Goal: Task Accomplishment & Management: Manage account settings

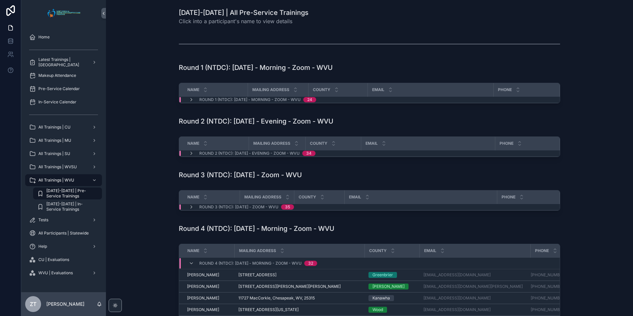
scroll to position [63, 0]
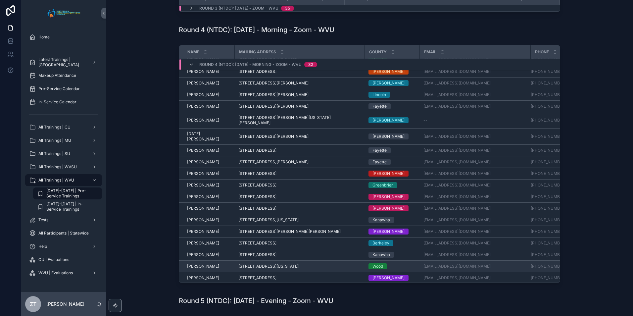
click at [205, 264] on span "[PERSON_NAME]" at bounding box center [203, 266] width 32 height 5
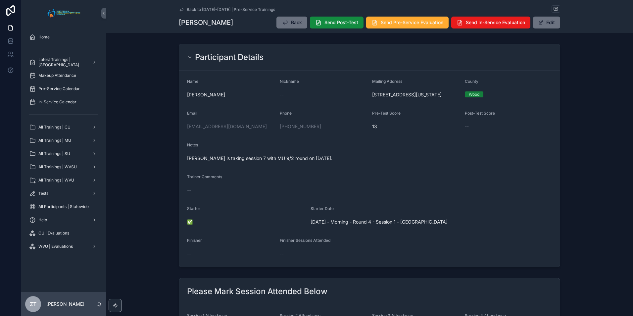
click at [179, 8] on icon "scrollable content" at bounding box center [181, 9] width 5 height 5
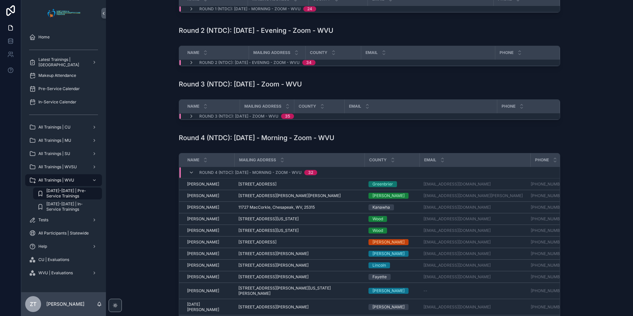
scroll to position [132, 0]
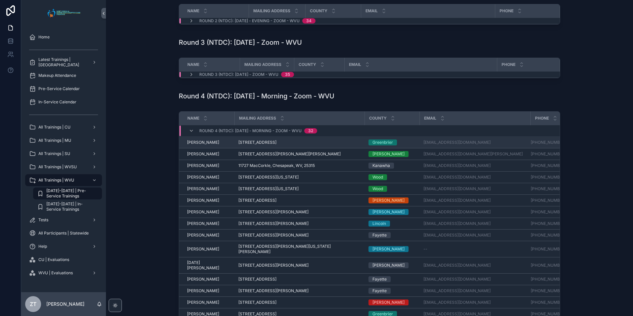
click at [204, 141] on span "[PERSON_NAME]" at bounding box center [203, 142] width 32 height 5
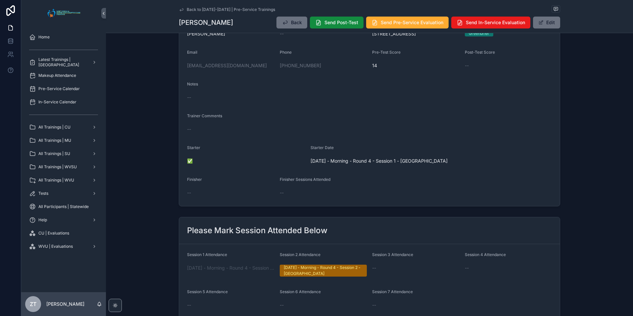
scroll to position [199, 0]
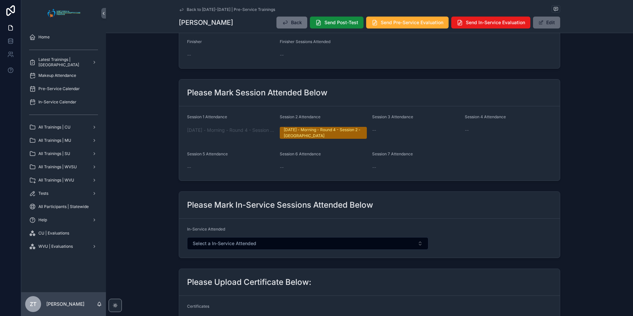
click at [545, 26] on button "Edit" at bounding box center [546, 23] width 27 height 12
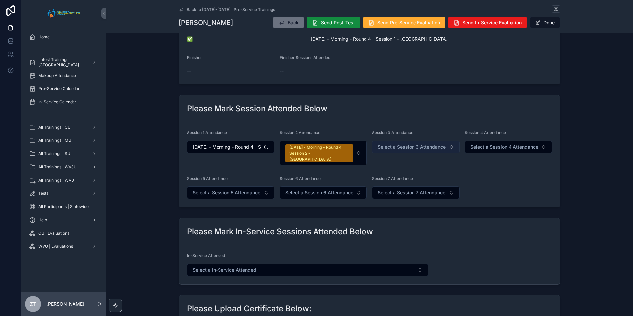
click at [405, 152] on button "Select a Session 3 Attendance" at bounding box center [415, 147] width 87 height 13
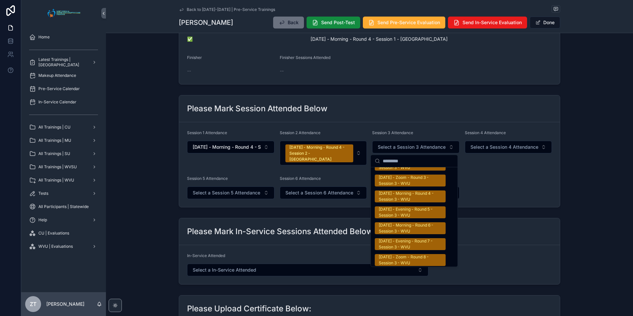
scroll to position [1060, 0]
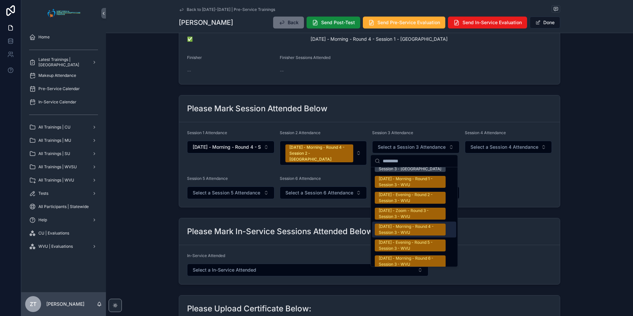
click at [397, 224] on div "[DATE] - Morning - Round 4 - Session 3 - WVU" at bounding box center [410, 230] width 63 height 12
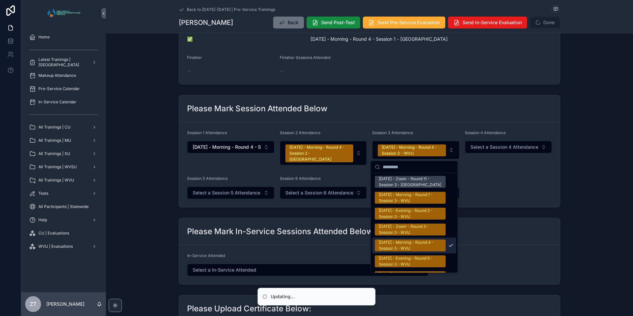
scroll to position [1070, 0]
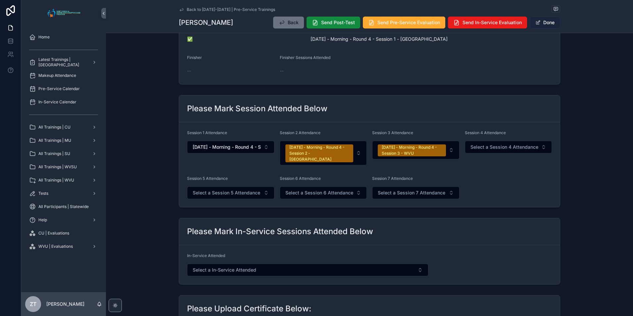
click at [545, 21] on button "Done" at bounding box center [545, 23] width 30 height 12
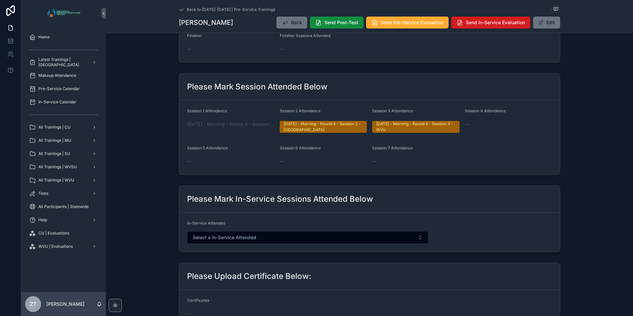
scroll to position [199, 0]
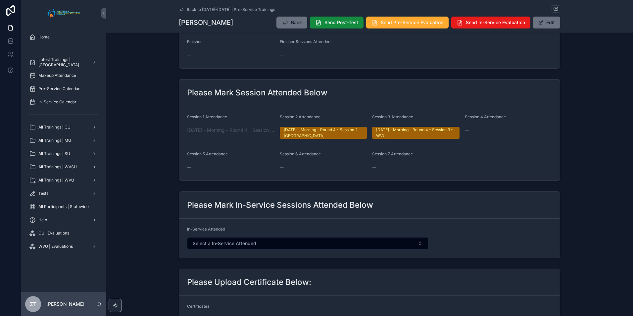
click at [181, 10] on icon "scrollable content" at bounding box center [181, 9] width 5 height 5
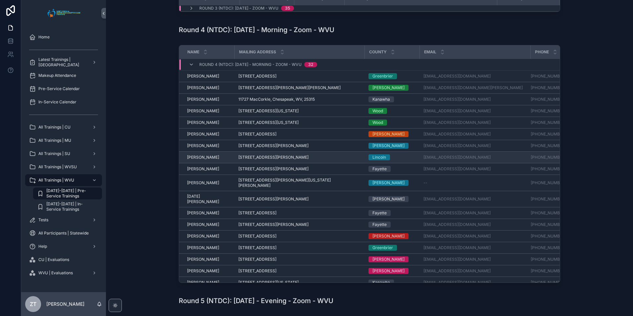
click at [199, 159] on span "[PERSON_NAME]" at bounding box center [203, 157] width 32 height 5
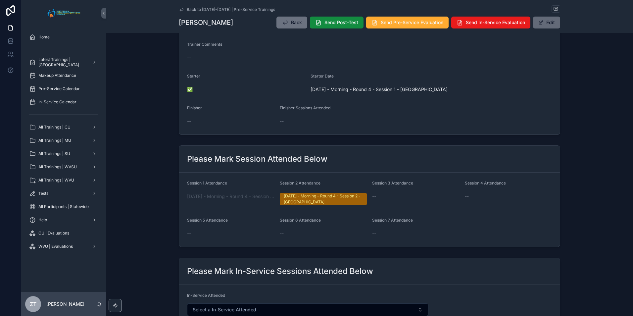
click at [552, 22] on button "Edit" at bounding box center [546, 23] width 27 height 12
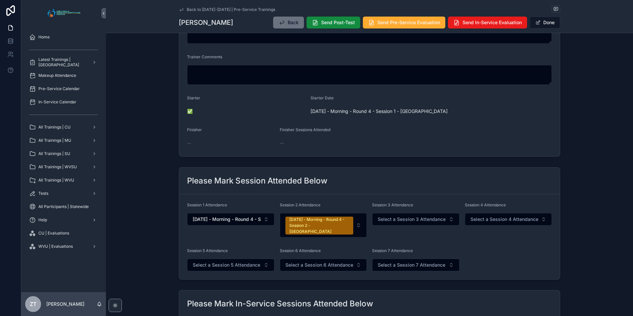
scroll to position [136, 0]
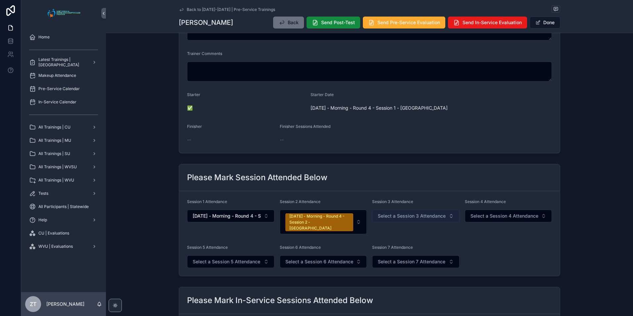
click at [407, 217] on span "Select a Session 3 Attendance" at bounding box center [412, 216] width 68 height 7
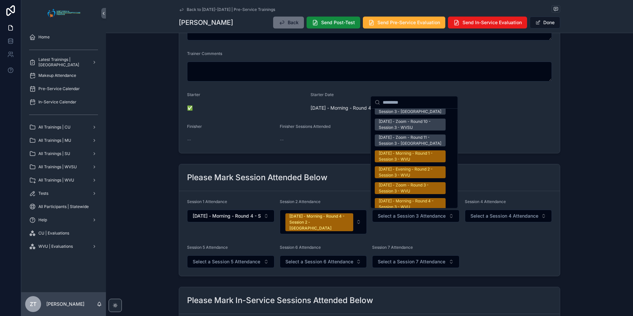
scroll to position [1060, 0]
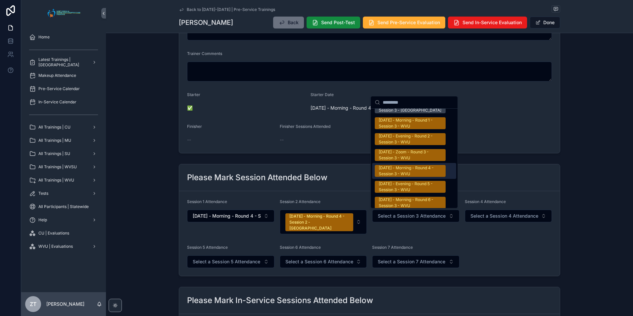
click at [403, 165] on div "[DATE] - Morning - Round 4 - Session 3 - WVU" at bounding box center [410, 171] width 63 height 12
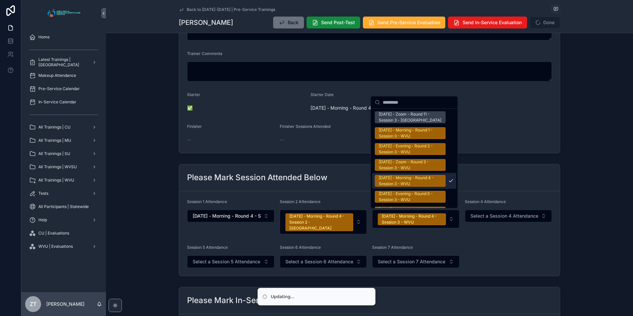
scroll to position [1070, 0]
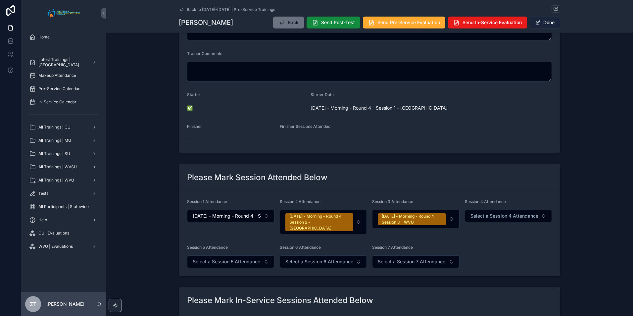
click at [548, 23] on button "Done" at bounding box center [545, 23] width 30 height 12
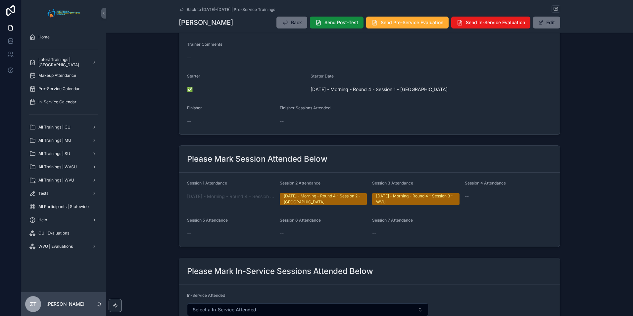
click at [180, 10] on icon "scrollable content" at bounding box center [181, 9] width 3 height 3
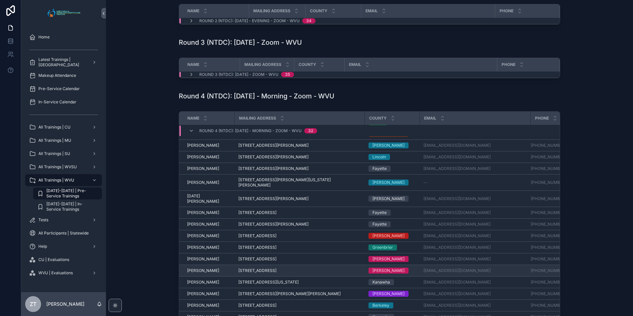
scroll to position [66, 0]
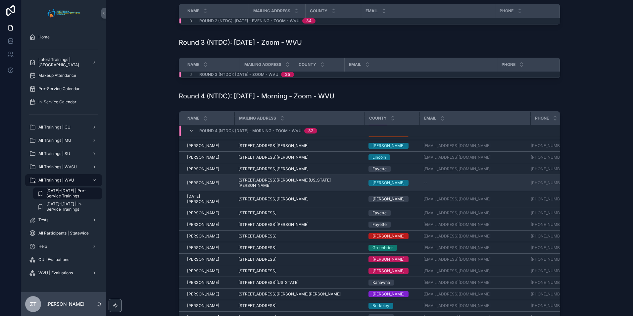
click at [198, 180] on span "[PERSON_NAME]" at bounding box center [203, 182] width 32 height 5
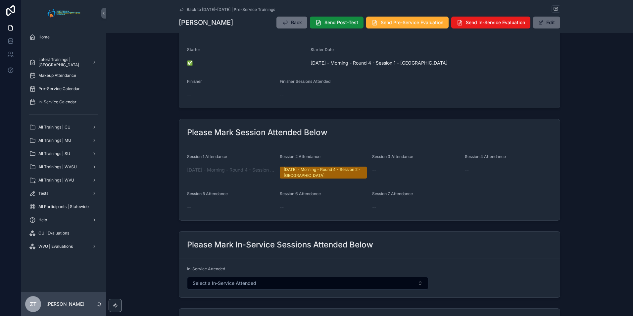
click at [547, 24] on button "Edit" at bounding box center [546, 23] width 27 height 12
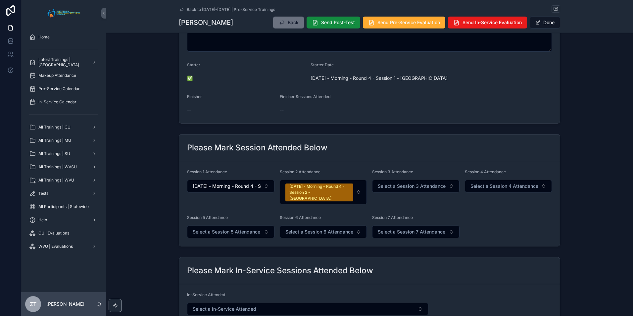
scroll to position [162, 0]
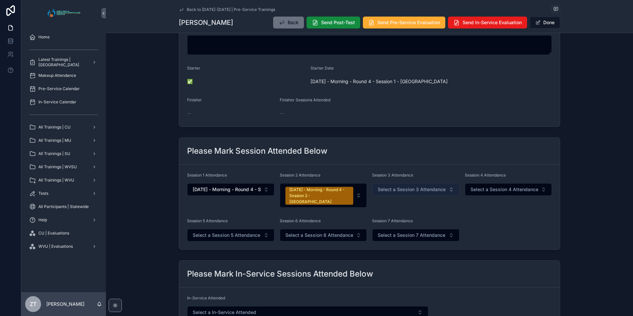
click at [406, 189] on span "Select a Session 3 Attendance" at bounding box center [412, 189] width 68 height 7
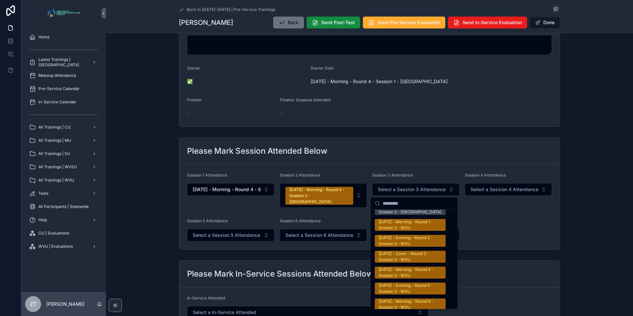
scroll to position [1060, 0]
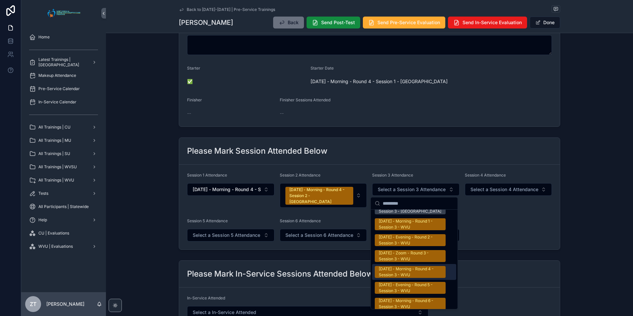
click at [397, 266] on div "[DATE] - Morning - Round 4 - Session 3 - WVU" at bounding box center [410, 272] width 63 height 12
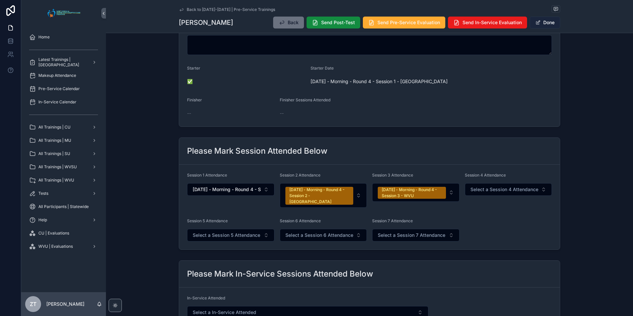
click at [542, 23] on button "Done" at bounding box center [545, 23] width 30 height 12
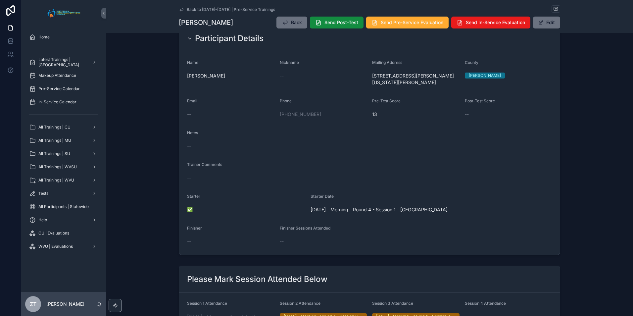
scroll to position [0, 0]
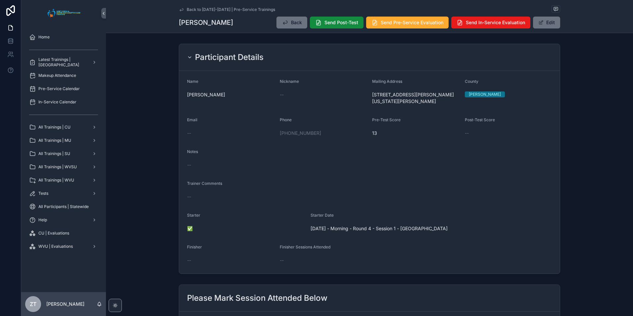
click at [179, 8] on icon "scrollable content" at bounding box center [181, 9] width 5 height 5
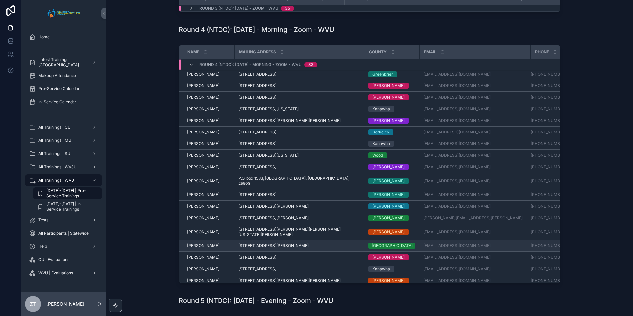
scroll to position [232, 0]
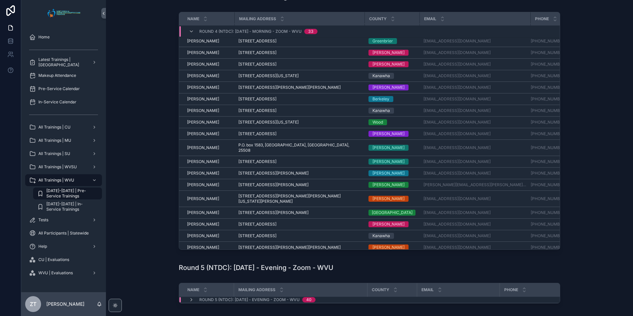
click at [192, 259] on span "[PERSON_NAME]" at bounding box center [203, 261] width 32 height 5
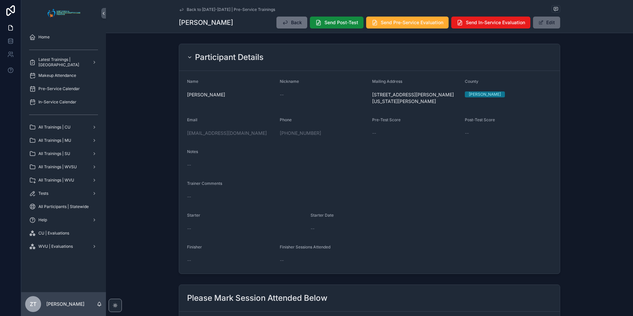
click at [542, 25] on button "Edit" at bounding box center [546, 23] width 27 height 12
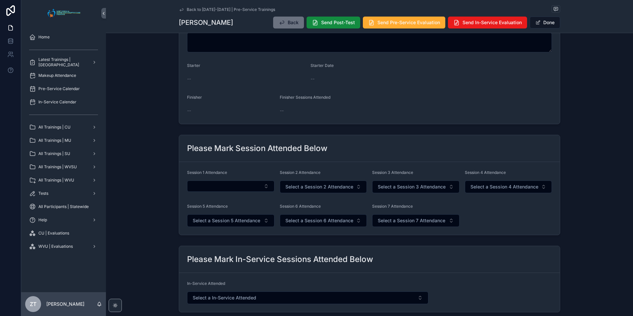
scroll to position [199, 0]
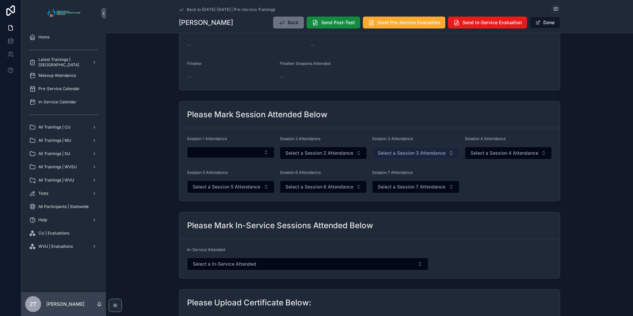
click at [391, 155] on span "Select a Session 3 Attendance" at bounding box center [412, 153] width 68 height 7
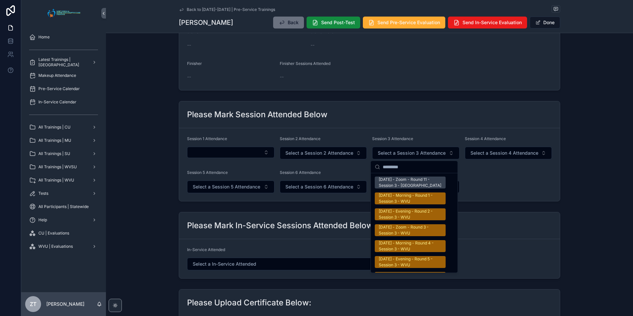
scroll to position [1060, 0]
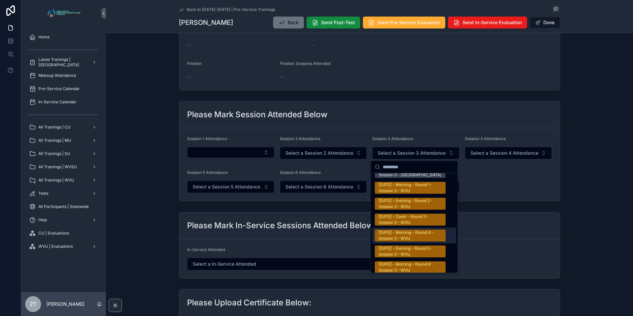
click at [390, 230] on div "[DATE] - Morning - Round 4 - Session 3 - WVU" at bounding box center [410, 236] width 63 height 12
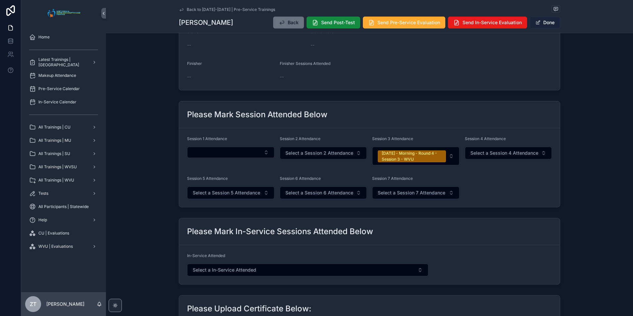
click at [538, 22] on span "scrollable content" at bounding box center [538, 22] width 5 height 5
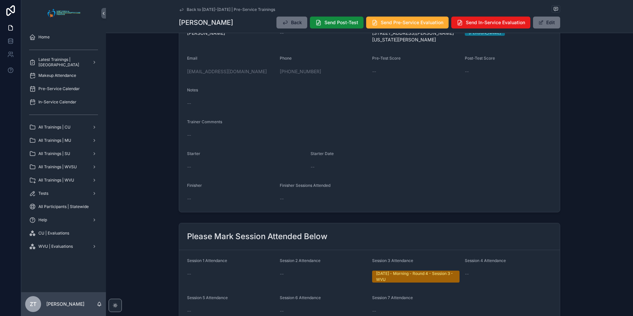
scroll to position [0, 0]
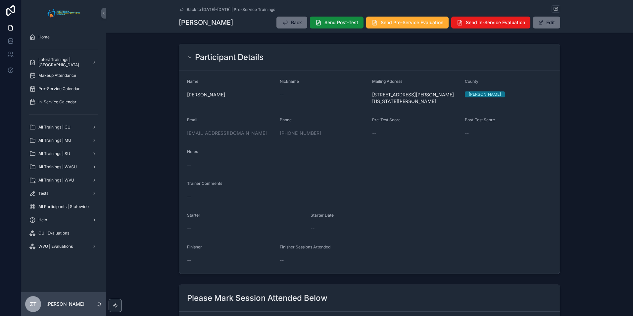
drag, startPoint x: 181, startPoint y: 7, endPoint x: 15, endPoint y: 3, distance: 166.0
click at [181, 7] on icon "scrollable content" at bounding box center [181, 9] width 5 height 5
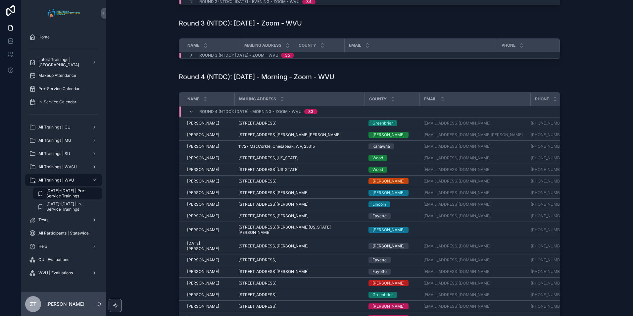
scroll to position [166, 0]
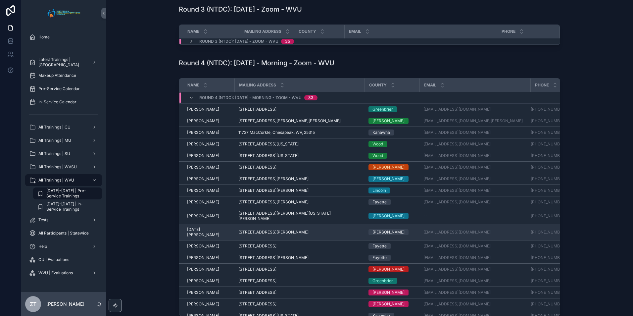
click at [195, 224] on td "[DATE] [PERSON_NAME] [DATE] [PERSON_NAME]" at bounding box center [206, 232] width 55 height 16
click at [192, 227] on span "[DATE] [PERSON_NAME]" at bounding box center [208, 232] width 43 height 11
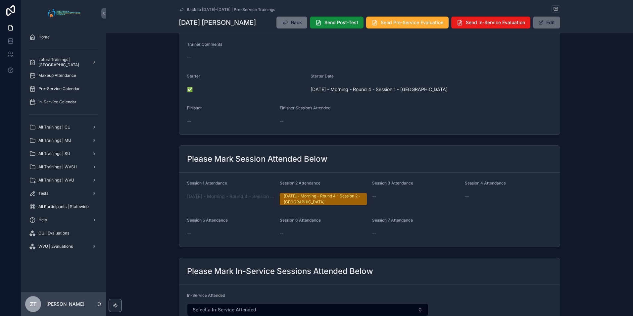
click at [544, 23] on button "Edit" at bounding box center [546, 23] width 27 height 12
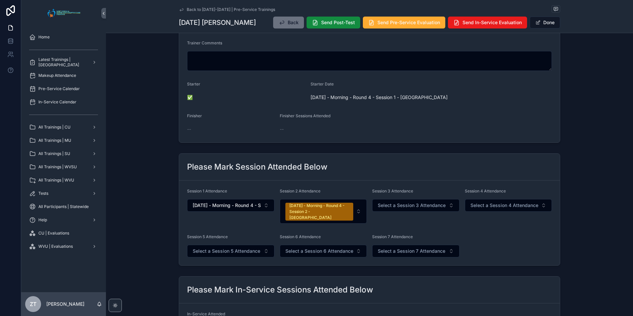
scroll to position [161, 0]
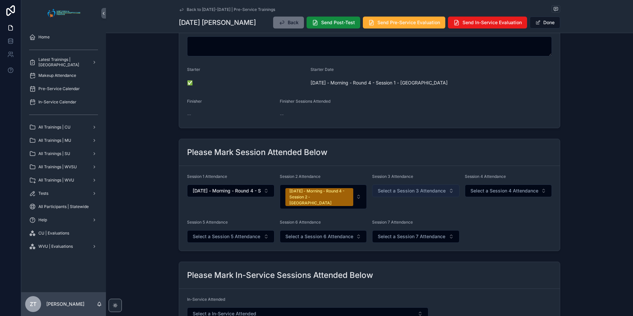
click at [398, 190] on span "Select a Session 3 Attendance" at bounding box center [412, 190] width 68 height 7
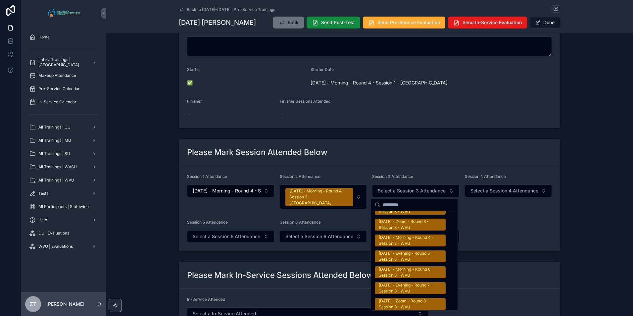
scroll to position [1093, 0]
click at [398, 234] on div "[DATE] - Morning - Round 4 - Session 3 - WVU" at bounding box center [410, 240] width 63 height 12
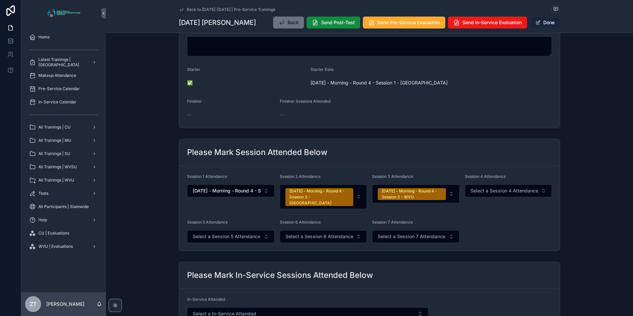
click at [542, 22] on button "Done" at bounding box center [545, 23] width 30 height 12
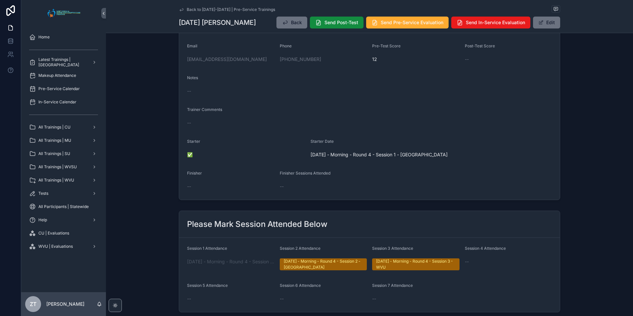
scroll to position [0, 0]
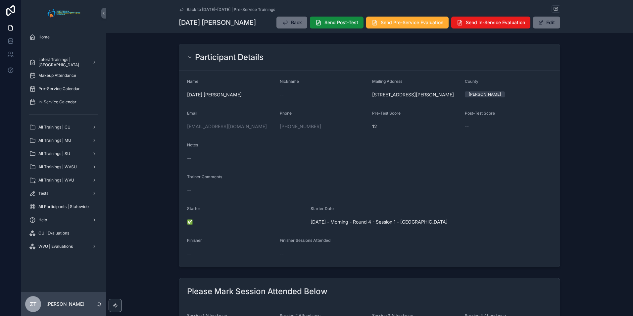
click at [180, 9] on icon "scrollable content" at bounding box center [181, 9] width 3 height 3
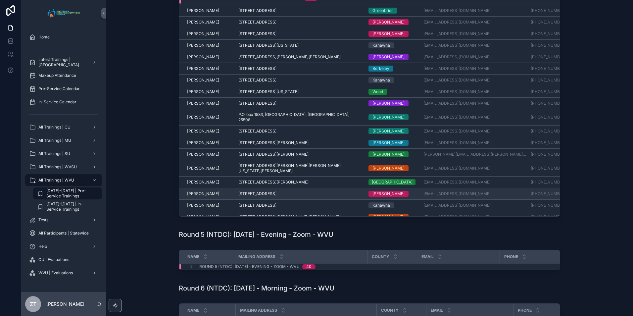
scroll to position [194, 0]
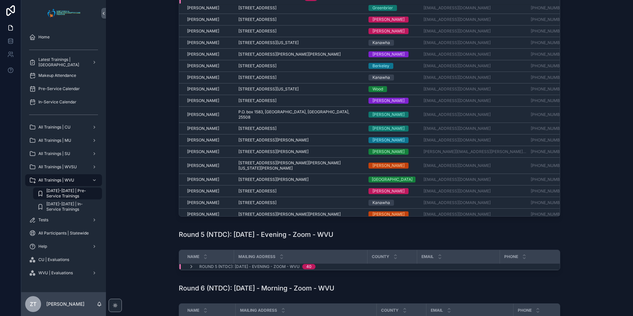
click at [194, 226] on span "[PERSON_NAME]" at bounding box center [203, 228] width 32 height 5
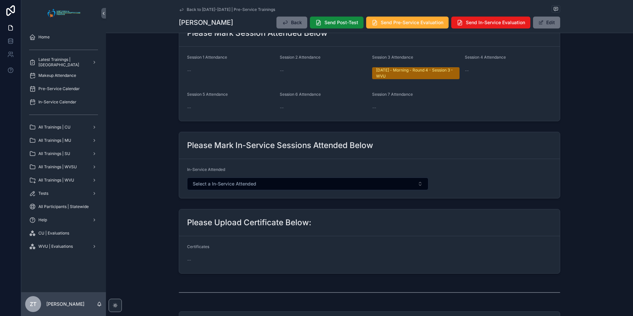
scroll to position [99, 0]
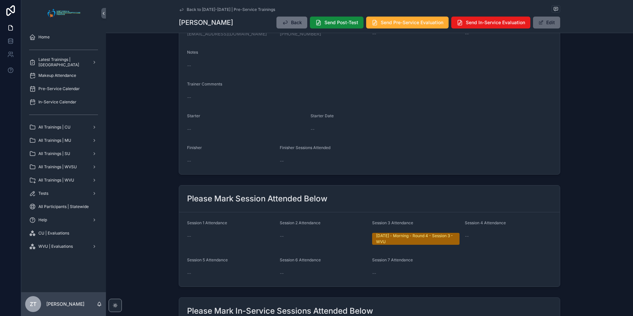
click at [548, 25] on button "Edit" at bounding box center [546, 23] width 27 height 12
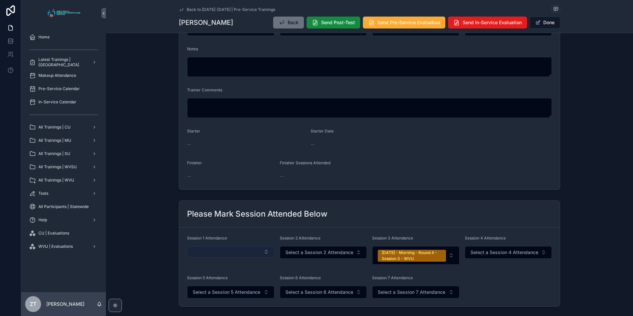
click at [215, 255] on button "Select Button" at bounding box center [230, 251] width 87 height 11
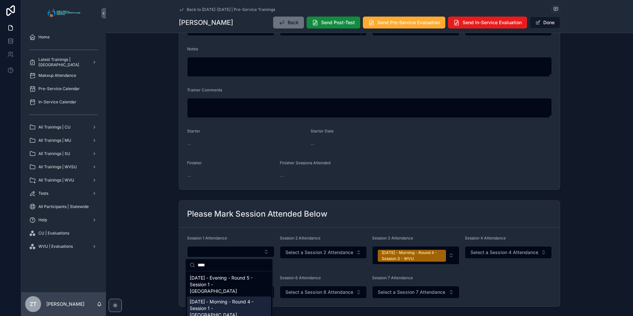
type input "****"
click at [231, 300] on span "[DATE] - Morning - Round 4 - Session 1 - [GEOGRAPHIC_DATA]" at bounding box center [225, 308] width 71 height 20
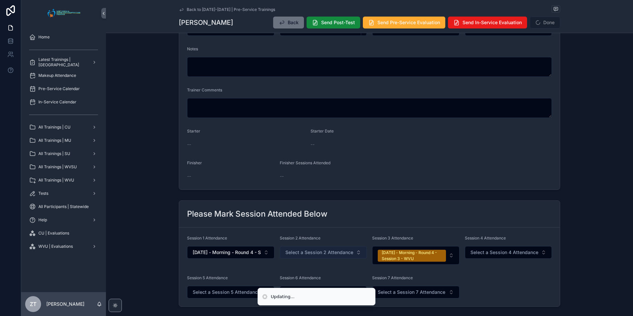
click at [296, 251] on span "Select a Session 2 Attendance" at bounding box center [319, 252] width 68 height 7
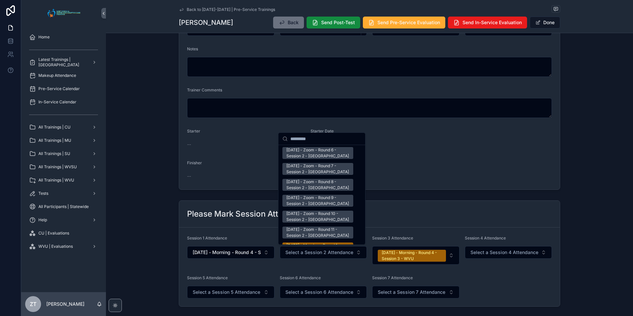
scroll to position [1027, 0]
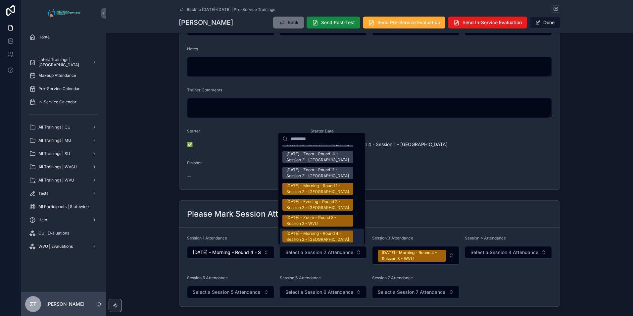
click at [304, 231] on div "[DATE] - Morning - Round 4 - Session 2 - [GEOGRAPHIC_DATA]" at bounding box center [317, 237] width 63 height 12
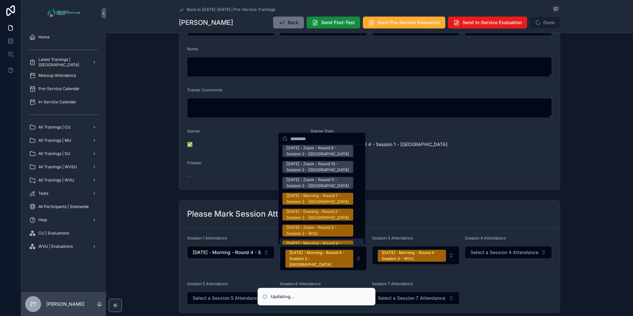
scroll to position [1037, 0]
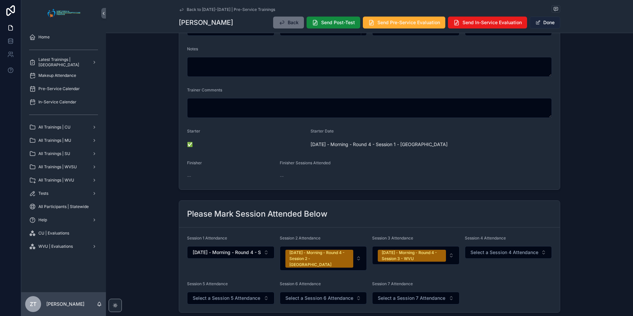
click at [549, 24] on button "Done" at bounding box center [545, 23] width 30 height 12
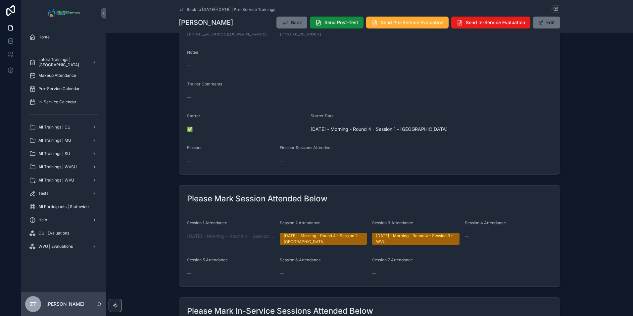
scroll to position [0, 0]
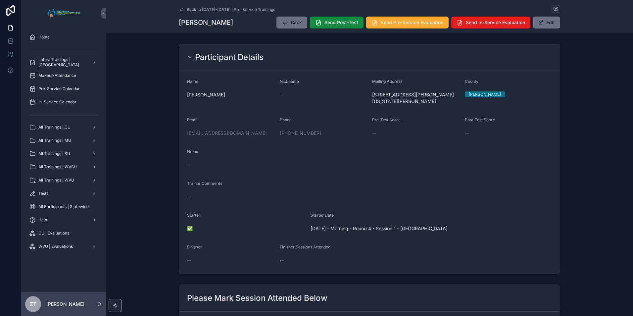
drag, startPoint x: 181, startPoint y: 10, endPoint x: 5, endPoint y: 119, distance: 207.3
click at [181, 10] on icon "scrollable content" at bounding box center [181, 9] width 3 height 3
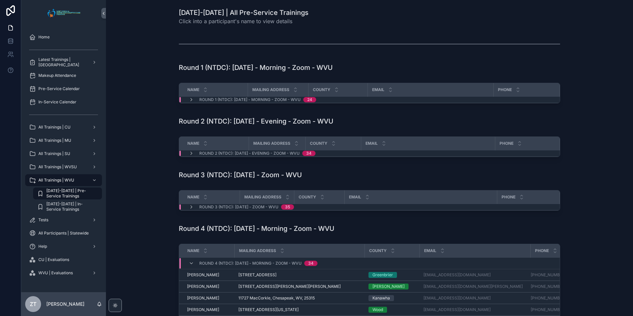
scroll to position [232, 0]
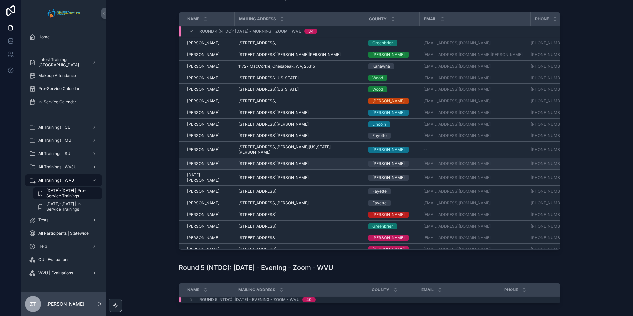
click at [203, 161] on span "[PERSON_NAME]" at bounding box center [203, 163] width 32 height 5
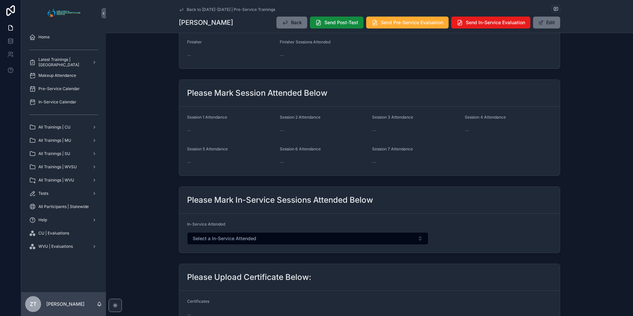
scroll to position [199, 0]
click at [557, 22] on button "Edit" at bounding box center [546, 23] width 27 height 12
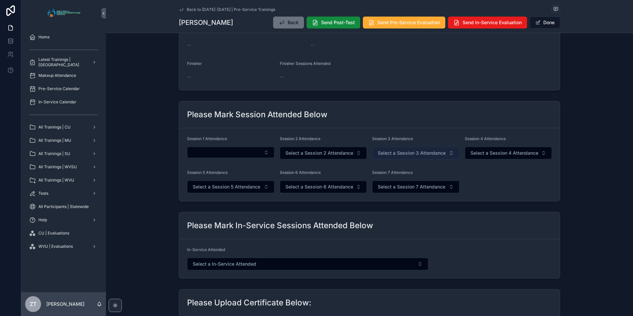
scroll to position [205, 0]
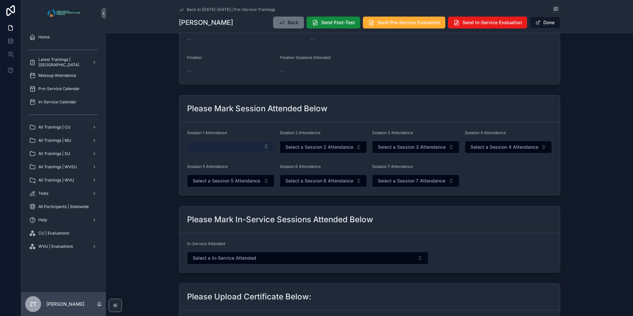
click at [244, 146] on button "Select Button" at bounding box center [230, 146] width 87 height 11
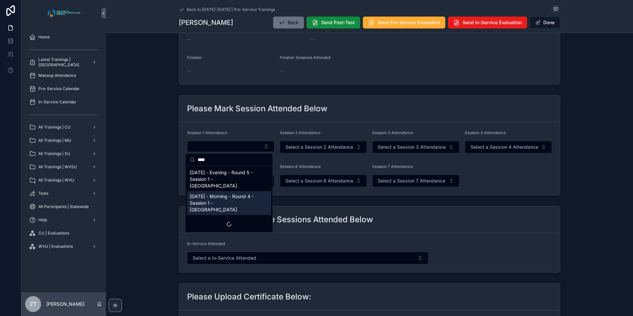
type input "****"
click at [231, 197] on span "[DATE] - Morning - Round 4 - Session 1 - [GEOGRAPHIC_DATA]" at bounding box center [225, 203] width 71 height 20
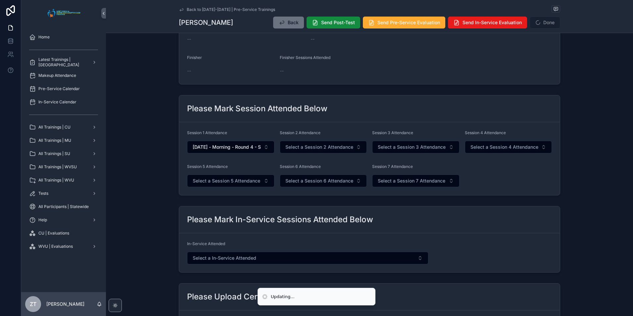
click at [299, 154] on form "Session 1 Attendance [DATE] - Morning - Round 4 - Session 1 - WVU Session 2 Att…" at bounding box center [369, 158] width 381 height 73
click at [300, 147] on span "Select a Session 2 Attendance" at bounding box center [319, 147] width 68 height 7
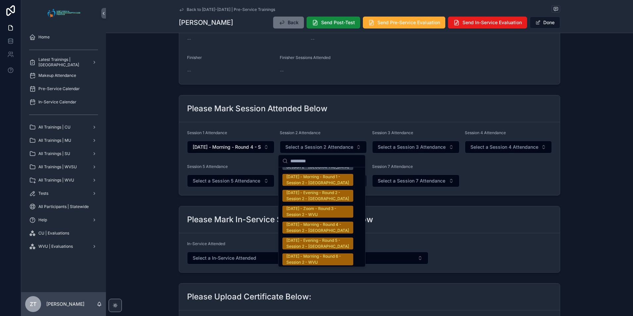
scroll to position [1060, 0]
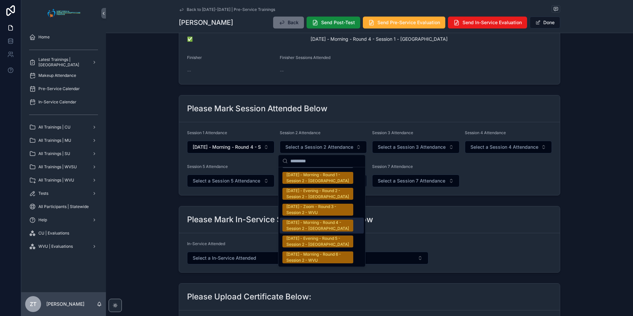
click at [303, 220] on div "[DATE] - Morning - Round 4 - Session 2 - [GEOGRAPHIC_DATA]" at bounding box center [317, 226] width 63 height 12
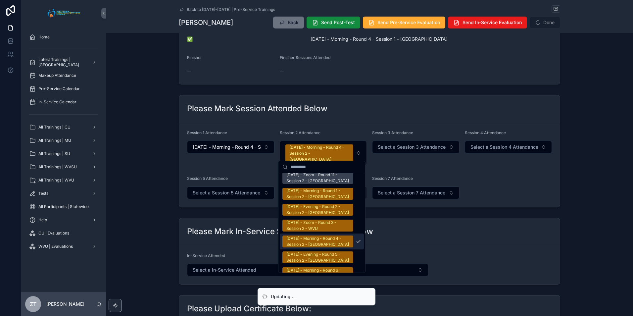
scroll to position [1070, 0]
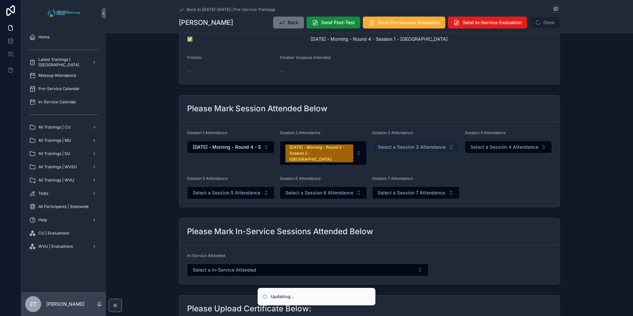
click at [395, 151] on button "Select a Session 3 Attendance" at bounding box center [415, 147] width 87 height 13
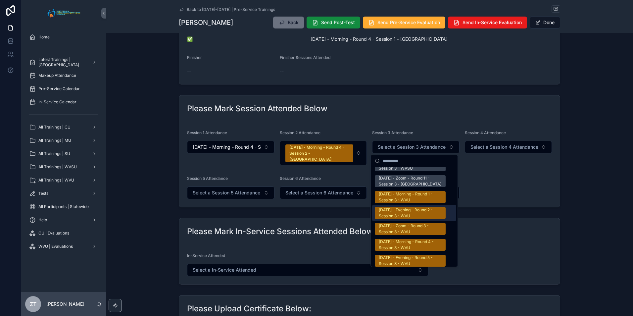
scroll to position [1060, 0]
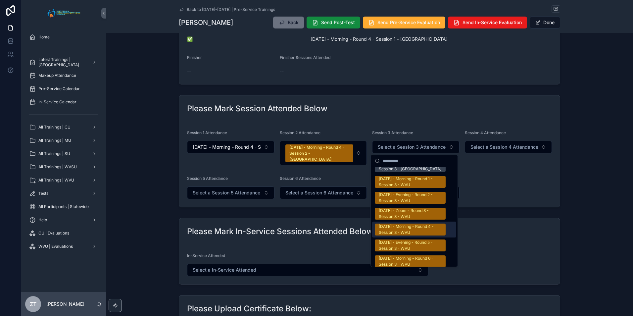
click at [392, 224] on div "[DATE] - Morning - Round 4 - Session 3 - WVU" at bounding box center [410, 230] width 63 height 12
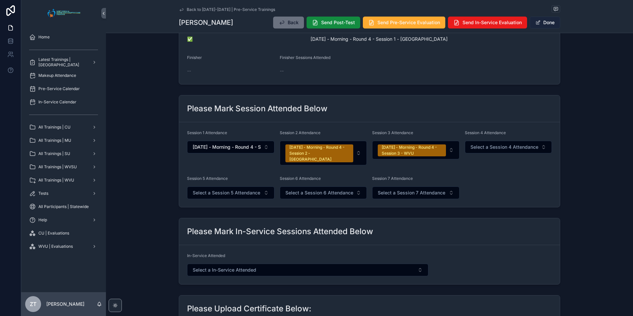
click at [549, 21] on button "Done" at bounding box center [545, 23] width 30 height 12
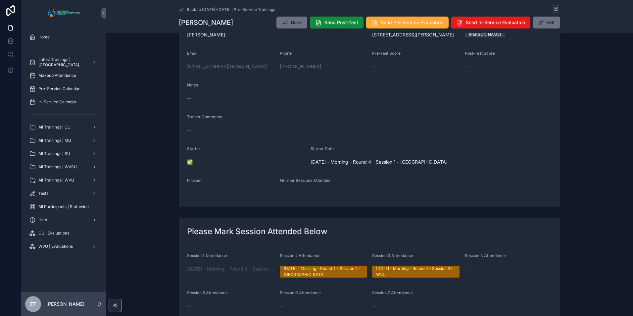
scroll to position [0, 0]
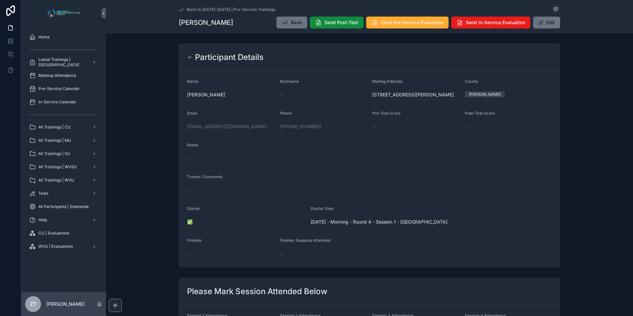
click at [180, 9] on icon "scrollable content" at bounding box center [181, 9] width 5 height 5
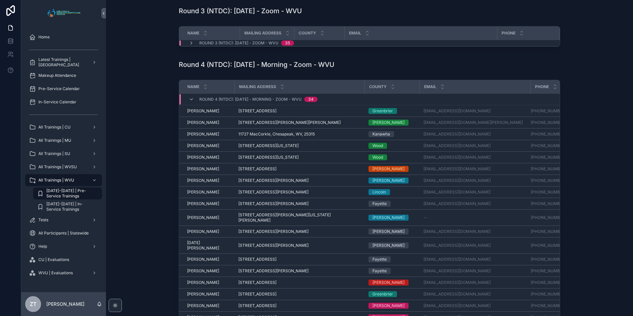
scroll to position [166, 0]
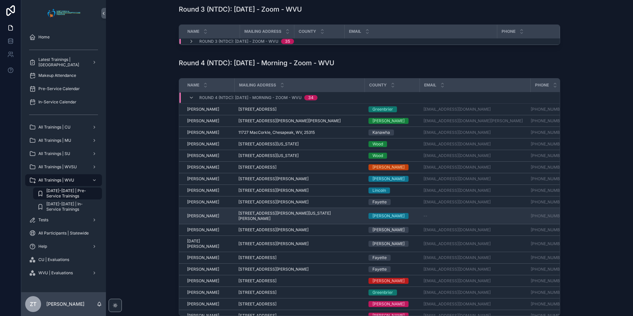
click at [201, 213] on span "[PERSON_NAME]" at bounding box center [203, 215] width 32 height 5
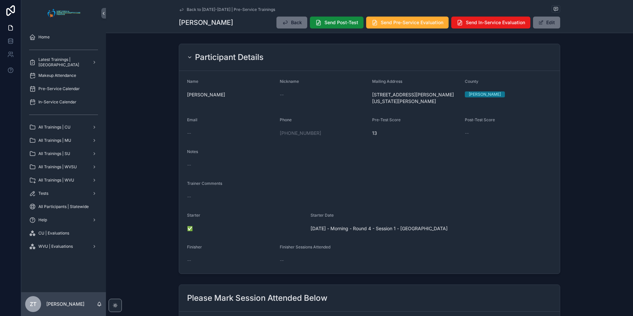
click at [181, 8] on icon "scrollable content" at bounding box center [181, 9] width 5 height 5
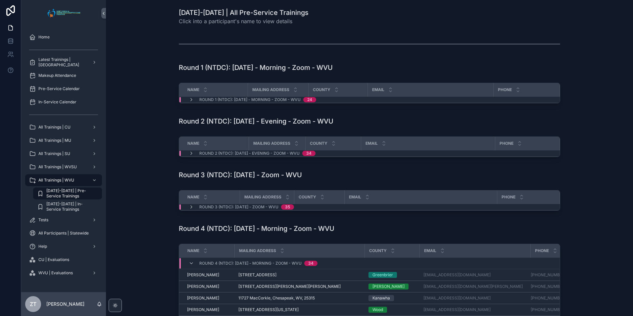
scroll to position [199, 0]
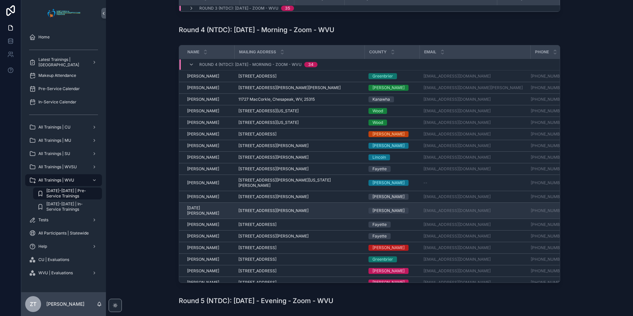
click at [196, 205] on span "[DATE] [PERSON_NAME]" at bounding box center [208, 210] width 43 height 11
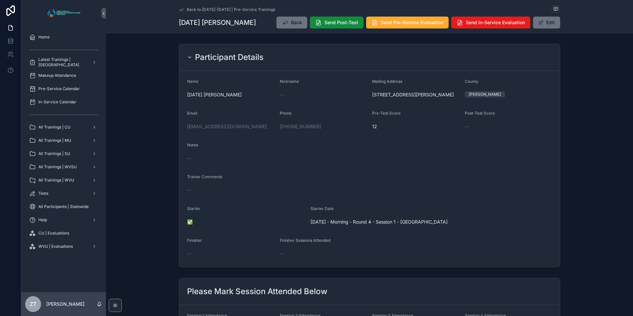
click at [179, 7] on icon "scrollable content" at bounding box center [181, 9] width 5 height 5
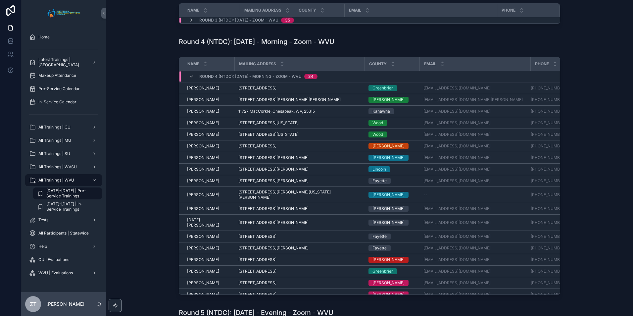
scroll to position [199, 0]
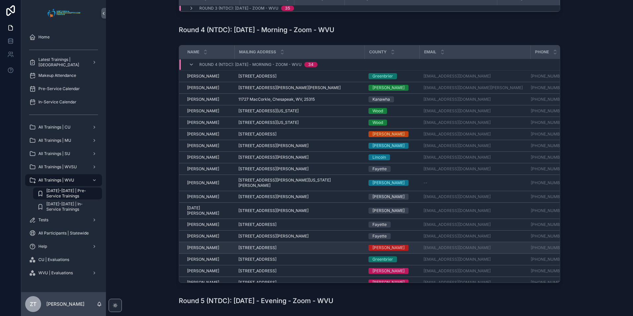
click at [212, 245] on span "[PERSON_NAME]" at bounding box center [203, 247] width 32 height 5
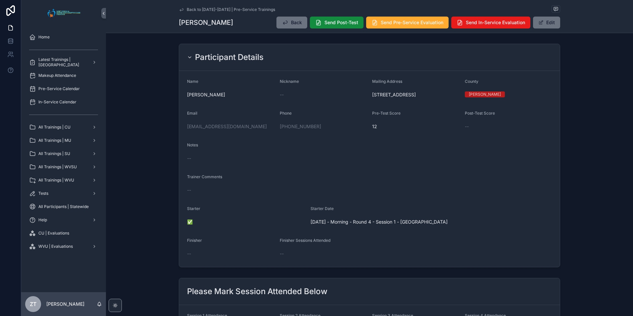
click at [182, 9] on icon "scrollable content" at bounding box center [181, 9] width 5 height 5
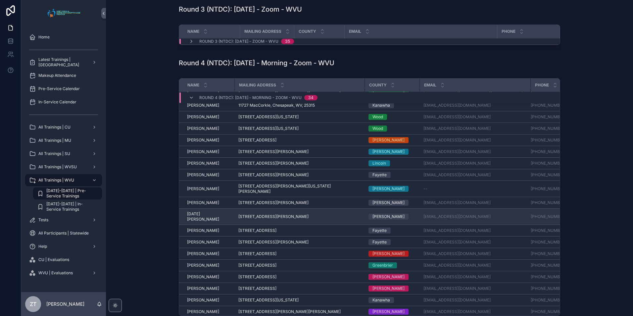
scroll to position [33, 0]
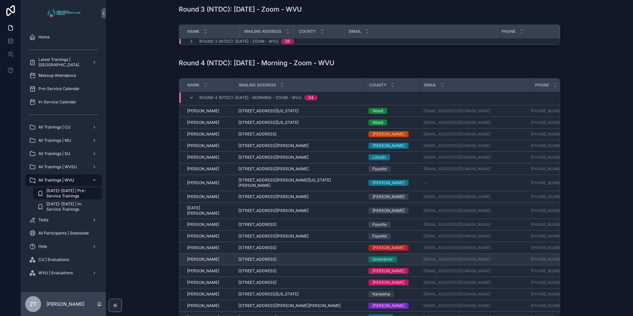
click at [199, 257] on span "[PERSON_NAME]" at bounding box center [203, 259] width 32 height 5
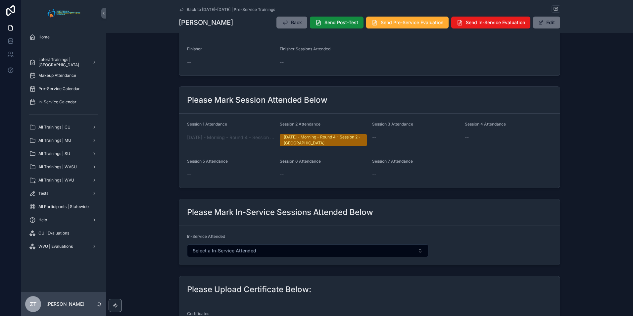
scroll to position [199, 0]
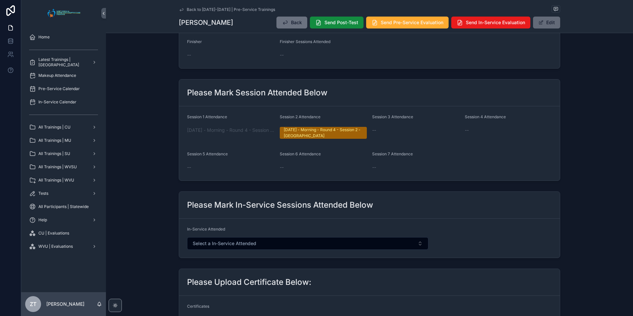
click at [554, 26] on button "Edit" at bounding box center [546, 23] width 27 height 12
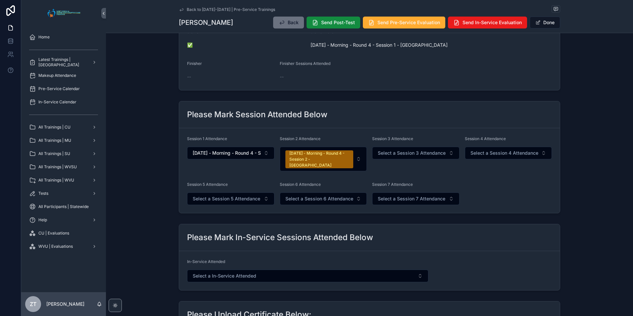
scroll to position [205, 0]
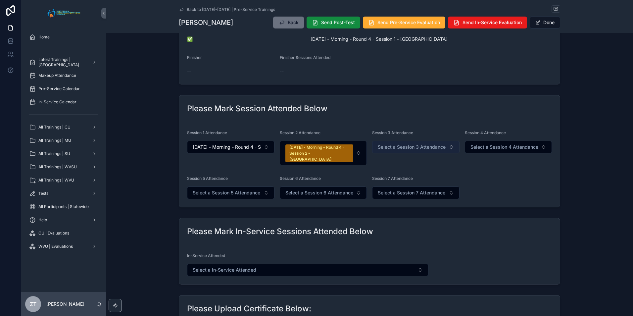
click at [390, 149] on span "Select a Session 3 Attendance" at bounding box center [412, 147] width 68 height 7
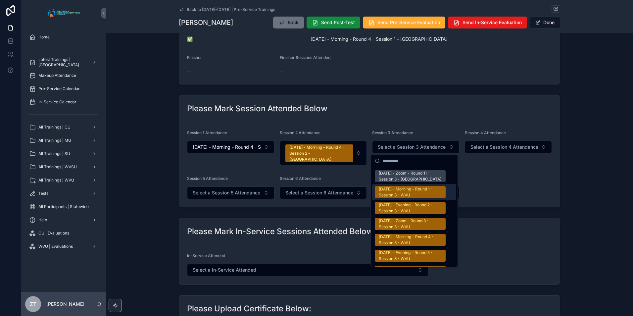
scroll to position [1060, 0]
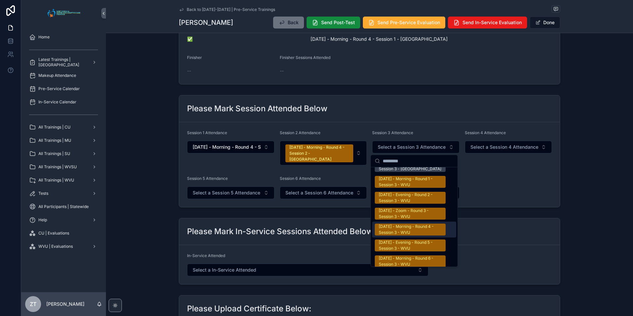
click at [406, 224] on div "[DATE] - Morning - Round 4 - Session 3 - WVU" at bounding box center [410, 230] width 63 height 12
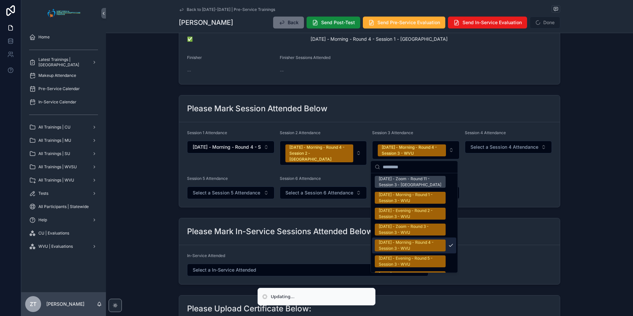
scroll to position [1070, 0]
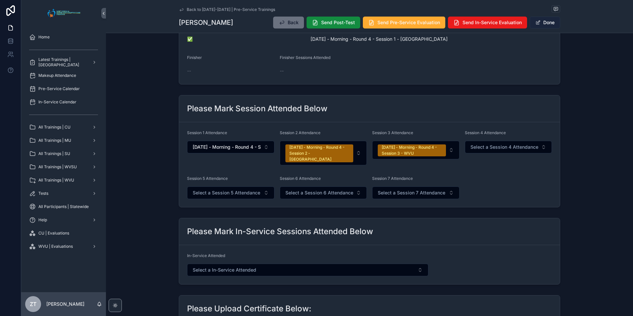
click at [538, 19] on button "Done" at bounding box center [545, 23] width 30 height 12
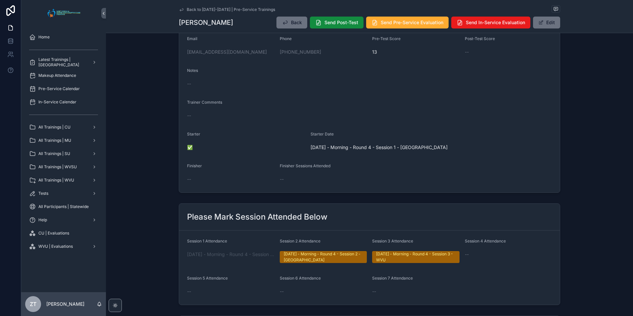
scroll to position [0, 0]
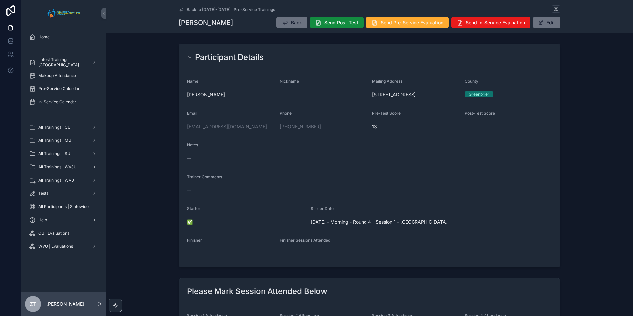
drag, startPoint x: 181, startPoint y: 10, endPoint x: 4, endPoint y: 164, distance: 234.5
click at [181, 10] on icon "scrollable content" at bounding box center [181, 9] width 5 height 5
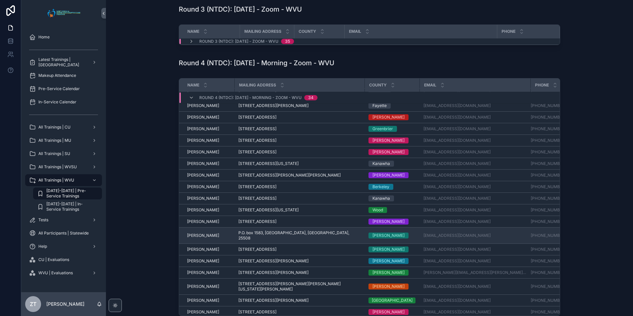
scroll to position [161, 0]
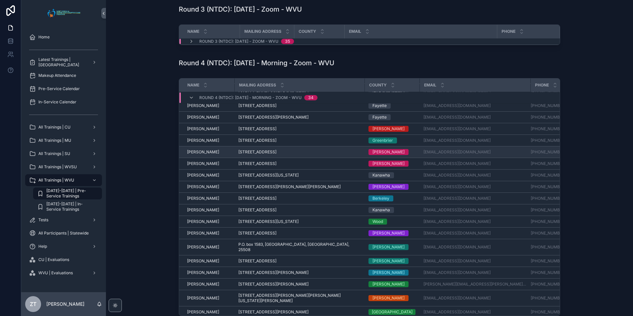
click at [211, 149] on span "[PERSON_NAME]" at bounding box center [203, 151] width 32 height 5
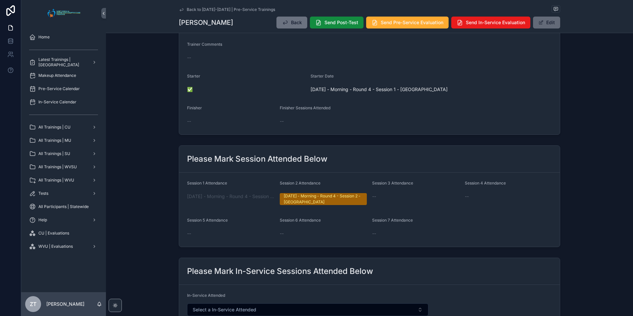
click at [541, 21] on span "scrollable content" at bounding box center [541, 22] width 5 height 5
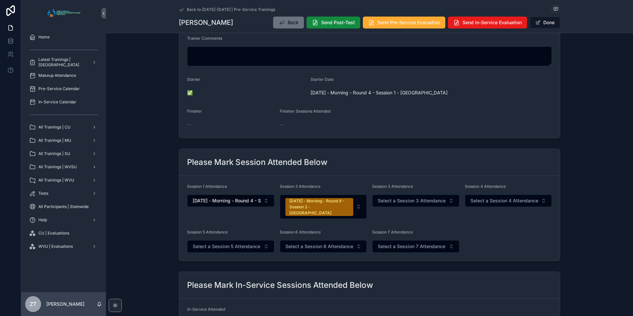
scroll to position [161, 0]
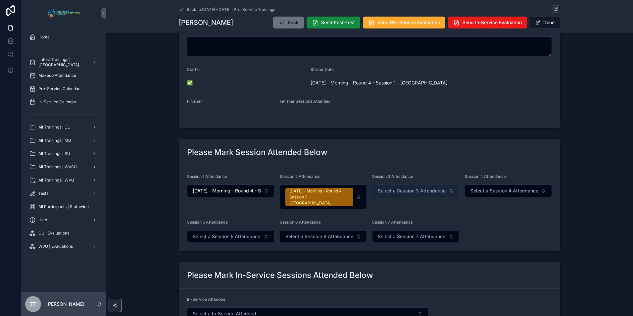
click at [397, 190] on span "Select a Session 3 Attendance" at bounding box center [412, 190] width 68 height 7
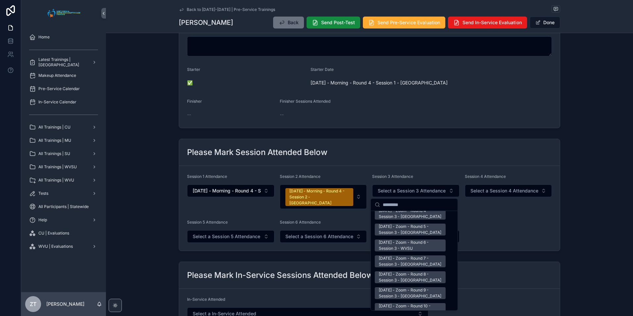
scroll to position [1027, 0]
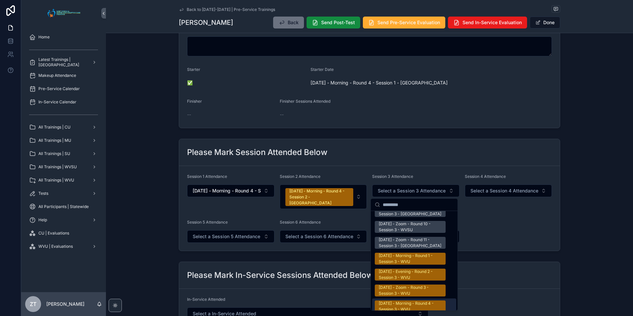
click at [389, 300] on div "[DATE] - Morning - Round 4 - Session 3 - WVU" at bounding box center [410, 306] width 63 height 12
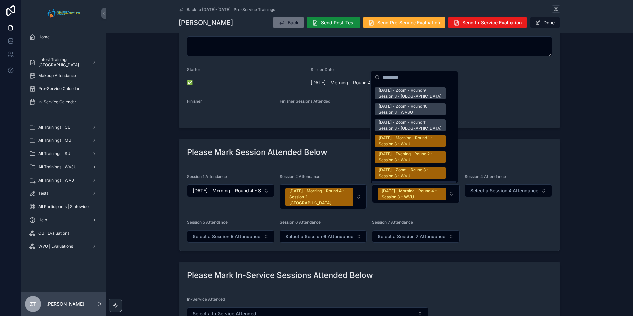
scroll to position [1037, 0]
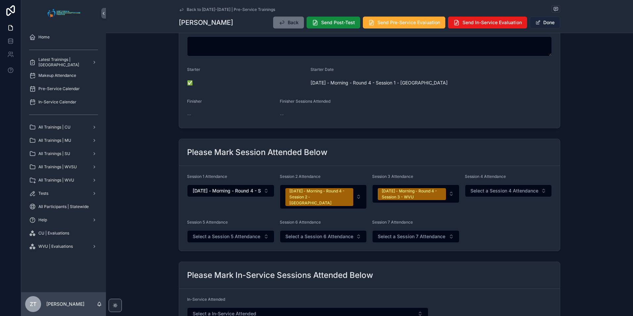
click at [540, 25] on button "Done" at bounding box center [545, 23] width 30 height 12
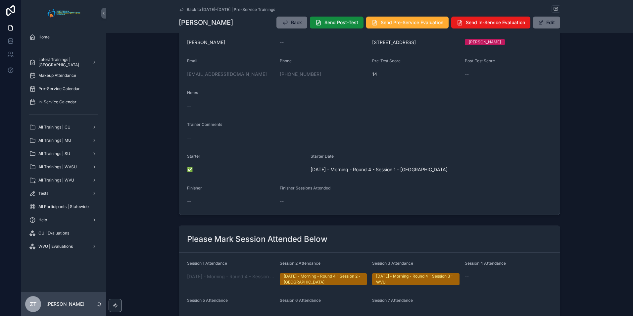
scroll to position [0, 0]
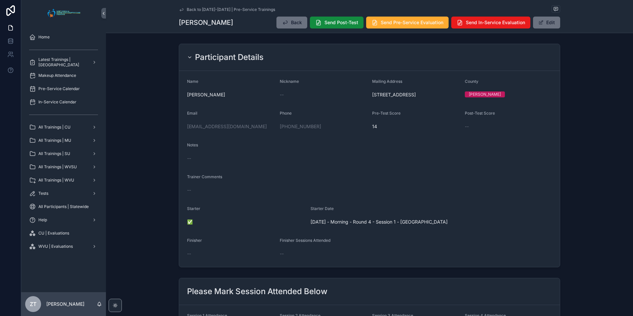
drag, startPoint x: 181, startPoint y: 8, endPoint x: 8, endPoint y: 125, distance: 209.1
click at [181, 8] on icon "scrollable content" at bounding box center [181, 9] width 5 height 5
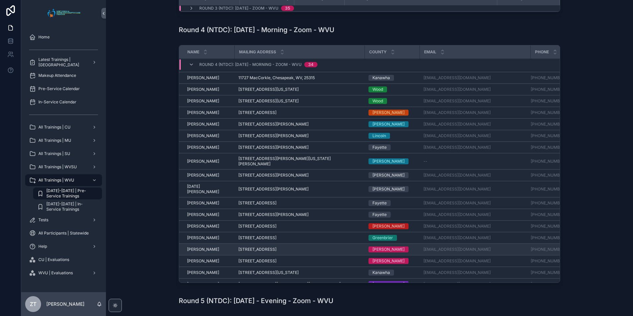
scroll to position [33, 0]
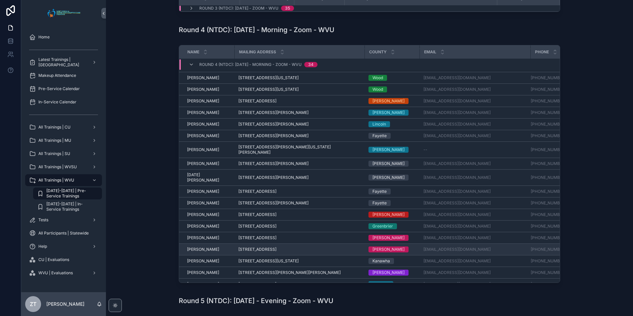
click at [204, 247] on span "[PERSON_NAME]" at bounding box center [203, 249] width 32 height 5
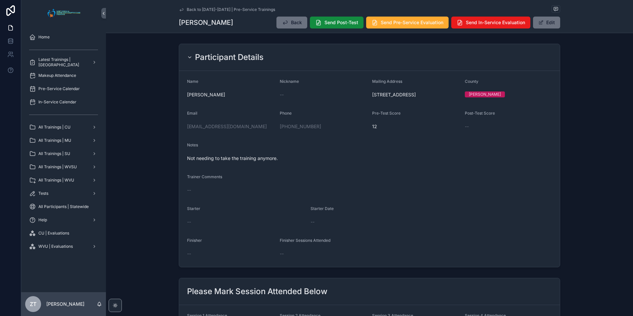
click at [181, 8] on icon "scrollable content" at bounding box center [181, 9] width 5 height 5
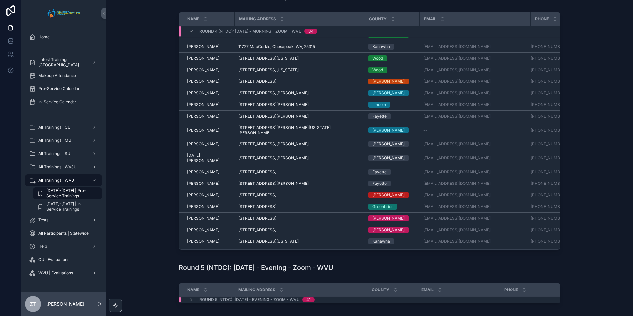
scroll to position [53, 0]
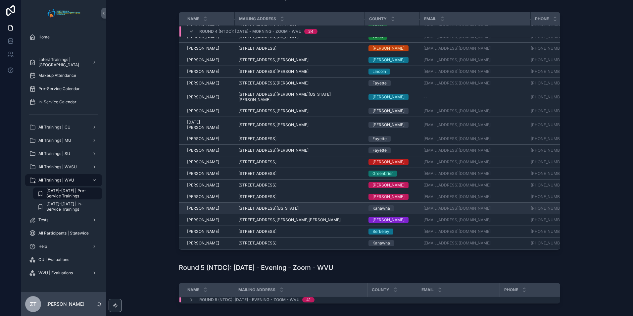
click at [197, 206] on span "[PERSON_NAME]" at bounding box center [203, 208] width 32 height 5
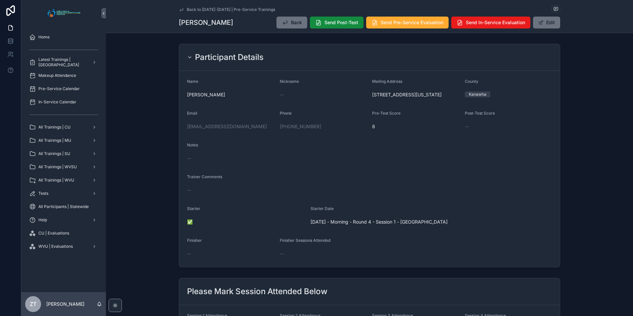
click at [181, 11] on icon "scrollable content" at bounding box center [181, 9] width 5 height 5
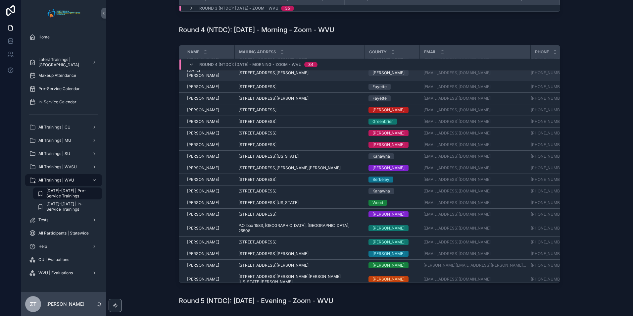
scroll to position [175, 0]
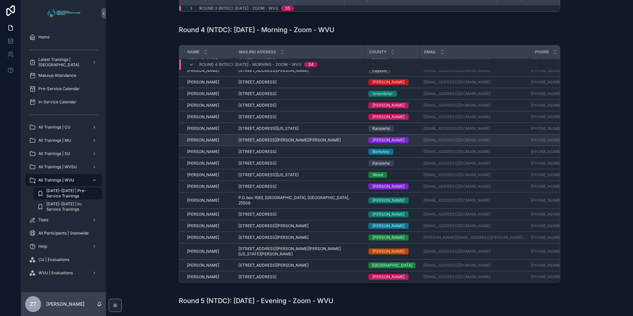
click at [201, 137] on span "[PERSON_NAME]" at bounding box center [203, 139] width 32 height 5
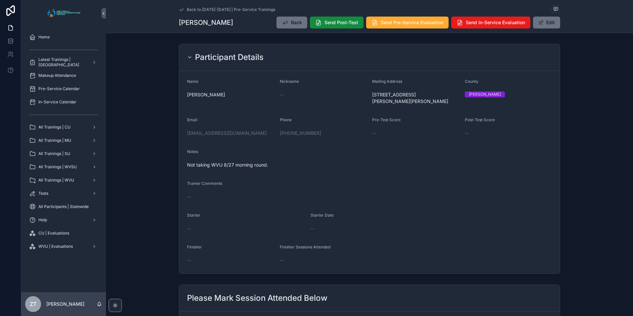
click at [181, 7] on icon "scrollable content" at bounding box center [181, 9] width 5 height 5
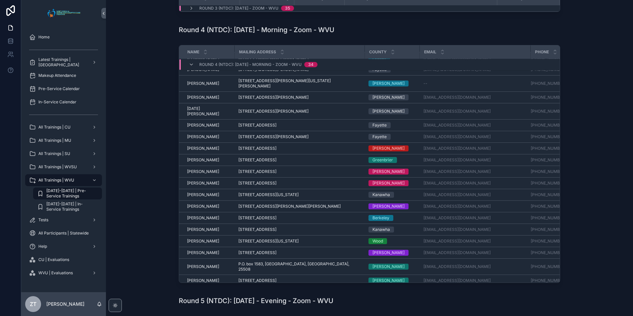
scroll to position [142, 0]
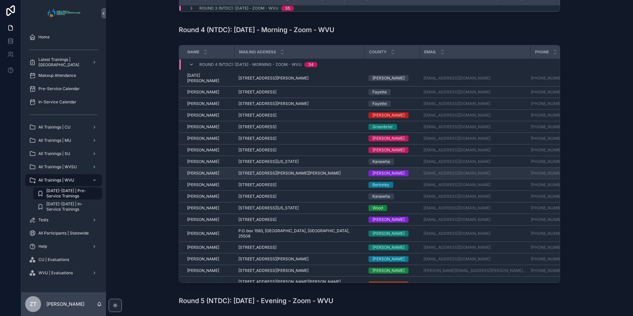
click at [199, 171] on span "[PERSON_NAME]" at bounding box center [203, 173] width 32 height 5
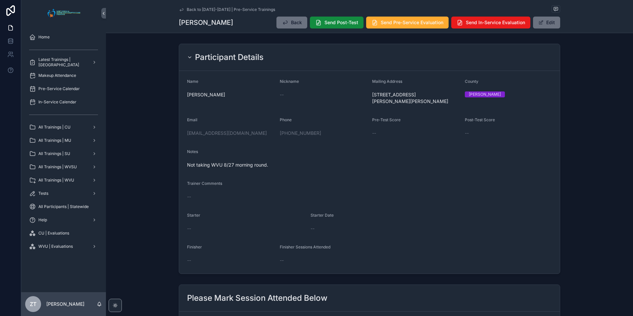
click at [180, 8] on icon "scrollable content" at bounding box center [181, 9] width 5 height 5
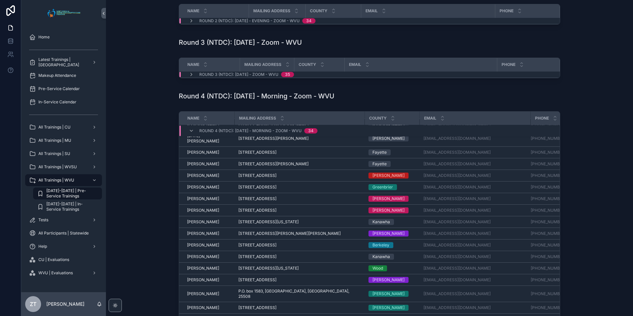
scroll to position [142, 0]
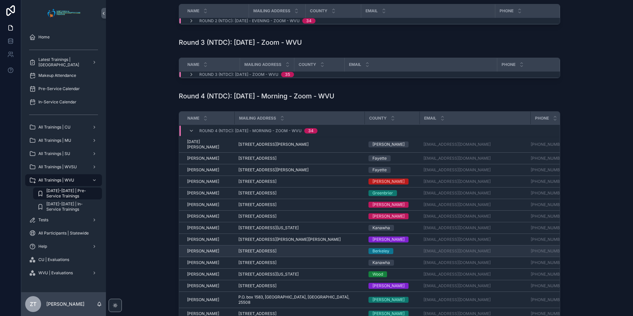
click at [204, 248] on span "[PERSON_NAME]" at bounding box center [203, 250] width 32 height 5
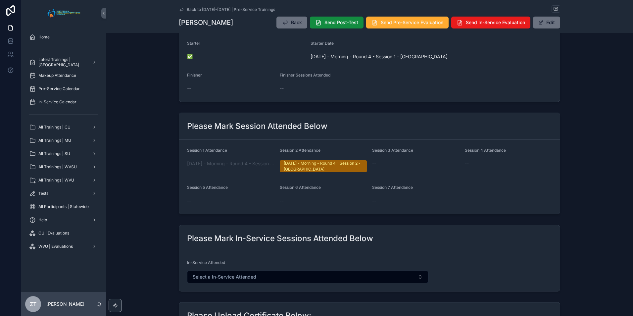
scroll to position [166, 0]
click at [536, 19] on button "Edit" at bounding box center [546, 23] width 27 height 12
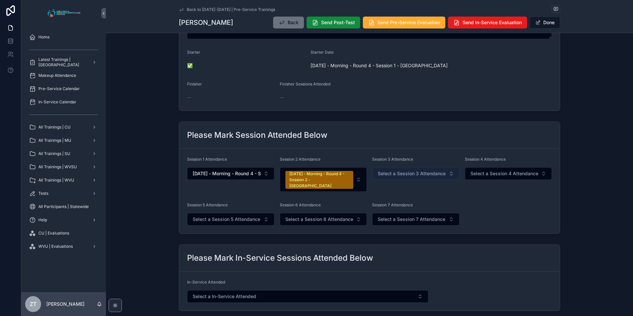
click at [405, 170] on button "Select a Session 3 Attendance" at bounding box center [415, 173] width 87 height 13
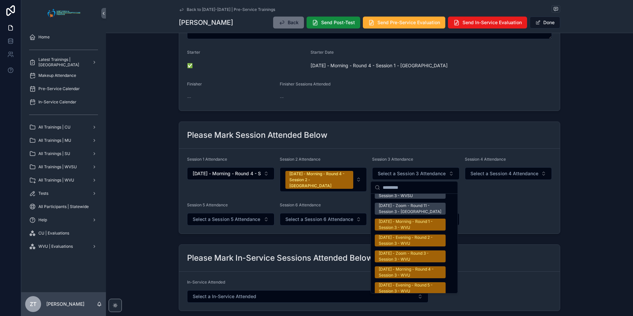
scroll to position [1060, 0]
click at [406, 250] on div "[DATE] - Morning - Round 4 - Session 3 - WVU" at bounding box center [410, 256] width 63 height 12
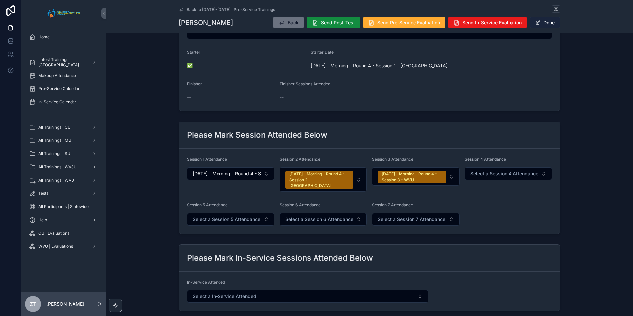
click at [540, 21] on button "Done" at bounding box center [545, 23] width 30 height 12
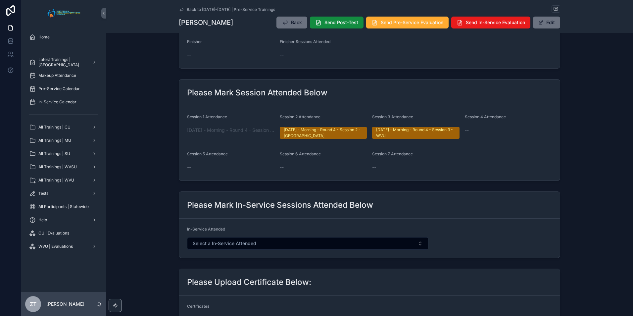
scroll to position [0, 0]
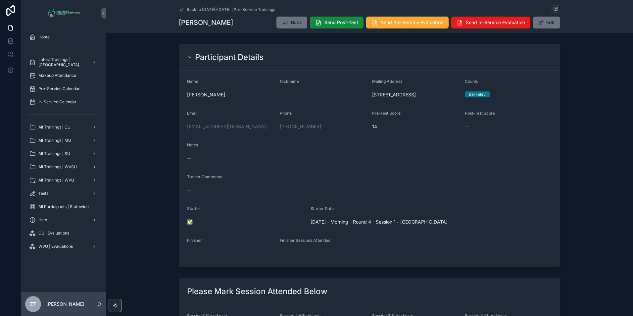
click at [182, 11] on icon "scrollable content" at bounding box center [181, 9] width 5 height 5
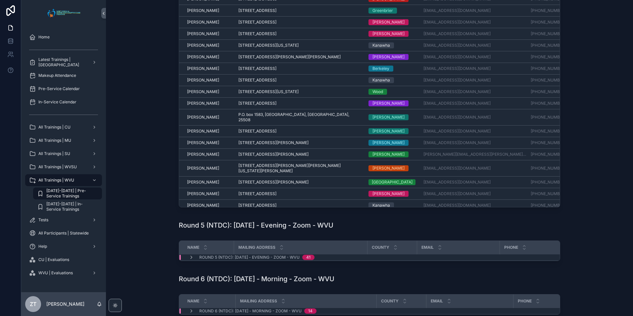
scroll to position [194, 0]
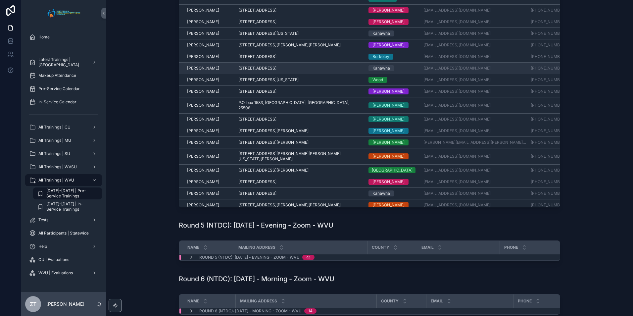
click at [202, 66] on span "[PERSON_NAME]" at bounding box center [203, 68] width 32 height 5
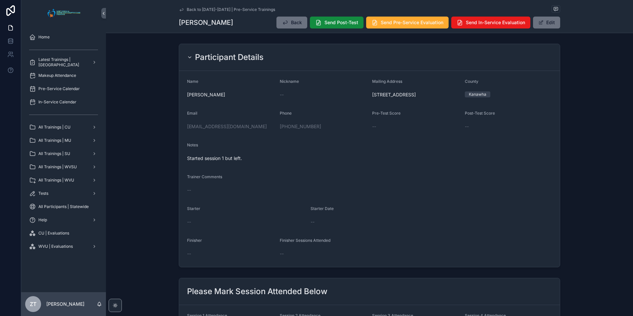
click at [180, 10] on icon "scrollable content" at bounding box center [181, 9] width 3 height 3
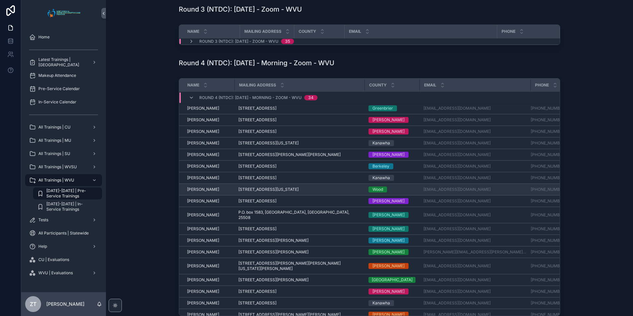
scroll to position [194, 0]
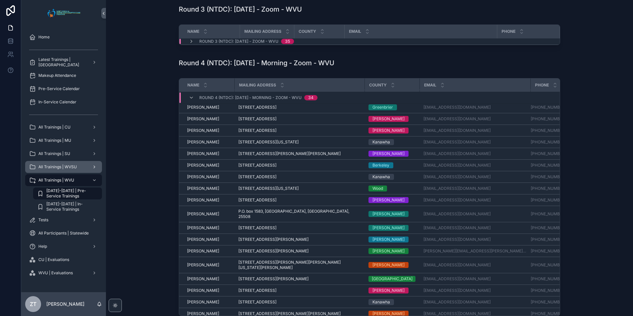
click at [68, 168] on span "All Trainings | WVSU" at bounding box center [57, 166] width 38 height 5
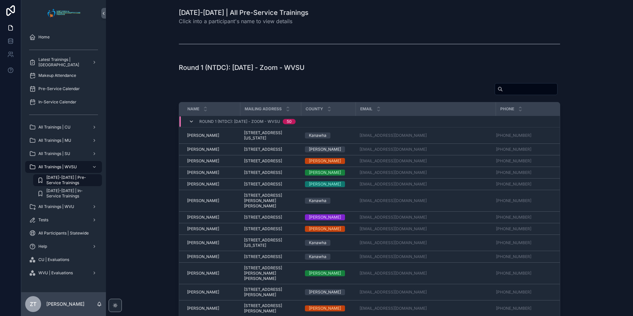
click at [189, 122] on icon "scrollable content" at bounding box center [191, 121] width 5 height 5
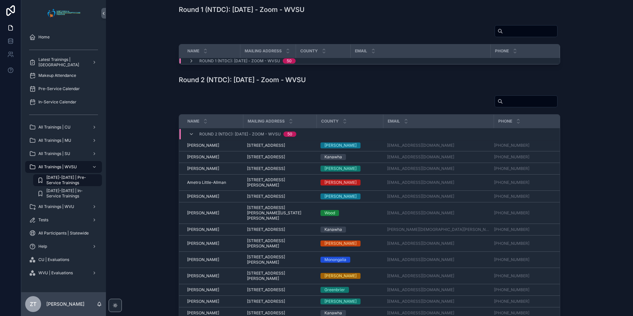
scroll to position [66, 0]
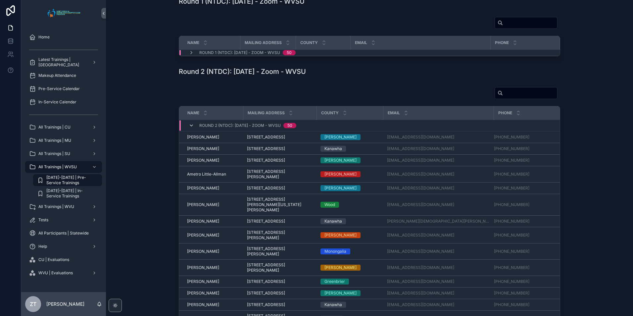
click at [189, 126] on icon "scrollable content" at bounding box center [191, 125] width 5 height 5
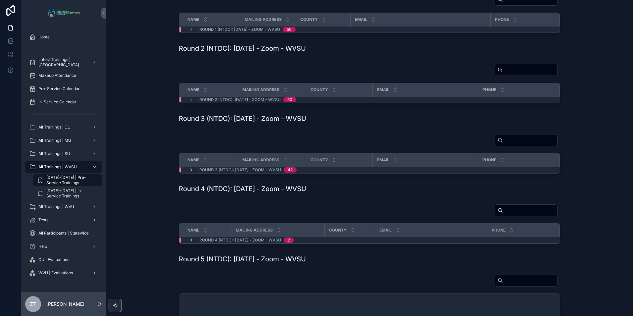
scroll to position [99, 0]
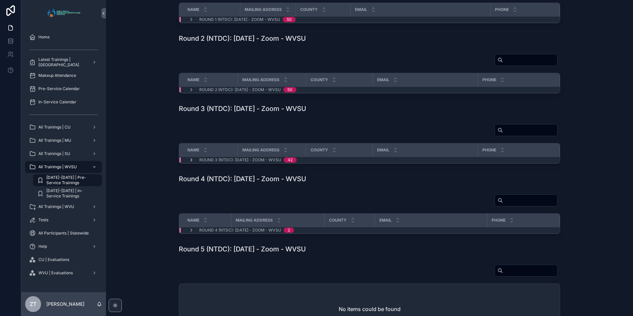
click at [192, 162] on icon "scrollable content" at bounding box center [191, 159] width 5 height 5
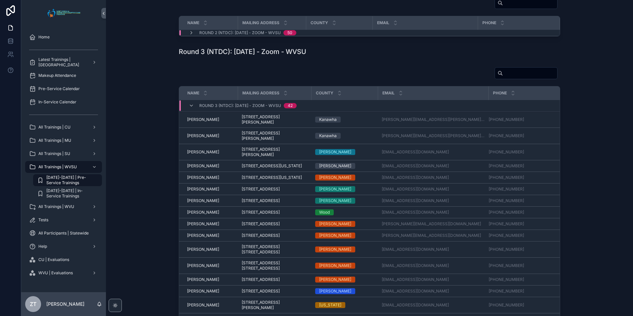
scroll to position [123, 0]
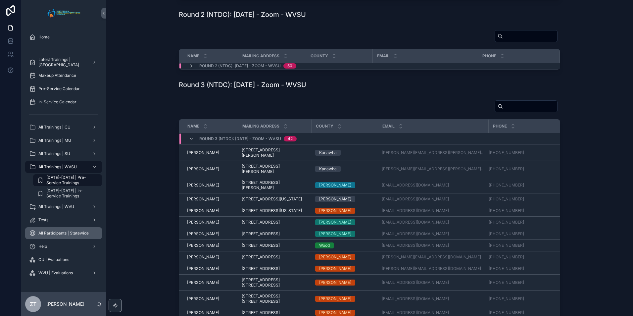
click at [62, 236] on div "All Participants | Statewide" at bounding box center [63, 233] width 69 height 11
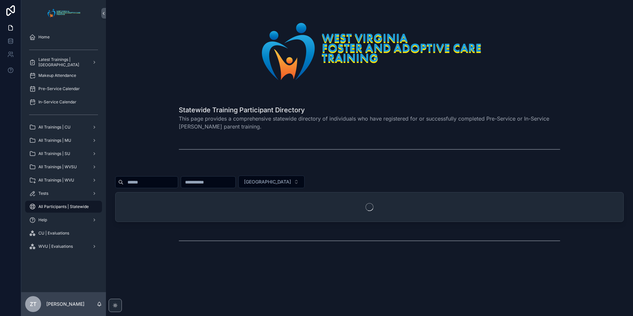
click at [164, 181] on input "scrollable content" at bounding box center [151, 182] width 54 height 9
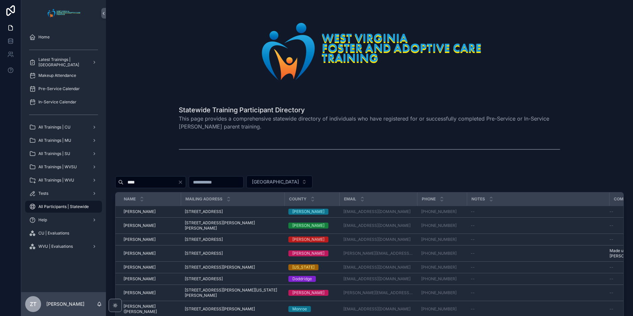
type input "*****"
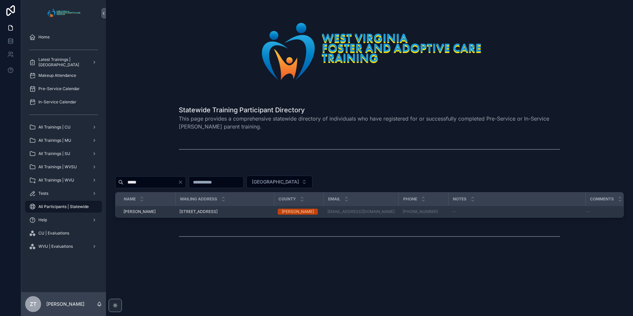
click at [150, 212] on span "[PERSON_NAME]" at bounding box center [140, 211] width 32 height 5
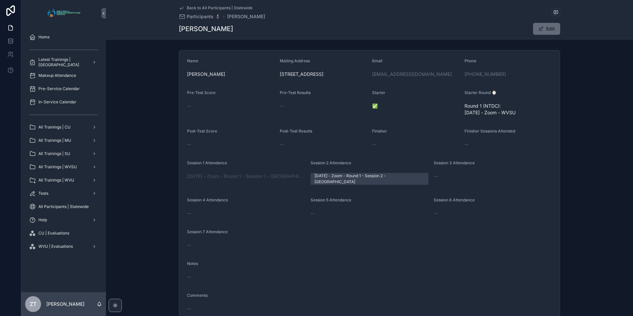
click at [551, 31] on button "Edit" at bounding box center [546, 29] width 27 height 12
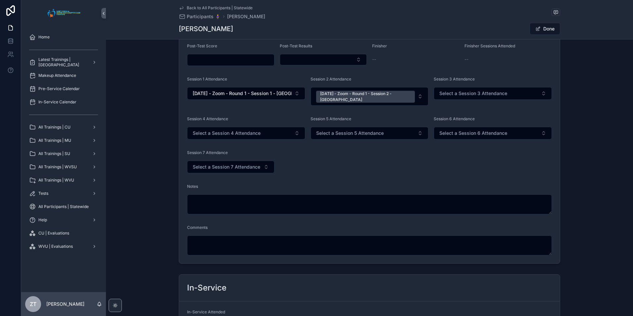
scroll to position [132, 0]
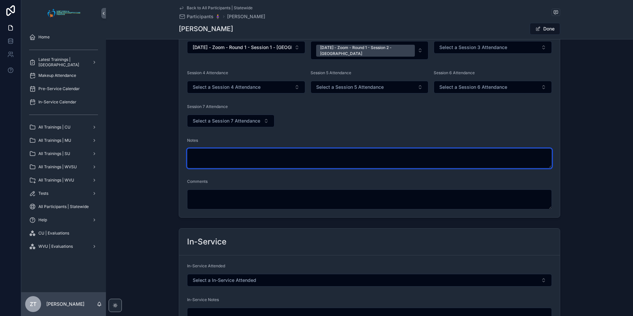
click at [232, 160] on textarea "scrollable content" at bounding box center [369, 158] width 365 height 20
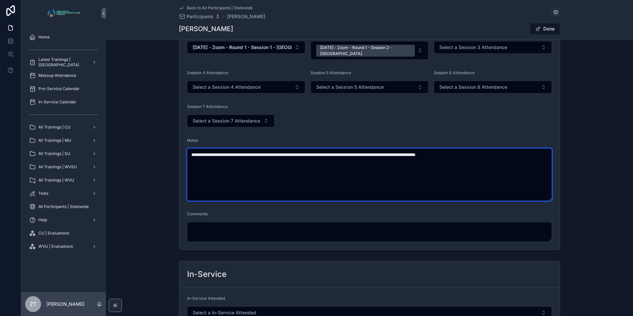
type textarea "**********"
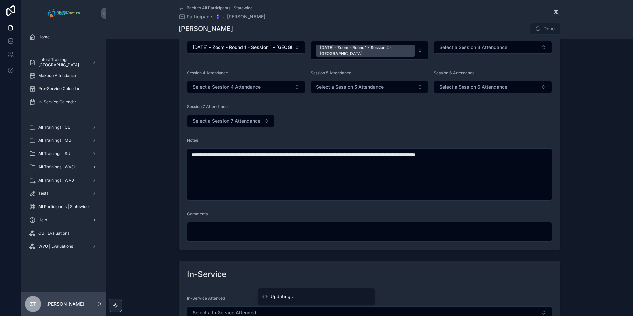
click at [541, 22] on div "Back to All Participants | Statewide Participants 🧍‍♀️ [PERSON_NAME] [PERSON_NA…" at bounding box center [370, 19] width 382 height 39
click at [538, 29] on span "scrollable content" at bounding box center [538, 28] width 5 height 5
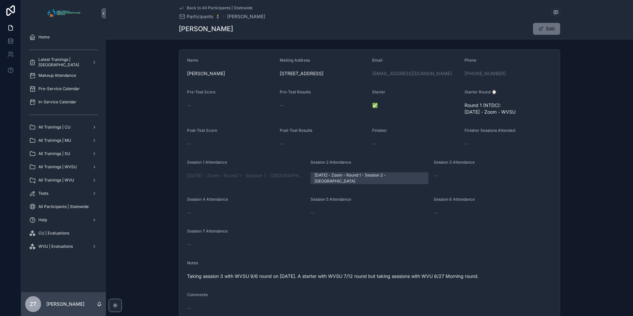
scroll to position [0, 0]
click at [180, 7] on icon "scrollable content" at bounding box center [181, 7] width 5 height 5
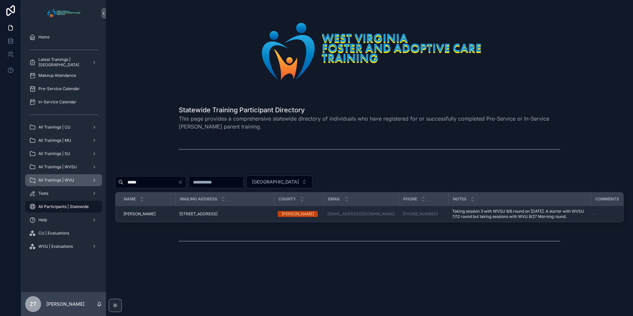
click at [69, 180] on span "All Trainings | WVU" at bounding box center [56, 180] width 36 height 5
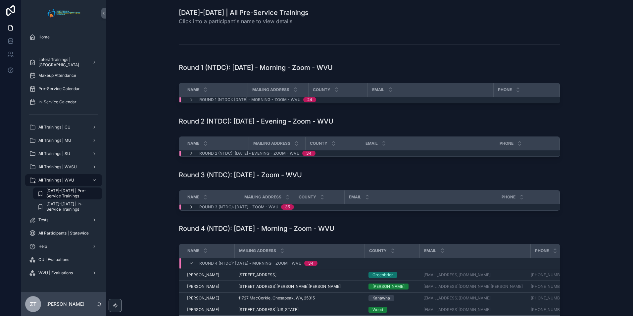
click at [71, 195] on span "[DATE]-[DATE] | Pre-Service Trainings" at bounding box center [70, 193] width 49 height 11
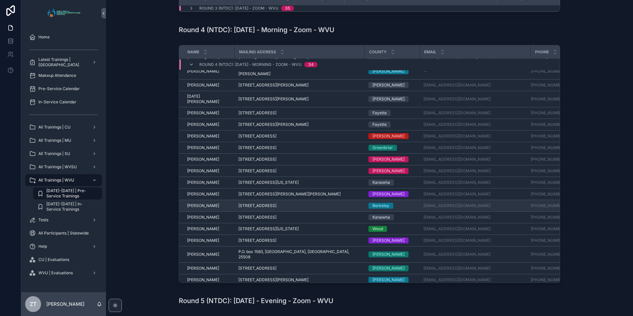
scroll to position [142, 0]
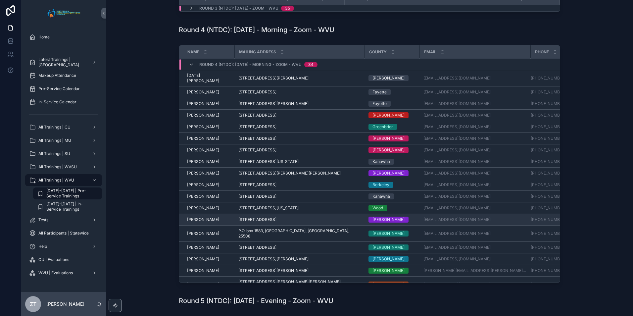
click at [201, 217] on span "[PERSON_NAME]" at bounding box center [203, 219] width 32 height 5
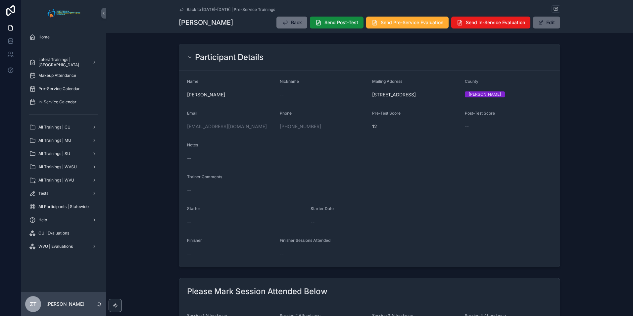
click at [545, 19] on button "Edit" at bounding box center [546, 23] width 27 height 12
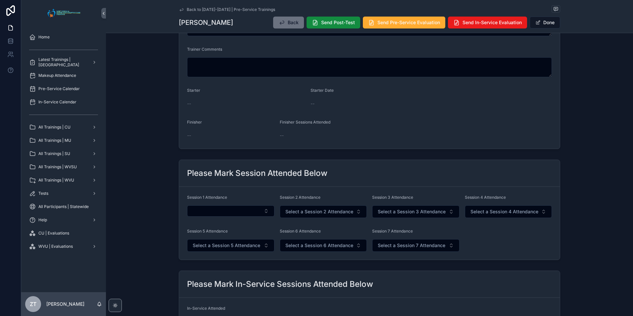
scroll to position [166, 0]
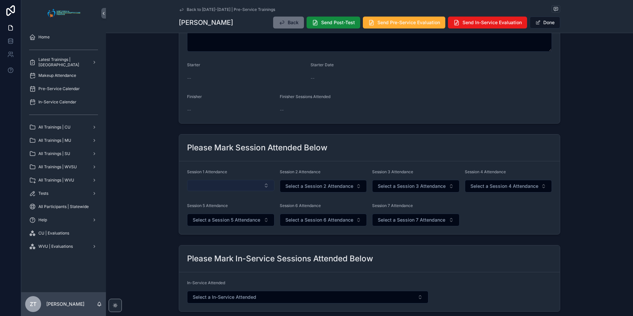
click at [223, 184] on button "Select Button" at bounding box center [230, 185] width 87 height 11
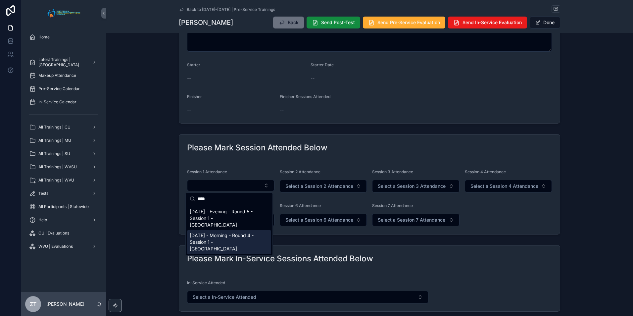
type input "****"
click at [224, 232] on span "[DATE] - Morning - Round 4 - Session 1 - [GEOGRAPHIC_DATA]" at bounding box center [225, 242] width 71 height 20
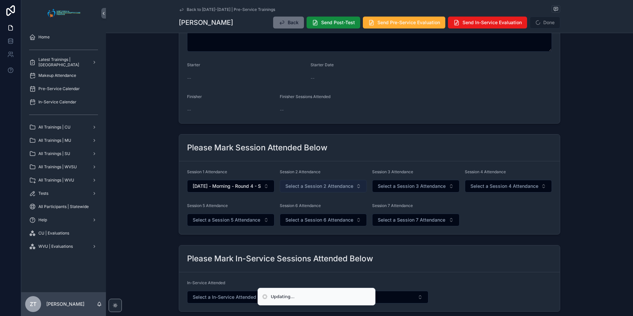
click at [306, 188] on span "Select a Session 2 Attendance" at bounding box center [319, 186] width 68 height 7
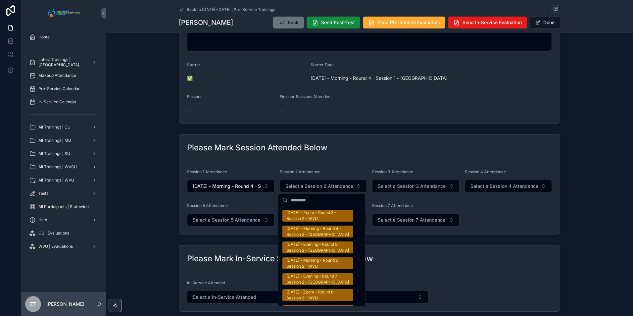
scroll to position [1060, 0]
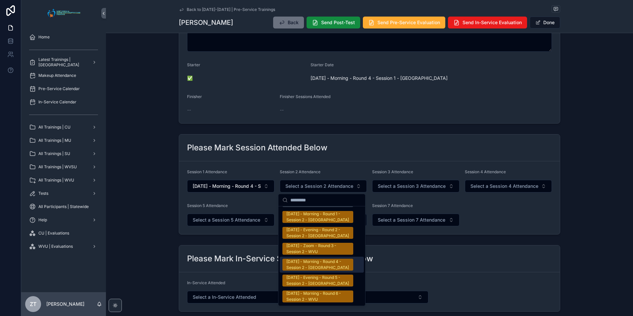
click at [308, 259] on div "[DATE] - Morning - Round 4 - Session 2 - [GEOGRAPHIC_DATA]" at bounding box center [317, 265] width 63 height 12
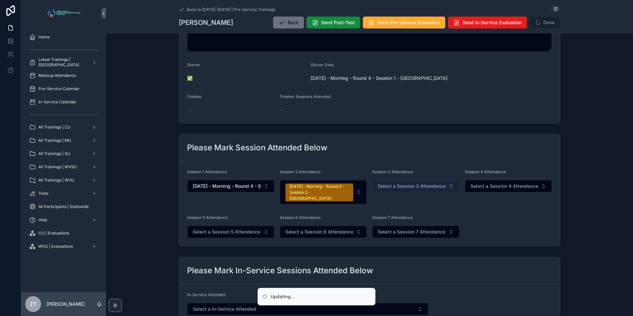
click at [405, 183] on span "Select a Session 3 Attendance" at bounding box center [412, 186] width 68 height 7
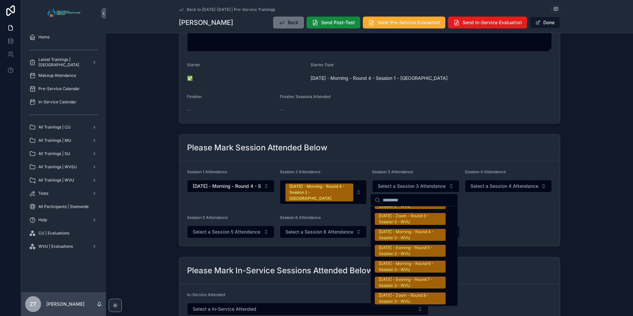
scroll to position [1093, 0]
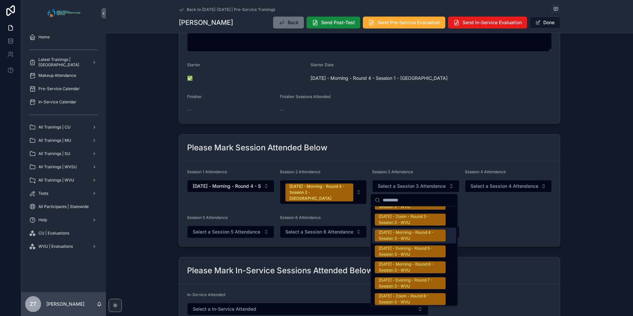
click at [405, 230] on div "[DATE] - Morning - Round 4 - Session 3 - WVU" at bounding box center [410, 236] width 63 height 12
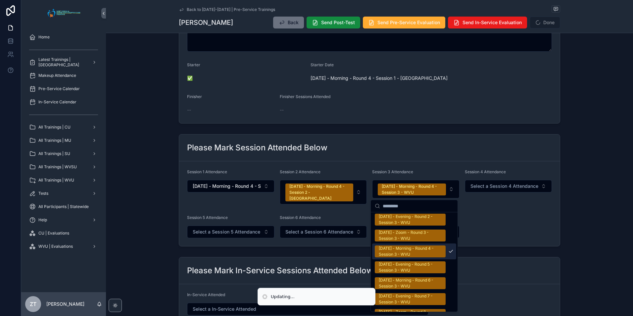
scroll to position [1103, 0]
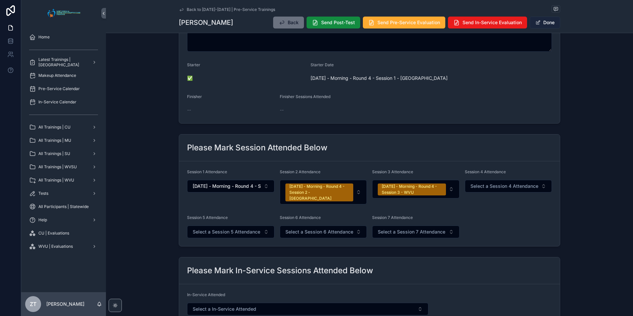
click at [548, 24] on button "Done" at bounding box center [545, 23] width 30 height 12
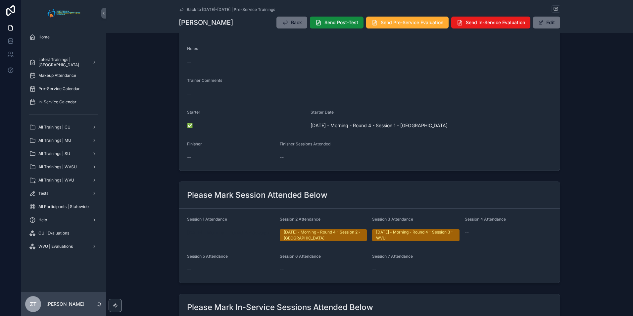
scroll to position [0, 0]
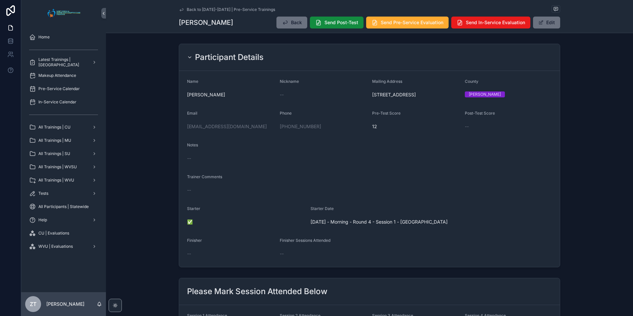
drag, startPoint x: 180, startPoint y: 11, endPoint x: 5, endPoint y: 178, distance: 241.7
click at [180, 11] on icon "scrollable content" at bounding box center [181, 9] width 5 height 5
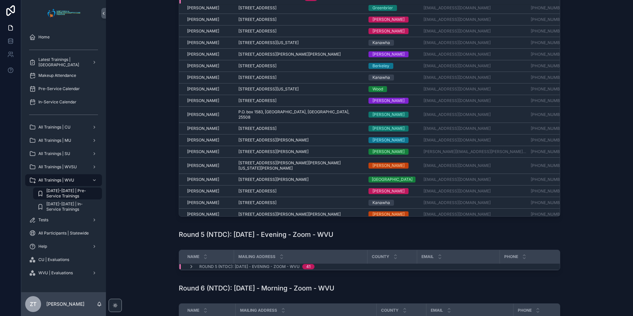
scroll to position [232, 0]
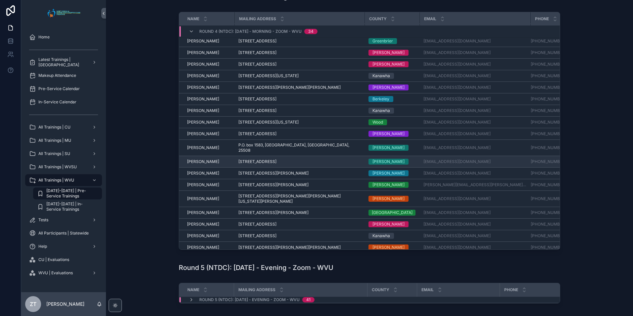
click at [198, 159] on span "[PERSON_NAME]" at bounding box center [203, 161] width 32 height 5
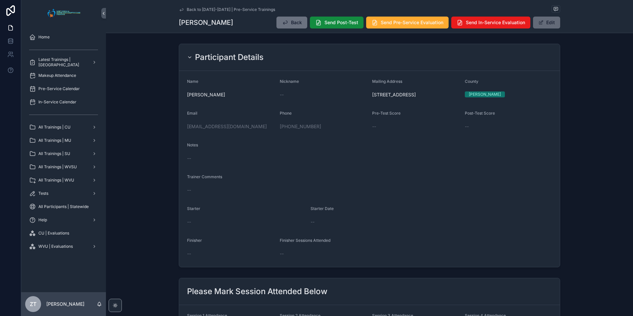
click at [542, 26] on button "Edit" at bounding box center [546, 23] width 27 height 12
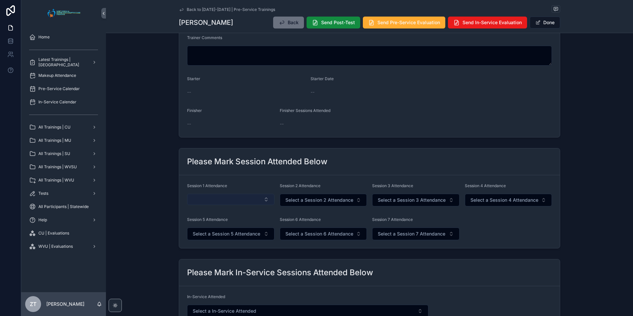
scroll to position [166, 0]
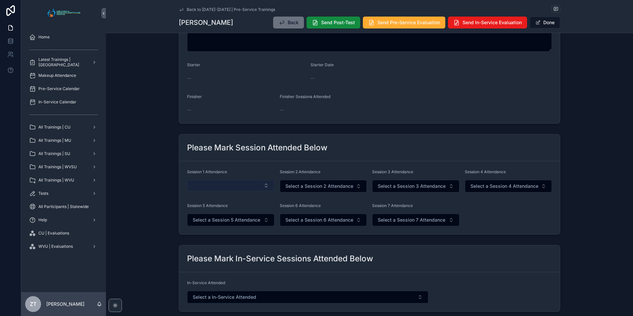
click at [226, 183] on button "Select Button" at bounding box center [230, 185] width 87 height 11
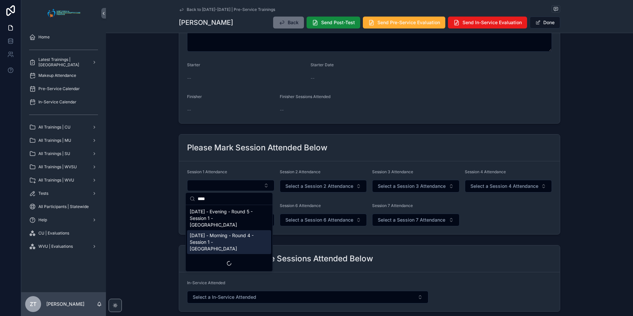
type input "****"
click at [237, 232] on span "[DATE] - Morning - Round 4 - Session 1 - [GEOGRAPHIC_DATA]" at bounding box center [225, 242] width 71 height 20
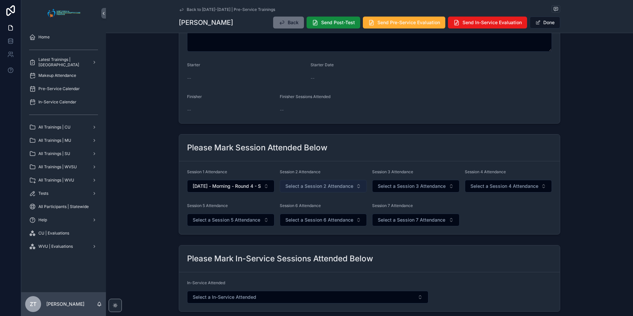
click at [322, 184] on span "Select a Session 2 Attendance" at bounding box center [319, 186] width 68 height 7
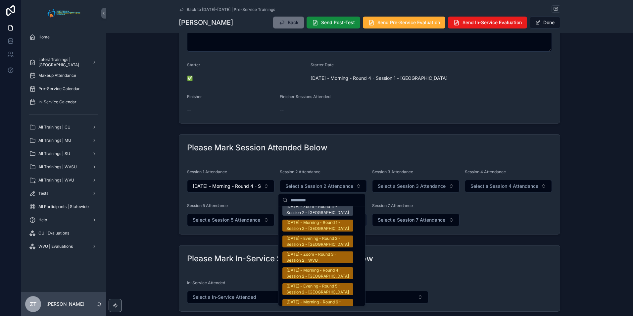
scroll to position [1060, 0]
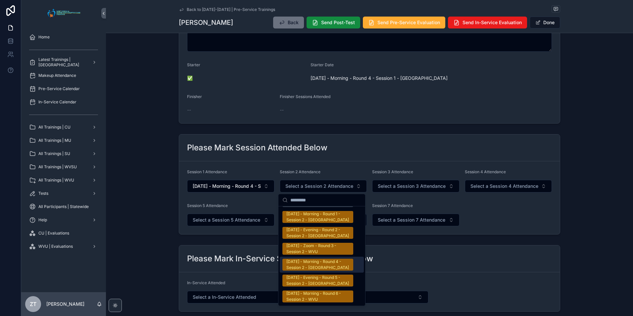
click at [307, 259] on div "[DATE] - Morning - Round 4 - Session 2 - [GEOGRAPHIC_DATA]" at bounding box center [317, 265] width 63 height 12
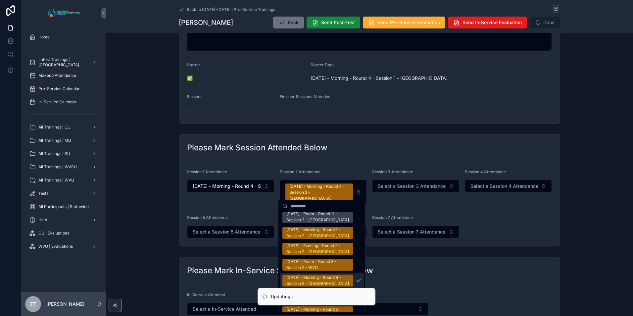
scroll to position [1070, 0]
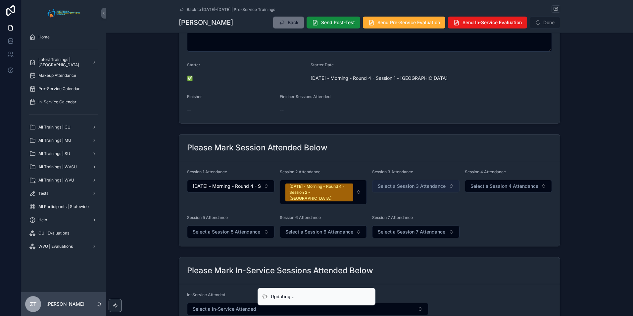
click at [402, 182] on button "Select a Session 3 Attendance" at bounding box center [415, 186] width 87 height 13
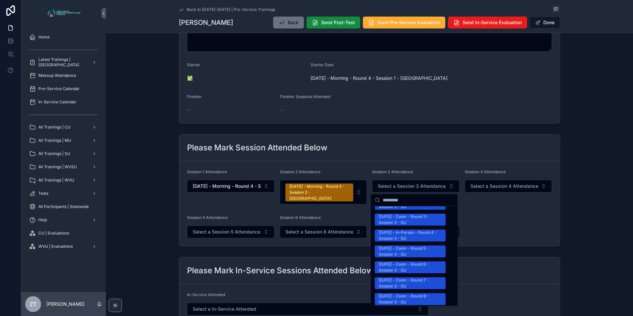
scroll to position [1027, 0]
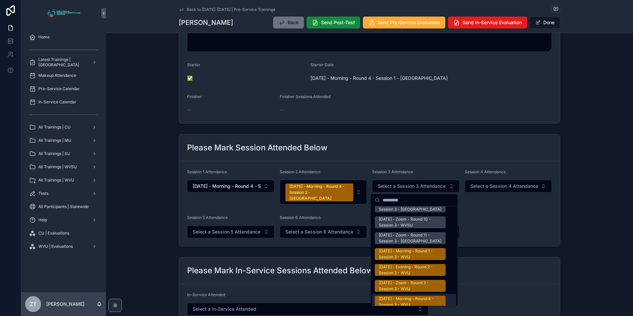
click at [393, 296] on div "[DATE] - Morning - Round 4 - Session 3 - WVU" at bounding box center [410, 302] width 63 height 12
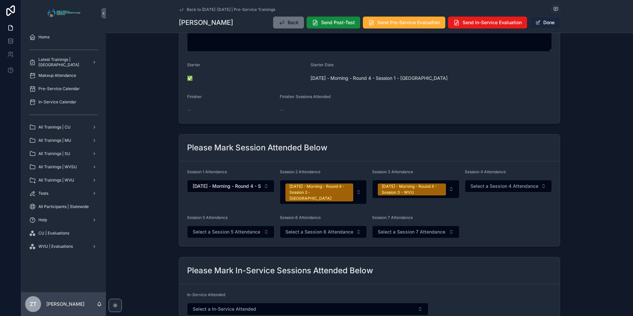
click at [540, 24] on button "Done" at bounding box center [545, 23] width 30 height 12
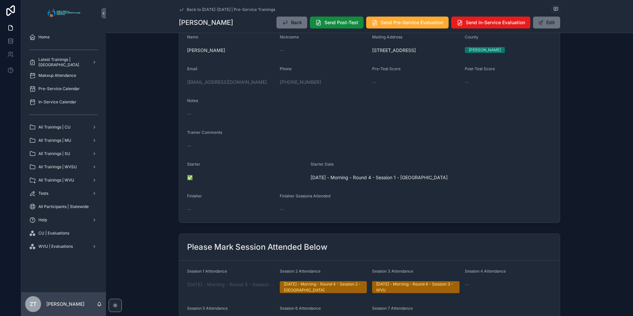
scroll to position [0, 0]
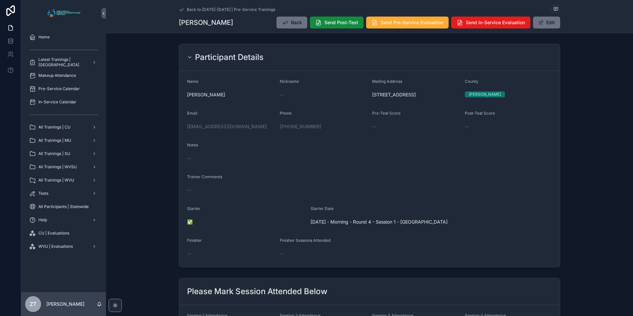
drag, startPoint x: 182, startPoint y: 9, endPoint x: 11, endPoint y: 84, distance: 187.1
click at [182, 9] on icon "scrollable content" at bounding box center [181, 9] width 5 height 5
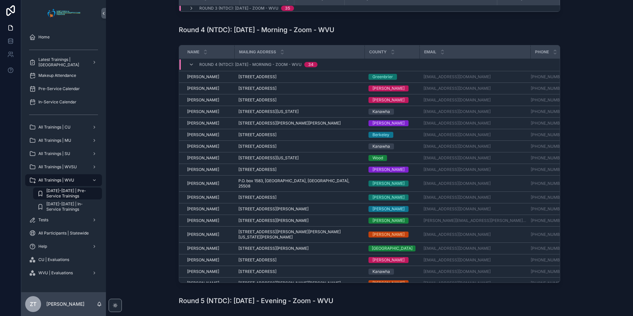
scroll to position [194, 0]
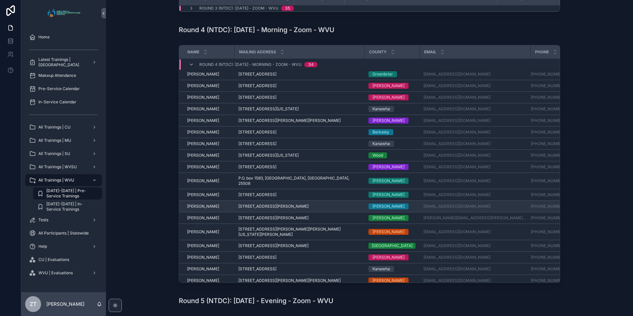
click at [206, 204] on span "[PERSON_NAME]" at bounding box center [203, 206] width 32 height 5
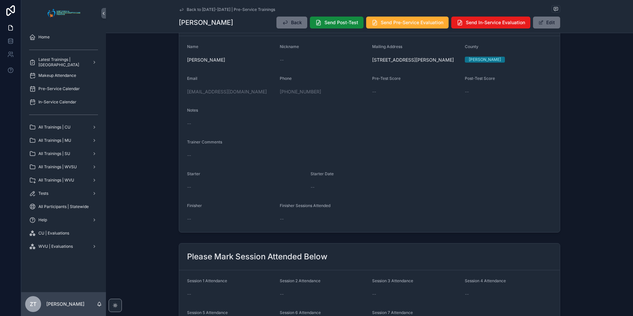
scroll to position [99, 0]
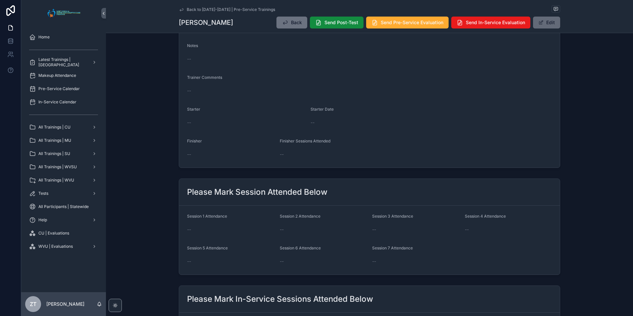
click at [543, 25] on button "Edit" at bounding box center [546, 23] width 27 height 12
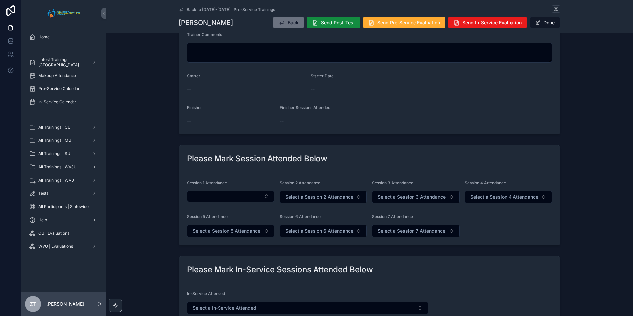
scroll to position [166, 0]
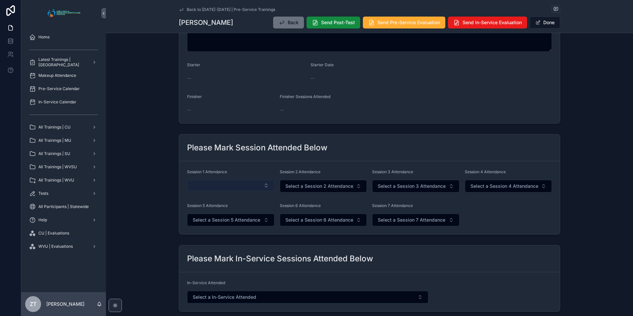
click at [245, 186] on button "Select Button" at bounding box center [230, 185] width 87 height 11
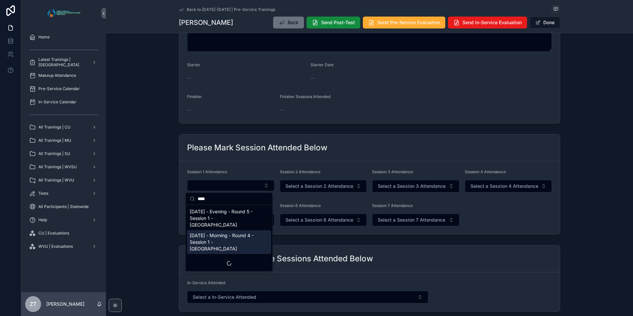
type input "****"
click at [213, 237] on span "[DATE] - Morning - Round 4 - Session 1 - [GEOGRAPHIC_DATA]" at bounding box center [225, 242] width 71 height 20
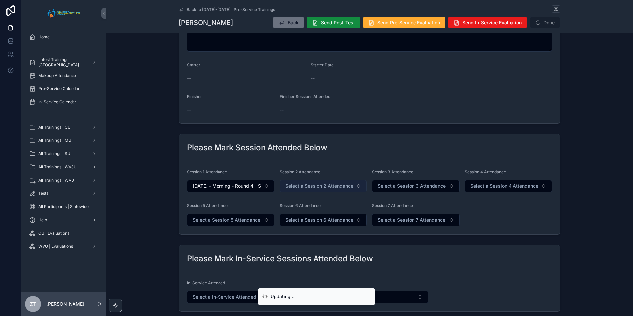
click at [314, 184] on span "Select a Session 2 Attendance" at bounding box center [319, 186] width 68 height 7
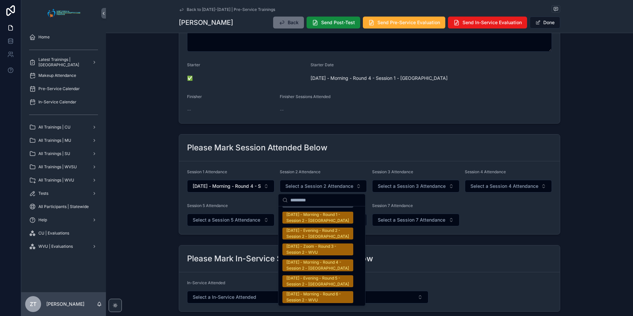
scroll to position [1060, 0]
click at [313, 259] on div "[DATE] - Morning - Round 4 - Session 2 - [GEOGRAPHIC_DATA]" at bounding box center [317, 265] width 63 height 12
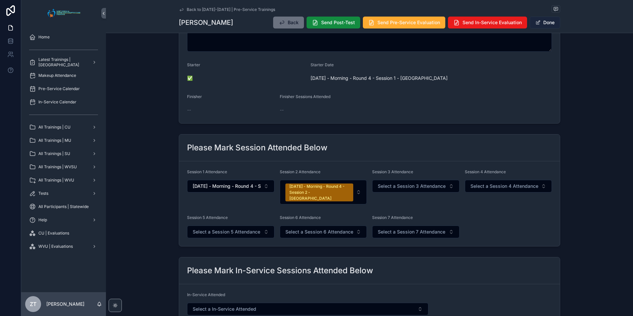
click at [541, 22] on button "Done" at bounding box center [545, 23] width 30 height 12
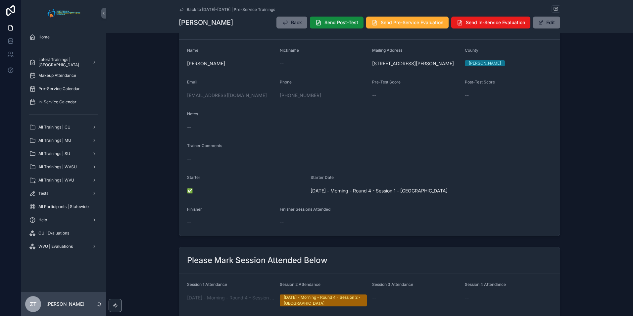
scroll to position [0, 0]
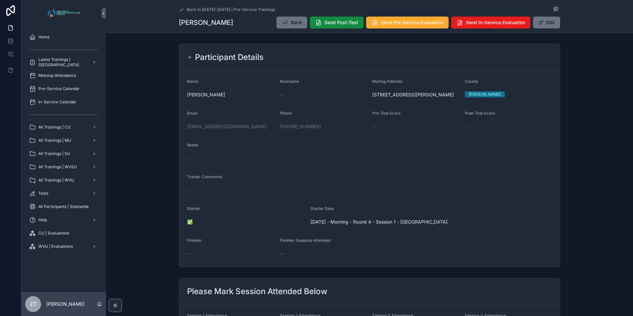
drag, startPoint x: 178, startPoint y: 10, endPoint x: 6, endPoint y: 98, distance: 193.0
click at [179, 10] on icon "scrollable content" at bounding box center [181, 9] width 5 height 5
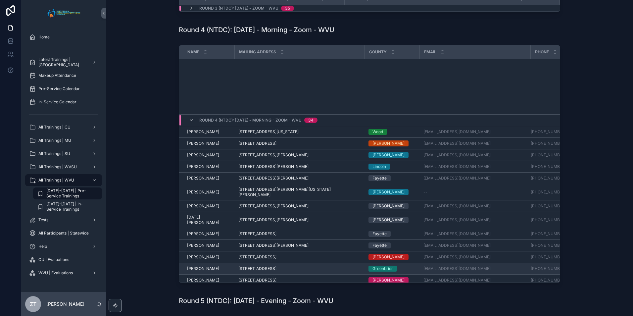
scroll to position [194, 0]
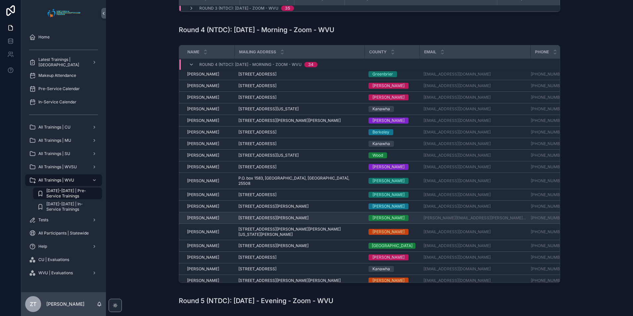
click at [202, 215] on span "[PERSON_NAME]" at bounding box center [203, 217] width 32 height 5
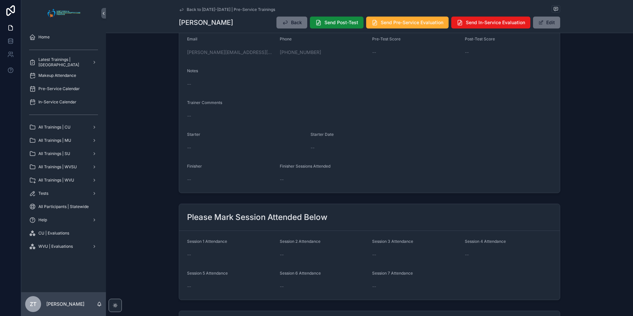
scroll to position [99, 0]
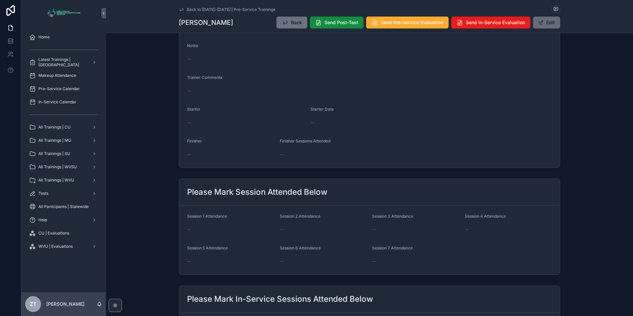
click at [539, 24] on span "scrollable content" at bounding box center [541, 22] width 5 height 5
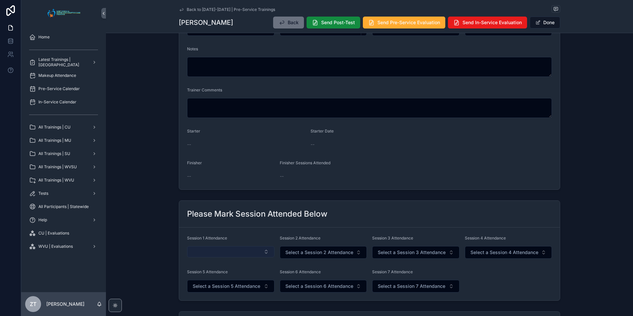
click at [222, 249] on button "Select Button" at bounding box center [230, 251] width 87 height 11
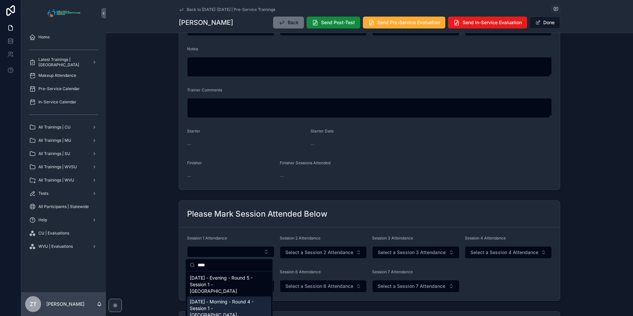
type input "****"
click at [222, 301] on span "[DATE] - Morning - Round 4 - Session 1 - [GEOGRAPHIC_DATA]" at bounding box center [225, 308] width 71 height 20
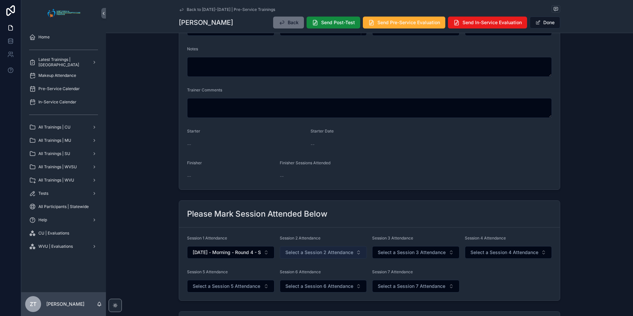
click at [310, 252] on span "Select a Session 2 Attendance" at bounding box center [319, 252] width 68 height 7
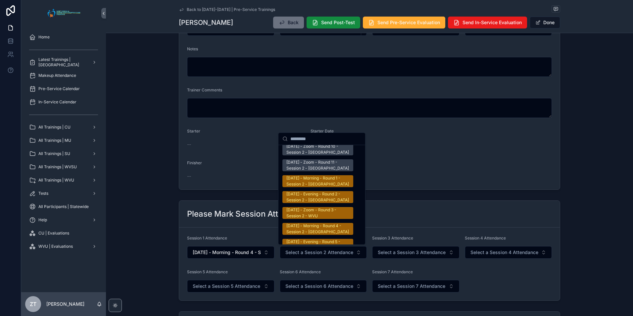
scroll to position [1027, 0]
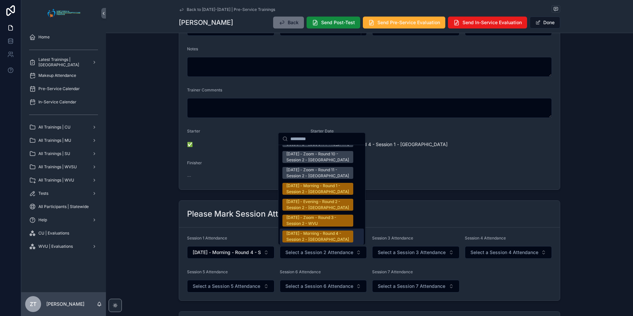
click at [307, 231] on div "[DATE] - Morning - Round 4 - Session 2 - [GEOGRAPHIC_DATA]" at bounding box center [317, 237] width 63 height 12
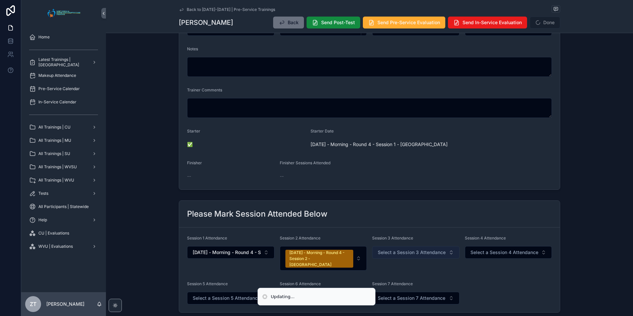
click at [400, 253] on span "Select a Session 3 Attendance" at bounding box center [412, 252] width 68 height 7
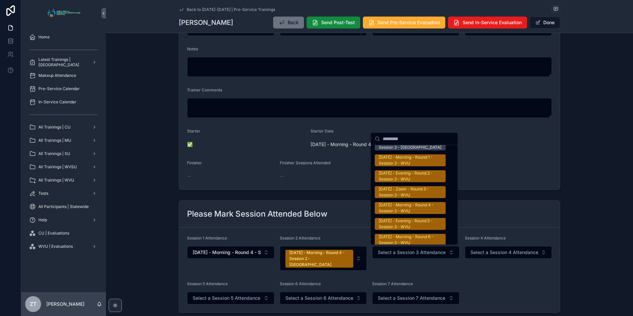
scroll to position [1060, 0]
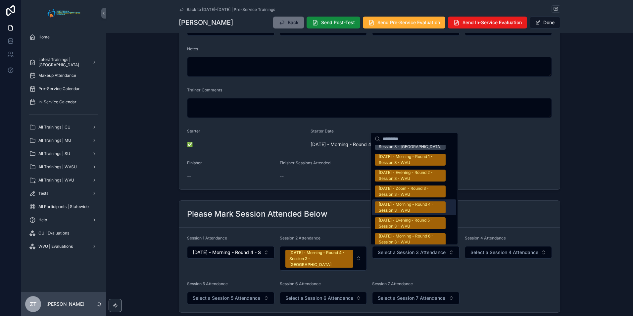
click at [398, 201] on div "[DATE] - Morning - Round 4 - Session 3 - WVU" at bounding box center [410, 207] width 63 height 12
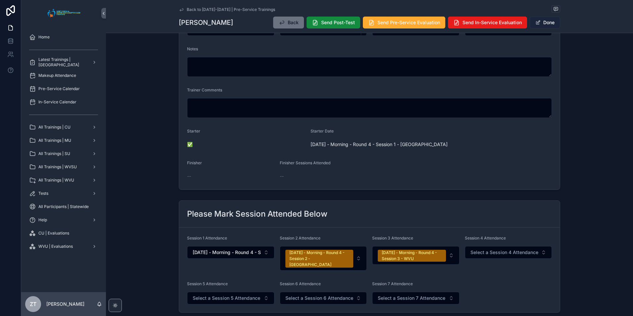
click at [545, 26] on button "Done" at bounding box center [545, 23] width 30 height 12
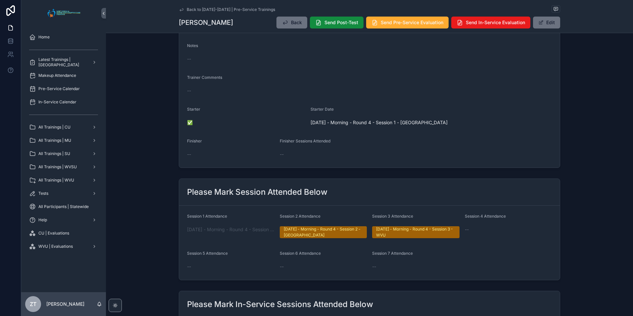
scroll to position [0, 0]
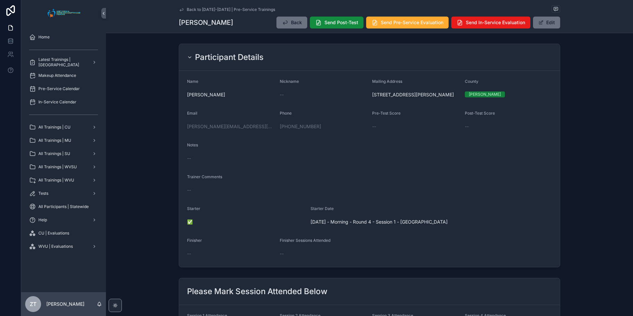
click at [181, 10] on icon "scrollable content" at bounding box center [181, 9] width 3 height 3
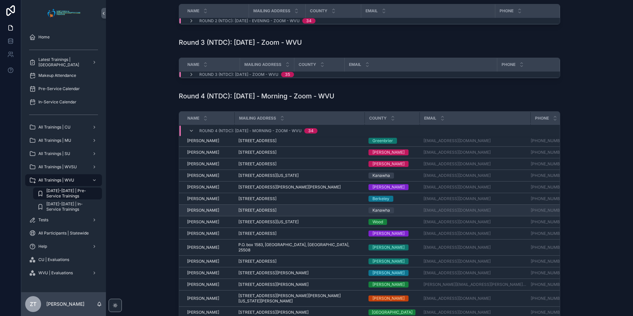
scroll to position [194, 0]
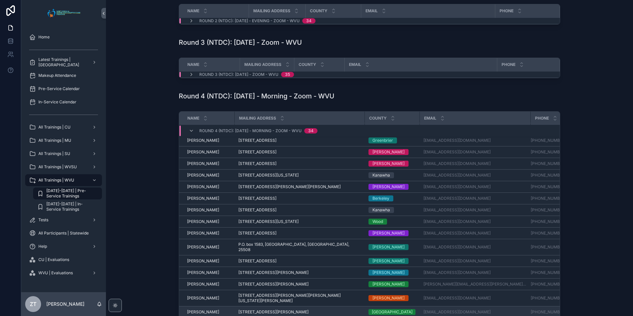
click at [205, 309] on span "[PERSON_NAME]" at bounding box center [203, 311] width 32 height 5
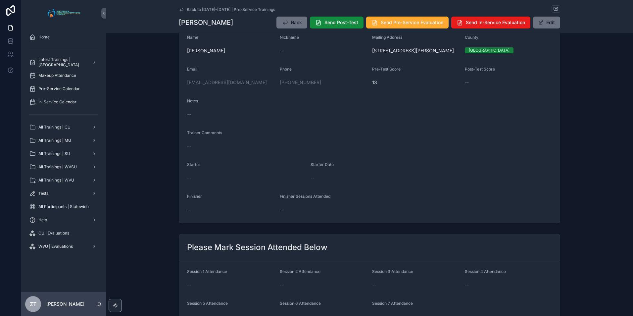
scroll to position [166, 0]
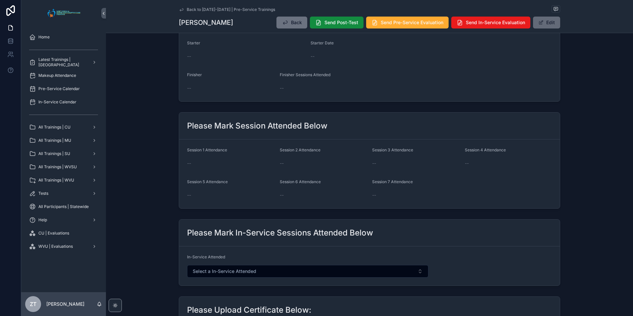
click at [544, 20] on button "Edit" at bounding box center [546, 23] width 27 height 12
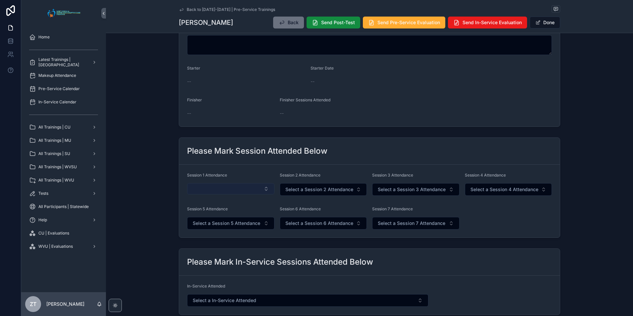
click at [234, 192] on button "Select Button" at bounding box center [230, 188] width 87 height 11
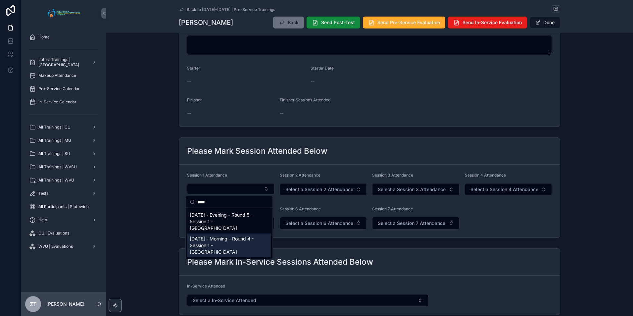
type input "****"
click at [229, 236] on span "[DATE] - Morning - Round 4 - Session 1 - [GEOGRAPHIC_DATA]" at bounding box center [225, 245] width 71 height 20
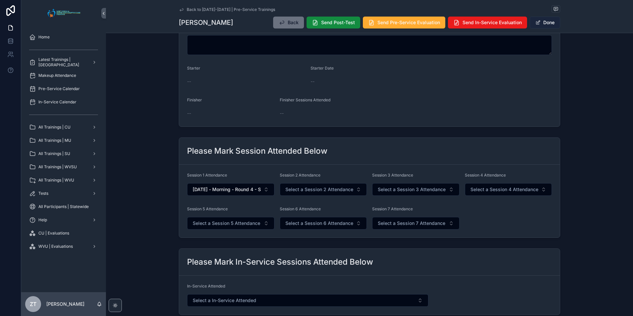
click at [547, 23] on button "Done" at bounding box center [545, 23] width 30 height 12
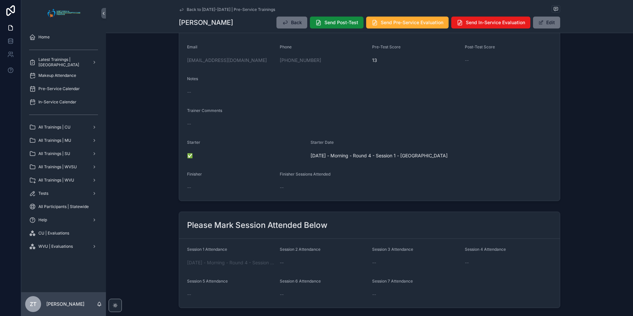
scroll to position [0, 0]
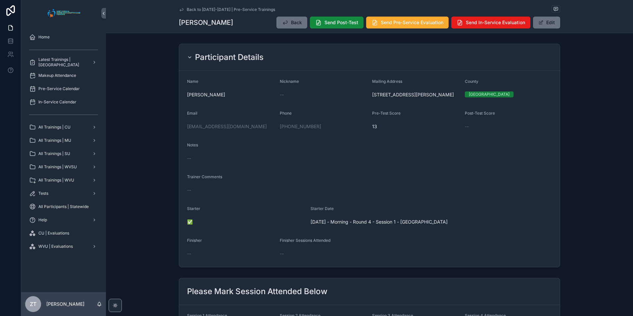
drag, startPoint x: 182, startPoint y: 9, endPoint x: 24, endPoint y: 106, distance: 186.3
click at [182, 9] on link "Back to [DATE]-[DATE] | Pre-Service Trainings" at bounding box center [227, 9] width 96 height 5
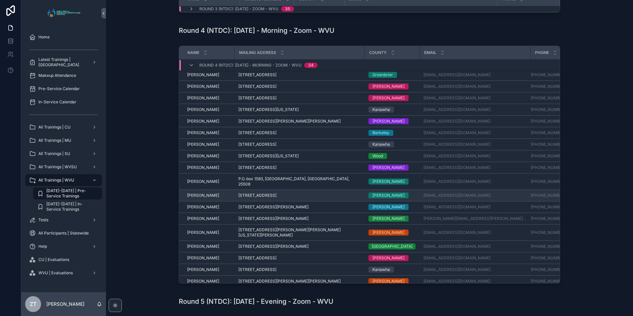
scroll to position [199, 0]
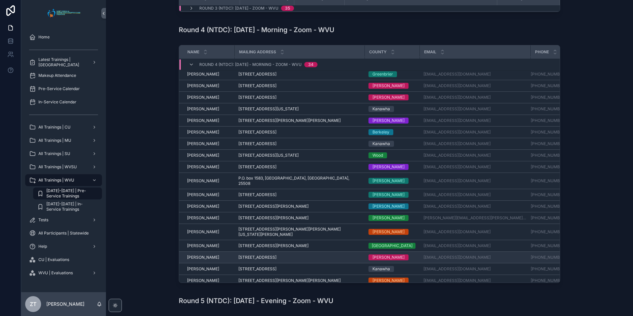
click at [203, 255] on span "[PERSON_NAME]" at bounding box center [203, 257] width 32 height 5
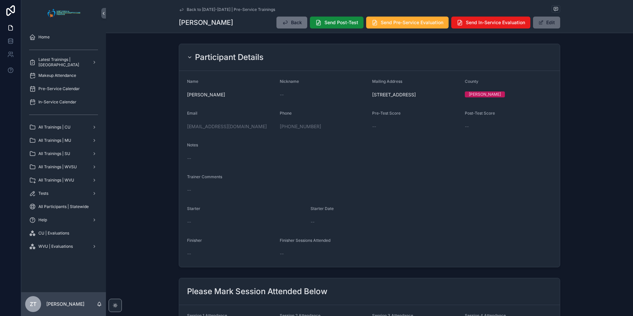
click at [539, 27] on button "Edit" at bounding box center [546, 23] width 27 height 12
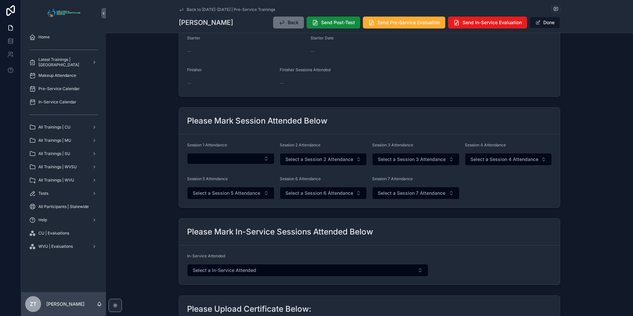
scroll to position [199, 0]
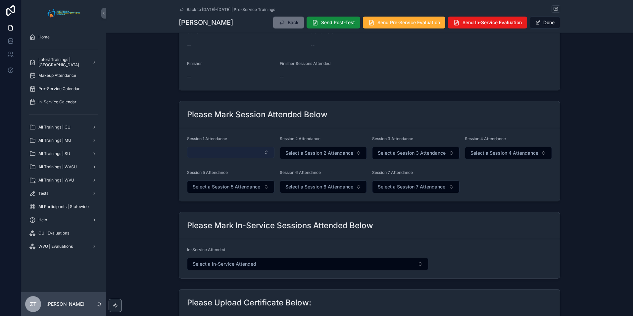
click at [241, 149] on button "Select Button" at bounding box center [230, 152] width 87 height 11
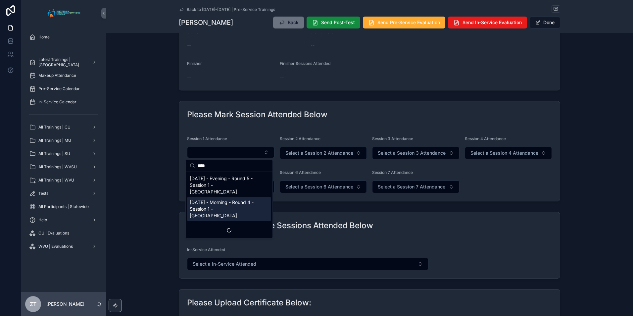
type input "****"
click at [232, 199] on span "[DATE] - Morning - Round 4 - Session 1 - [GEOGRAPHIC_DATA]" at bounding box center [225, 209] width 71 height 20
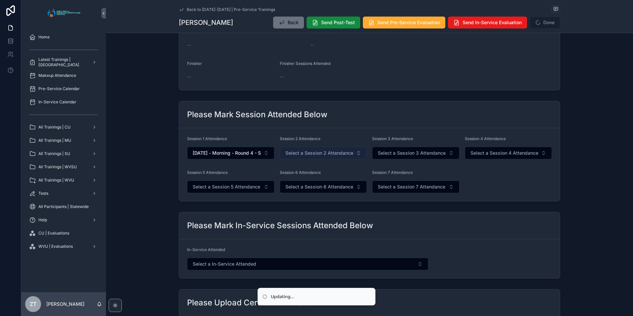
click at [320, 153] on span "Select a Session 2 Attendance" at bounding box center [319, 153] width 68 height 7
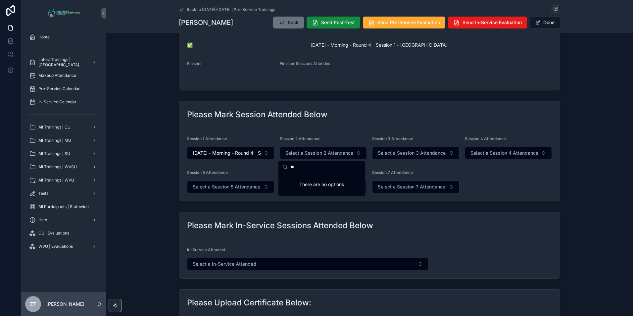
type input "*"
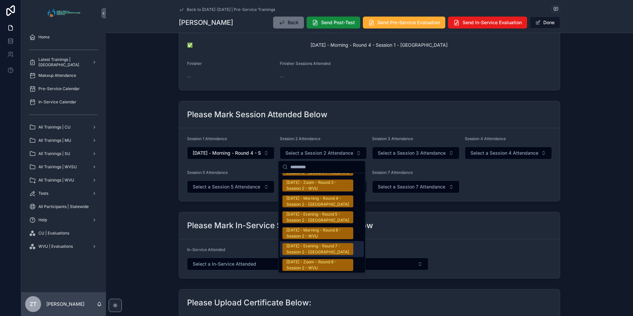
scroll to position [1027, 0]
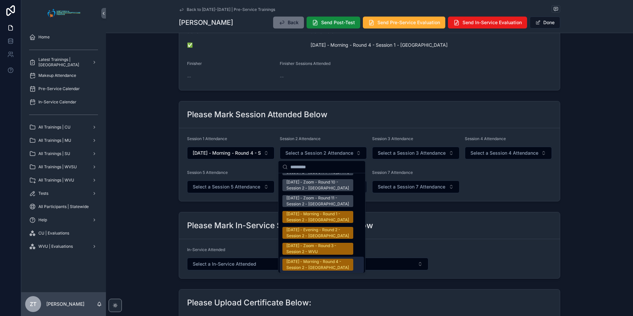
click at [302, 259] on div "[DATE] - Morning - Round 4 - Session 2 - [GEOGRAPHIC_DATA]" at bounding box center [317, 265] width 63 height 12
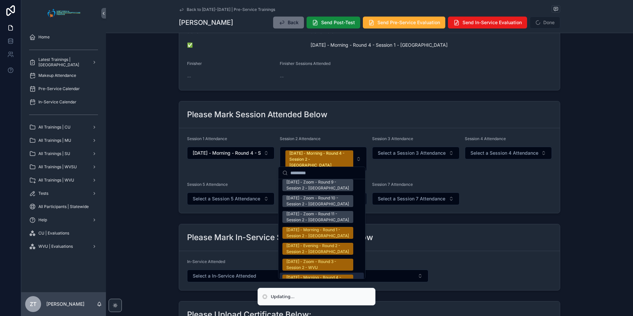
scroll to position [1037, 0]
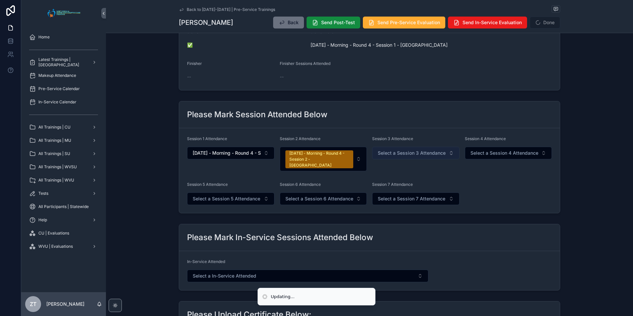
click at [405, 154] on span "Select a Session 3 Attendance" at bounding box center [412, 153] width 68 height 7
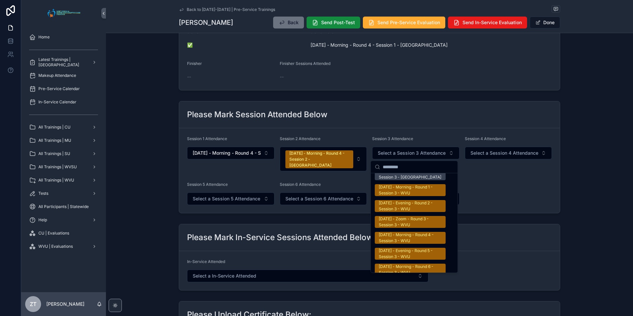
scroll to position [1060, 0]
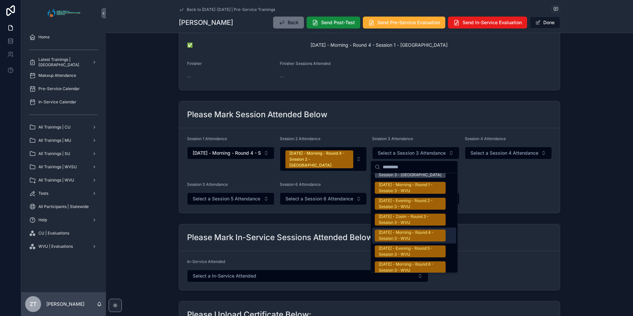
click at [397, 230] on div "[DATE] - Morning - Round 4 - Session 3 - WVU" at bounding box center [410, 236] width 63 height 12
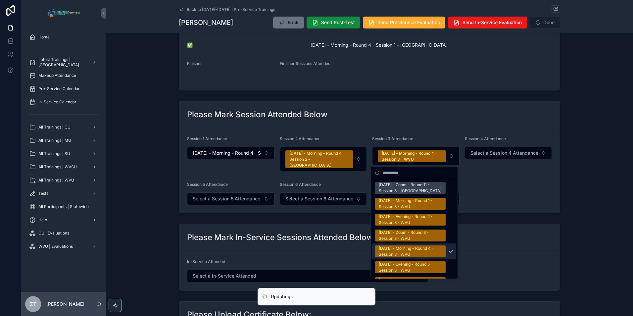
scroll to position [1070, 0]
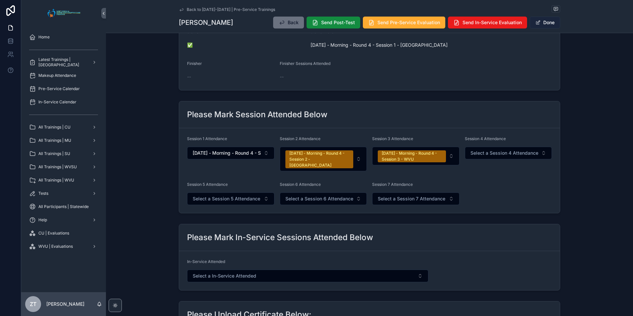
click at [539, 27] on button "Done" at bounding box center [545, 23] width 30 height 12
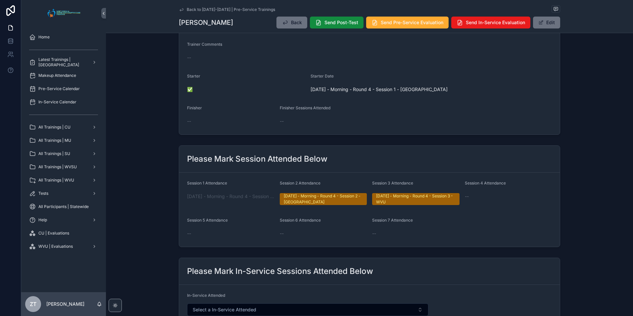
scroll to position [0, 0]
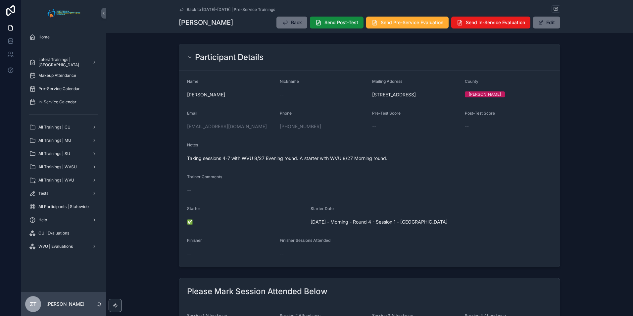
click at [181, 7] on icon "scrollable content" at bounding box center [181, 9] width 5 height 5
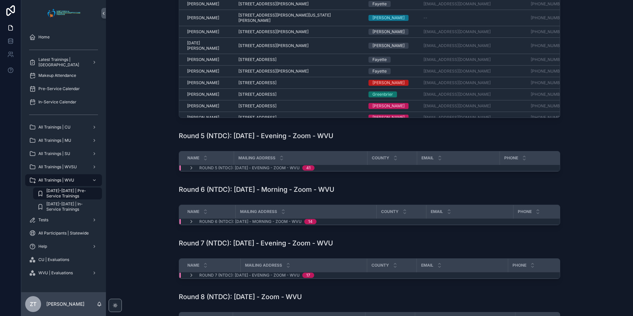
scroll to position [364, 0]
click at [190, 167] on icon "scrollable content" at bounding box center [191, 167] width 5 height 5
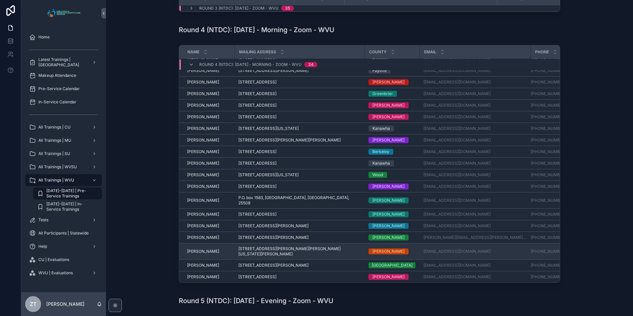
scroll to position [194, 0]
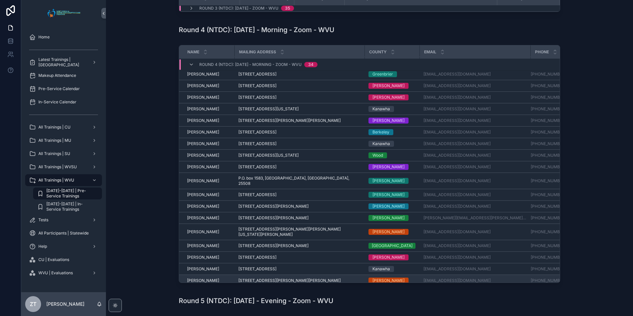
click at [201, 278] on span "[PERSON_NAME]" at bounding box center [203, 280] width 32 height 5
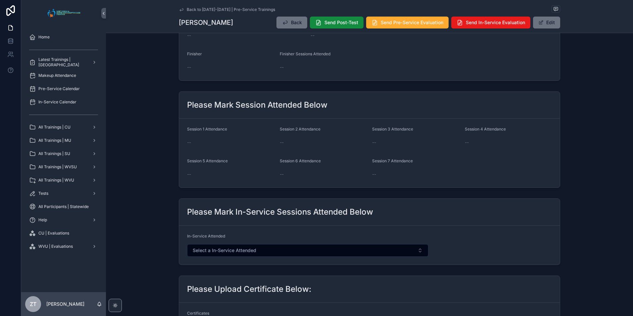
scroll to position [199, 0]
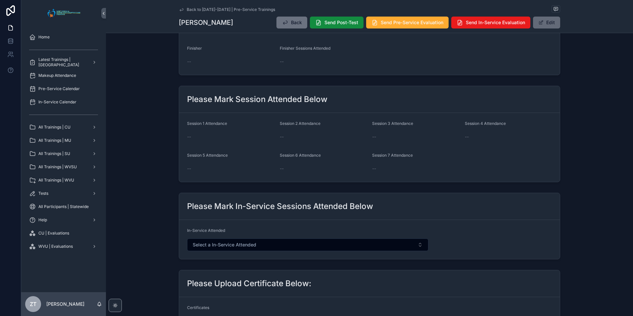
click at [543, 24] on button "Edit" at bounding box center [546, 23] width 27 height 12
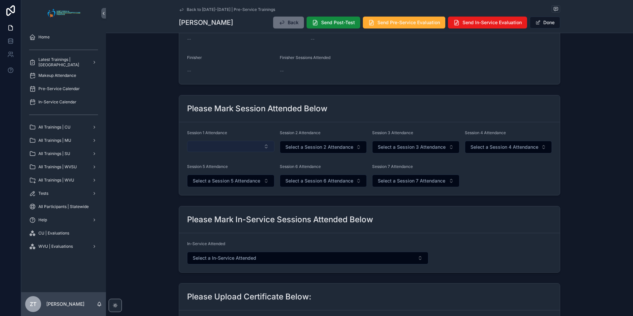
click at [221, 150] on button "Select Button" at bounding box center [230, 146] width 87 height 11
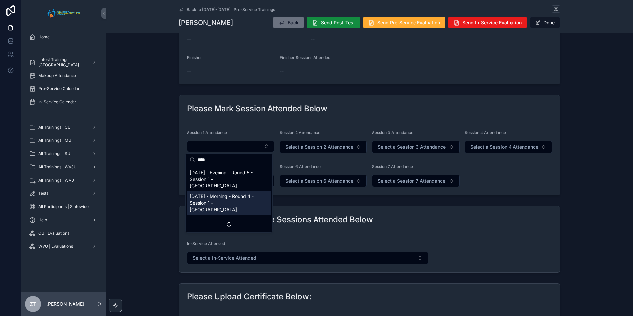
type input "****"
click at [221, 193] on span "[DATE] - Morning - Round 4 - Session 1 - [GEOGRAPHIC_DATA]" at bounding box center [225, 203] width 71 height 20
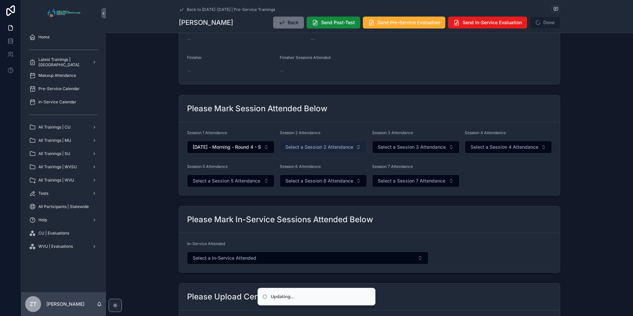
click at [302, 147] on span "Select a Session 2 Attendance" at bounding box center [319, 147] width 68 height 7
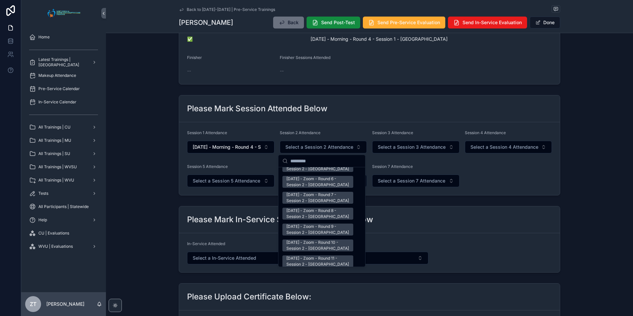
scroll to position [1027, 0]
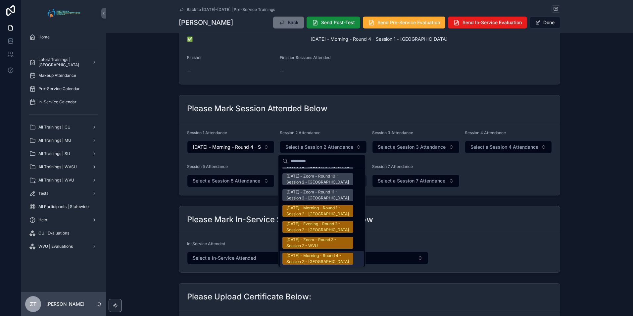
click at [305, 253] on div "[DATE] - Morning - Round 4 - Session 2 - [GEOGRAPHIC_DATA]" at bounding box center [317, 259] width 63 height 12
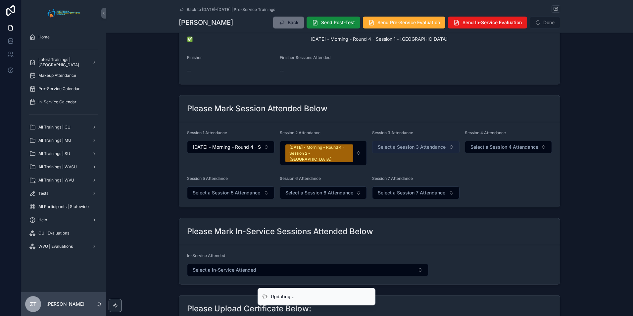
click at [420, 146] on span "Select a Session 3 Attendance" at bounding box center [412, 147] width 68 height 7
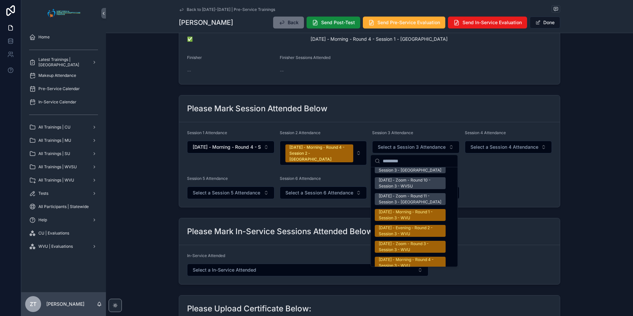
scroll to position [1060, 0]
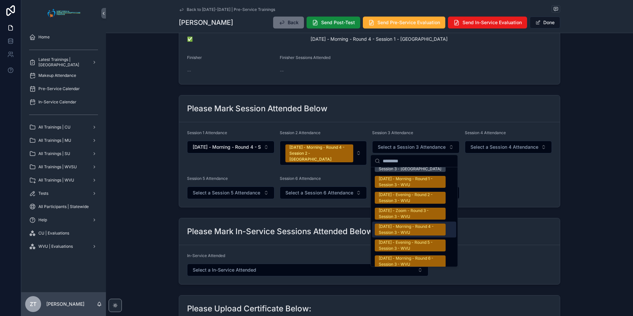
click at [401, 224] on div "[DATE] - Morning - Round 4 - Session 3 - WVU" at bounding box center [410, 230] width 63 height 12
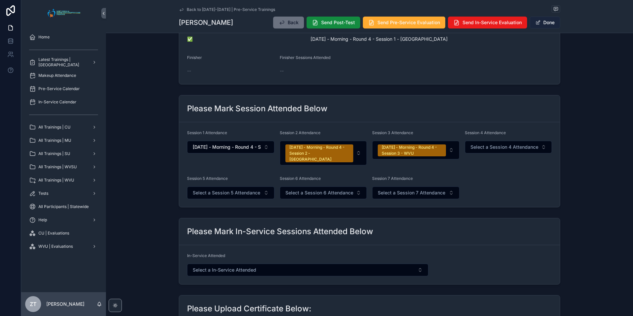
click at [539, 24] on button "Done" at bounding box center [545, 23] width 30 height 12
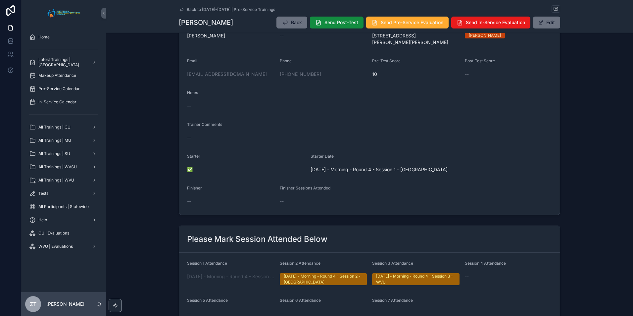
scroll to position [0, 0]
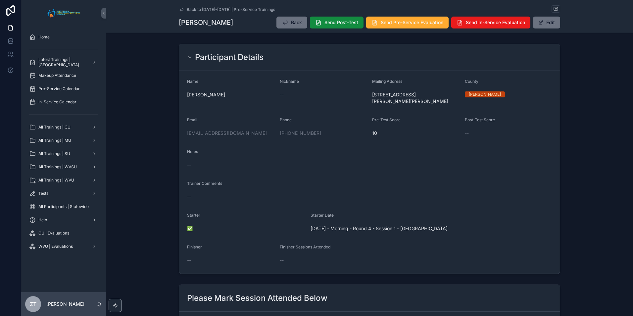
click at [179, 8] on icon "scrollable content" at bounding box center [181, 9] width 5 height 5
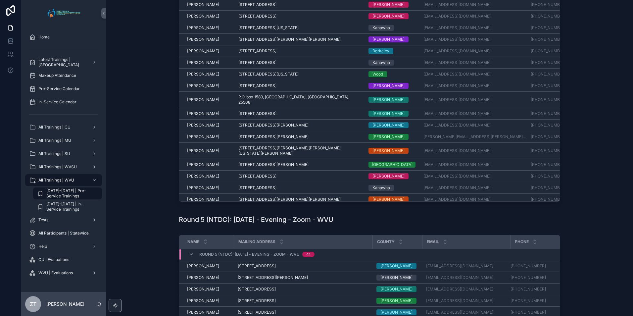
scroll to position [331, 0]
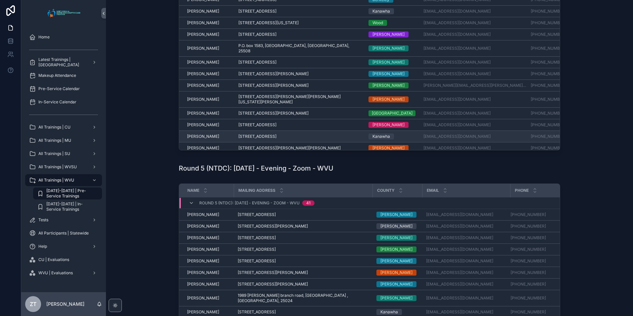
click at [203, 131] on td "[PERSON_NAME] [PERSON_NAME]" at bounding box center [206, 137] width 55 height 12
click at [200, 134] on span "[PERSON_NAME]" at bounding box center [203, 136] width 32 height 5
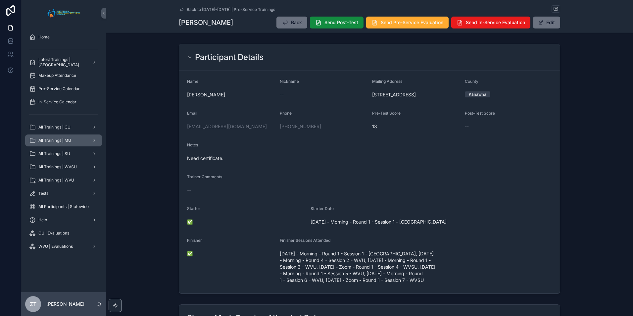
drag, startPoint x: 178, startPoint y: 9, endPoint x: 28, endPoint y: 144, distance: 201.0
click at [179, 9] on icon "scrollable content" at bounding box center [181, 9] width 5 height 5
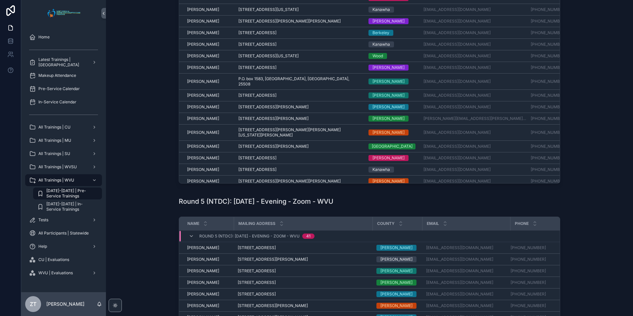
scroll to position [307, 0]
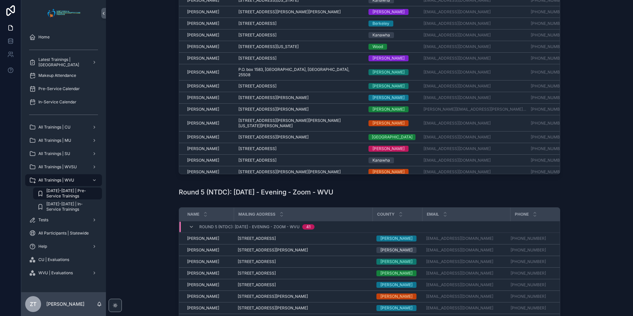
click at [194, 183] on span "[PERSON_NAME]" at bounding box center [203, 185] width 32 height 5
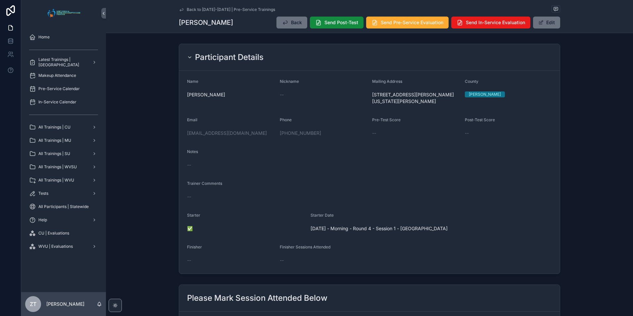
click at [179, 9] on icon "scrollable content" at bounding box center [181, 9] width 5 height 5
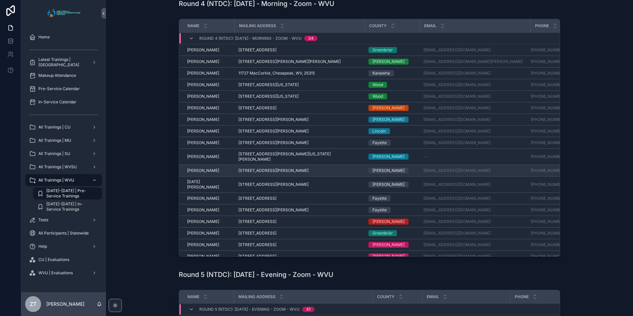
scroll to position [265, 0]
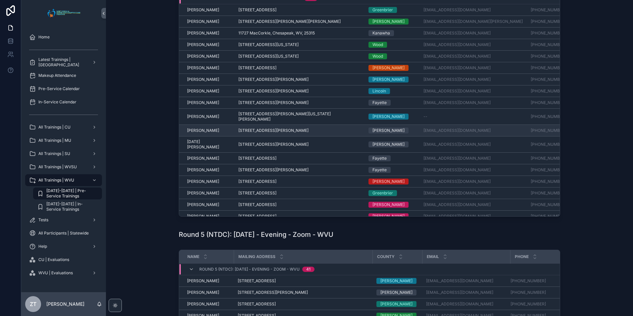
click at [198, 128] on span "[PERSON_NAME]" at bounding box center [203, 130] width 32 height 5
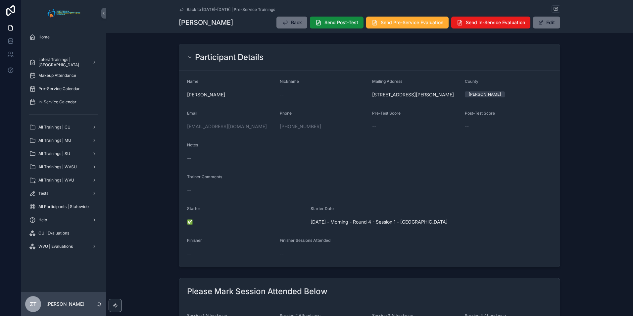
click at [181, 9] on icon "scrollable content" at bounding box center [181, 9] width 3 height 3
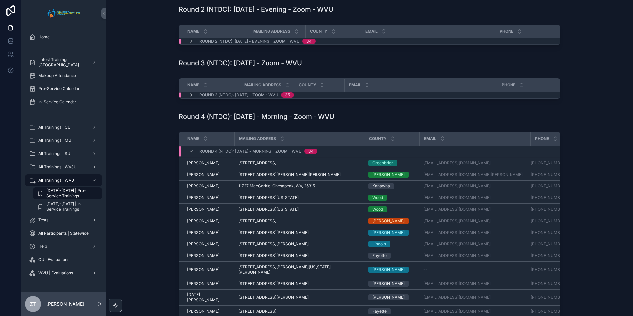
scroll to position [132, 0]
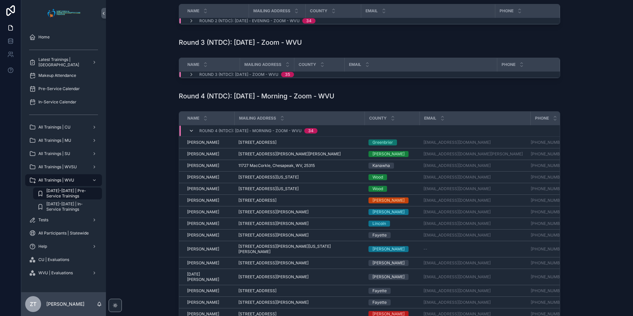
click at [189, 130] on icon "scrollable content" at bounding box center [191, 130] width 5 height 5
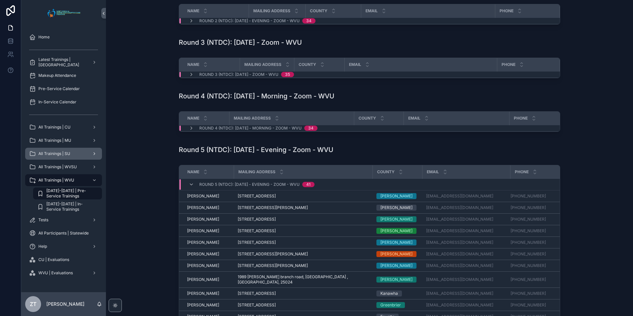
click at [79, 151] on div "All Trainings | SU" at bounding box center [63, 153] width 69 height 11
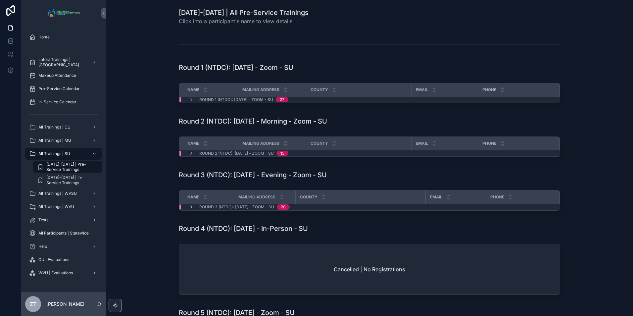
click at [190, 99] on icon "scrollable content" at bounding box center [191, 99] width 5 height 5
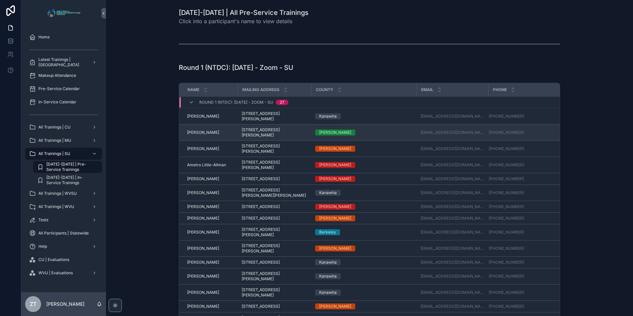
click at [197, 131] on span "[PERSON_NAME]" at bounding box center [203, 132] width 32 height 5
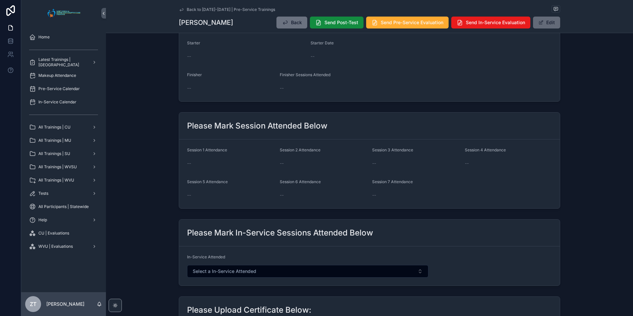
click at [539, 26] on button "Edit" at bounding box center [546, 23] width 27 height 12
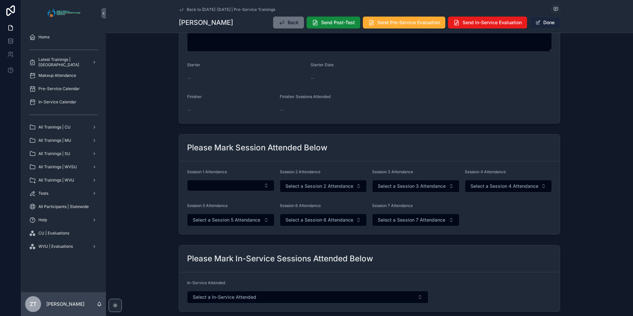
scroll to position [178, 0]
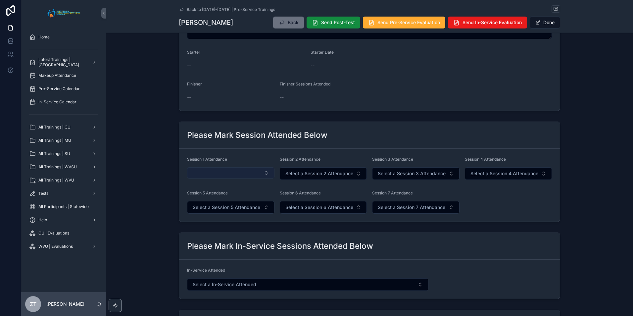
click at [232, 173] on button "Select Button" at bounding box center [230, 172] width 87 height 11
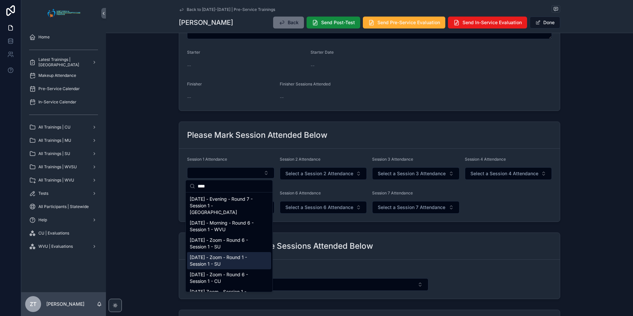
type input "****"
click at [206, 254] on span "[DATE] - Zoom - Round 1 - Session 1 - SU" at bounding box center [225, 260] width 71 height 13
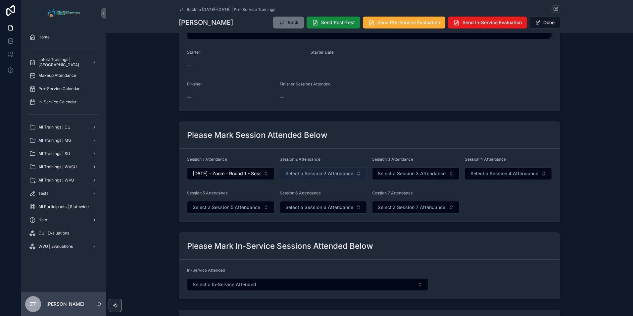
click at [327, 173] on span "Select a Session 2 Attendance" at bounding box center [319, 173] width 68 height 7
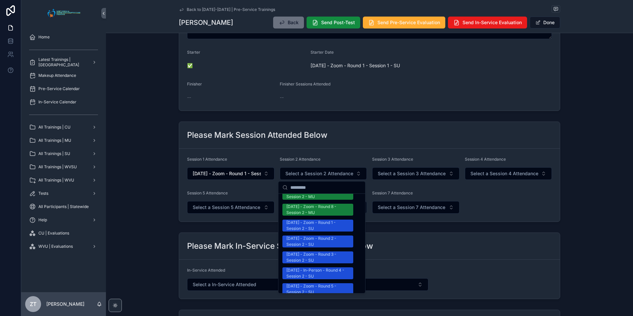
scroll to position [629, 0]
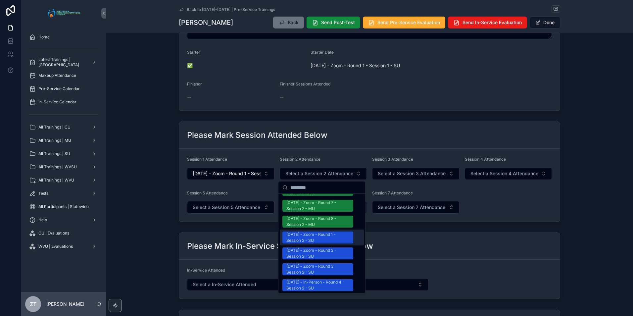
click at [317, 232] on div "[DATE] - Zoom - Round 1 - Session 2 - SU" at bounding box center [317, 238] width 63 height 12
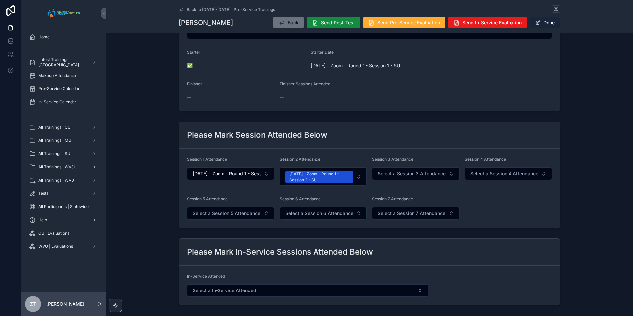
click at [544, 26] on button "Done" at bounding box center [545, 23] width 30 height 12
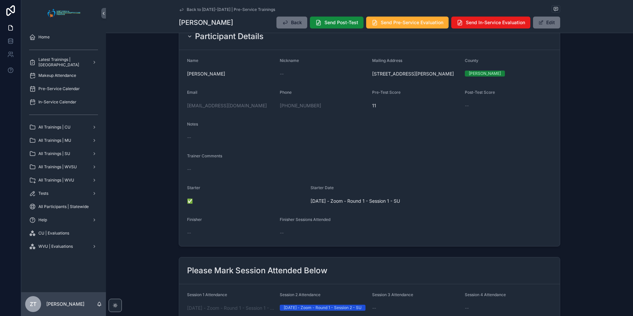
scroll to position [0, 0]
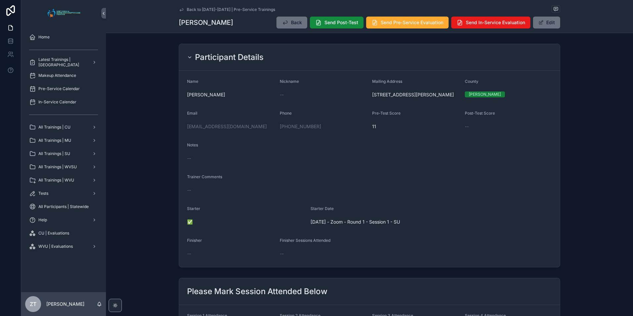
drag, startPoint x: 179, startPoint y: 9, endPoint x: 26, endPoint y: 113, distance: 184.9
click at [180, 9] on icon "scrollable content" at bounding box center [181, 9] width 3 height 3
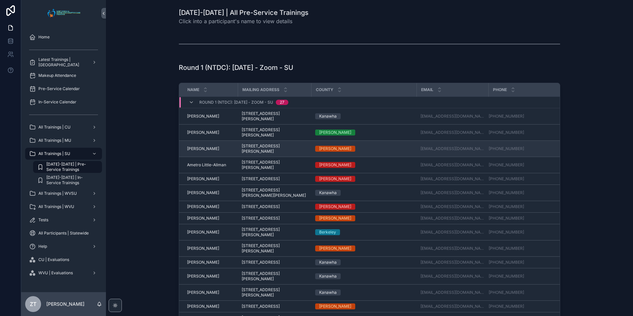
click at [196, 146] on span "[PERSON_NAME]" at bounding box center [203, 148] width 32 height 5
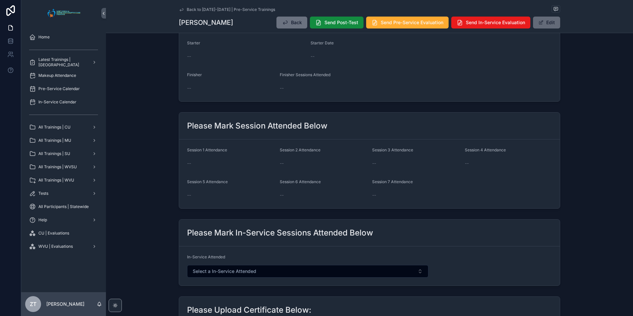
click at [539, 20] on span "scrollable content" at bounding box center [541, 22] width 5 height 5
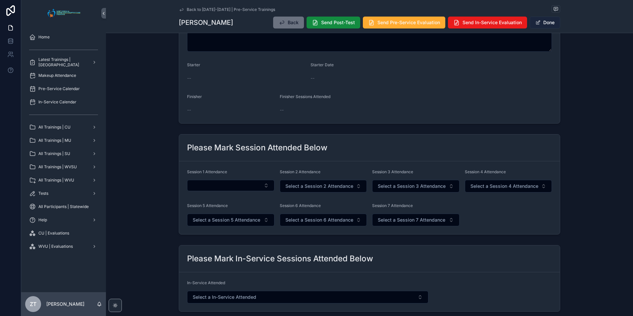
scroll to position [162, 0]
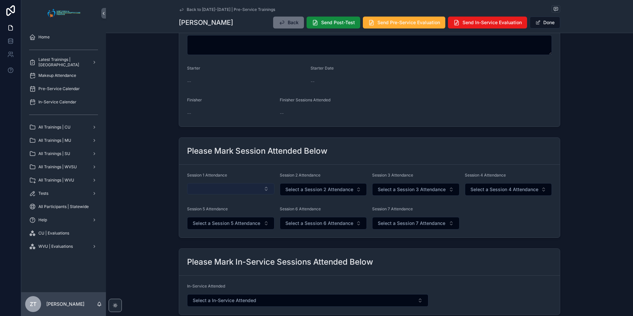
click at [203, 188] on button "Select Button" at bounding box center [230, 188] width 87 height 11
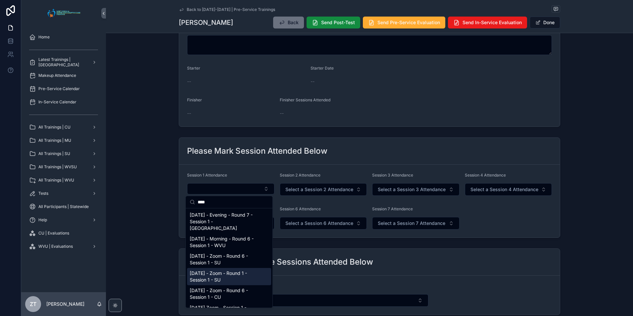
type input "****"
click at [211, 271] on span "[DATE] - Zoom - Round 1 - Session 1 - SU" at bounding box center [225, 276] width 71 height 13
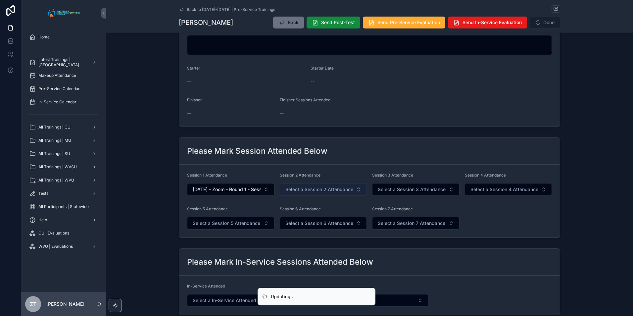
click at [314, 191] on span "Select a Session 2 Attendance" at bounding box center [319, 189] width 68 height 7
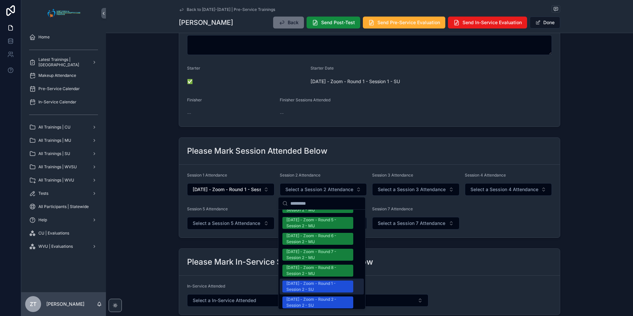
drag, startPoint x: 308, startPoint y: 275, endPoint x: 311, endPoint y: 271, distance: 4.7
click at [309, 281] on div "[DATE] - Zoom - Round 1 - Session 2 - SU" at bounding box center [317, 287] width 63 height 12
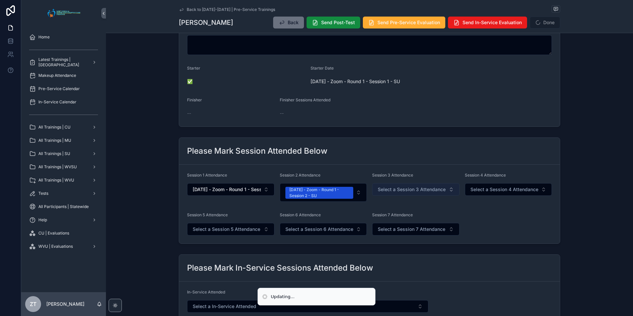
click at [392, 192] on span "Select a Session 3 Attendance" at bounding box center [412, 189] width 68 height 7
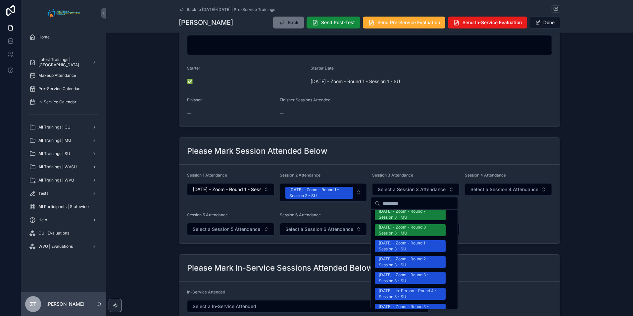
scroll to position [629, 0]
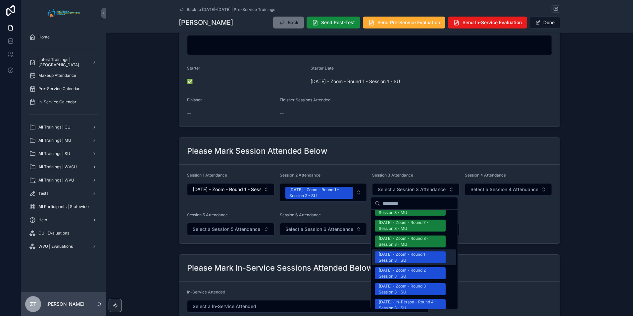
click at [395, 251] on div "[DATE] - Zoom - Round 1 - Session 3 - SU" at bounding box center [410, 257] width 63 height 12
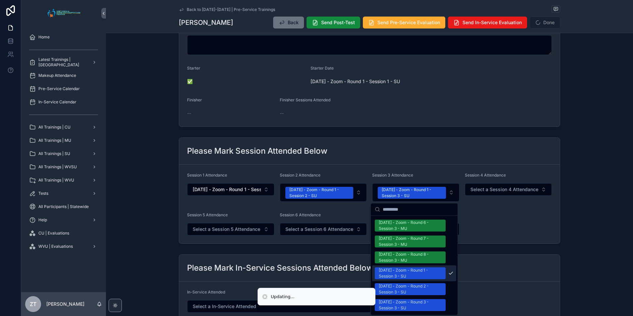
scroll to position [639, 0]
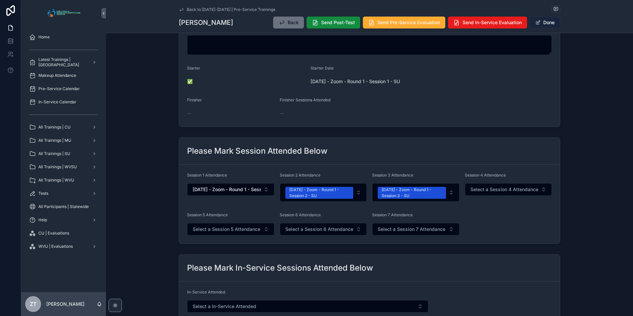
click at [535, 19] on button "Done" at bounding box center [545, 23] width 30 height 12
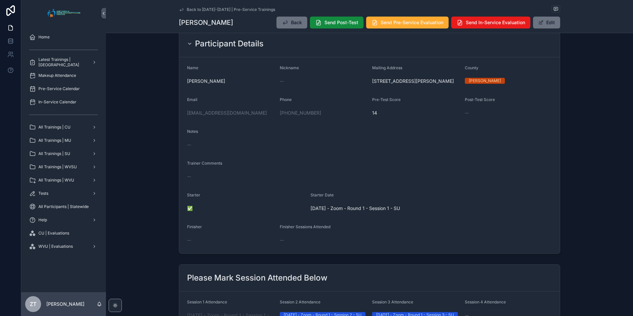
scroll to position [0, 0]
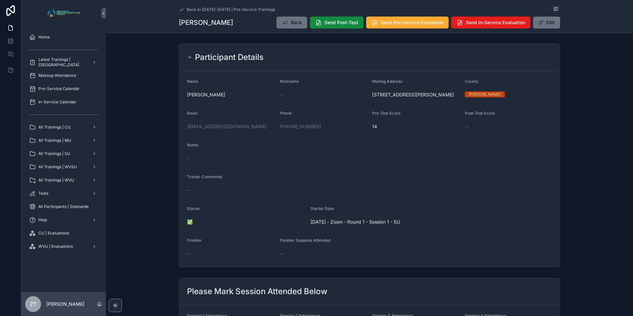
click at [181, 10] on icon "scrollable content" at bounding box center [181, 9] width 5 height 5
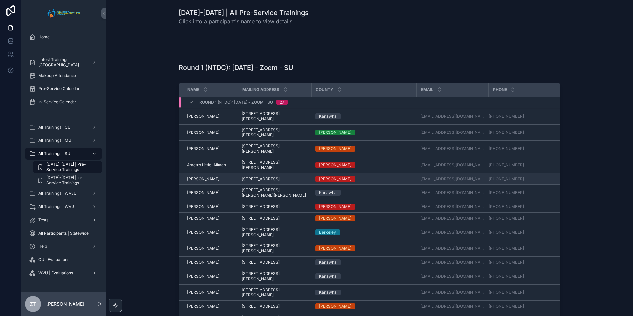
click at [200, 176] on span "[PERSON_NAME]" at bounding box center [203, 178] width 32 height 5
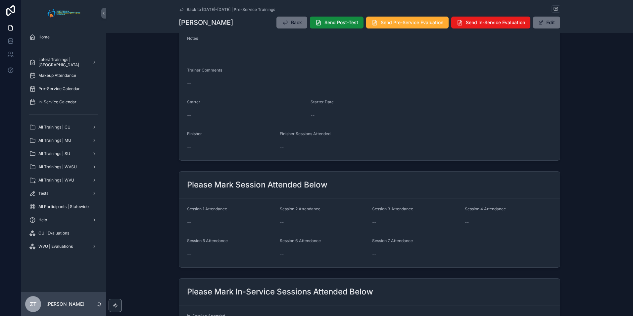
scroll to position [166, 0]
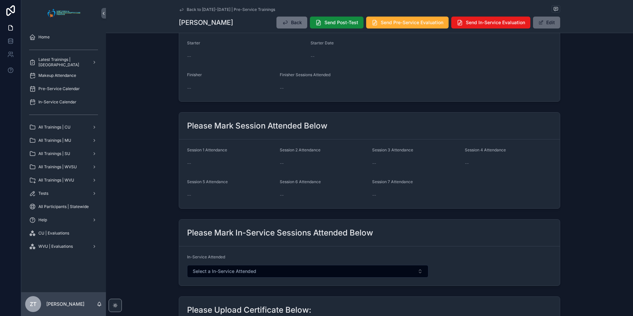
click at [548, 21] on button "Edit" at bounding box center [546, 23] width 27 height 12
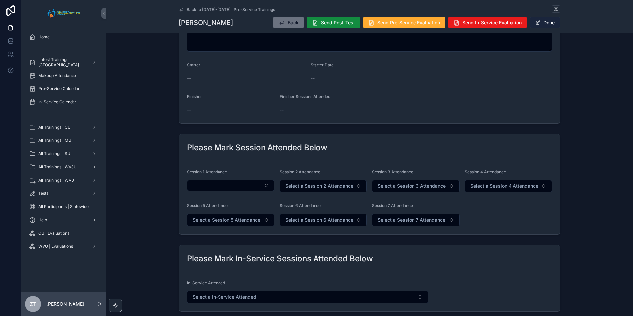
scroll to position [178, 0]
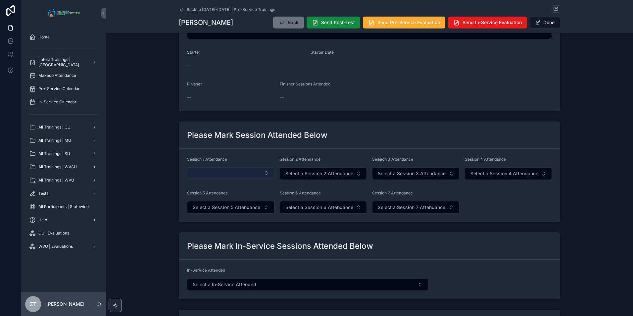
click at [224, 175] on button "Select Button" at bounding box center [230, 172] width 87 height 11
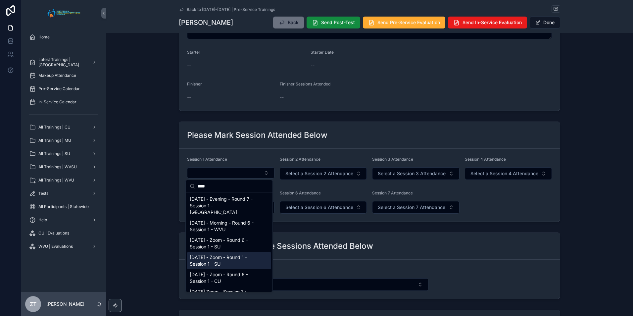
type input "****"
click at [218, 254] on span "[DATE] - Zoom - Round 1 - Session 1 - SU" at bounding box center [225, 260] width 71 height 13
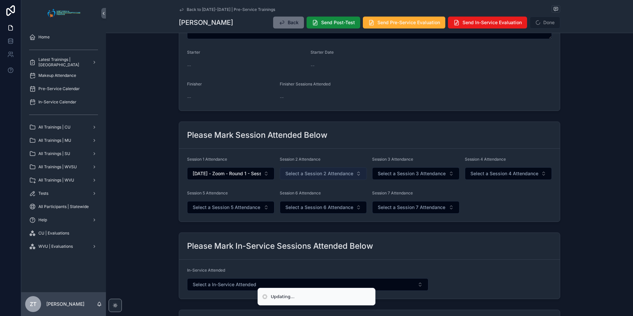
click at [324, 174] on span "Select a Session 2 Attendance" at bounding box center [319, 173] width 68 height 7
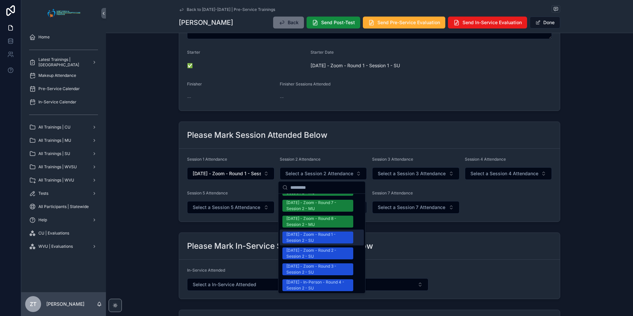
click at [308, 232] on div "[DATE] - Zoom - Round 1 - Session 2 - SU" at bounding box center [317, 238] width 63 height 12
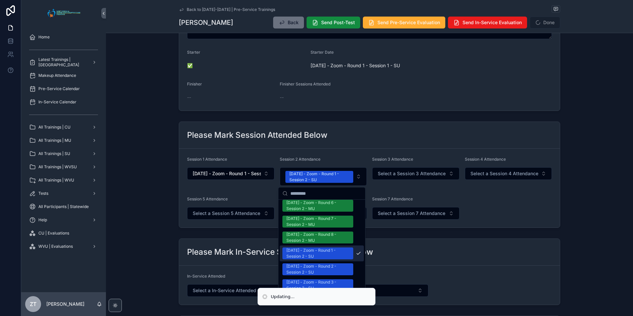
scroll to position [639, 0]
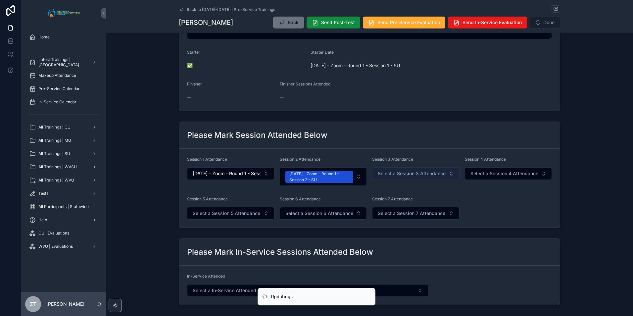
click at [378, 173] on span "Select a Session 3 Attendance" at bounding box center [412, 173] width 68 height 7
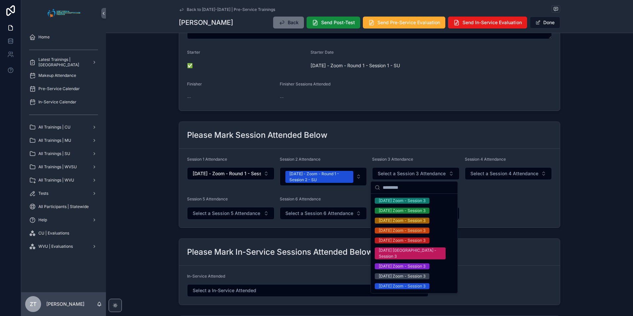
scroll to position [166, 0]
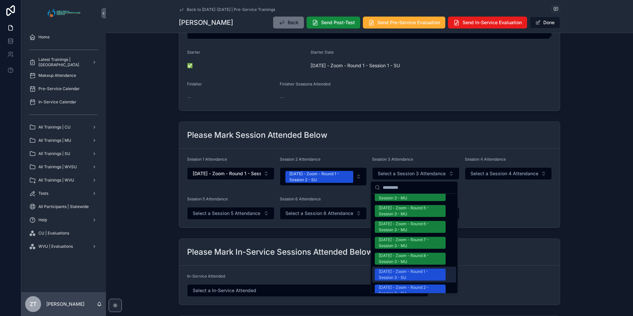
click at [394, 269] on div "[DATE] - Zoom - Round 1 - Session 3 - SU" at bounding box center [410, 275] width 63 height 12
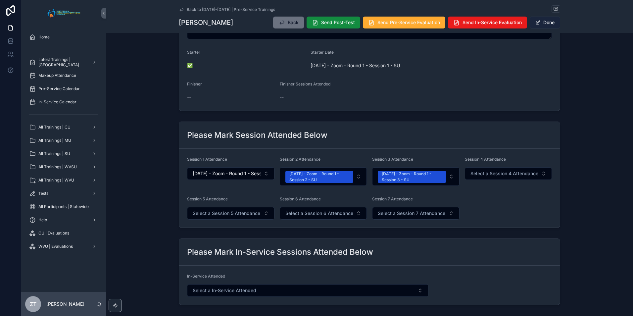
click at [542, 24] on button "Done" at bounding box center [545, 23] width 30 height 12
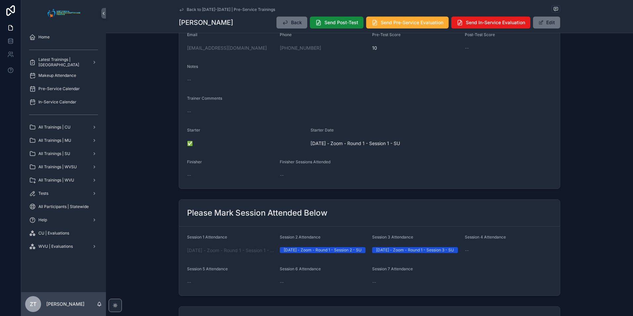
scroll to position [0, 0]
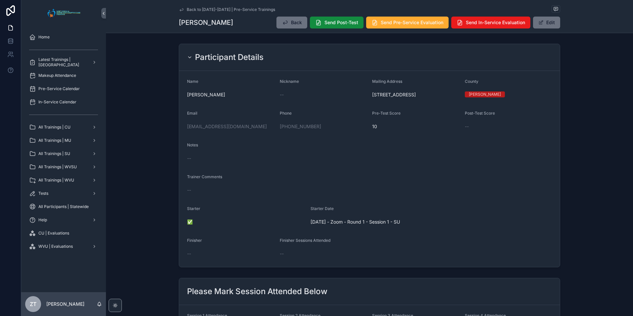
click at [180, 11] on icon "scrollable content" at bounding box center [181, 9] width 5 height 5
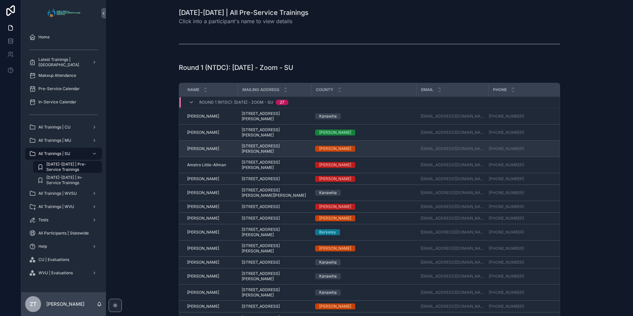
click at [204, 141] on td "[PERSON_NAME] [PERSON_NAME]" at bounding box center [208, 149] width 59 height 16
click at [201, 146] on span "[PERSON_NAME]" at bounding box center [203, 148] width 32 height 5
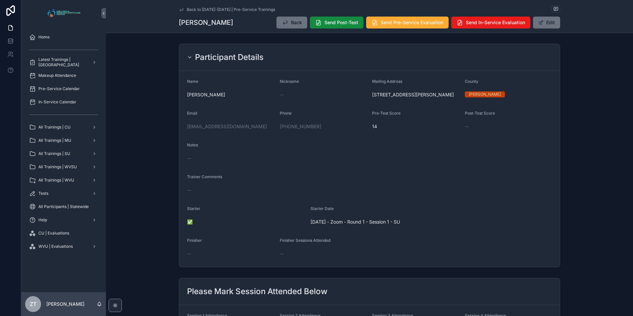
click at [179, 10] on icon "scrollable content" at bounding box center [181, 9] width 5 height 5
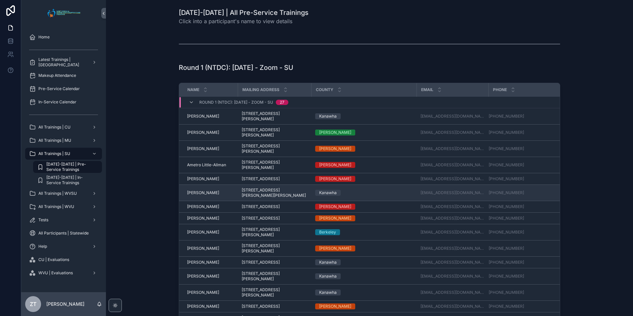
click at [200, 190] on span "[PERSON_NAME]" at bounding box center [203, 192] width 32 height 5
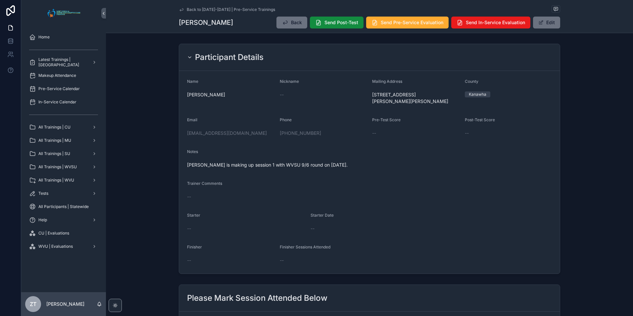
click at [179, 9] on icon "scrollable content" at bounding box center [181, 9] width 5 height 5
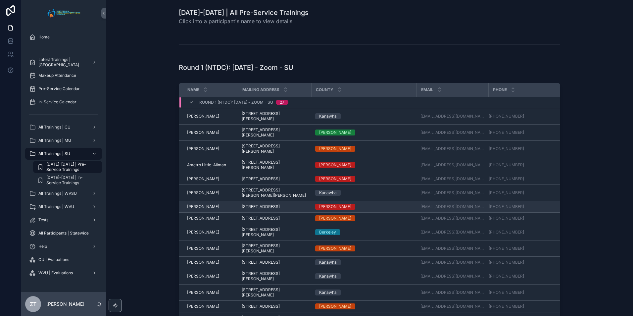
click at [199, 204] on span "[PERSON_NAME]" at bounding box center [203, 206] width 32 height 5
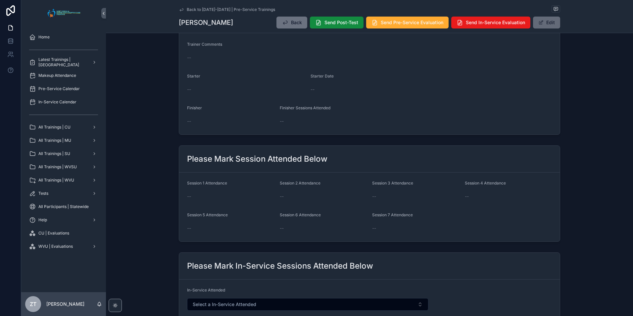
click at [546, 26] on button "Edit" at bounding box center [546, 23] width 27 height 12
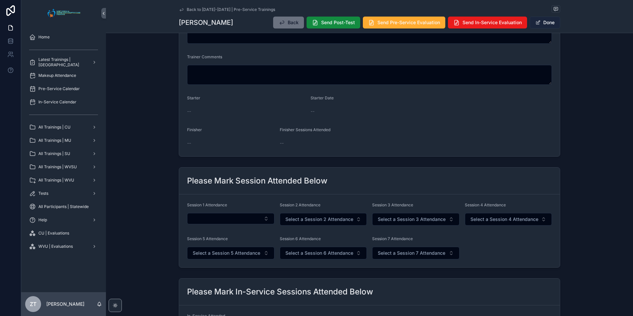
scroll to position [128, 0]
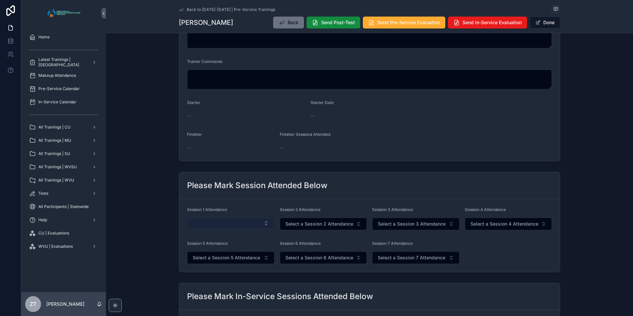
click at [232, 227] on button "Select Button" at bounding box center [230, 223] width 87 height 11
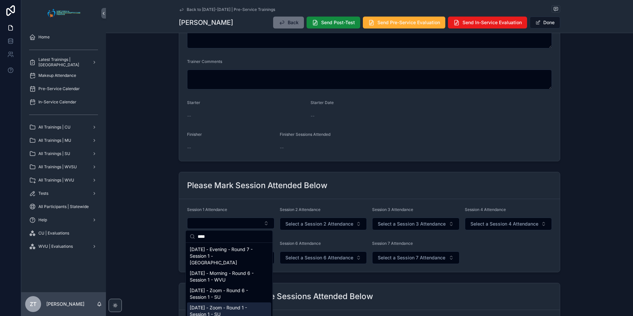
type input "****"
click at [212, 304] on span "[DATE] - Zoom - Round 1 - Session 1 - SU" at bounding box center [225, 310] width 71 height 13
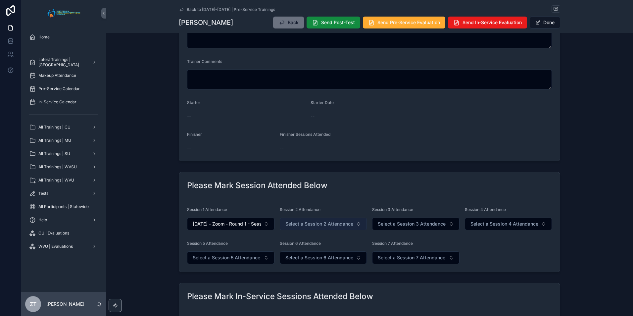
click at [310, 224] on span "Select a Session 2 Attendance" at bounding box center [319, 224] width 68 height 7
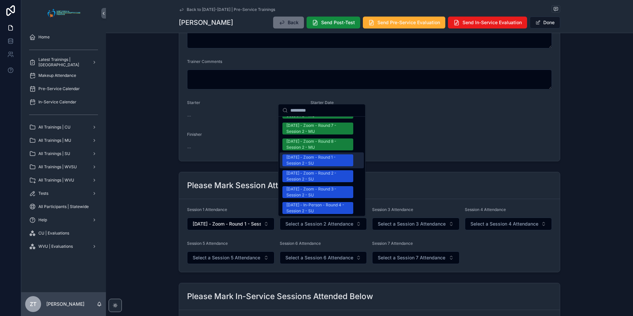
click at [305, 154] on div "[DATE] - Zoom - Round 1 - Session 2 - SU" at bounding box center [317, 160] width 63 height 12
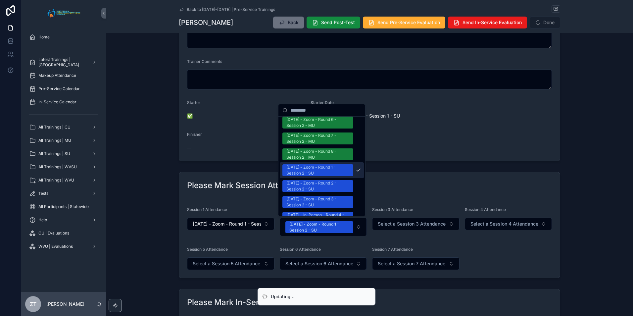
scroll to position [639, 0]
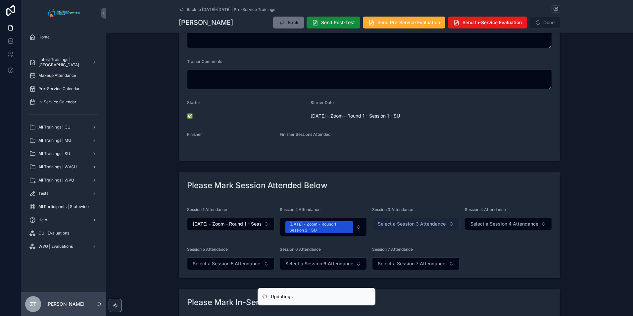
click at [398, 225] on span "Select a Session 3 Attendance" at bounding box center [412, 224] width 68 height 7
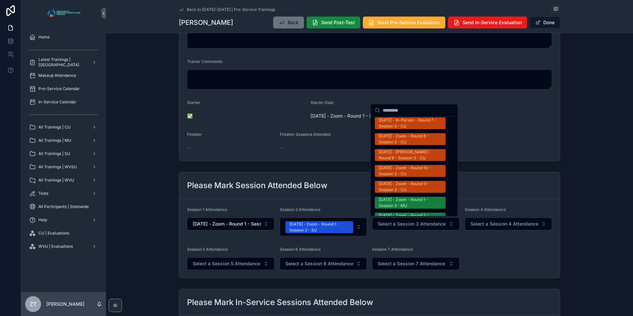
scroll to position [629, 0]
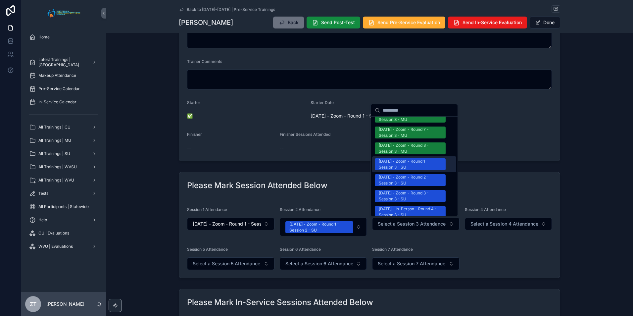
click at [396, 158] on div "[DATE] - Zoom - Round 1 - Session 3 - SU" at bounding box center [410, 164] width 63 height 12
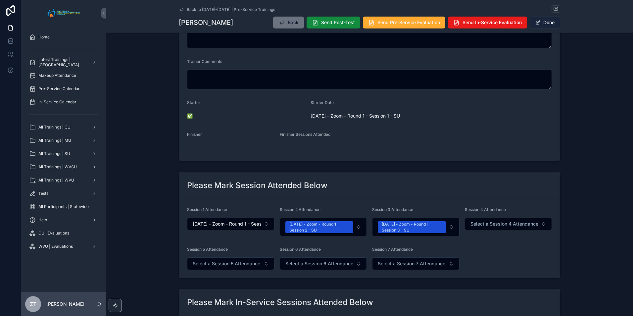
click at [530, 23] on button "Done" at bounding box center [545, 23] width 30 height 12
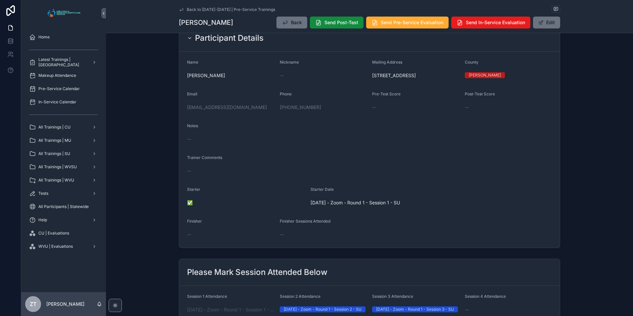
scroll to position [0, 0]
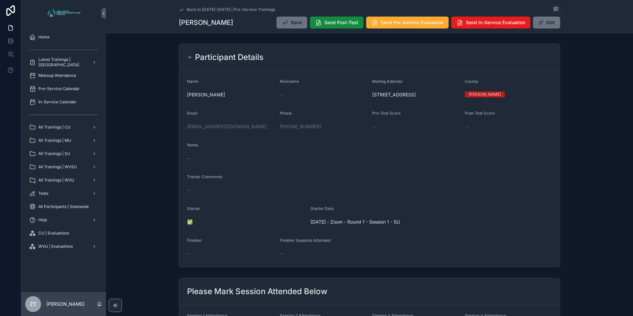
drag, startPoint x: 179, startPoint y: 8, endPoint x: 14, endPoint y: 160, distance: 224.5
click at [179, 8] on icon "scrollable content" at bounding box center [181, 9] width 5 height 5
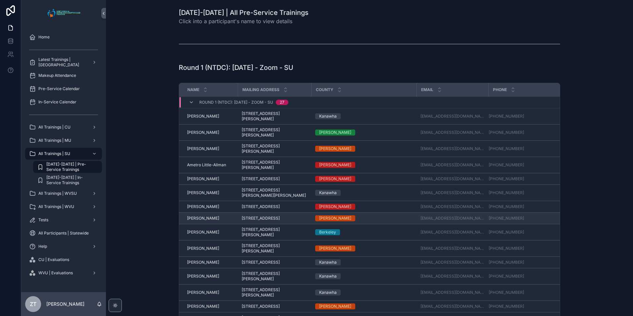
click at [200, 216] on span "[PERSON_NAME]" at bounding box center [203, 218] width 32 height 5
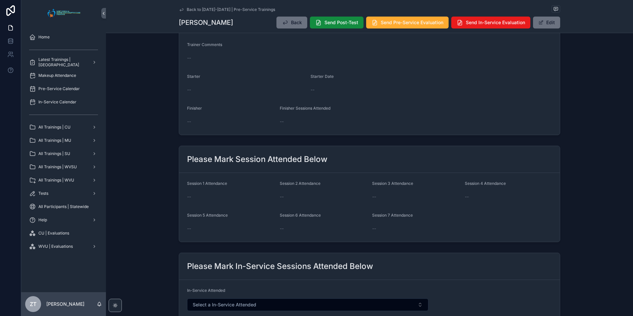
scroll to position [132, 0]
click at [554, 21] on button "Edit" at bounding box center [546, 23] width 27 height 12
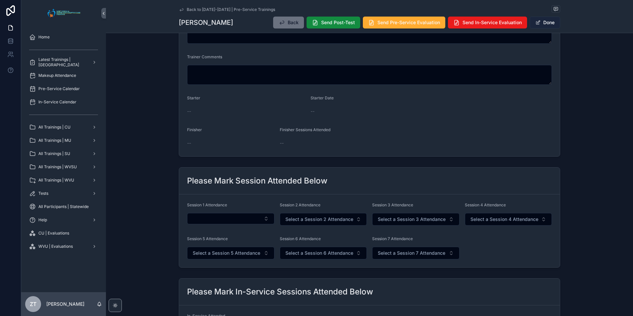
scroll to position [128, 0]
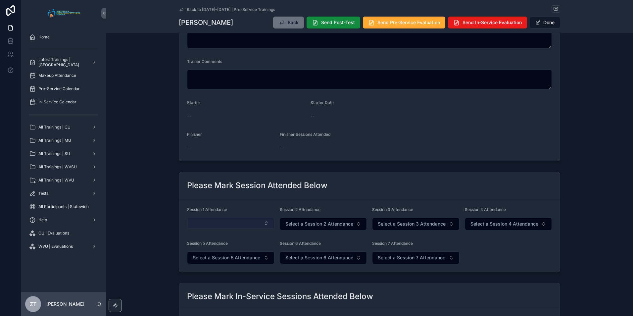
click at [204, 222] on button "Select Button" at bounding box center [230, 223] width 87 height 11
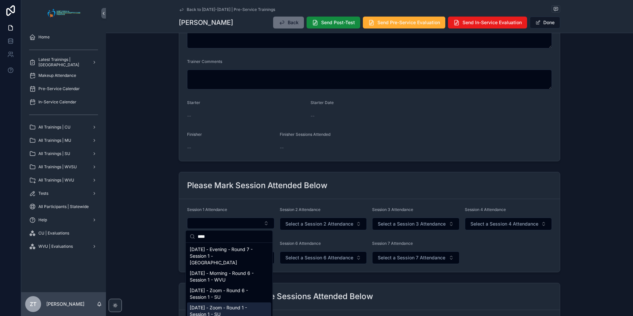
type input "****"
click at [217, 304] on span "[DATE] - Zoom - Round 1 - Session 1 - SU" at bounding box center [225, 310] width 71 height 13
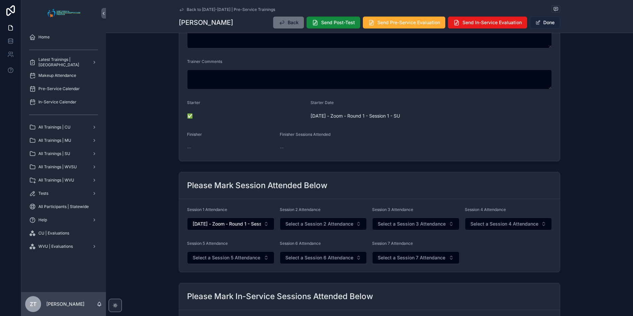
click at [547, 25] on button "Done" at bounding box center [545, 23] width 30 height 12
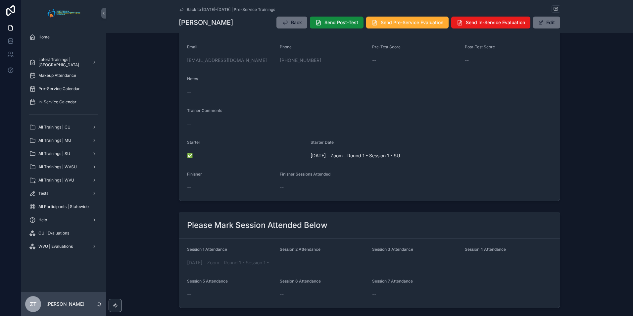
scroll to position [0, 0]
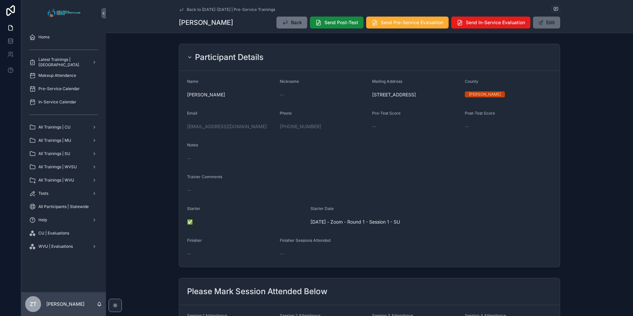
click at [538, 28] on button "Edit" at bounding box center [546, 23] width 27 height 12
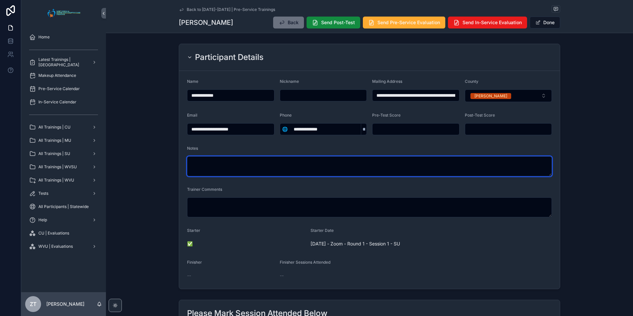
click at [266, 165] on textarea "scrollable content" at bounding box center [369, 166] width 365 height 20
type textarea "**********"
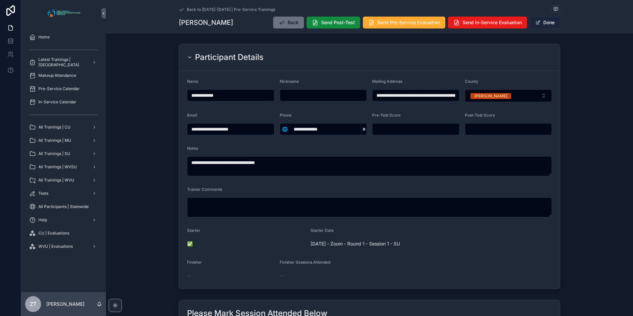
click at [545, 24] on button "Done" at bounding box center [545, 23] width 30 height 12
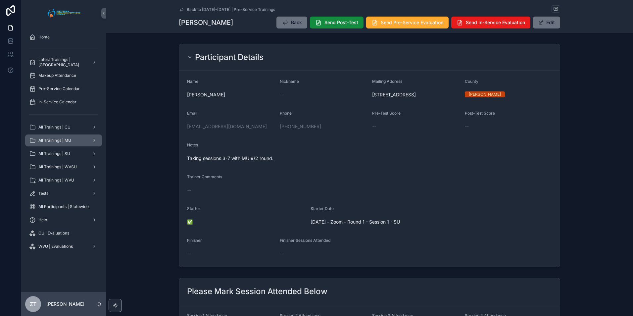
drag, startPoint x: 179, startPoint y: 10, endPoint x: 28, endPoint y: 146, distance: 202.8
click at [180, 10] on icon "scrollable content" at bounding box center [181, 9] width 3 height 3
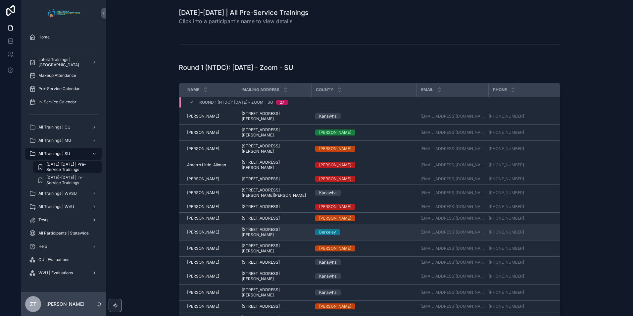
click at [199, 231] on span "[PERSON_NAME]" at bounding box center [203, 232] width 32 height 5
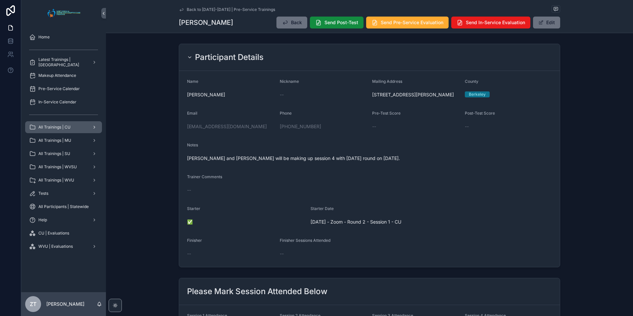
drag, startPoint x: 181, startPoint y: 9, endPoint x: 29, endPoint y: 126, distance: 190.8
click at [181, 9] on icon "scrollable content" at bounding box center [181, 9] width 5 height 5
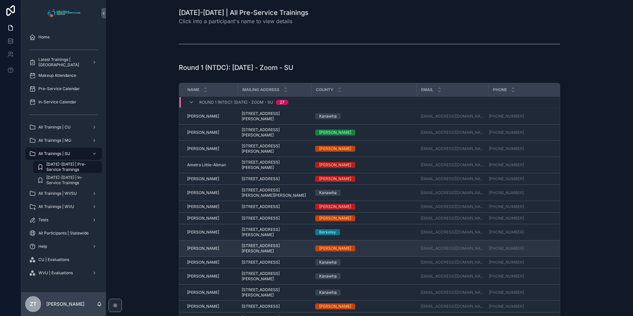
click at [200, 250] on span "[PERSON_NAME]" at bounding box center [203, 248] width 32 height 5
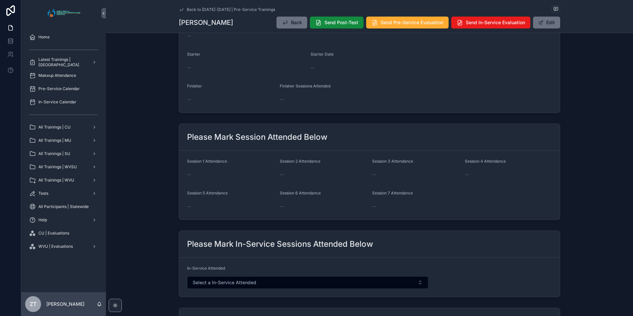
scroll to position [166, 0]
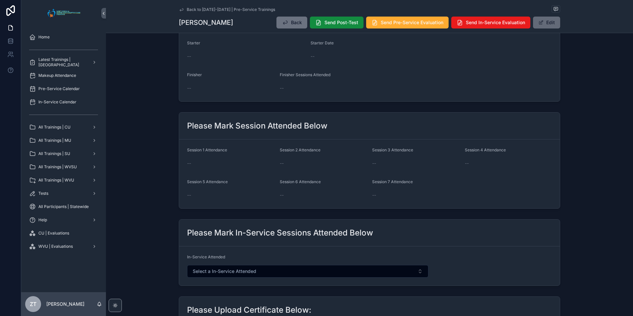
click at [540, 23] on span "scrollable content" at bounding box center [541, 22] width 5 height 5
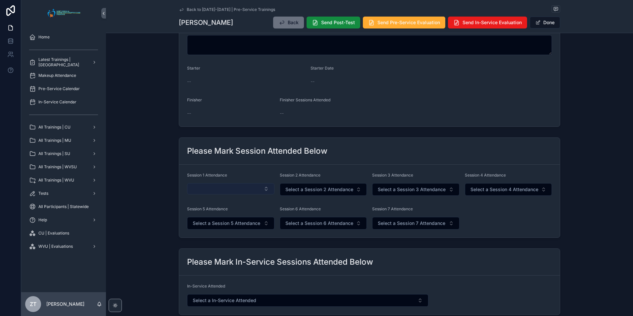
click at [218, 186] on button "Select Button" at bounding box center [230, 188] width 87 height 11
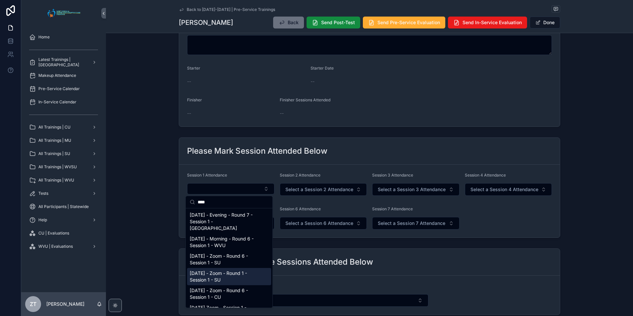
type input "****"
click at [217, 270] on span "[DATE] - Zoom - Round 1 - Session 1 - SU" at bounding box center [225, 276] width 71 height 13
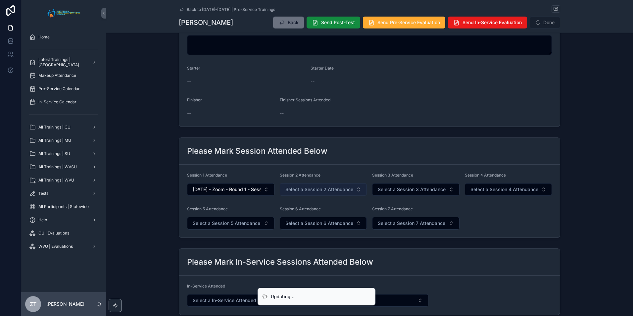
click at [313, 190] on span "Select a Session 2 Attendance" at bounding box center [319, 189] width 68 height 7
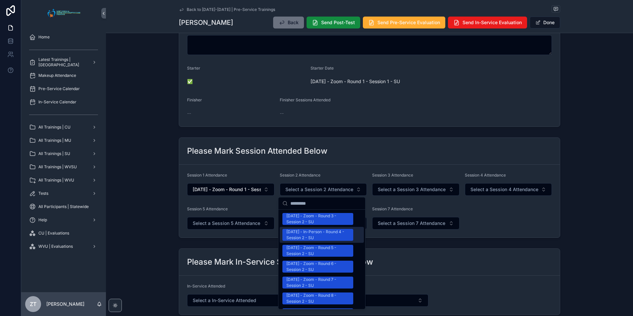
scroll to position [629, 0]
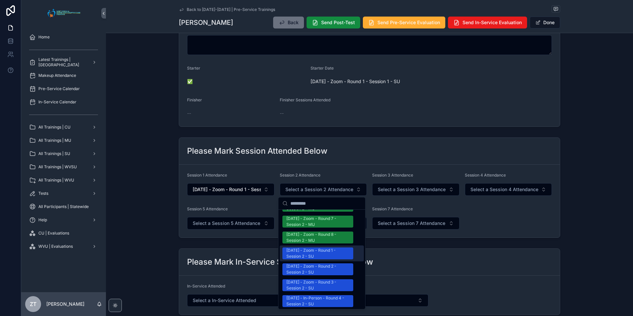
click at [312, 247] on div "[DATE] - Zoom - Round 1 - Session 2 - SU" at bounding box center [317, 253] width 63 height 12
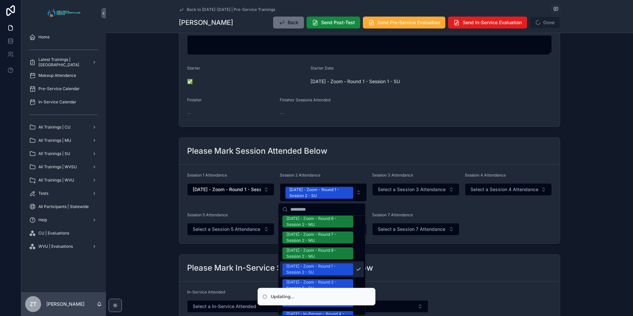
scroll to position [639, 0]
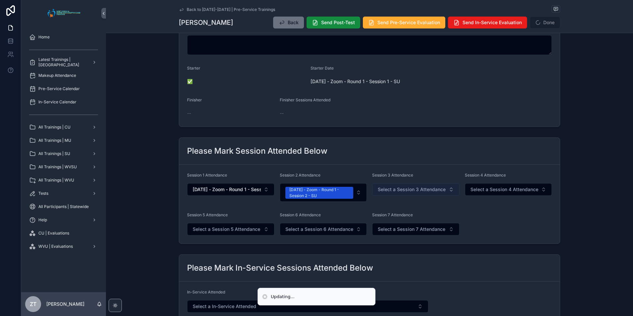
click at [409, 188] on span "Select a Session 3 Attendance" at bounding box center [412, 189] width 68 height 7
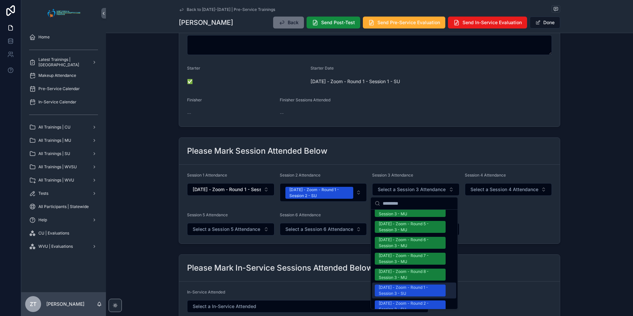
click at [396, 284] on div "[DATE] - Zoom - Round 1 - Session 3 - SU" at bounding box center [410, 290] width 63 height 12
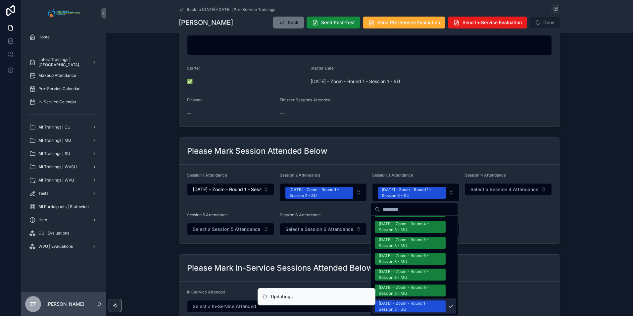
scroll to position [606, 0]
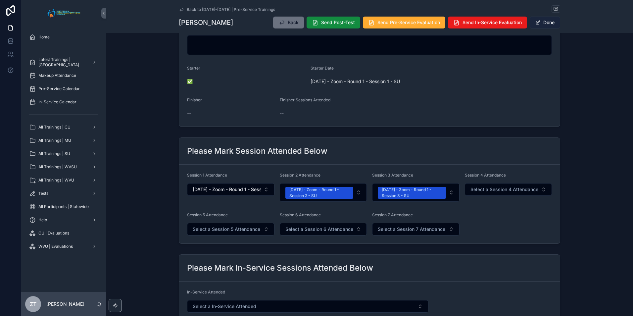
click at [546, 17] on button "Done" at bounding box center [545, 23] width 30 height 12
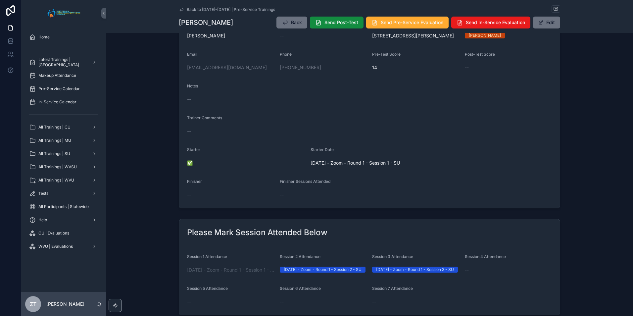
scroll to position [0, 0]
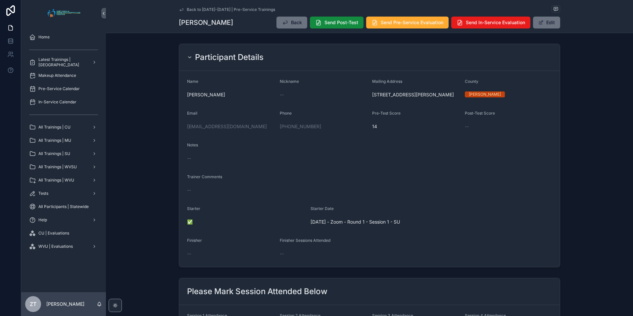
drag, startPoint x: 181, startPoint y: 9, endPoint x: 2, endPoint y: 128, distance: 214.8
click at [181, 9] on icon "scrollable content" at bounding box center [181, 9] width 5 height 5
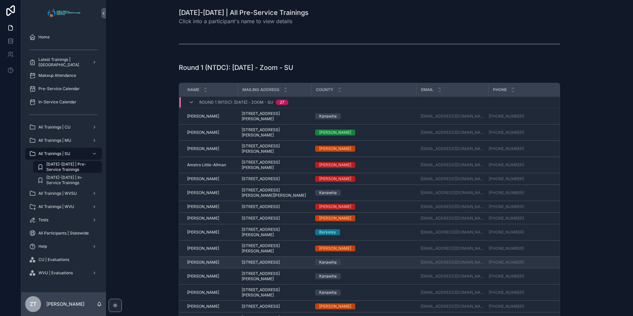
click at [199, 265] on span "[PERSON_NAME]" at bounding box center [203, 262] width 32 height 5
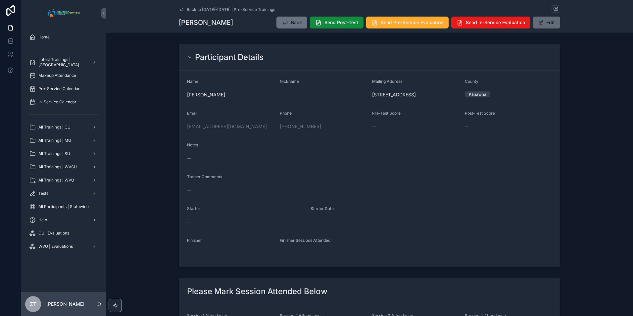
click at [542, 24] on button "Edit" at bounding box center [546, 23] width 27 height 12
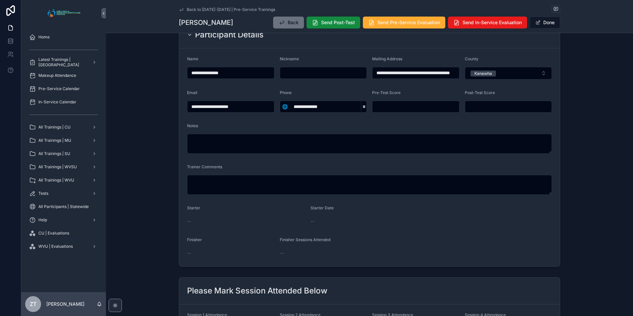
scroll to position [166, 0]
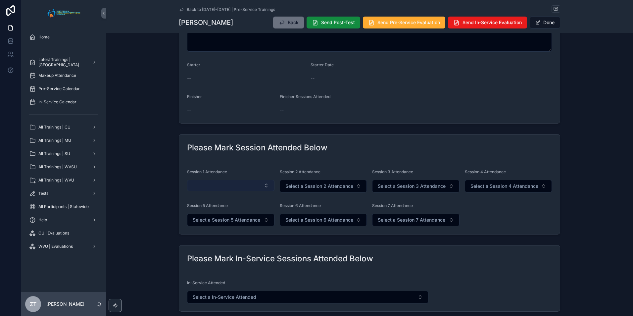
click at [222, 187] on button "Select Button" at bounding box center [230, 185] width 87 height 11
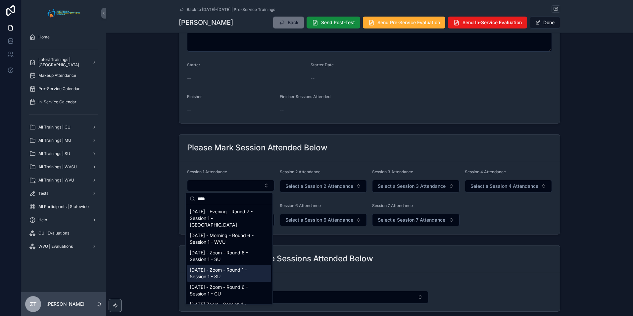
type input "****"
click at [214, 267] on span "[DATE] - Zoom - Round 1 - Session 1 - SU" at bounding box center [225, 273] width 71 height 13
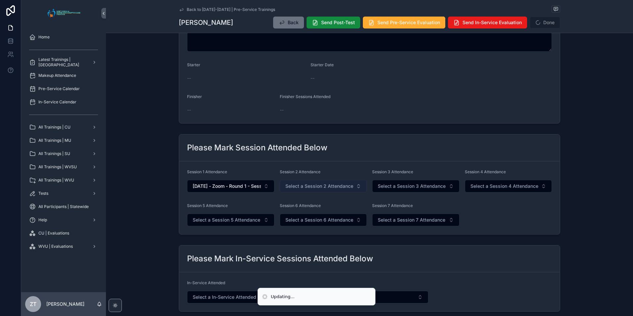
click at [318, 190] on button "Select a Session 2 Attendance" at bounding box center [323, 186] width 87 height 13
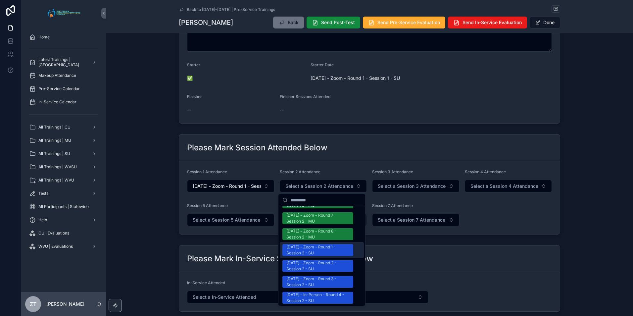
click at [305, 244] on div "[DATE] - Zoom - Round 1 - Session 2 - SU" at bounding box center [317, 250] width 63 height 12
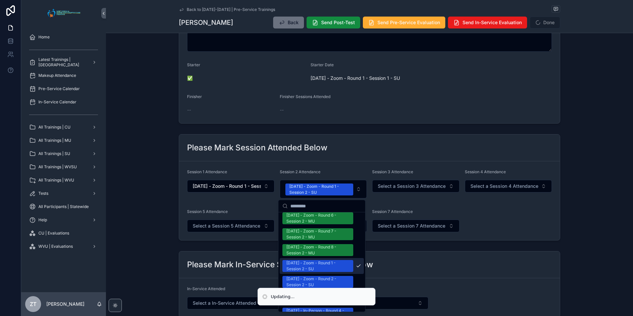
scroll to position [639, 0]
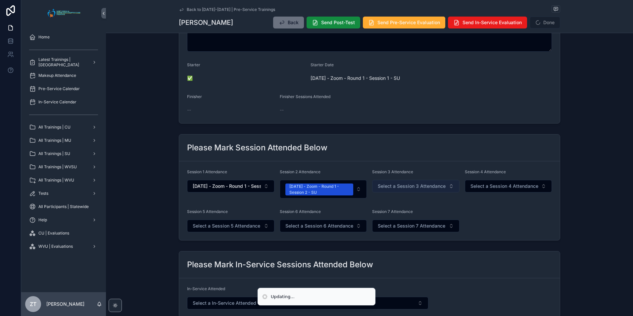
click at [387, 186] on span "Select a Session 3 Attendance" at bounding box center [412, 186] width 68 height 7
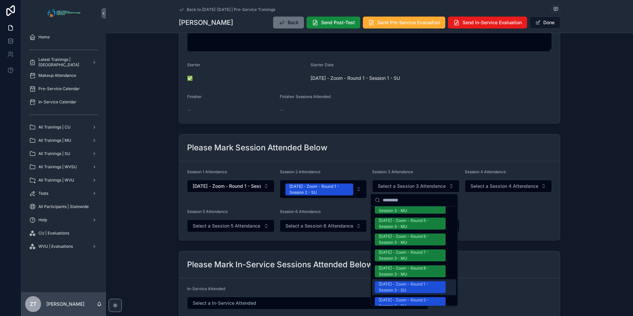
click at [394, 281] on div "[DATE] - Zoom - Round 1 - Session 3 - SU" at bounding box center [410, 287] width 63 height 12
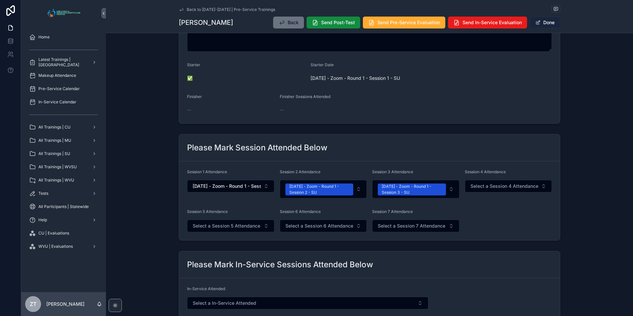
click at [541, 23] on button "Done" at bounding box center [545, 23] width 30 height 12
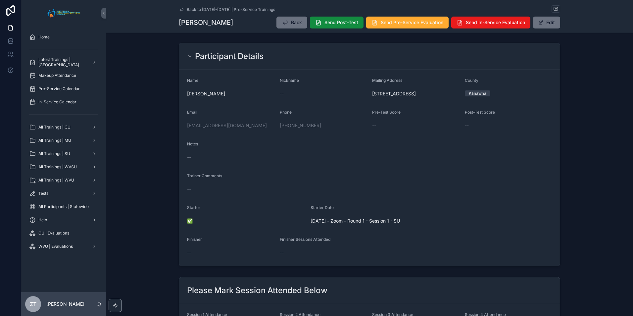
scroll to position [0, 0]
drag, startPoint x: 181, startPoint y: 10, endPoint x: 2, endPoint y: 202, distance: 262.7
click at [181, 10] on icon "scrollable content" at bounding box center [181, 9] width 5 height 5
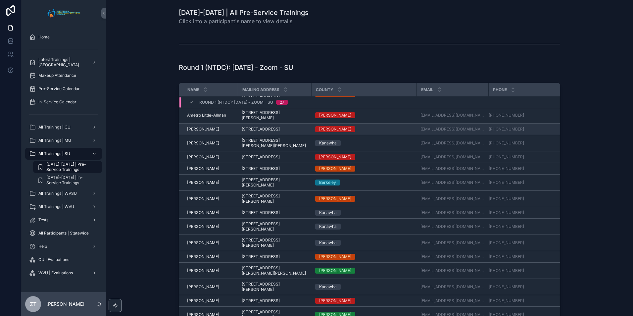
scroll to position [66, 0]
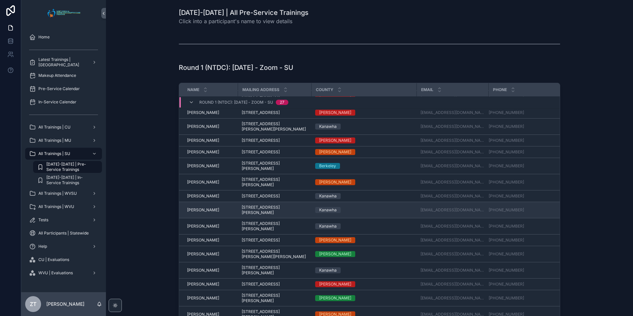
click at [205, 213] on span "[PERSON_NAME]" at bounding box center [203, 209] width 32 height 5
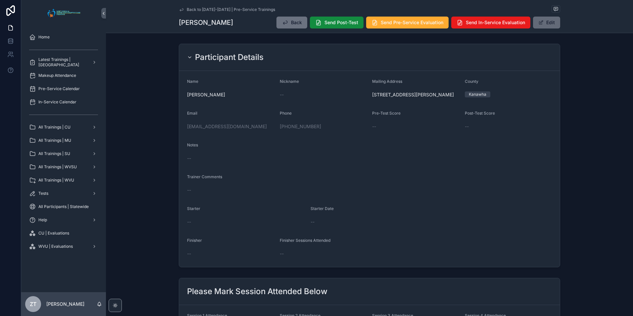
click at [543, 24] on button "Edit" at bounding box center [546, 23] width 27 height 12
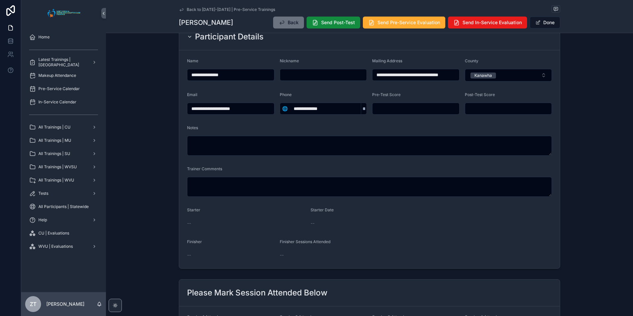
scroll to position [132, 0]
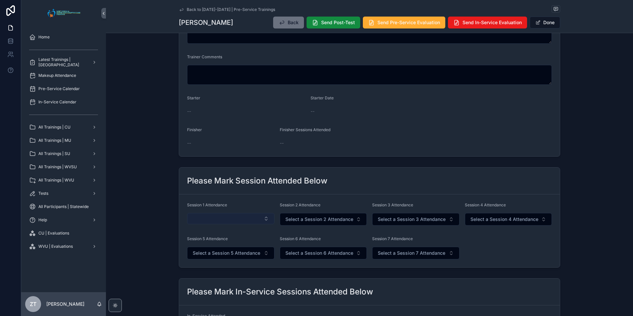
click at [204, 217] on button "Select Button" at bounding box center [230, 218] width 87 height 11
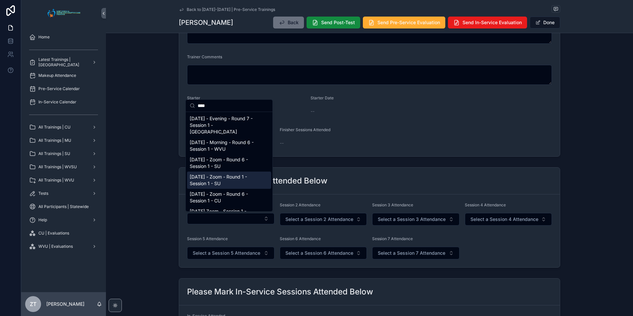
type input "****"
click at [227, 174] on span "[DATE] - Zoom - Round 1 - Session 1 - SU" at bounding box center [225, 180] width 71 height 13
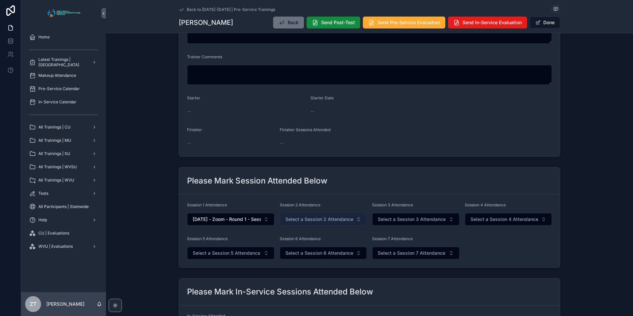
click at [302, 216] on span "Select a Session 2 Attendance" at bounding box center [319, 219] width 68 height 7
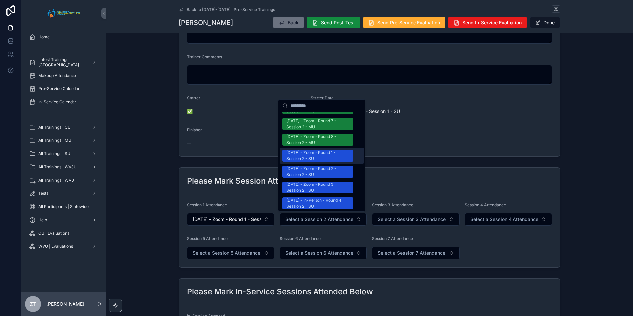
click at [308, 150] on div "[DATE] - Zoom - Round 1 - Session 2 - SU" at bounding box center [317, 156] width 63 height 12
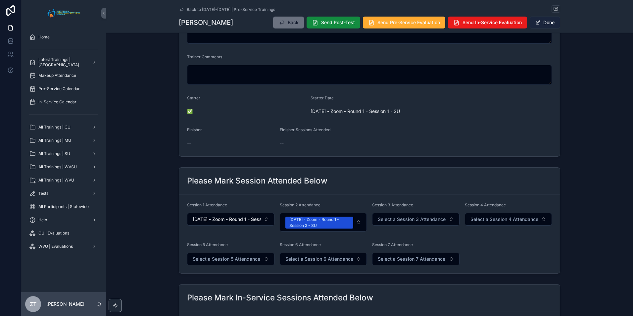
click at [545, 26] on button "Done" at bounding box center [545, 23] width 30 height 12
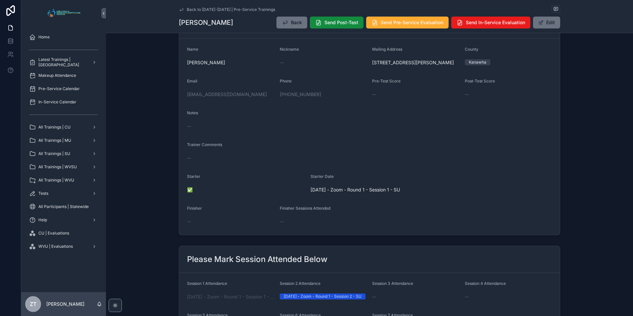
scroll to position [0, 0]
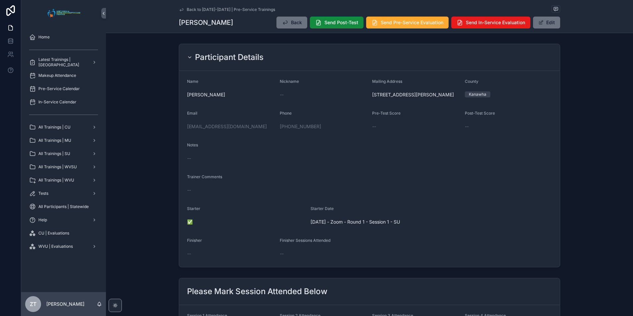
click at [182, 10] on icon "scrollable content" at bounding box center [181, 9] width 5 height 5
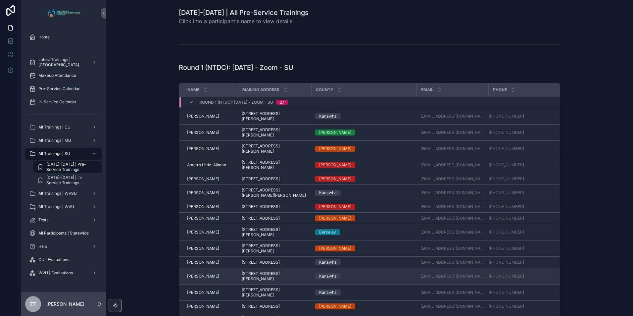
click at [208, 279] on span "[PERSON_NAME]" at bounding box center [203, 276] width 32 height 5
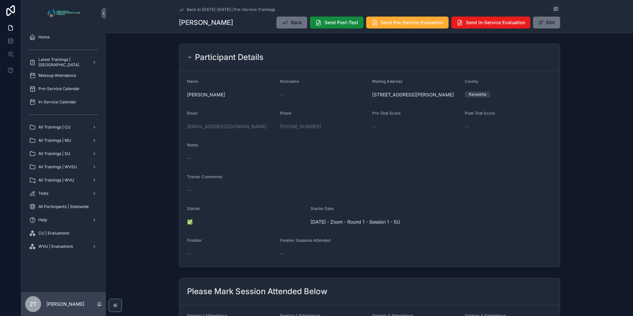
click at [180, 10] on icon "scrollable content" at bounding box center [181, 9] width 3 height 3
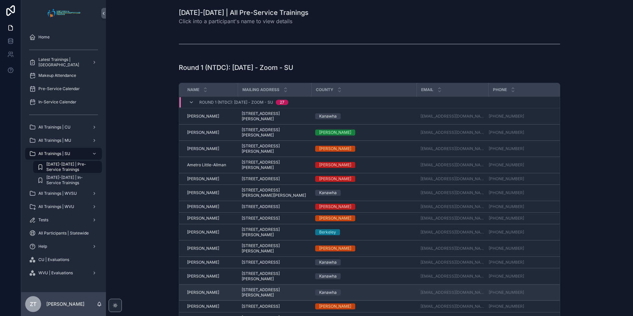
click at [207, 295] on span "[PERSON_NAME]" at bounding box center [203, 292] width 32 height 5
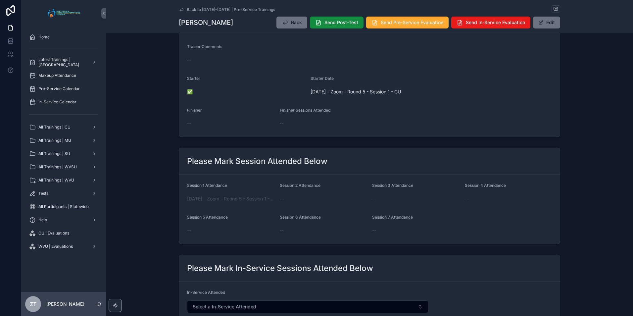
scroll to position [166, 0]
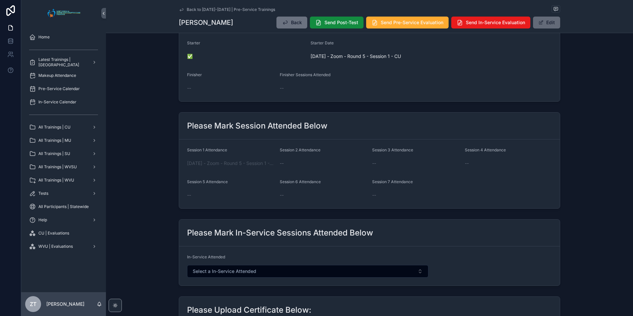
drag, startPoint x: 548, startPoint y: 22, endPoint x: 541, endPoint y: 27, distance: 8.6
click at [548, 22] on button "Edit" at bounding box center [546, 23] width 27 height 12
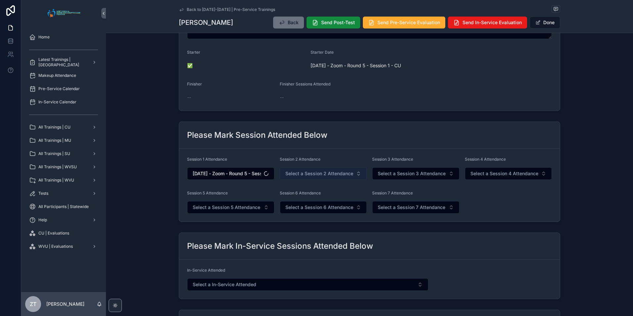
click at [318, 176] on span "Select a Session 2 Attendance" at bounding box center [319, 173] width 68 height 7
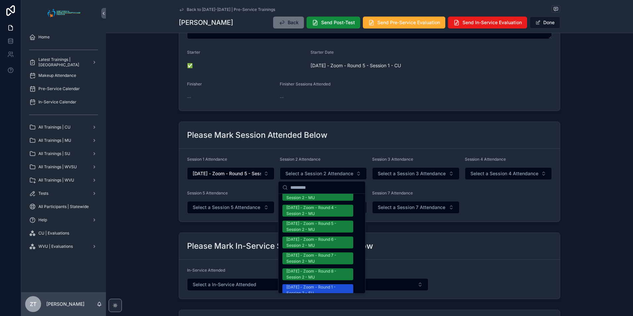
scroll to position [563, 0]
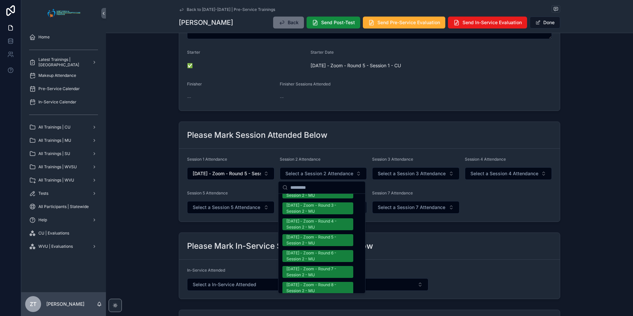
click at [310, 298] on div "[DATE] - Zoom - Round 1 - Session 2 - SU" at bounding box center [317, 304] width 63 height 12
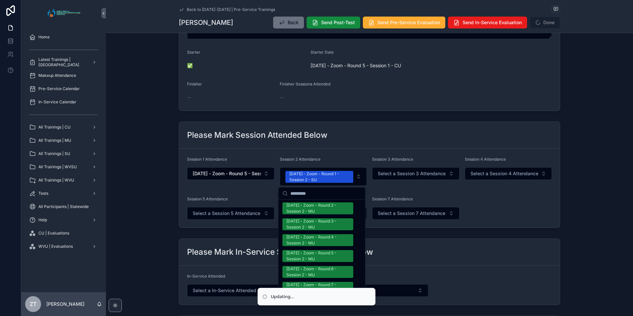
scroll to position [573, 0]
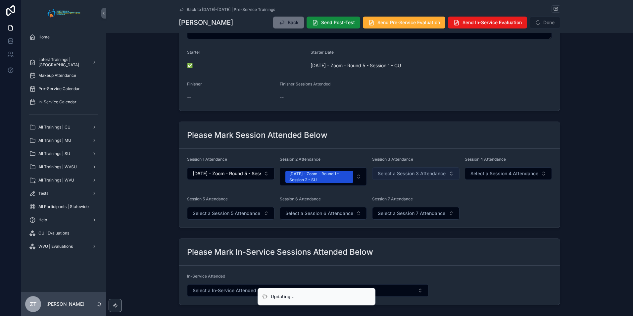
click at [406, 174] on span "Select a Session 3 Attendance" at bounding box center [412, 173] width 68 height 7
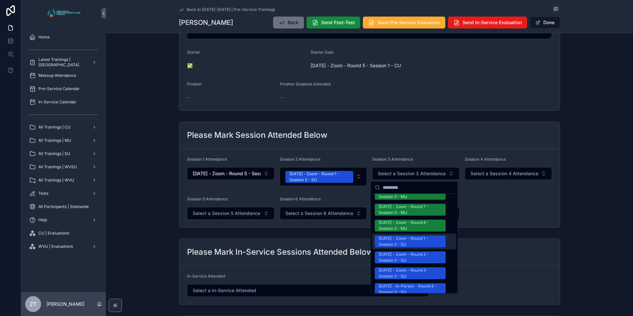
click at [401, 235] on div "[DATE] - Zoom - Round 1 - Session 3 - SU" at bounding box center [410, 241] width 63 height 12
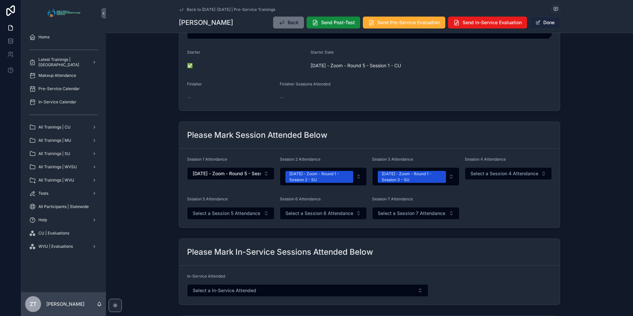
click at [540, 20] on button "Done" at bounding box center [545, 23] width 30 height 12
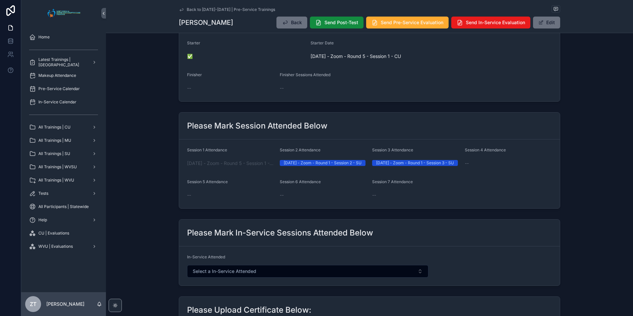
scroll to position [0, 0]
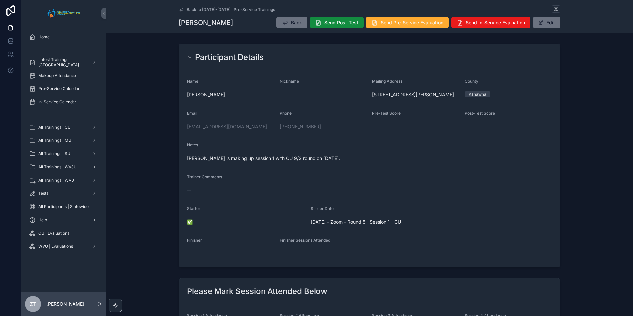
click at [179, 9] on icon "scrollable content" at bounding box center [181, 9] width 5 height 5
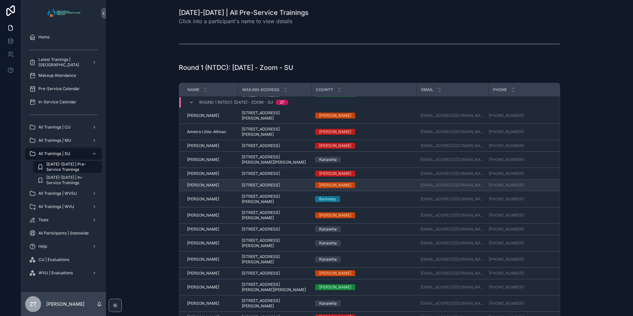
scroll to position [66, 0]
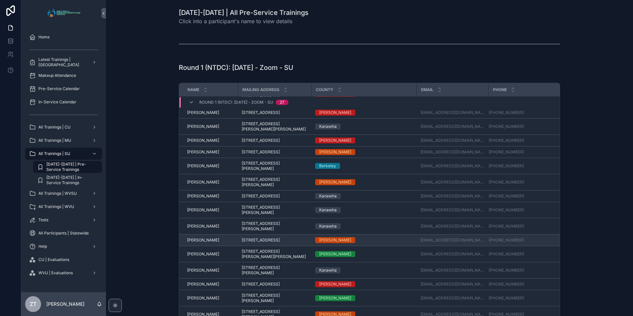
click at [201, 243] on span "[PERSON_NAME]" at bounding box center [203, 239] width 32 height 5
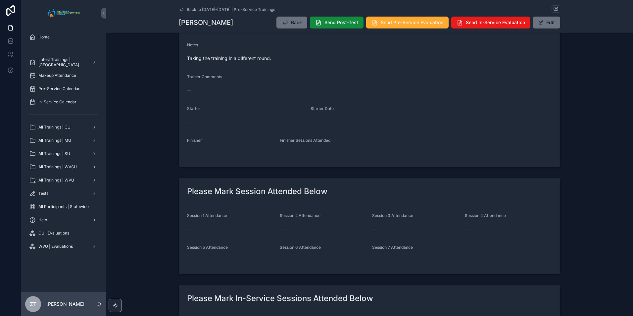
scroll to position [166, 0]
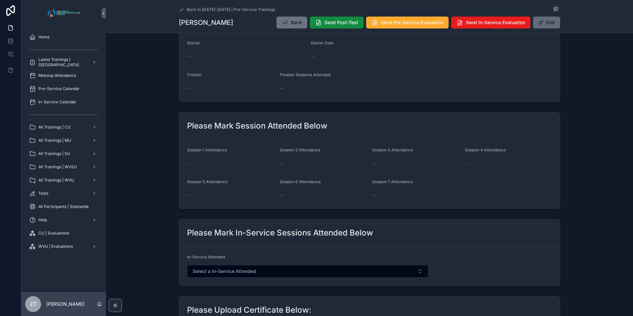
click at [541, 26] on button "Edit" at bounding box center [546, 23] width 27 height 12
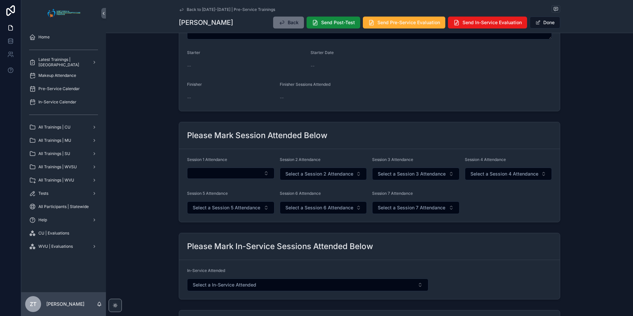
scroll to position [195, 0]
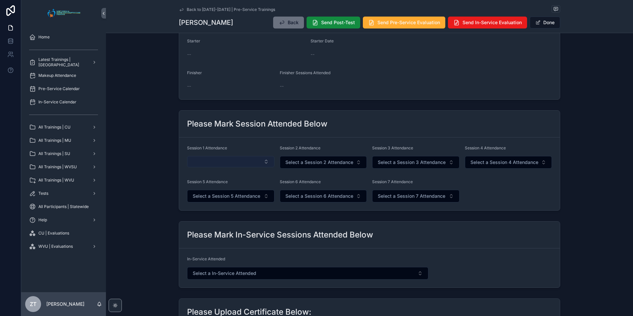
click at [219, 163] on button "Select Button" at bounding box center [230, 161] width 87 height 11
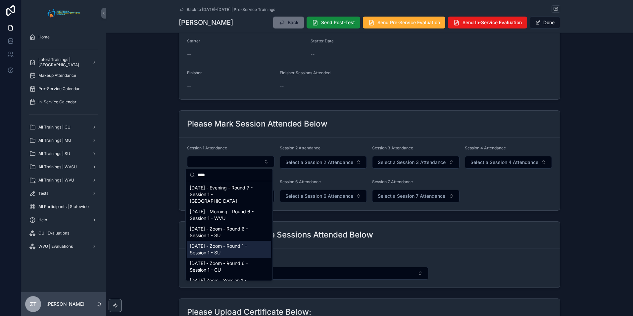
type input "****"
click at [221, 243] on span "[DATE] - Zoom - Round 1 - Session 1 - SU" at bounding box center [225, 249] width 71 height 13
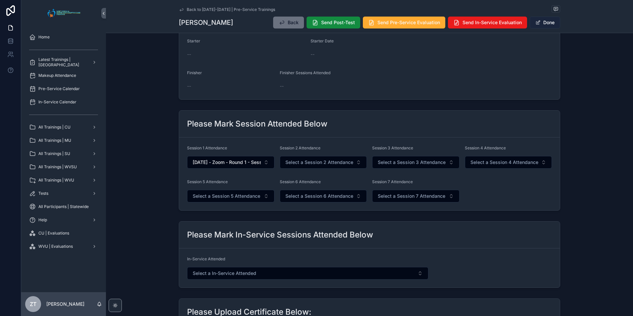
click at [541, 25] on button "Done" at bounding box center [545, 23] width 30 height 12
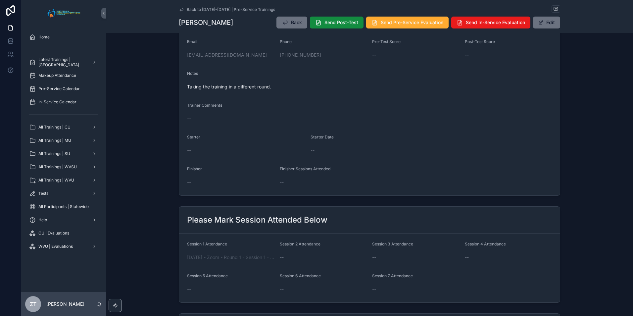
scroll to position [0, 0]
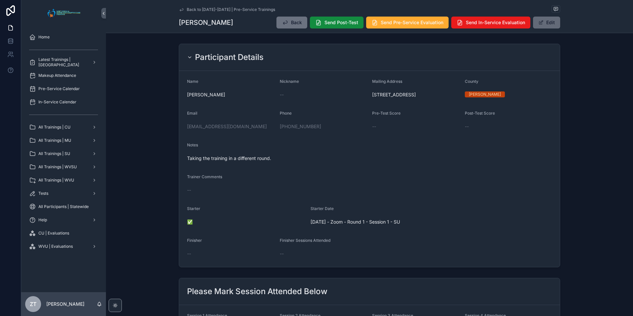
click at [541, 26] on button "Edit" at bounding box center [546, 23] width 27 height 12
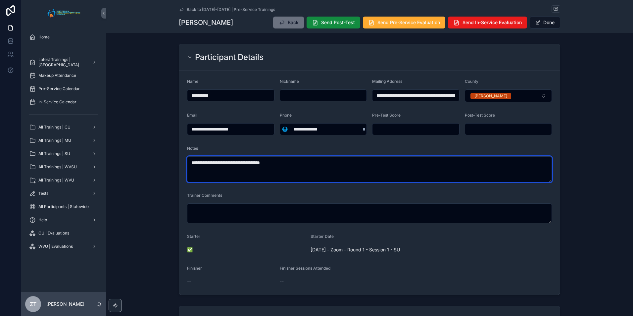
click at [253, 165] on textarea "**********" at bounding box center [369, 169] width 365 height 26
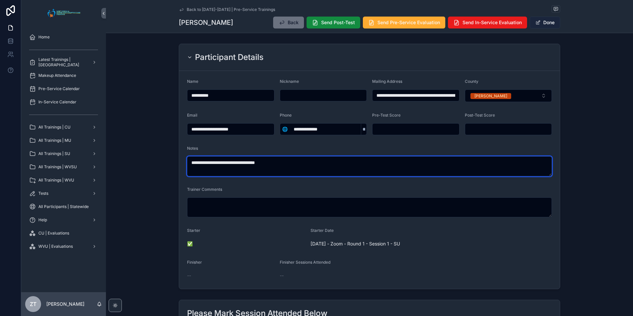
type textarea "**********"
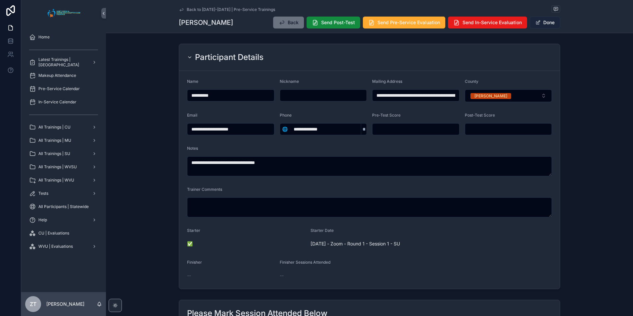
click at [545, 21] on button "Done" at bounding box center [545, 23] width 30 height 12
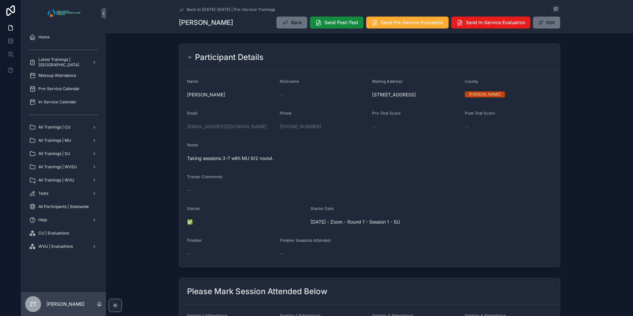
click at [180, 9] on icon "scrollable content" at bounding box center [181, 9] width 5 height 5
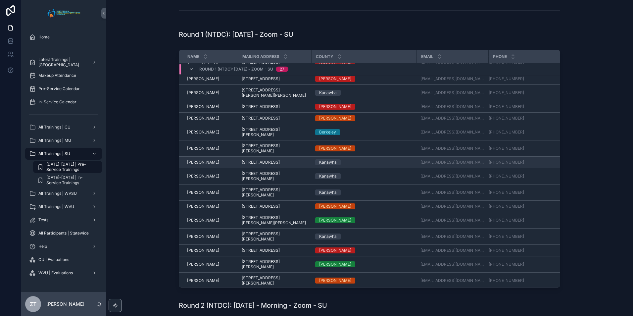
scroll to position [99, 0]
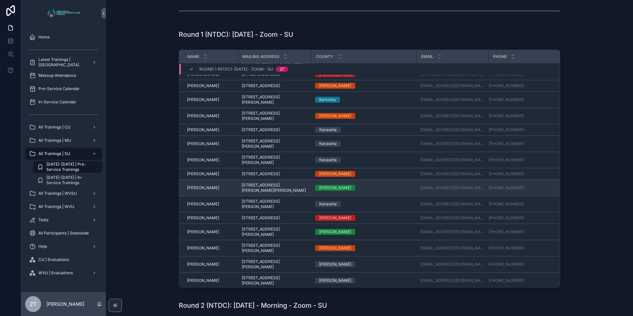
click at [204, 190] on span "[PERSON_NAME]" at bounding box center [203, 187] width 32 height 5
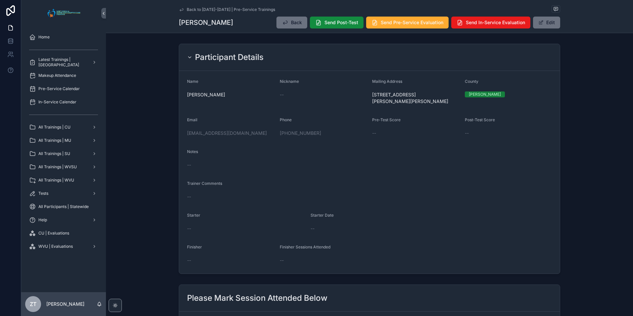
click at [182, 10] on icon "scrollable content" at bounding box center [181, 9] width 5 height 5
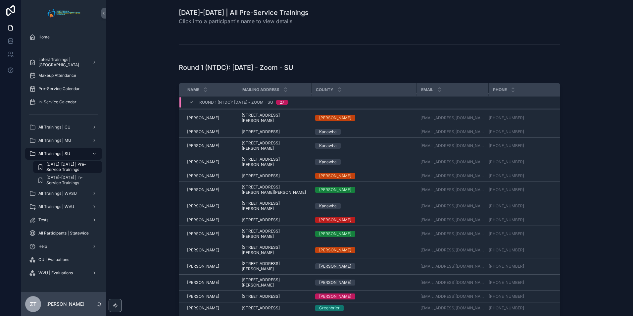
scroll to position [132, 0]
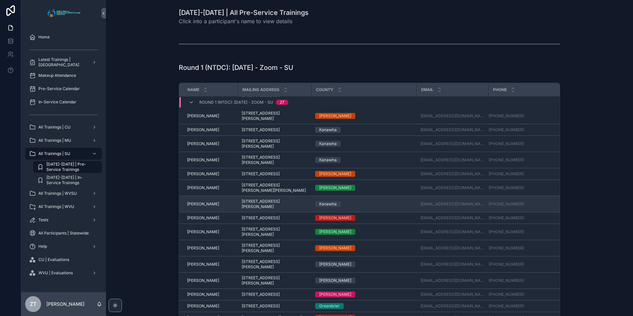
click at [205, 207] on span "[PERSON_NAME]" at bounding box center [203, 203] width 32 height 5
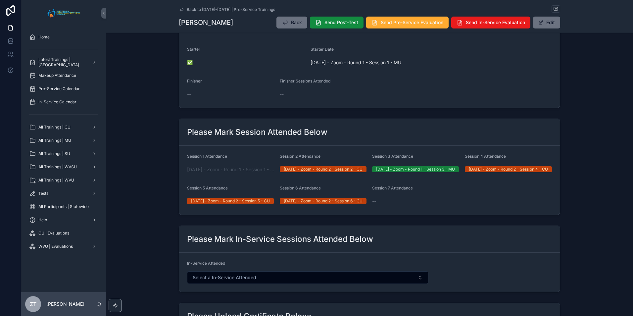
scroll to position [166, 0]
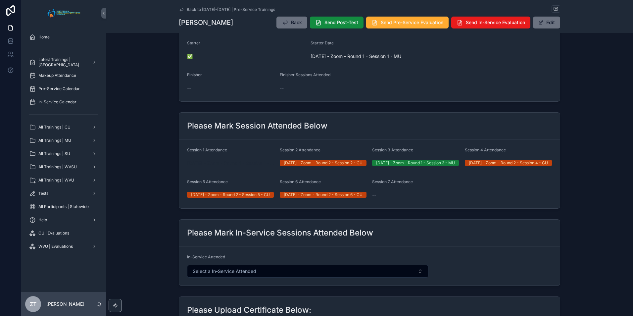
click at [234, 167] on span "[DATE] - Zoom - Round 1 - Session 1 - MU" at bounding box center [230, 163] width 87 height 7
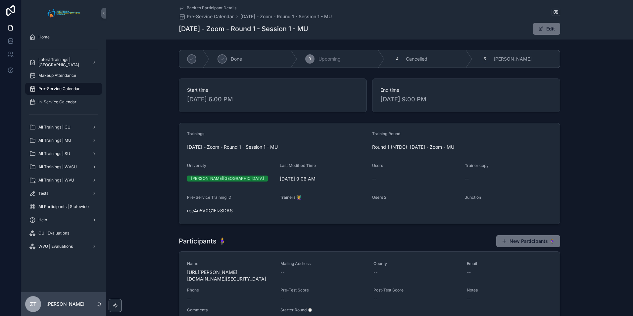
click at [181, 7] on icon "scrollable content" at bounding box center [181, 7] width 5 height 5
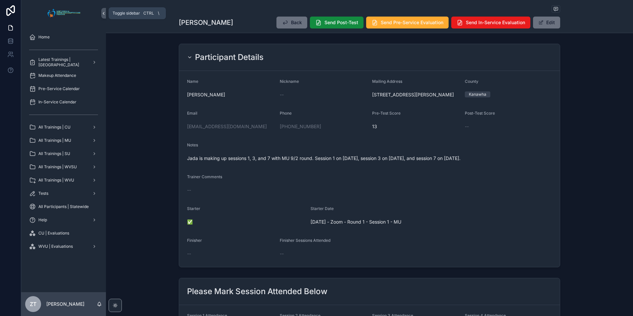
click at [104, 12] on icon "scrollable content" at bounding box center [103, 13] width 5 height 5
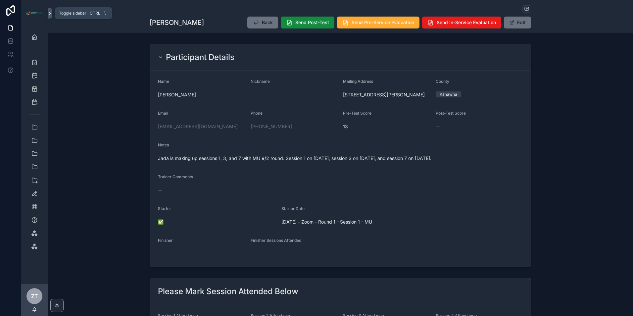
click at [51, 12] on icon "scrollable content" at bounding box center [50, 13] width 5 height 5
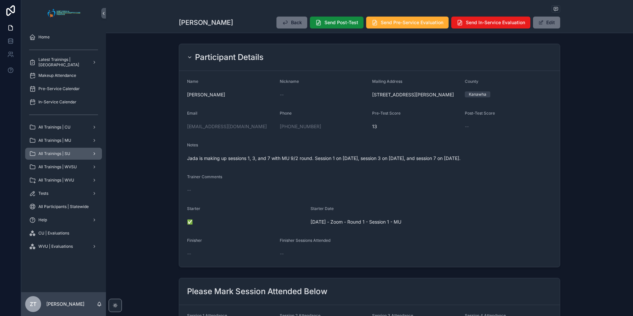
click at [76, 154] on div "All Trainings | SU" at bounding box center [63, 153] width 69 height 11
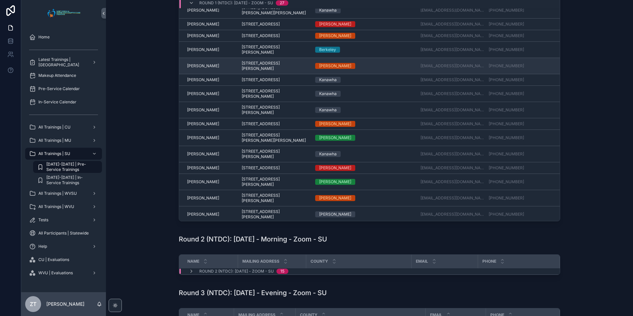
scroll to position [99, 0]
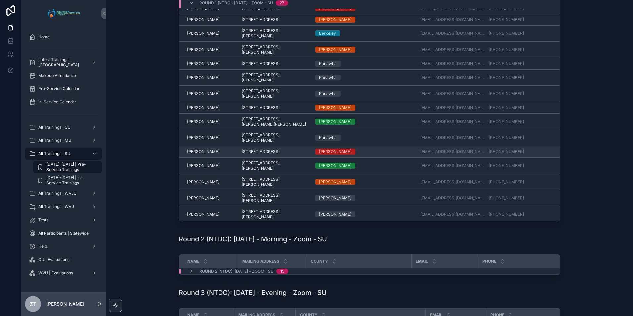
click at [199, 154] on span "[PERSON_NAME]" at bounding box center [203, 151] width 32 height 5
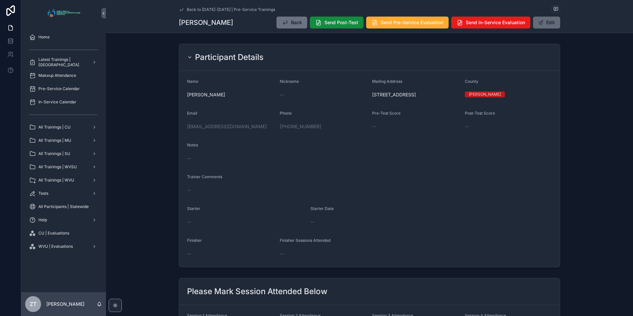
click at [540, 26] on button "Edit" at bounding box center [546, 23] width 27 height 12
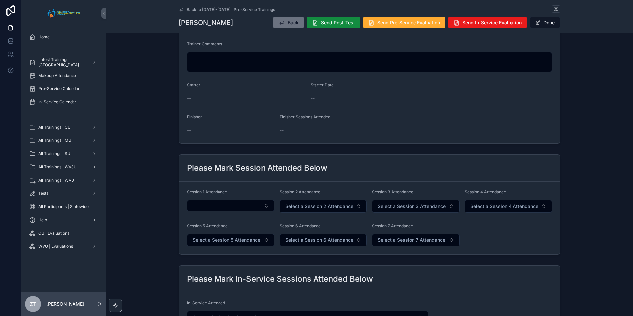
scroll to position [166, 0]
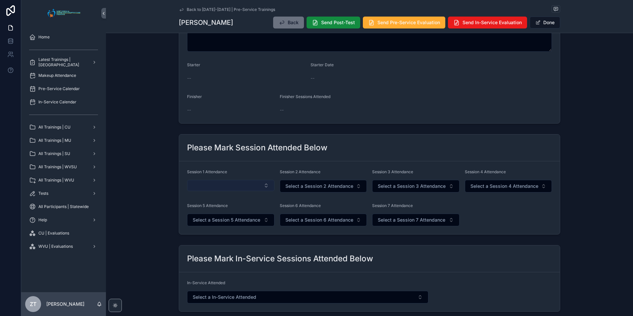
click at [232, 187] on button "Select Button" at bounding box center [230, 185] width 87 height 11
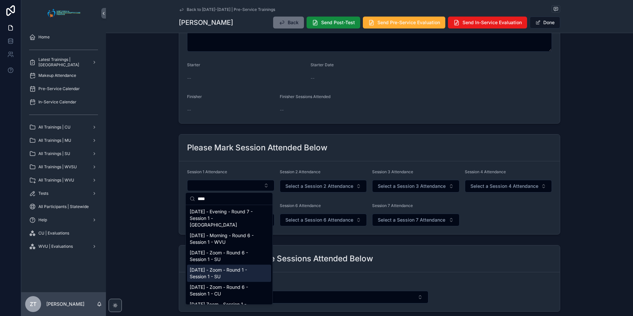
type input "****"
click at [218, 269] on span "[DATE] - Zoom - Round 1 - Session 1 - SU" at bounding box center [225, 273] width 71 height 13
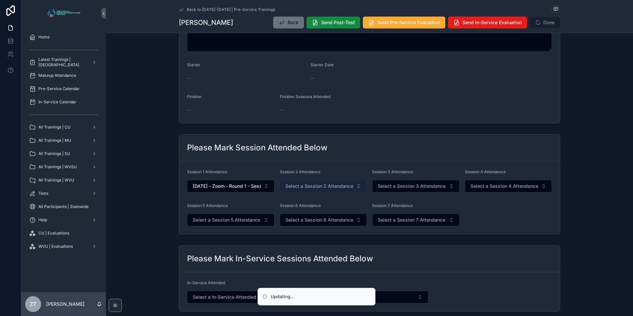
click at [297, 187] on span "Select a Session 2 Attendance" at bounding box center [319, 186] width 68 height 7
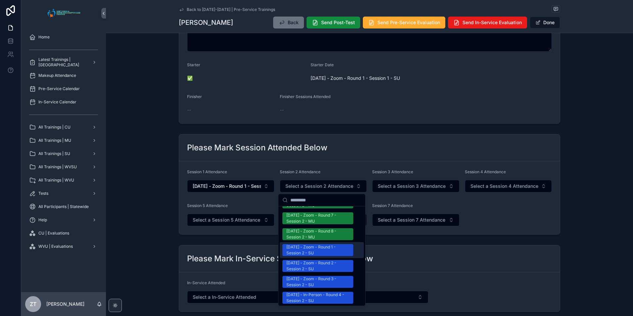
click at [315, 244] on div "[DATE] - Zoom - Round 1 - Session 2 - SU" at bounding box center [317, 250] width 63 height 12
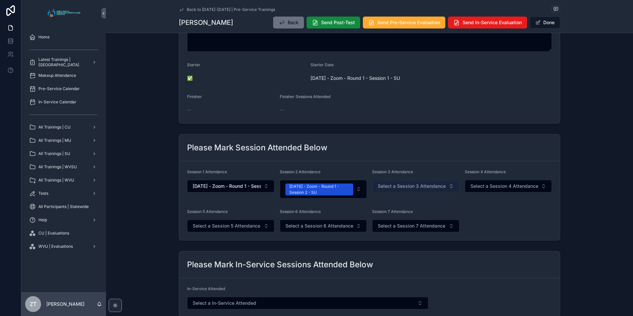
click at [396, 183] on span "Select a Session 3 Attendance" at bounding box center [412, 186] width 68 height 7
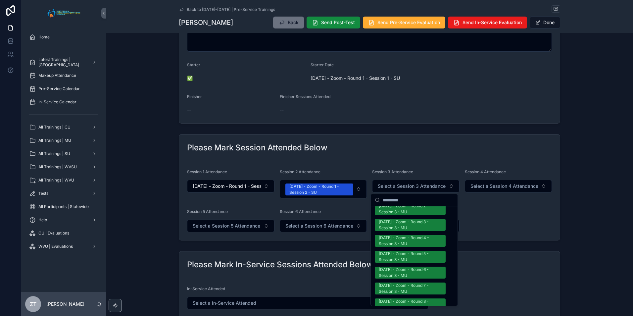
scroll to position [629, 0]
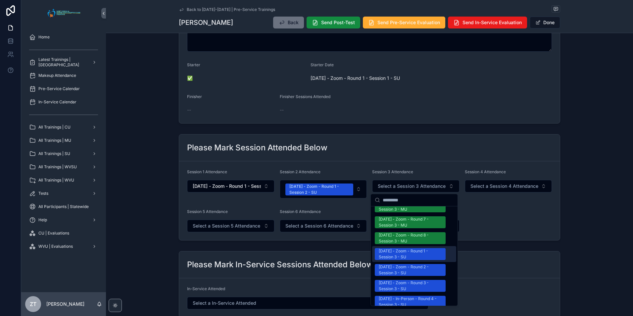
click at [387, 248] on div "[DATE] - Zoom - Round 1 - Session 3 - SU" at bounding box center [410, 254] width 63 height 12
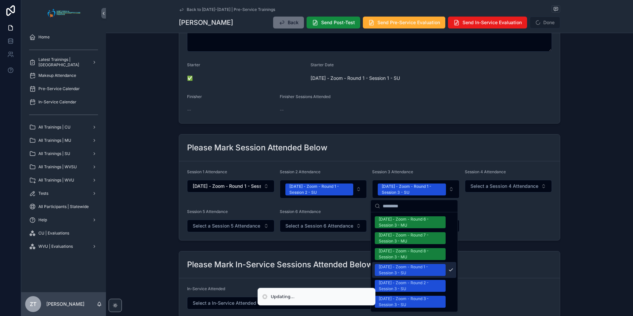
scroll to position [639, 0]
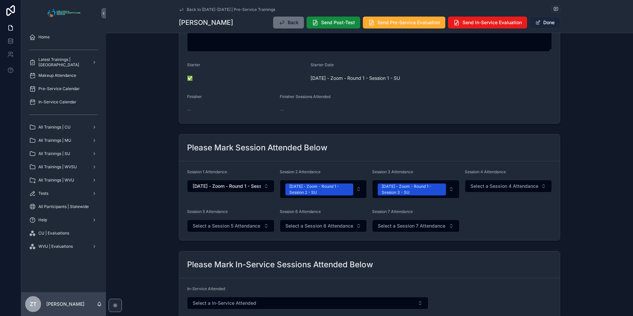
click at [537, 21] on span "scrollable content" at bounding box center [538, 22] width 5 height 5
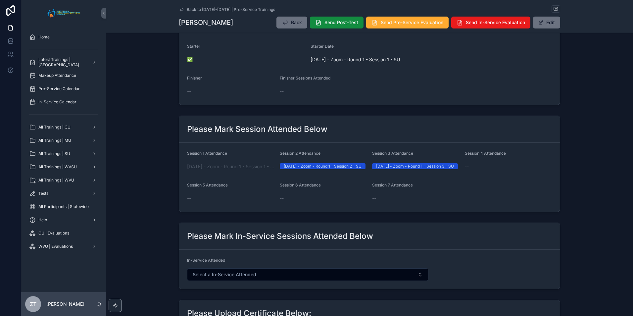
scroll to position [0, 0]
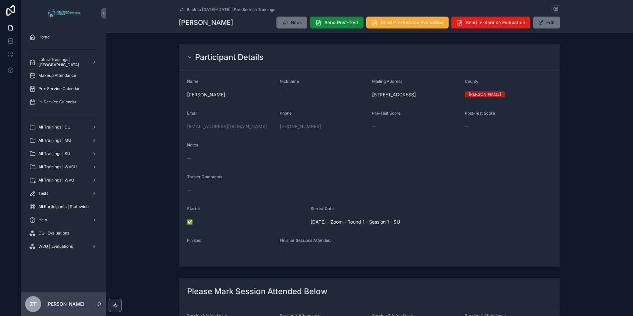
drag, startPoint x: 178, startPoint y: 9, endPoint x: 8, endPoint y: 95, distance: 190.9
click at [179, 9] on icon "scrollable content" at bounding box center [181, 9] width 5 height 5
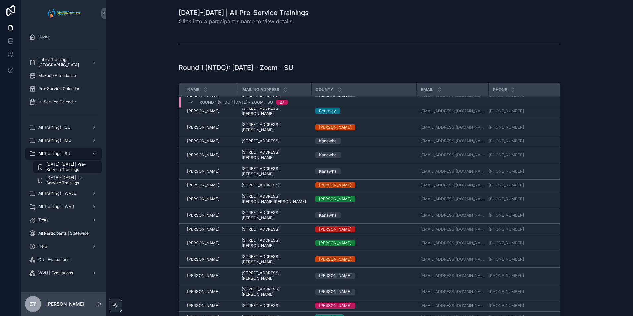
scroll to position [132, 0]
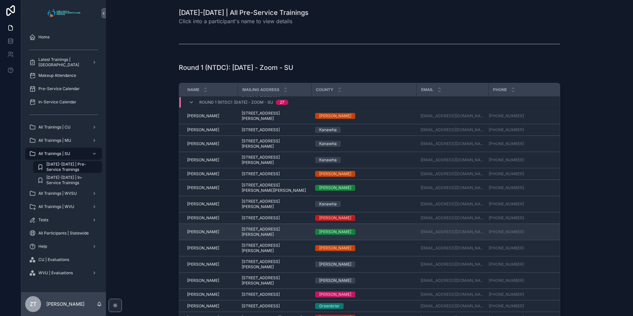
click at [200, 232] on span "[PERSON_NAME]" at bounding box center [203, 231] width 32 height 5
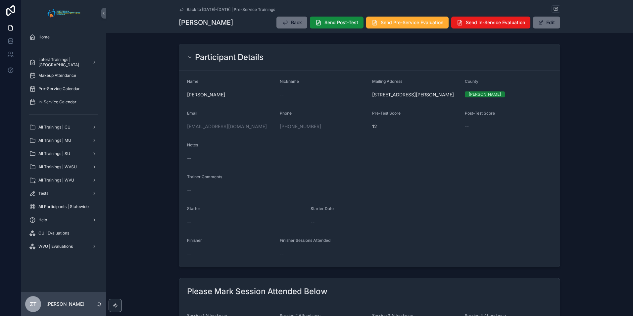
scroll to position [99, 0]
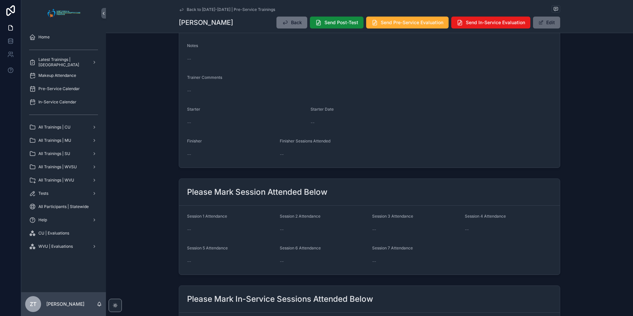
click at [541, 22] on span "scrollable content" at bounding box center [541, 22] width 5 height 5
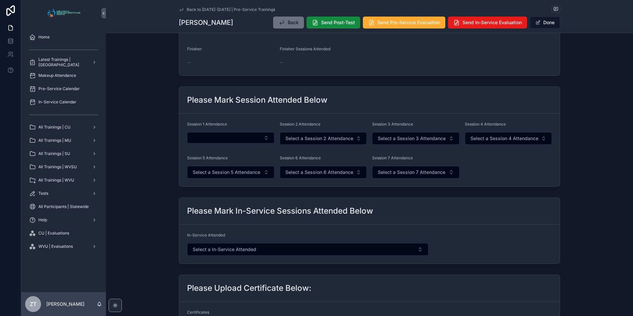
scroll to position [232, 0]
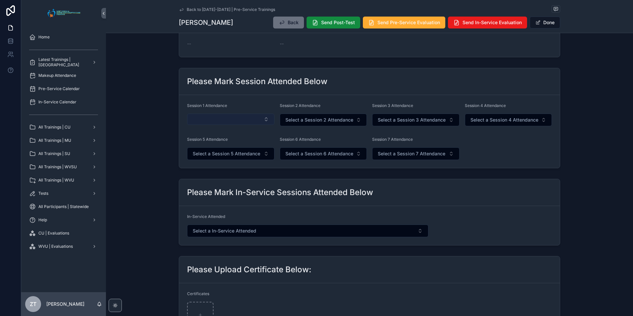
click at [232, 122] on button "Select Button" at bounding box center [230, 119] width 87 height 11
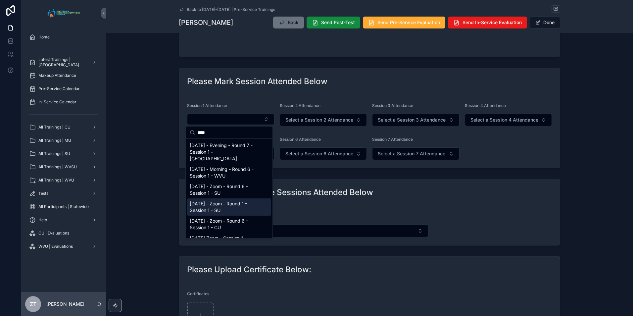
type input "****"
click at [229, 200] on span "[DATE] - Zoom - Round 1 - Session 1 - SU" at bounding box center [225, 206] width 71 height 13
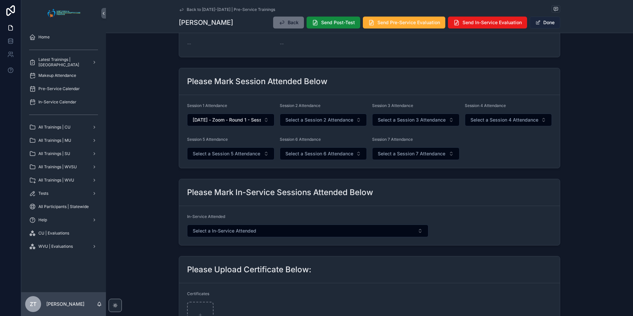
click at [540, 27] on button "Done" at bounding box center [545, 23] width 30 height 12
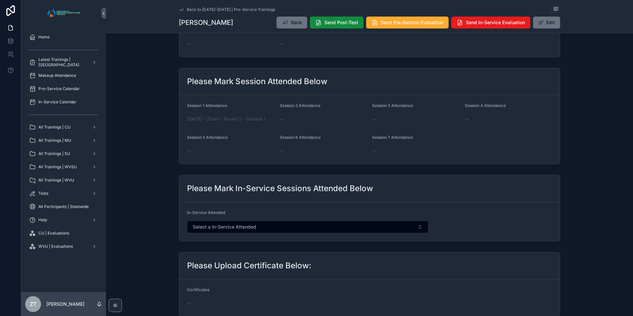
scroll to position [0, 0]
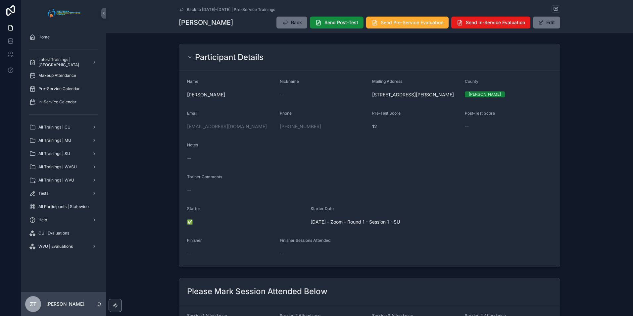
click at [181, 9] on icon "scrollable content" at bounding box center [181, 9] width 5 height 5
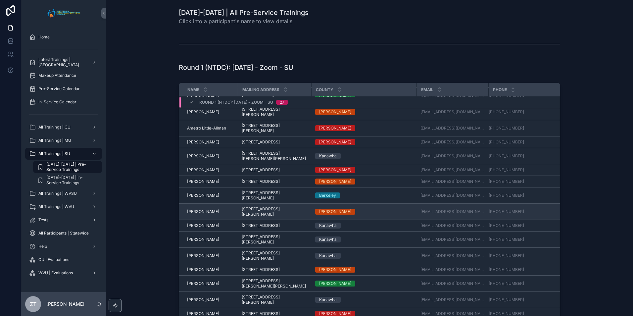
scroll to position [132, 0]
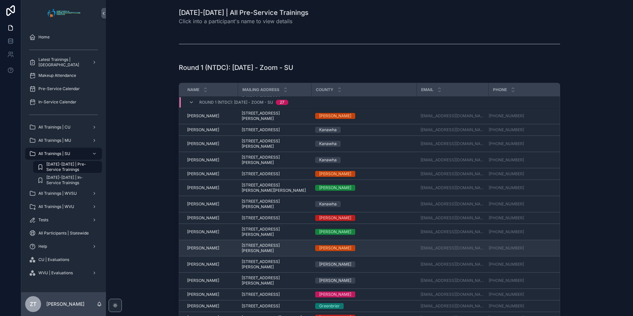
click at [204, 246] on span "[PERSON_NAME]" at bounding box center [203, 247] width 32 height 5
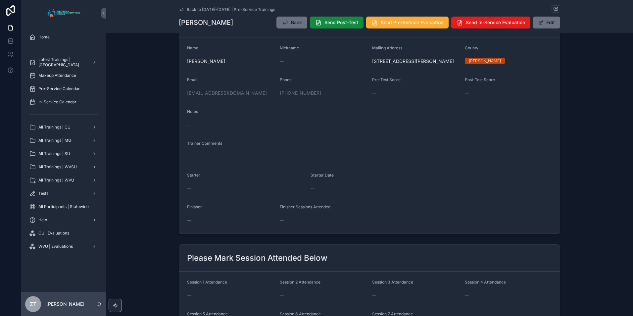
scroll to position [33, 0]
click at [545, 24] on button "Edit" at bounding box center [546, 23] width 27 height 12
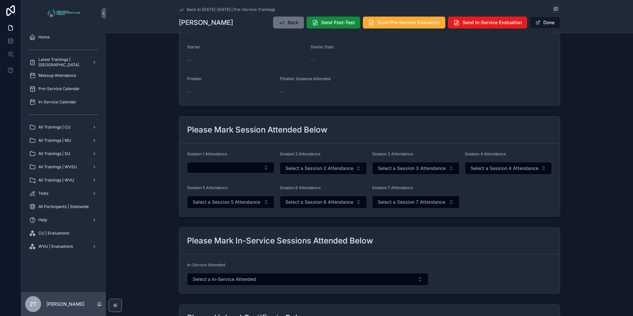
scroll to position [199, 0]
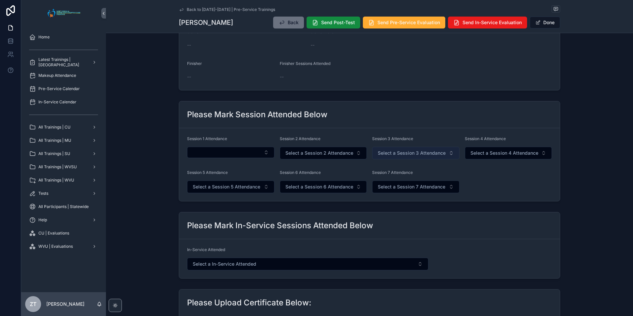
click at [392, 155] on span "Select a Session 3 Attendance" at bounding box center [412, 153] width 68 height 7
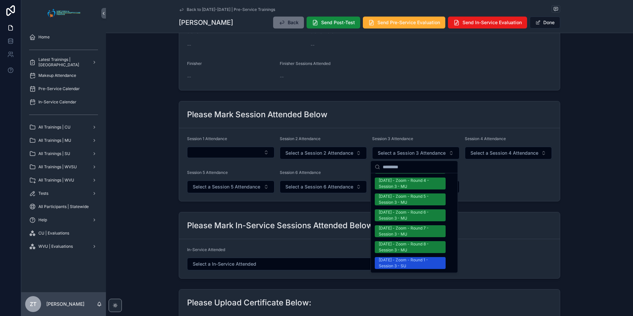
scroll to position [596, 0]
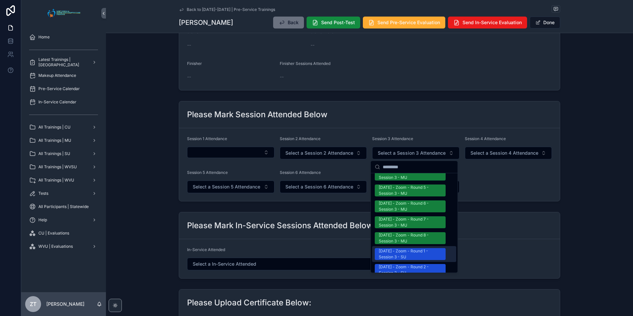
click at [395, 248] on div "[DATE] - Zoom - Round 1 - Session 3 - SU" at bounding box center [410, 254] width 63 height 12
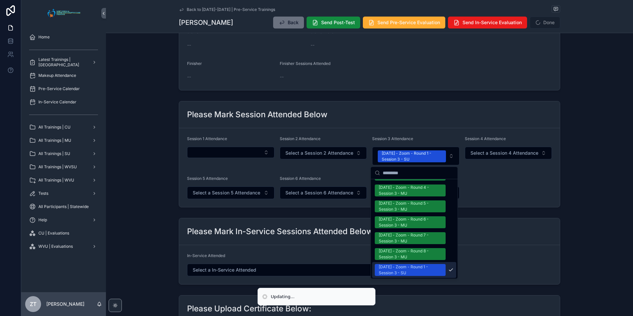
scroll to position [606, 0]
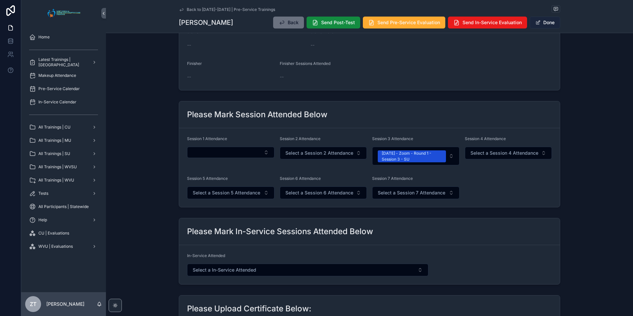
click at [540, 24] on button "Done" at bounding box center [545, 23] width 30 height 12
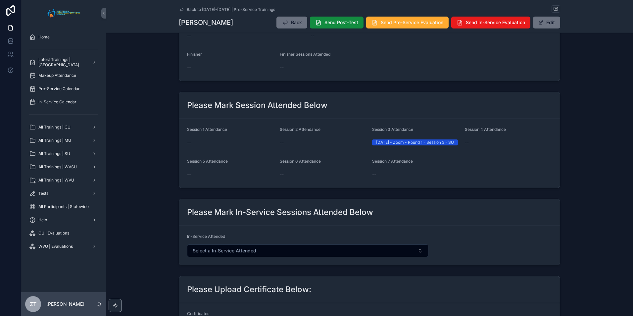
click at [180, 10] on icon "scrollable content" at bounding box center [181, 9] width 5 height 5
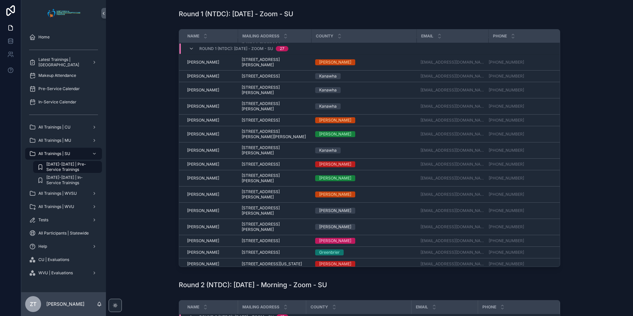
scroll to position [175, 0]
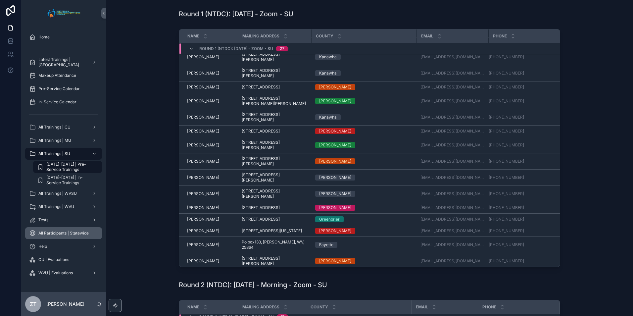
click at [67, 232] on span "All Participants | Statewide" at bounding box center [63, 233] width 50 height 5
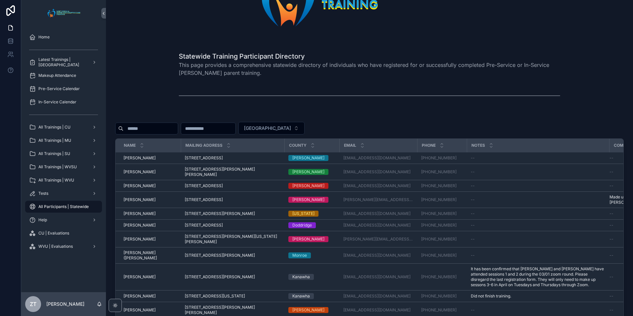
click at [157, 124] on input "scrollable content" at bounding box center [151, 128] width 54 height 9
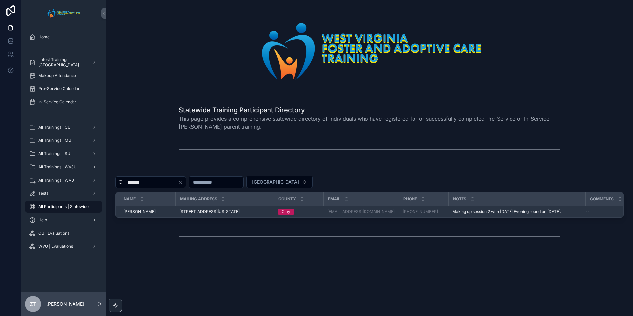
type input "*******"
click at [148, 213] on span "[PERSON_NAME]" at bounding box center [140, 211] width 32 height 5
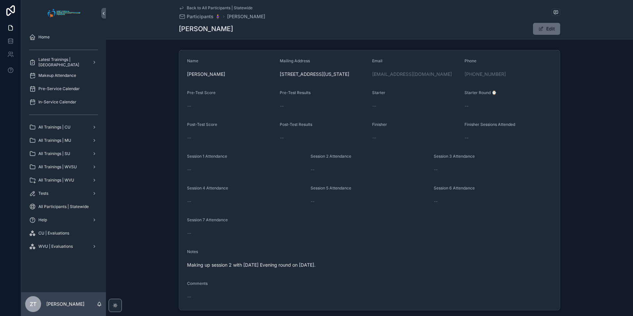
click at [542, 31] on button "Edit" at bounding box center [546, 29] width 27 height 12
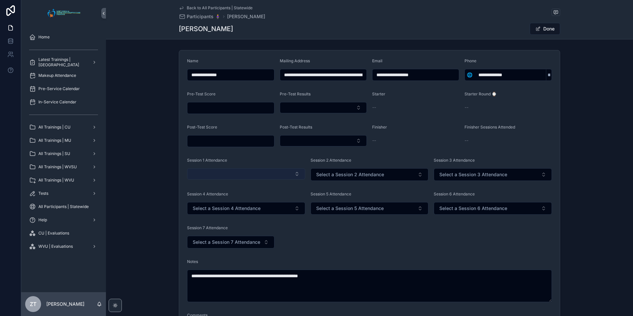
click at [253, 175] on button "Select Button" at bounding box center [246, 173] width 118 height 11
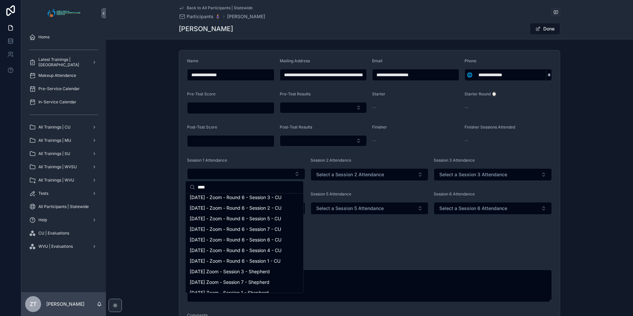
scroll to position [431, 0]
type input "****"
click at [209, 157] on span "[DATE] - Zoom - Round 1 - Session 1 - SU" at bounding box center [234, 153] width 89 height 7
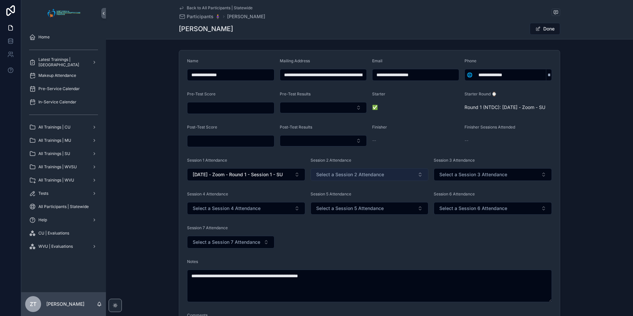
click at [355, 178] on span "Select a Session 2 Attendance" at bounding box center [350, 174] width 68 height 7
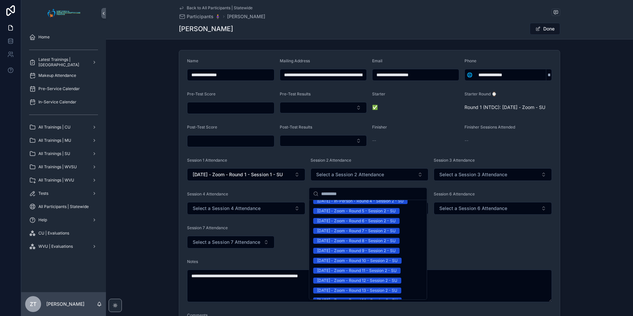
scroll to position [596, 0]
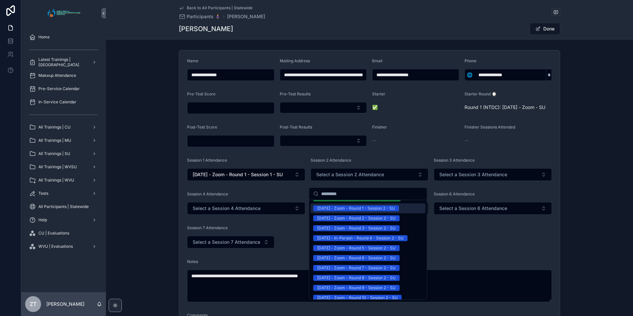
click at [347, 208] on div "[DATE] - Zoom - Round 1 - Session 2 - SU" at bounding box center [356, 208] width 78 height 6
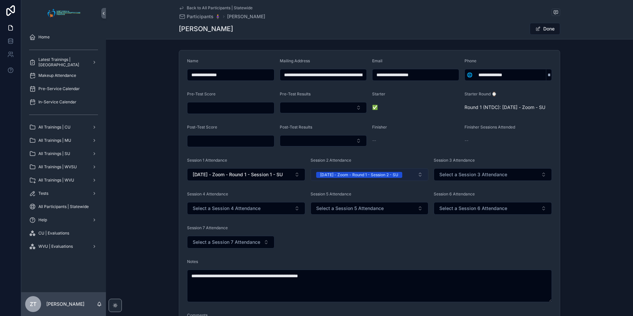
click at [387, 178] on div "[DATE] - Zoom - Round 1 - Session 2 - SU" at bounding box center [359, 175] width 78 height 6
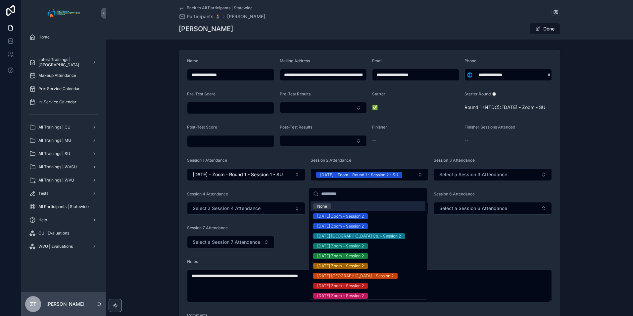
click at [320, 207] on div "None" at bounding box center [322, 206] width 10 height 6
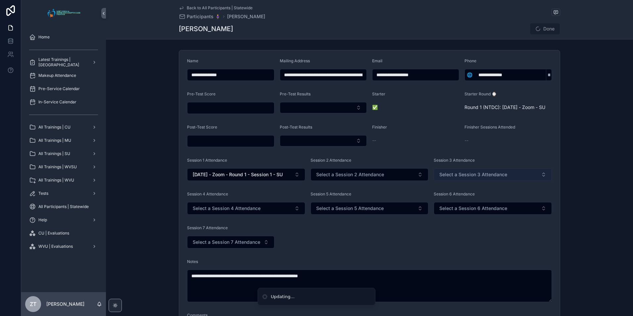
click at [457, 178] on span "Select a Session 3 Attendance" at bounding box center [473, 174] width 68 height 7
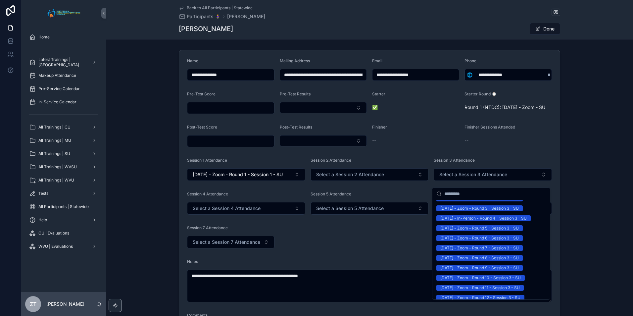
scroll to position [530, 0]
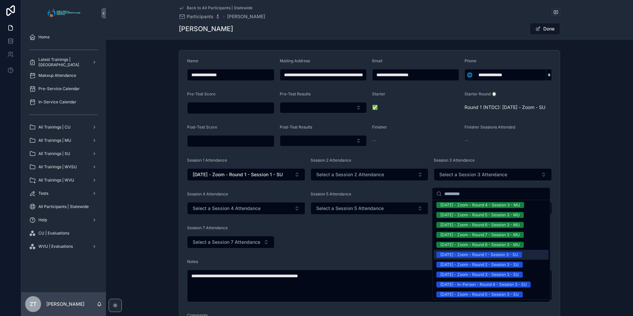
click at [464, 253] on div "[DATE] - Zoom - Round 1 - Session 3 - SU" at bounding box center [479, 255] width 78 height 6
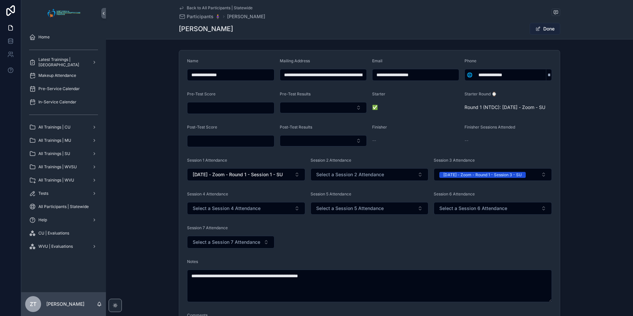
click at [541, 31] on button "Done" at bounding box center [545, 29] width 30 height 12
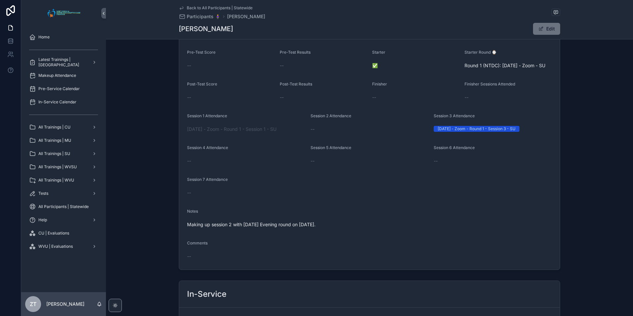
scroll to position [0, 0]
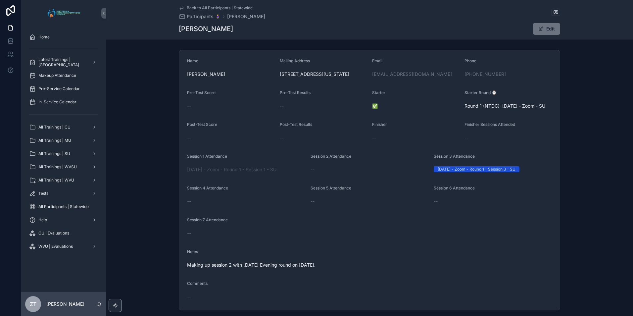
click at [180, 8] on icon "scrollable content" at bounding box center [181, 7] width 5 height 5
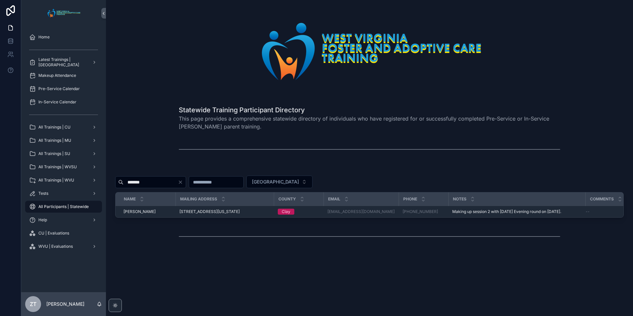
click at [147, 179] on input "*******" at bounding box center [151, 182] width 54 height 9
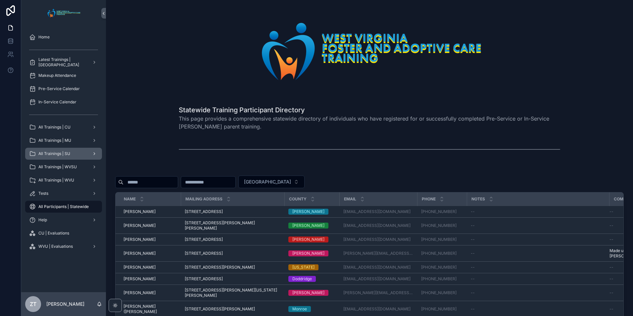
click at [69, 156] on span "All Trainings | SU" at bounding box center [54, 153] width 32 height 5
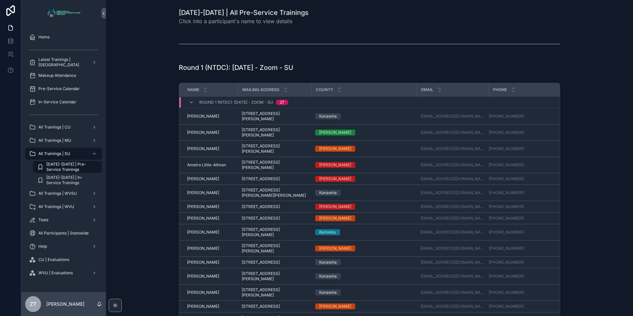
click at [70, 168] on span "[DATE]-[DATE] | Pre-Service Trainings" at bounding box center [70, 167] width 49 height 11
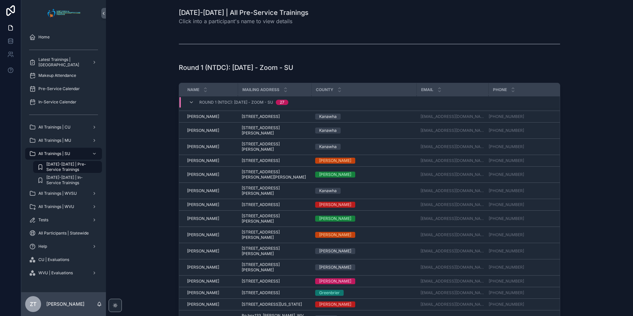
scroll to position [175, 0]
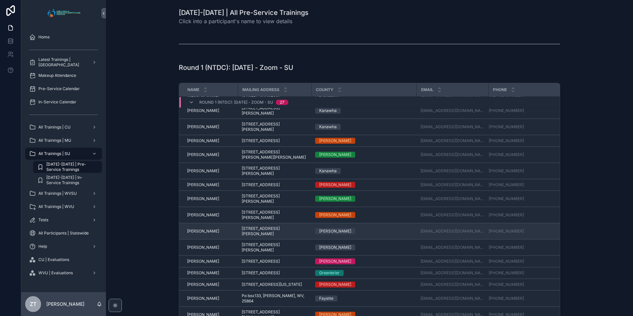
click at [198, 234] on td "[PERSON_NAME] [PERSON_NAME]" at bounding box center [208, 231] width 59 height 16
click at [198, 232] on span "[PERSON_NAME]" at bounding box center [203, 231] width 32 height 5
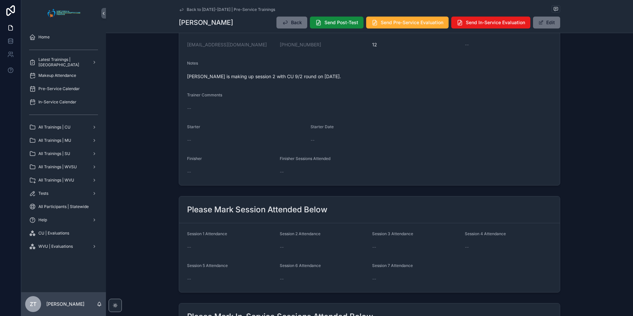
scroll to position [99, 0]
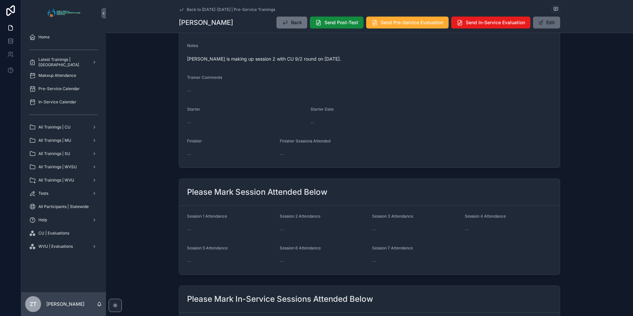
click at [541, 24] on span "scrollable content" at bounding box center [541, 22] width 5 height 5
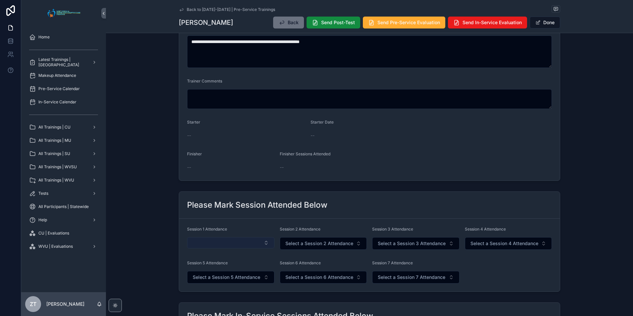
scroll to position [132, 0]
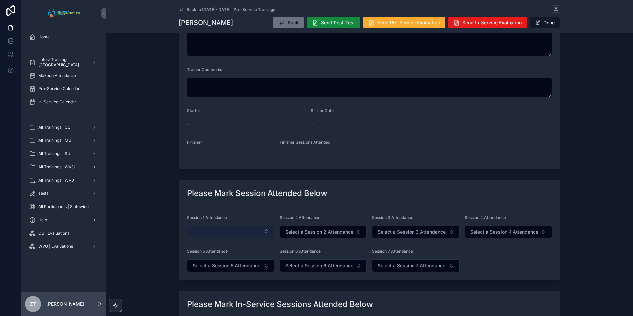
click at [226, 233] on button "Select Button" at bounding box center [230, 231] width 87 height 11
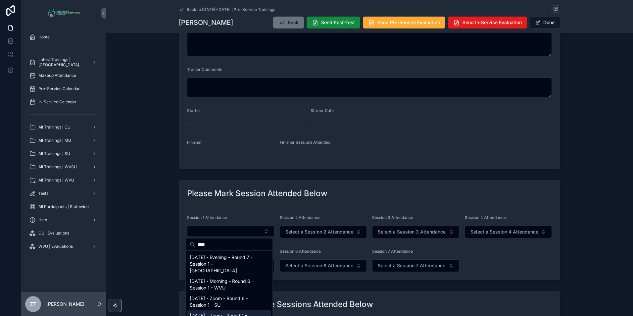
type input "****"
click at [208, 312] on span "[DATE] - Zoom - Round 1 - Session 1 - SU" at bounding box center [225, 318] width 71 height 13
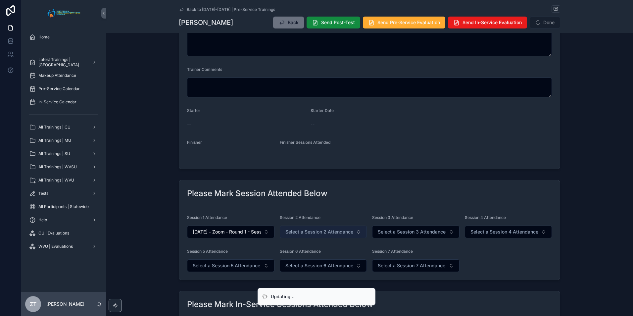
click at [298, 230] on span "Select a Session 2 Attendance" at bounding box center [319, 232] width 68 height 7
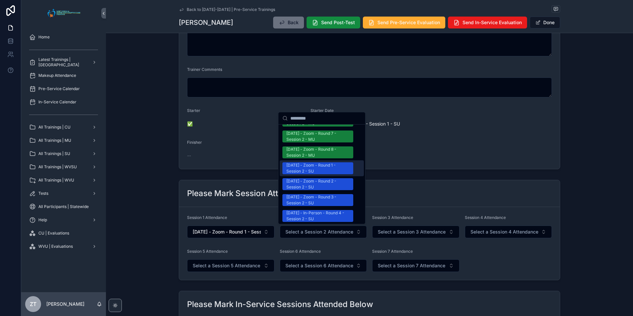
click at [321, 162] on div "[DATE] - Zoom - Round 1 - Session 2 - SU" at bounding box center [317, 168] width 63 height 12
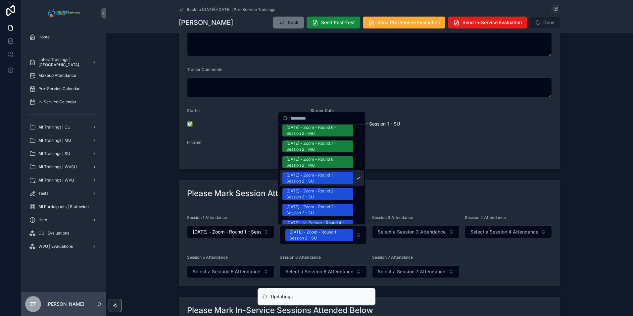
scroll to position [639, 0]
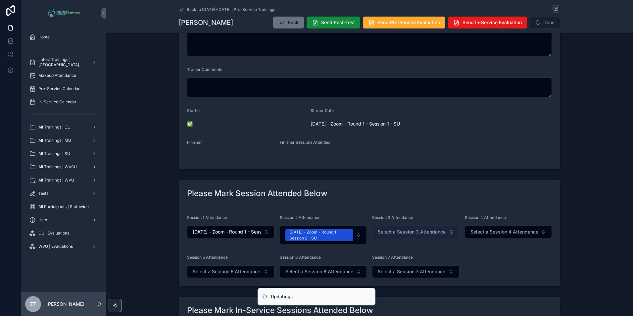
click at [389, 230] on span "Select a Session 3 Attendance" at bounding box center [412, 232] width 68 height 7
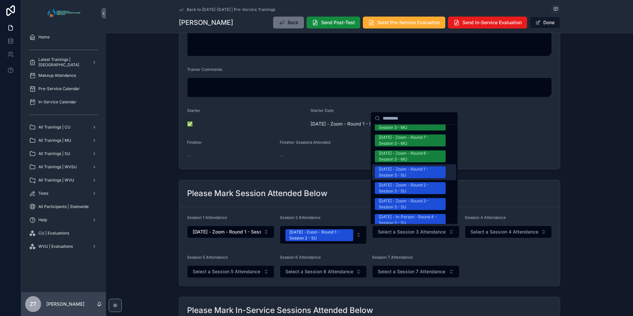
click at [400, 166] on div "[DATE] - Zoom - Round 1 - Session 3 - SU" at bounding box center [410, 172] width 63 height 12
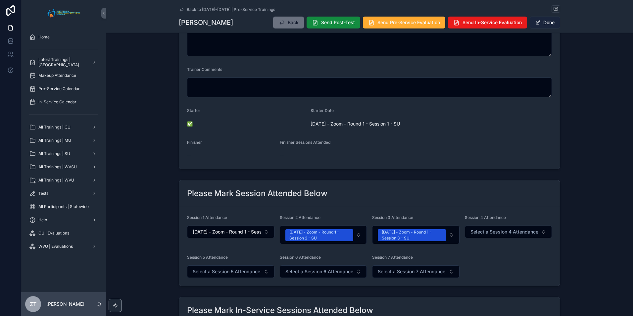
click at [546, 27] on button "Done" at bounding box center [545, 23] width 30 height 12
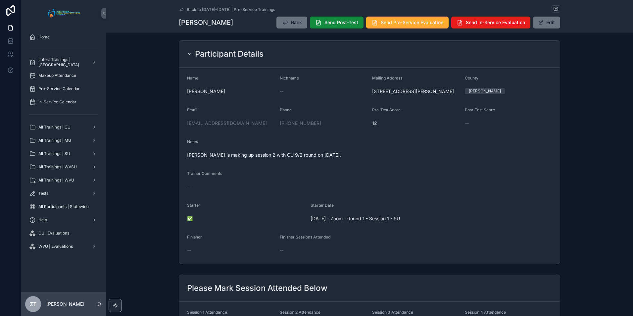
scroll to position [0, 0]
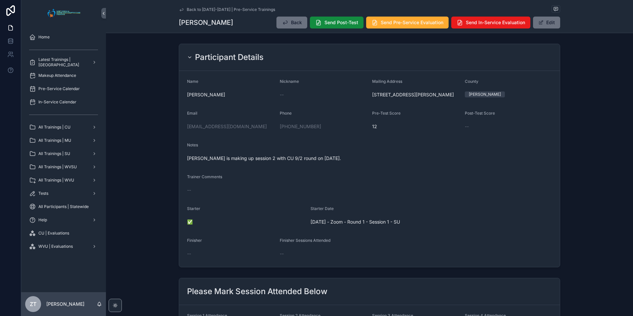
click at [181, 9] on icon "scrollable content" at bounding box center [181, 9] width 5 height 5
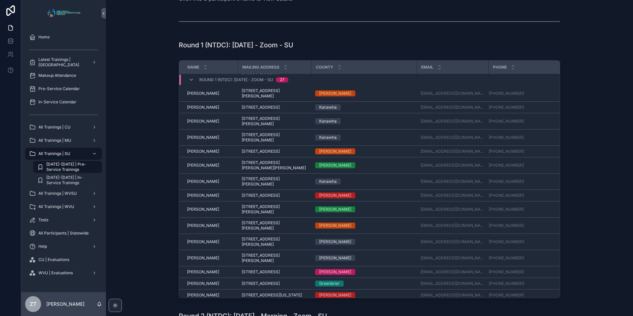
scroll to position [33, 0]
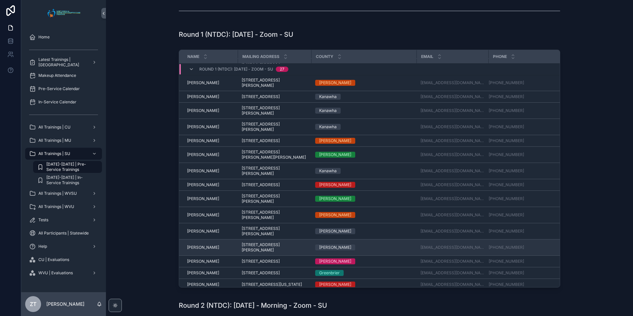
click at [195, 247] on span "[PERSON_NAME]" at bounding box center [203, 247] width 32 height 5
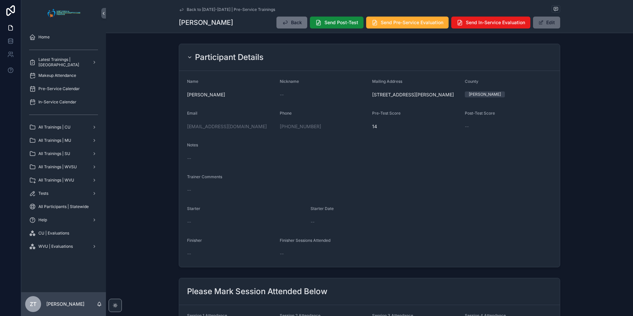
drag, startPoint x: 541, startPoint y: 26, endPoint x: 498, endPoint y: 63, distance: 56.6
click at [541, 26] on button "Edit" at bounding box center [546, 23] width 27 height 12
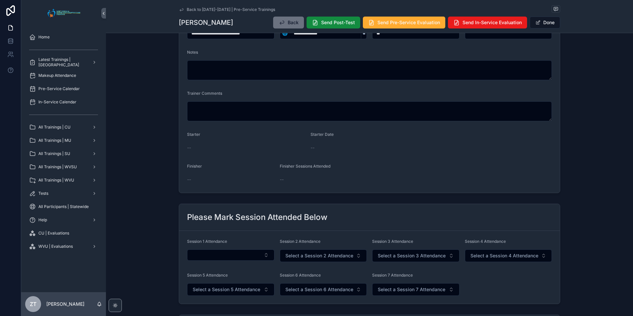
scroll to position [166, 0]
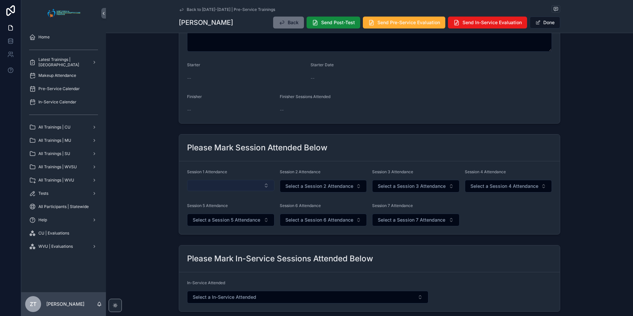
click at [229, 189] on button "Select Button" at bounding box center [230, 185] width 87 height 11
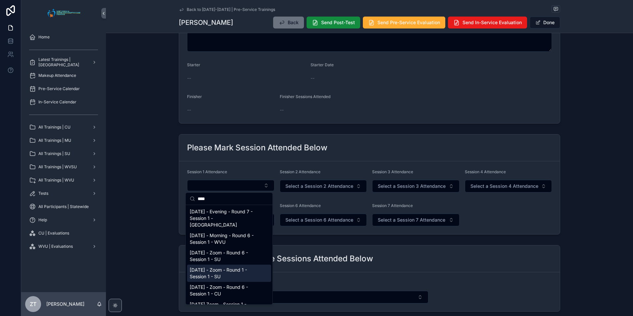
type input "****"
click at [204, 268] on span "[DATE] - Zoom - Round 1 - Session 1 - SU" at bounding box center [225, 273] width 71 height 13
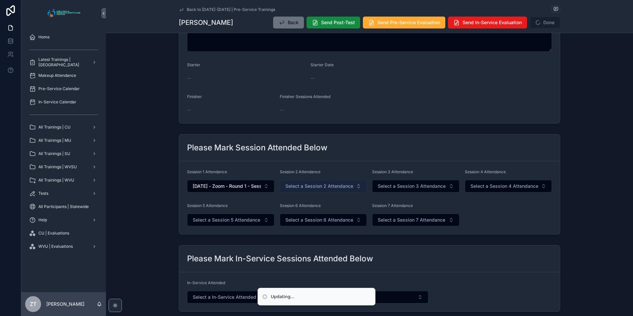
click at [298, 185] on span "Select a Session 2 Attendance" at bounding box center [319, 186] width 68 height 7
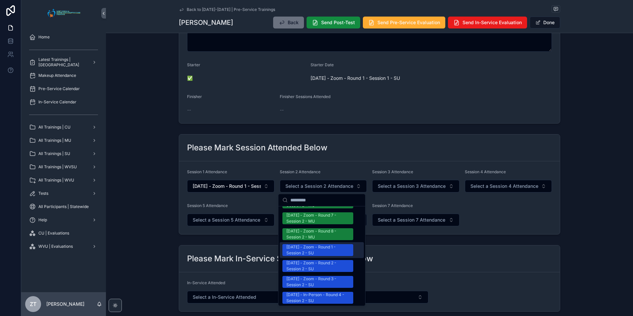
click at [307, 244] on div "[DATE] - Zoom - Round 1 - Session 2 - SU" at bounding box center [317, 250] width 63 height 12
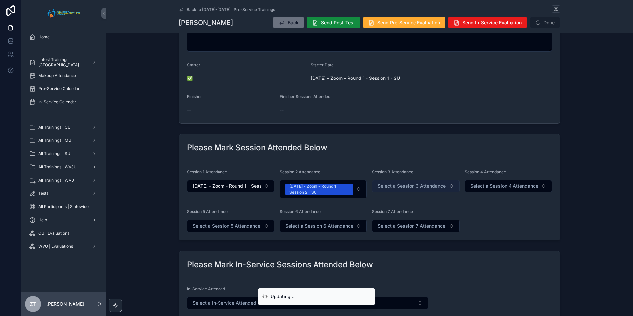
click at [393, 183] on span "Select a Session 3 Attendance" at bounding box center [412, 186] width 68 height 7
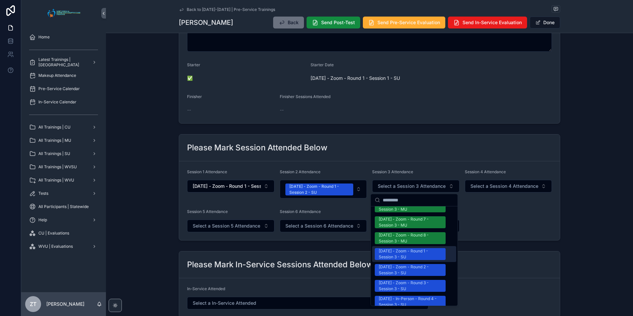
click at [395, 248] on div "[DATE] - Zoom - Round 1 - Session 3 - SU" at bounding box center [410, 254] width 63 height 12
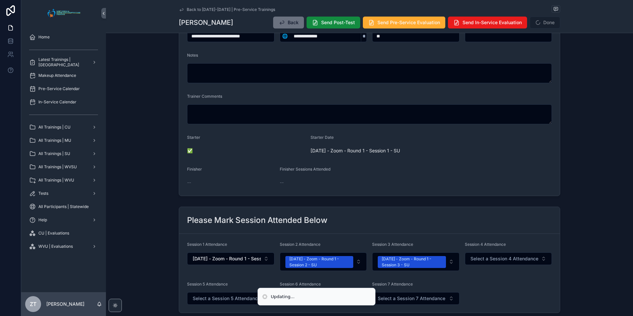
scroll to position [99, 0]
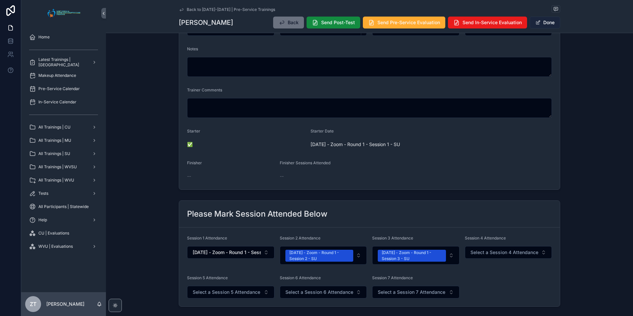
click at [543, 22] on button "Done" at bounding box center [545, 23] width 30 height 12
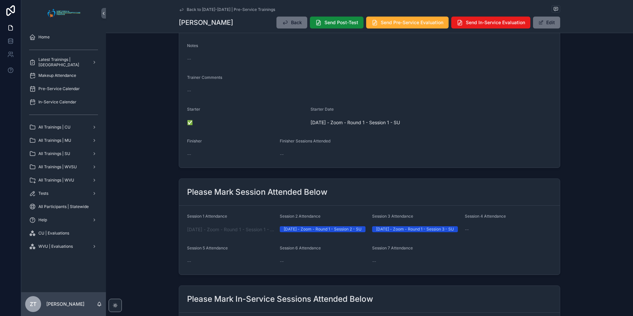
drag, startPoint x: 180, startPoint y: 9, endPoint x: 14, endPoint y: 142, distance: 212.0
click at [180, 9] on icon "scrollable content" at bounding box center [181, 9] width 5 height 5
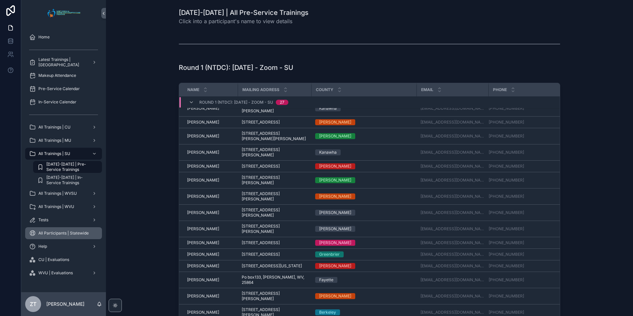
click at [69, 234] on span "All Participants | Statewide" at bounding box center [63, 233] width 50 height 5
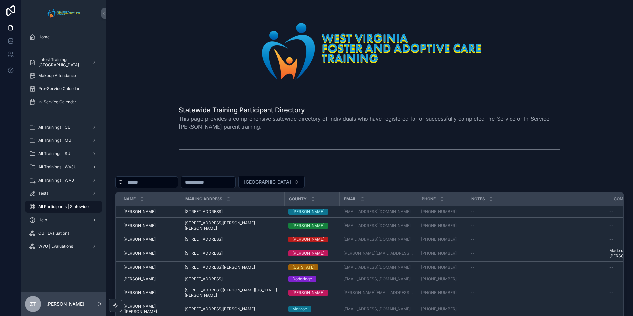
click at [148, 184] on input "scrollable content" at bounding box center [151, 182] width 54 height 9
type input "**********"
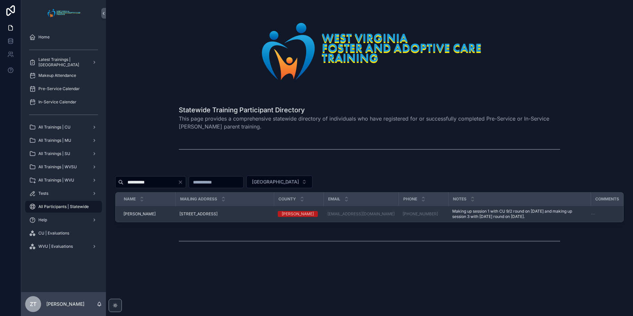
click at [136, 214] on span "[PERSON_NAME]" at bounding box center [140, 213] width 32 height 5
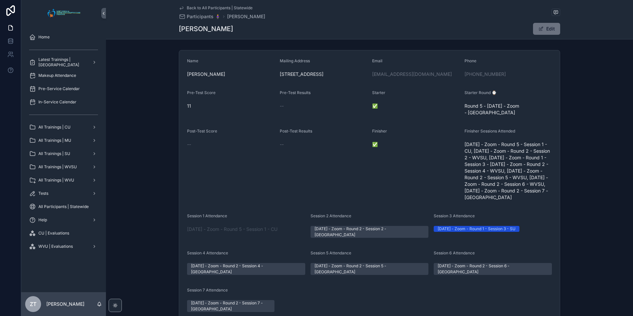
click at [180, 7] on icon "scrollable content" at bounding box center [181, 7] width 5 height 5
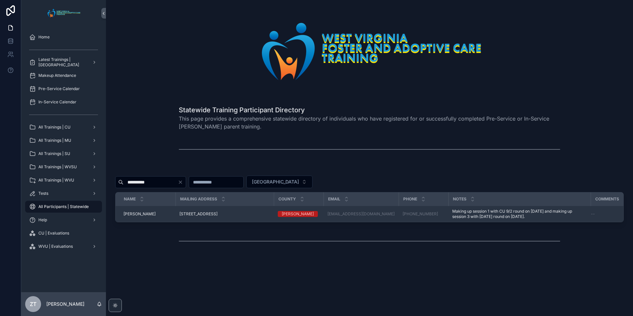
click at [133, 213] on span "[PERSON_NAME]" at bounding box center [140, 213] width 32 height 5
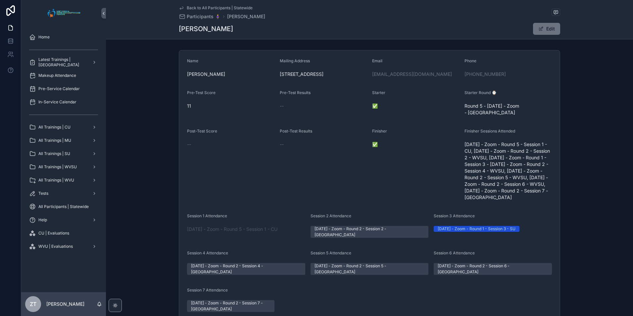
click at [179, 7] on icon "scrollable content" at bounding box center [181, 7] width 5 height 5
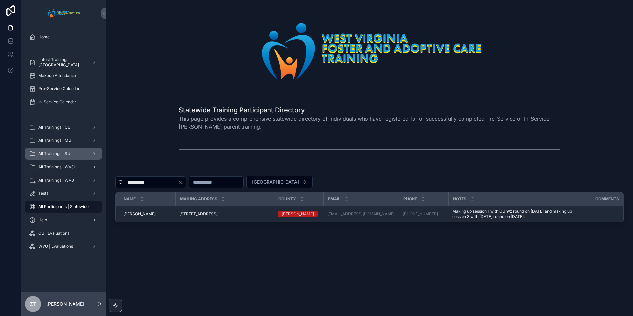
click at [75, 150] on div "All Trainings | SU" at bounding box center [63, 153] width 69 height 11
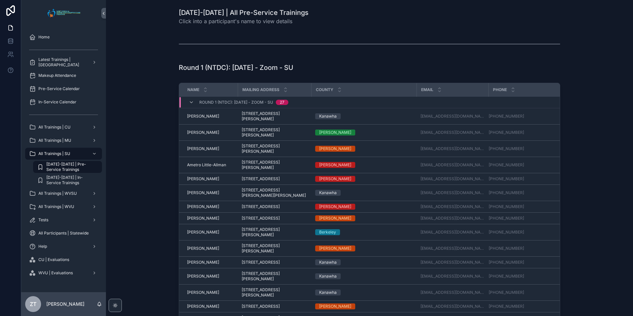
click at [84, 166] on span "[DATE]-[DATE] | Pre-Service Trainings" at bounding box center [70, 167] width 49 height 11
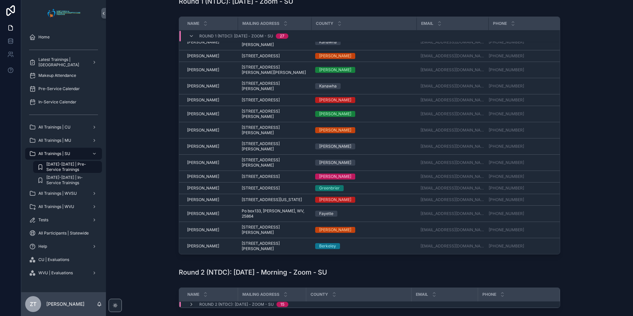
scroll to position [206, 0]
click at [208, 174] on span "[PERSON_NAME]" at bounding box center [203, 176] width 32 height 5
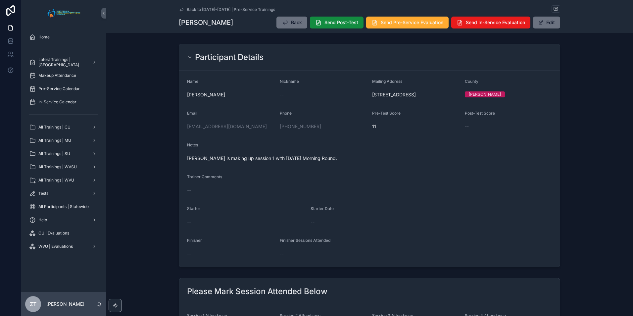
click at [177, 8] on div "Back to [DATE]-[DATE] | Pre-Service Trainings [PERSON_NAME] Back Send Post-Test…" at bounding box center [369, 16] width 527 height 33
click at [179, 9] on icon "scrollable content" at bounding box center [181, 9] width 5 height 5
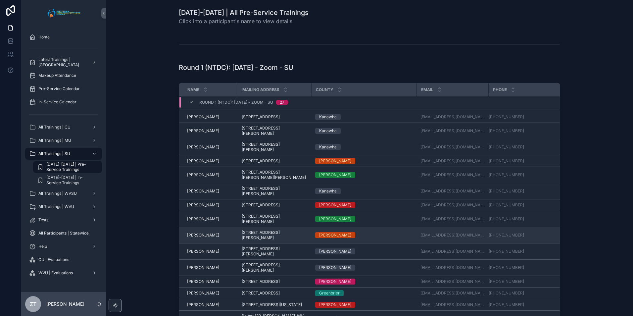
scroll to position [175, 0]
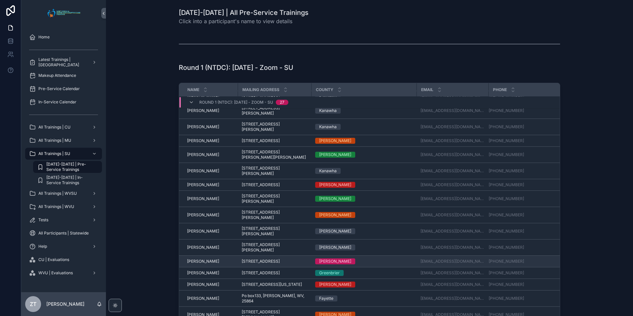
click at [197, 264] on span "[PERSON_NAME]" at bounding box center [203, 261] width 32 height 5
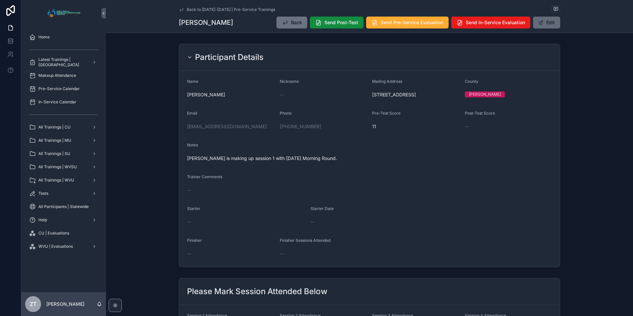
click at [543, 22] on button "Edit" at bounding box center [546, 23] width 27 height 12
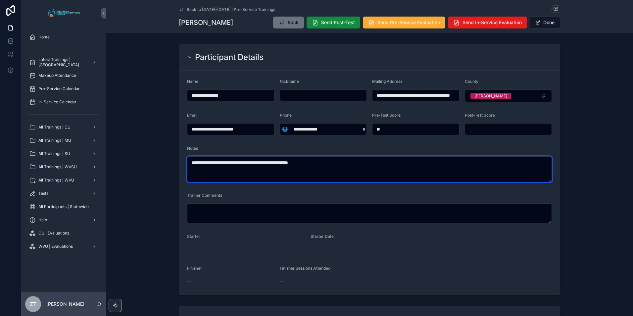
click at [367, 162] on textarea "**********" at bounding box center [369, 169] width 365 height 26
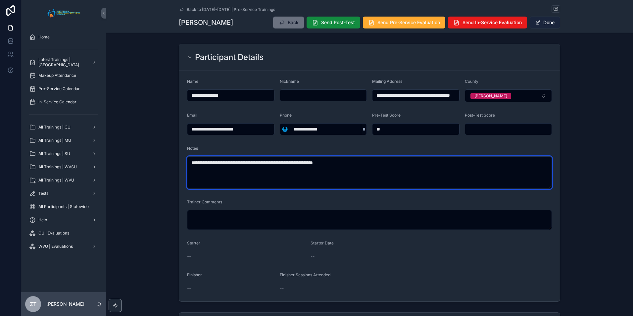
type textarea "**********"
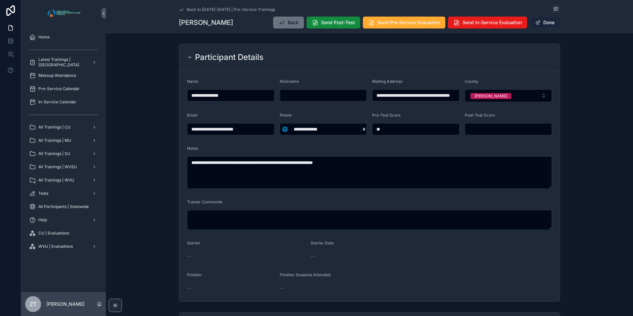
click at [538, 25] on span "scrollable content" at bounding box center [538, 22] width 5 height 5
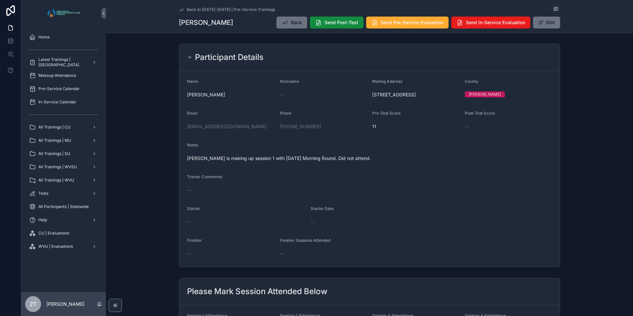
click at [180, 9] on icon "scrollable content" at bounding box center [181, 9] width 3 height 3
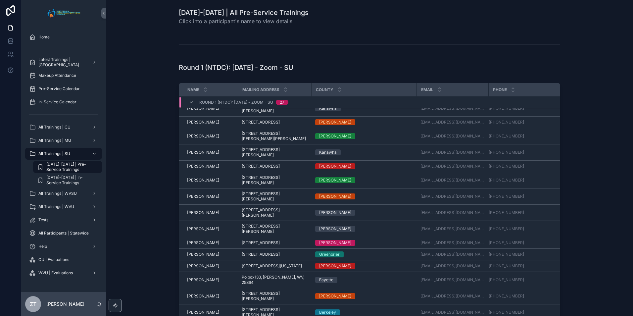
scroll to position [206, 0]
click at [201, 252] on span "[PERSON_NAME]" at bounding box center [203, 254] width 32 height 5
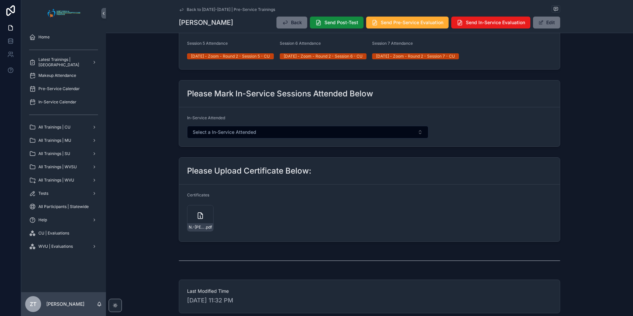
scroll to position [232, 0]
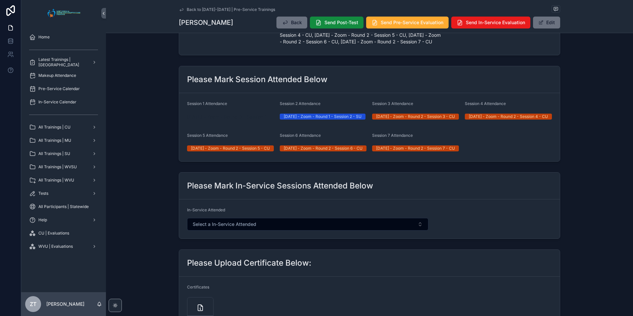
click at [228, 120] on span "[DATE] - Zoom - Round 3 - Session 1 - CU" at bounding box center [230, 117] width 87 height 7
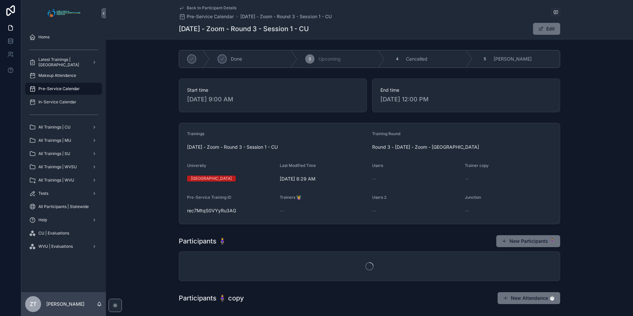
click at [181, 7] on icon "scrollable content" at bounding box center [181, 7] width 5 height 5
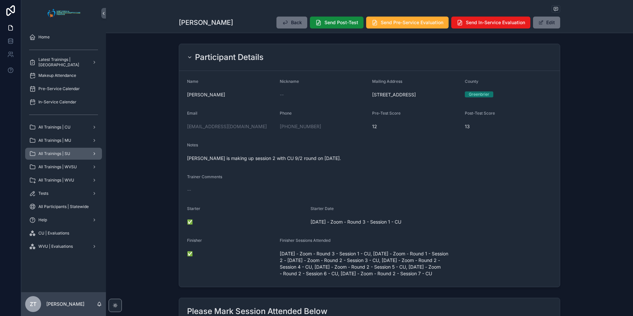
click at [68, 150] on div "All Trainings | SU" at bounding box center [63, 153] width 69 height 11
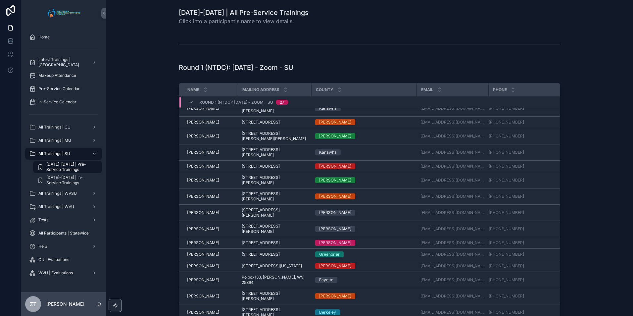
scroll to position [206, 0]
click at [204, 265] on span "[PERSON_NAME]" at bounding box center [203, 265] width 32 height 5
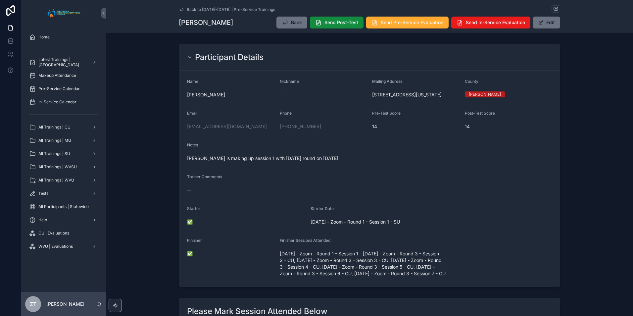
click at [180, 10] on icon "scrollable content" at bounding box center [181, 9] width 3 height 3
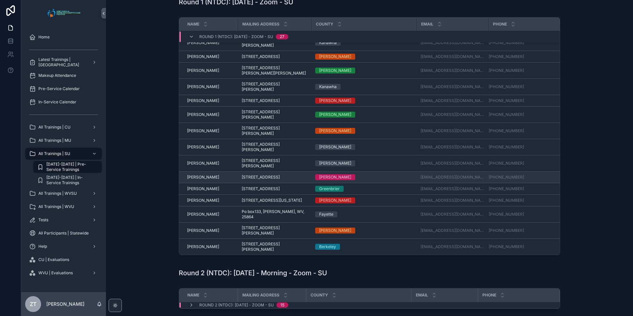
scroll to position [66, 0]
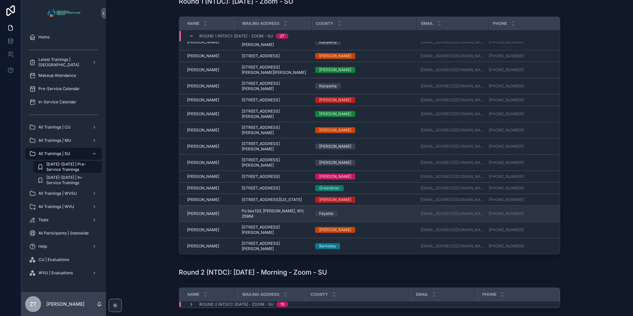
click at [203, 215] on span "[PERSON_NAME]" at bounding box center [203, 213] width 32 height 5
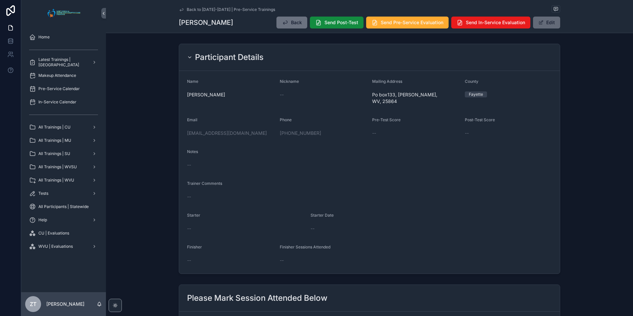
click at [541, 21] on span "scrollable content" at bounding box center [541, 22] width 5 height 5
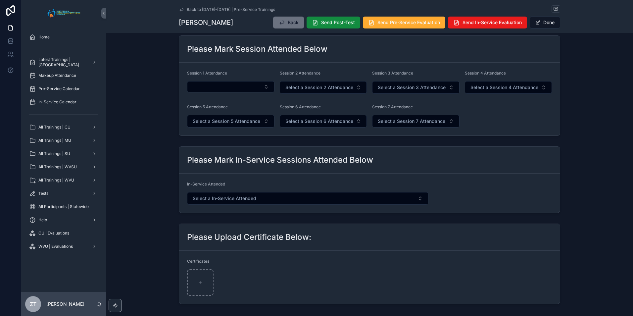
scroll to position [265, 0]
click at [225, 87] on button "Select Button" at bounding box center [230, 85] width 87 height 11
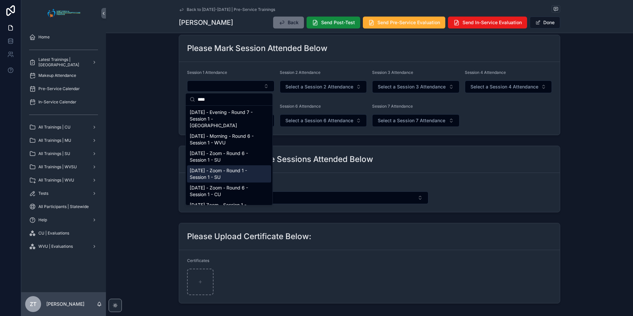
type input "****"
click at [219, 168] on span "[DATE] - Zoom - Round 1 - Session 1 - SU" at bounding box center [225, 173] width 71 height 13
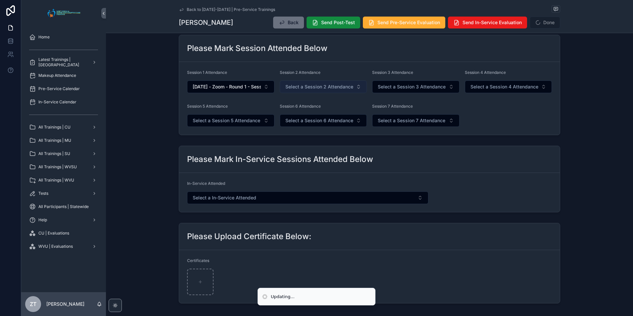
click at [307, 83] on button "Select a Session 2 Attendance" at bounding box center [323, 86] width 87 height 13
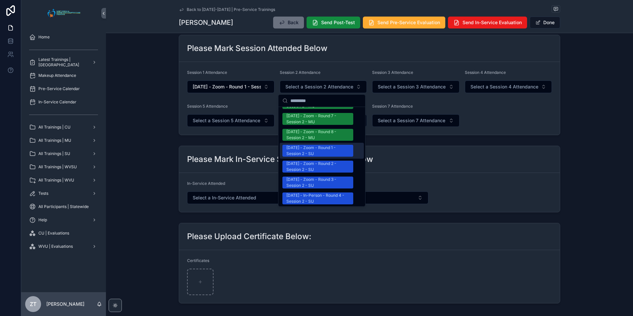
click at [308, 145] on div "[DATE] - Zoom - Round 1 - Session 2 - SU" at bounding box center [317, 151] width 63 height 12
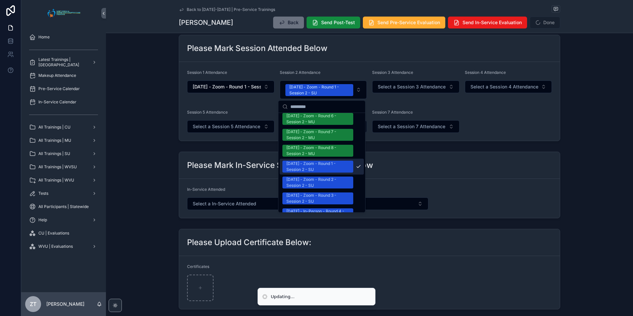
scroll to position [639, 0]
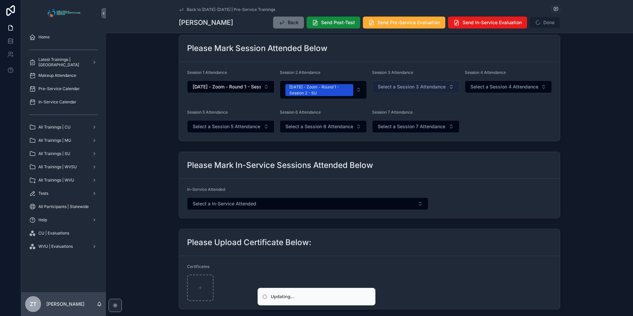
click at [396, 87] on span "Select a Session 3 Attendance" at bounding box center [412, 86] width 68 height 7
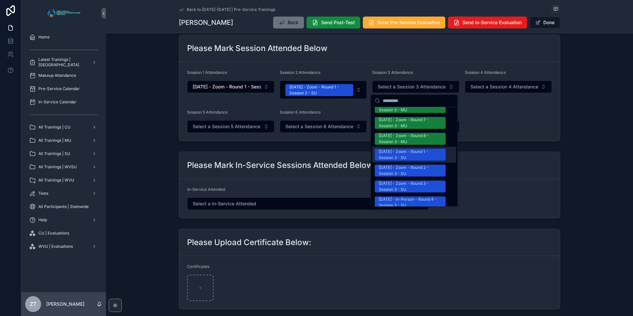
click at [393, 149] on div "[DATE] - Zoom - Round 1 - Session 3 - SU" at bounding box center [410, 155] width 63 height 12
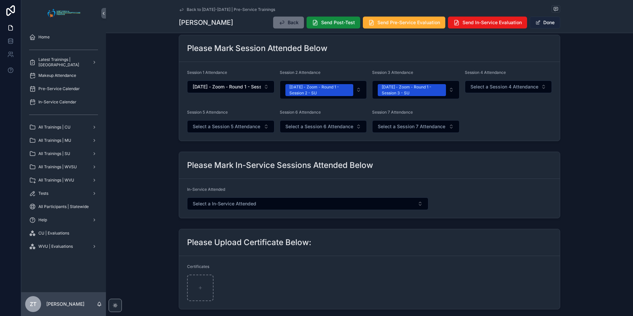
click at [542, 21] on button "Done" at bounding box center [545, 23] width 30 height 12
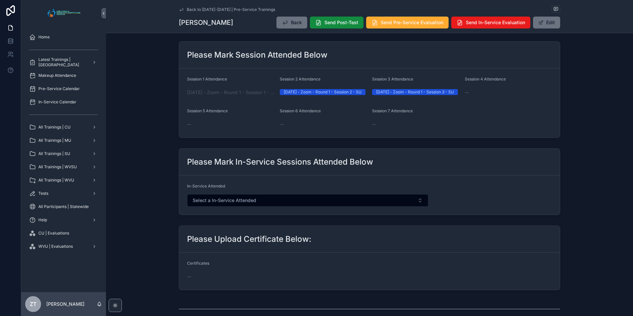
scroll to position [0, 0]
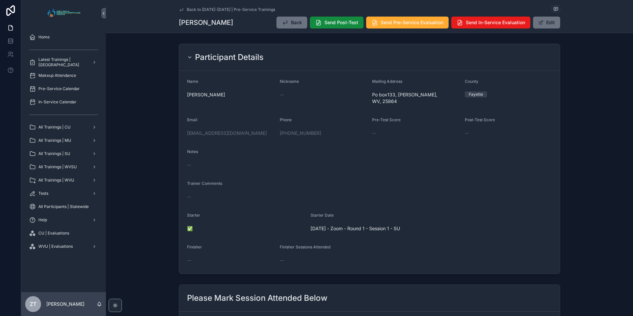
drag, startPoint x: 180, startPoint y: 9, endPoint x: 19, endPoint y: 92, distance: 181.5
click at [180, 9] on icon "scrollable content" at bounding box center [181, 9] width 5 height 5
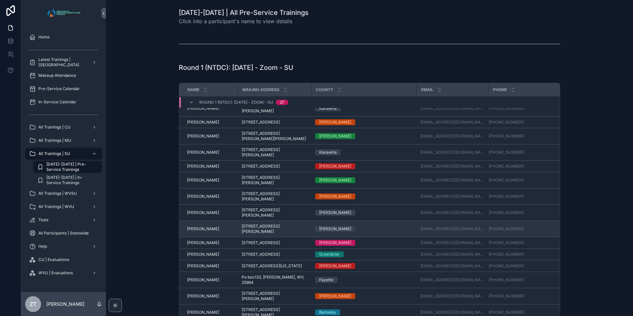
scroll to position [33, 0]
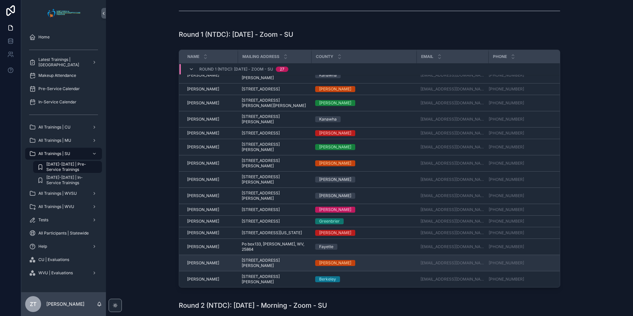
click at [202, 260] on span "[PERSON_NAME]" at bounding box center [203, 262] width 32 height 5
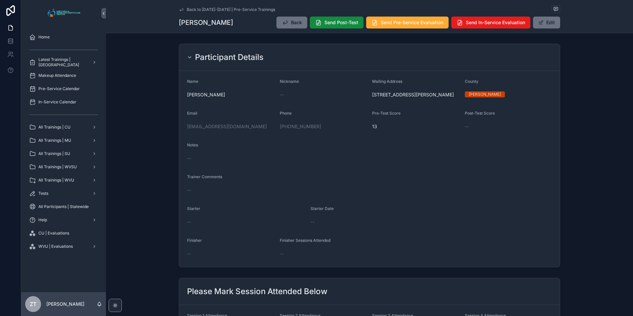
click at [179, 11] on icon "scrollable content" at bounding box center [181, 9] width 5 height 5
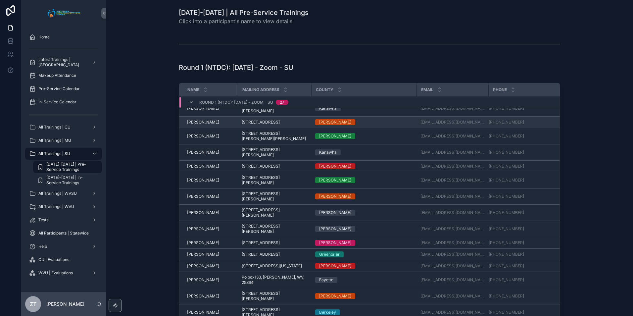
scroll to position [206, 0]
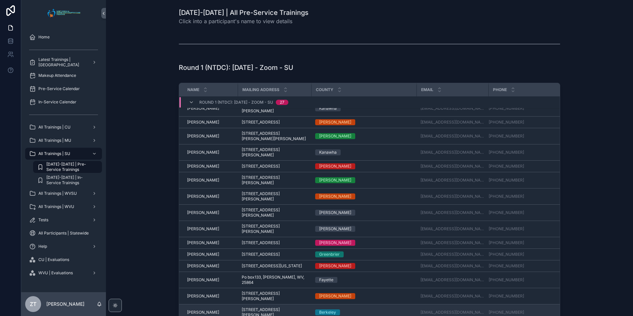
click at [192, 310] on span "[PERSON_NAME]" at bounding box center [203, 312] width 32 height 5
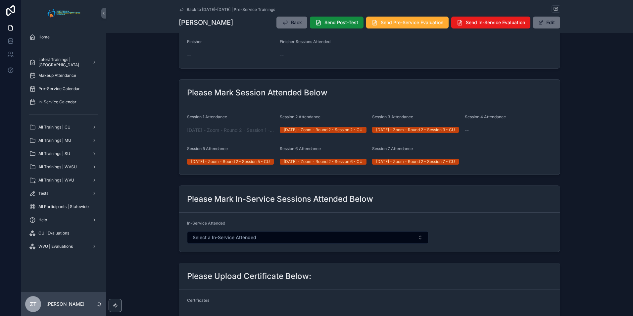
scroll to position [132, 0]
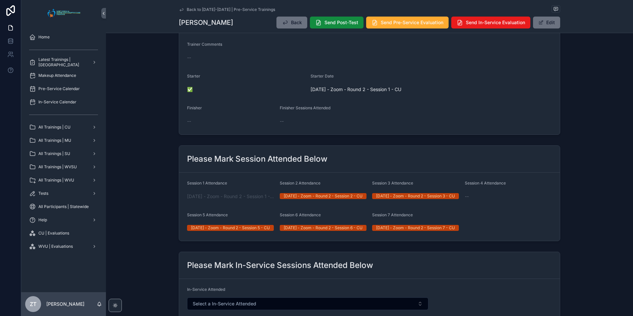
click at [180, 10] on icon "scrollable content" at bounding box center [181, 9] width 5 height 5
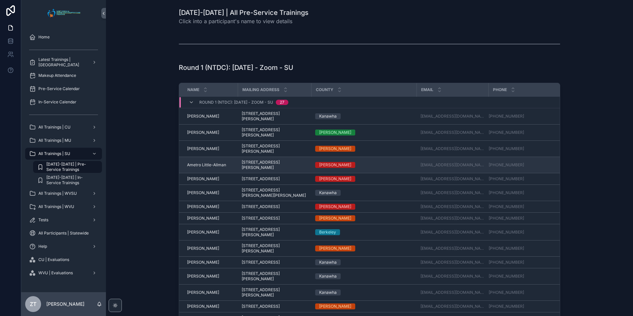
click at [204, 162] on span "Ametro Little-Allman" at bounding box center [206, 164] width 39 height 5
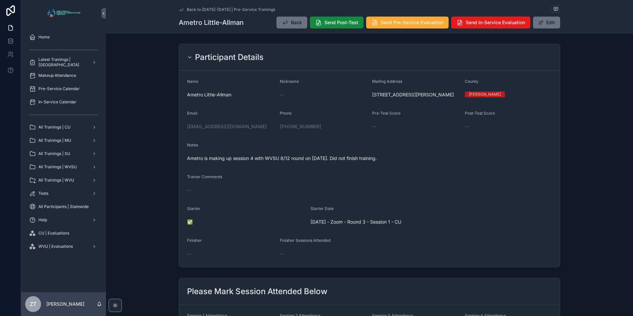
click at [181, 11] on icon "scrollable content" at bounding box center [181, 9] width 5 height 5
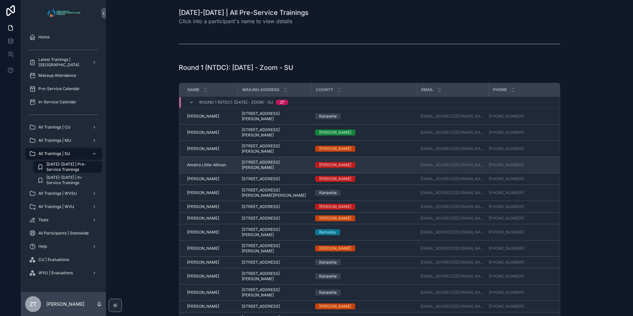
click at [199, 162] on span "Ametro Little-Allman" at bounding box center [206, 164] width 39 height 5
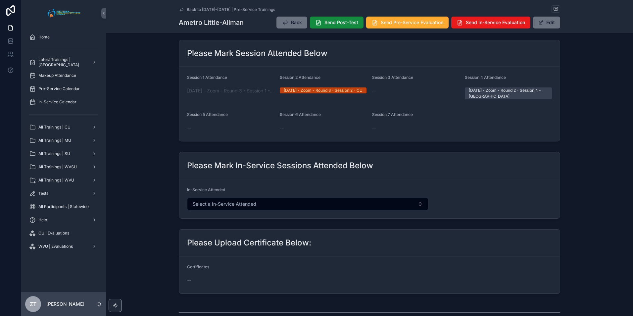
scroll to position [232, 0]
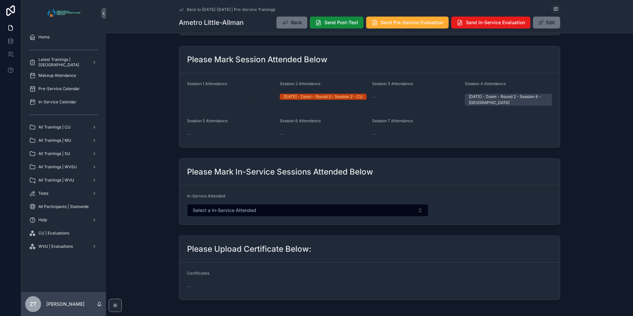
click at [226, 100] on span "[DATE] - Zoom - Round 3 - Session 1 - CU" at bounding box center [230, 97] width 87 height 7
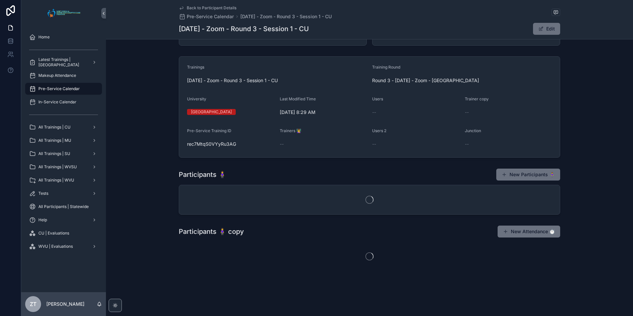
scroll to position [67, 0]
click at [179, 9] on icon "scrollable content" at bounding box center [181, 7] width 5 height 5
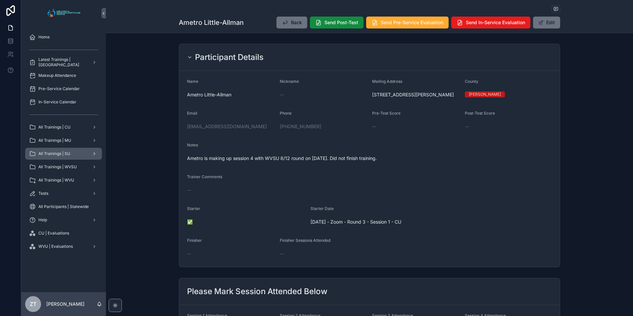
click at [59, 156] on span "All Trainings | SU" at bounding box center [54, 153] width 32 height 5
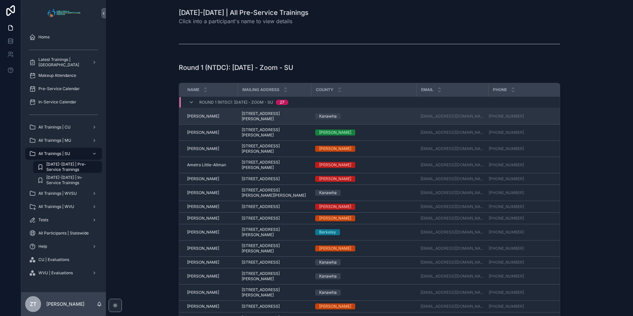
click at [205, 114] on span "[PERSON_NAME]" at bounding box center [203, 116] width 32 height 5
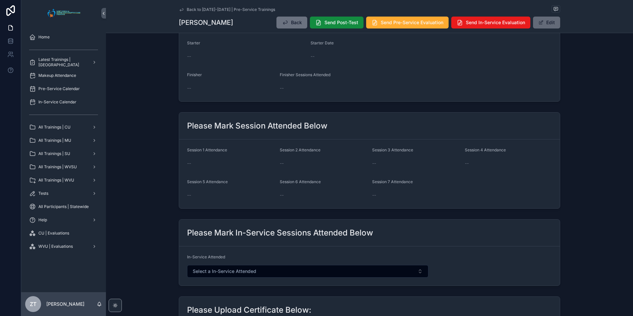
click at [544, 25] on button "Edit" at bounding box center [546, 23] width 27 height 12
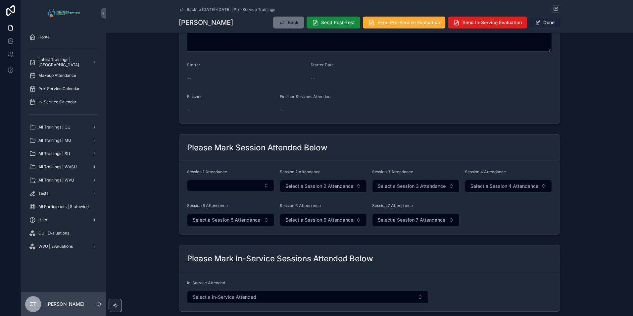
scroll to position [178, 0]
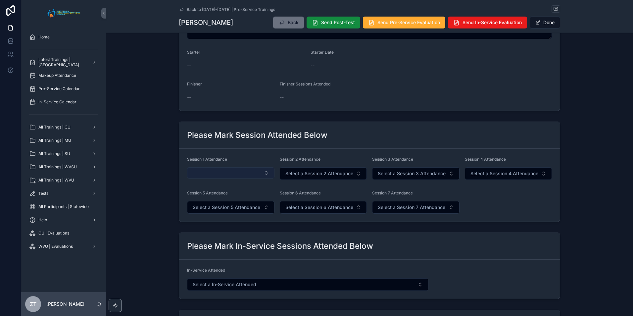
click at [226, 169] on button "Select Button" at bounding box center [230, 172] width 87 height 11
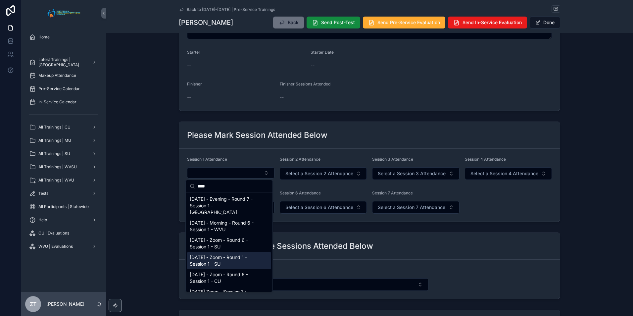
type input "****"
click at [219, 255] on span "[DATE] - Zoom - Round 1 - Session 1 - SU" at bounding box center [225, 260] width 71 height 13
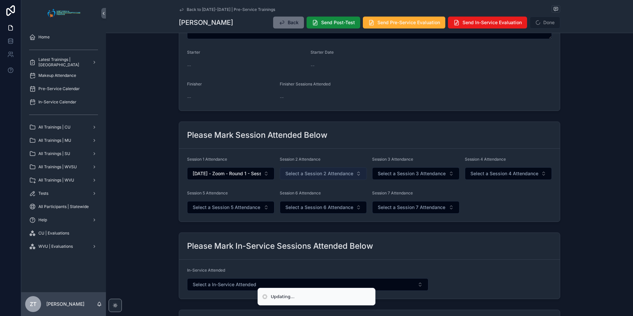
click at [302, 173] on span "Select a Session 2 Attendance" at bounding box center [319, 173] width 68 height 7
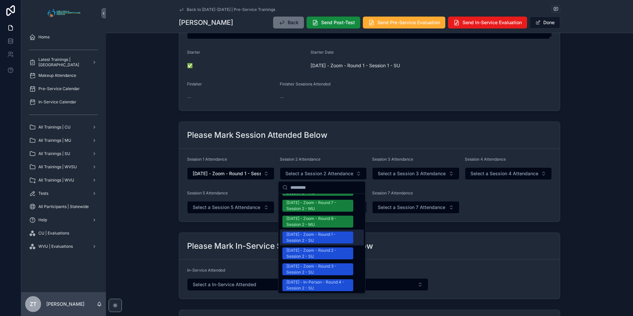
click at [308, 232] on div "[DATE] - Zoom - Round 1 - Session 2 - SU" at bounding box center [317, 238] width 63 height 12
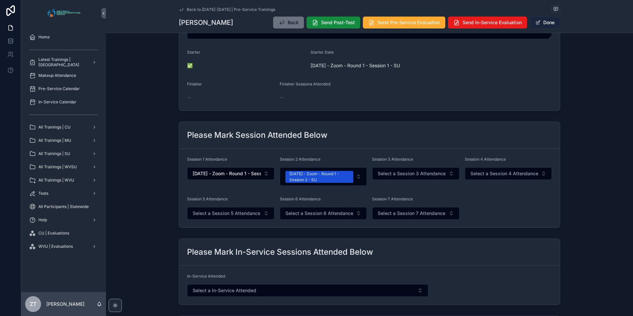
click at [541, 21] on button "Done" at bounding box center [545, 23] width 30 height 12
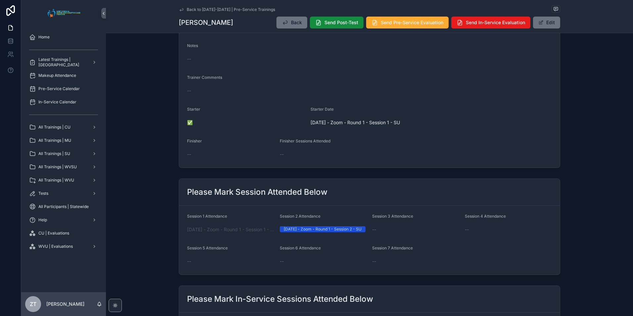
scroll to position [0, 0]
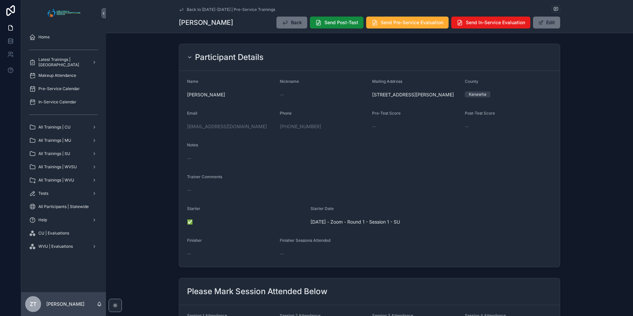
click at [180, 9] on icon "scrollable content" at bounding box center [181, 9] width 5 height 5
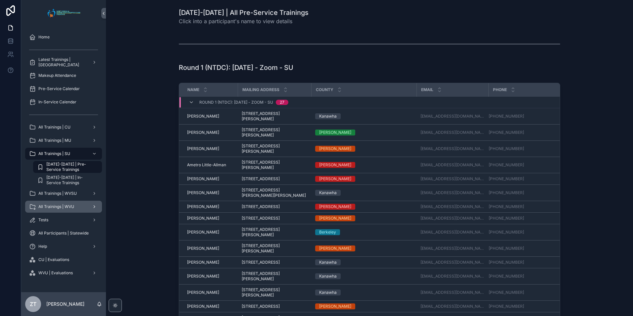
click at [63, 203] on div "All Trainings | WVU" at bounding box center [63, 206] width 69 height 11
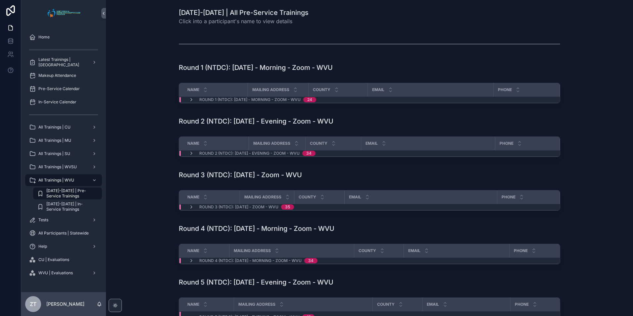
click at [71, 193] on span "[DATE]-[DATE] | Pre-Service Trainings" at bounding box center [70, 193] width 49 height 11
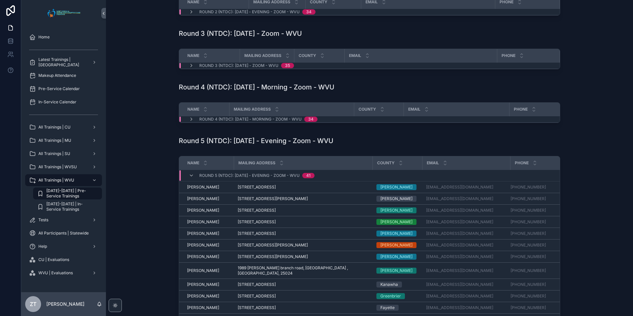
scroll to position [132, 0]
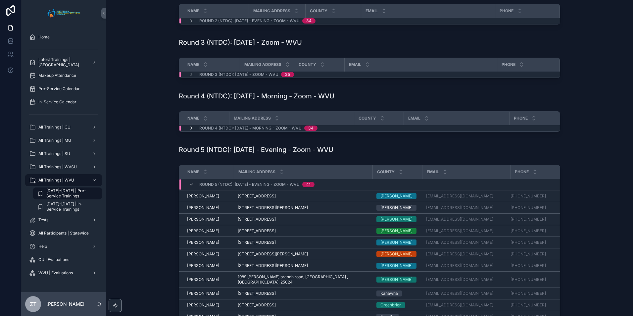
click at [190, 129] on icon "scrollable content" at bounding box center [191, 128] width 5 height 5
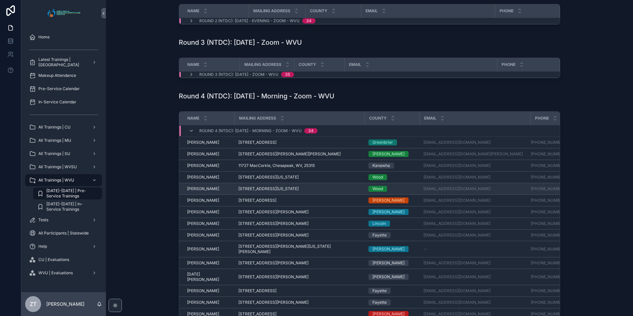
click at [198, 189] on span "[PERSON_NAME]" at bounding box center [203, 188] width 32 height 5
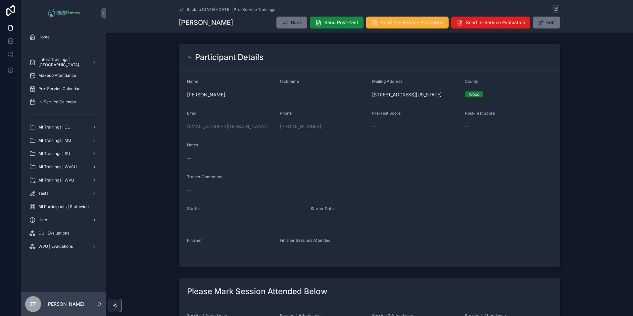
click at [179, 9] on icon "scrollable content" at bounding box center [181, 9] width 5 height 5
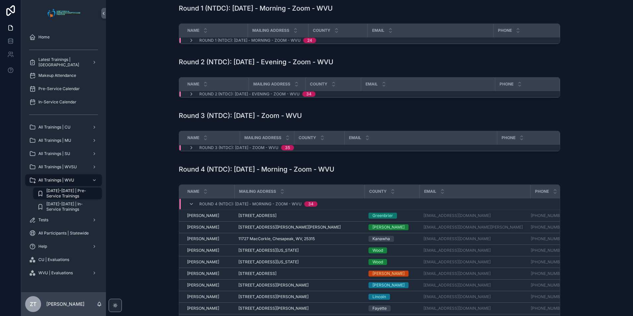
scroll to position [99, 0]
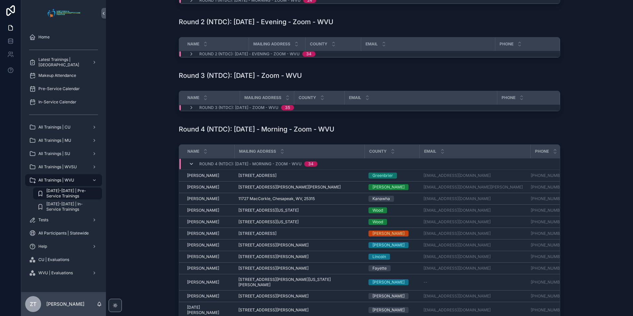
click at [189, 163] on icon "scrollable content" at bounding box center [191, 163] width 5 height 5
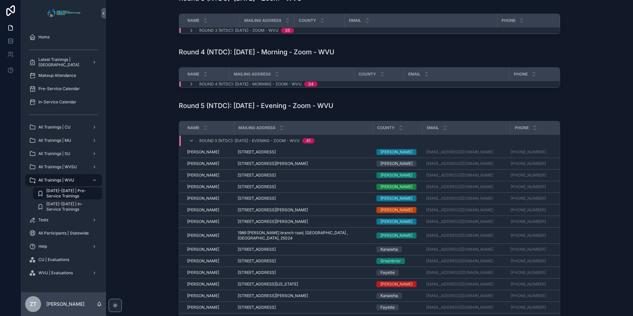
scroll to position [232, 0]
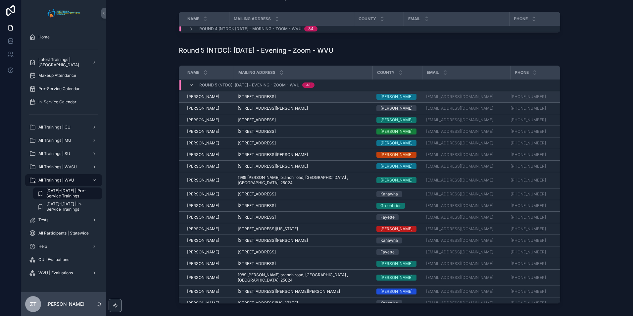
click at [204, 99] on span "[PERSON_NAME]" at bounding box center [203, 96] width 32 height 5
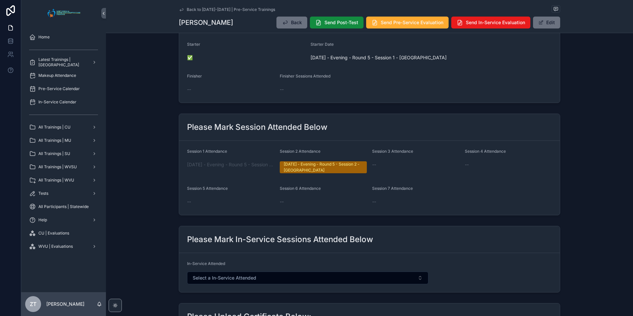
scroll to position [166, 0]
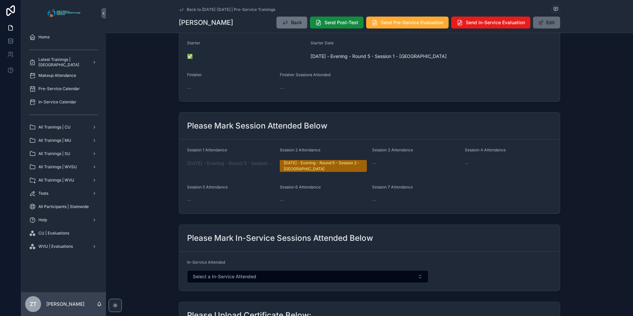
click at [545, 26] on button "Edit" at bounding box center [546, 23] width 27 height 12
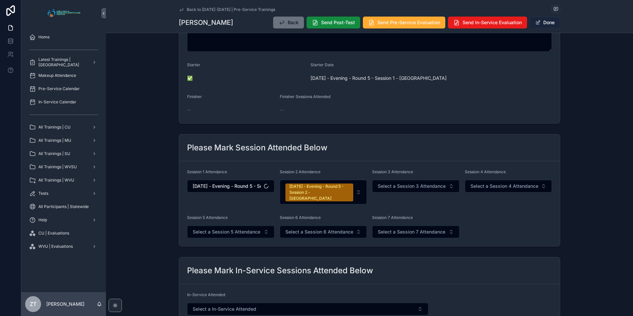
scroll to position [178, 0]
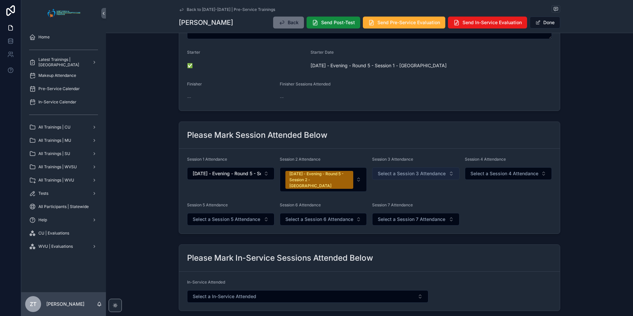
click at [401, 173] on span "Select a Session 3 Attendance" at bounding box center [412, 173] width 68 height 7
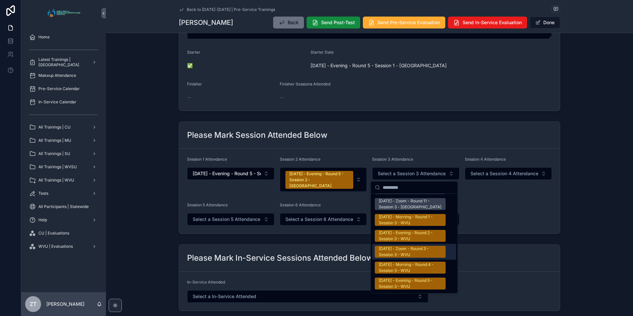
scroll to position [1060, 0]
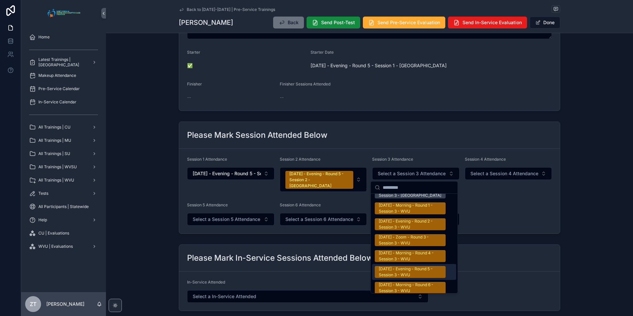
click at [406, 266] on div "[DATE] - Evening - Round 5 - Session 3 - WVU" at bounding box center [410, 272] width 63 height 12
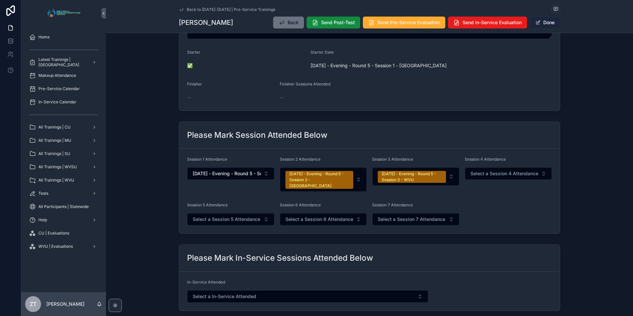
click at [544, 20] on button "Done" at bounding box center [545, 23] width 30 height 12
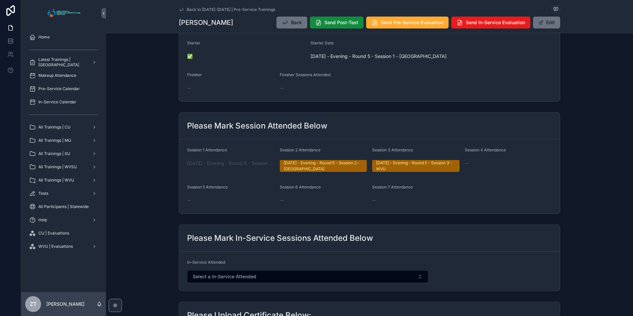
scroll to position [0, 0]
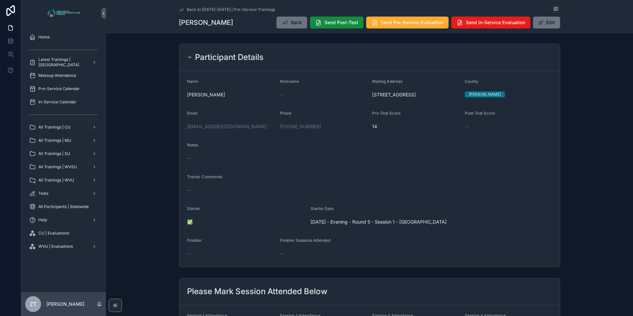
click at [179, 9] on icon "scrollable content" at bounding box center [181, 9] width 5 height 5
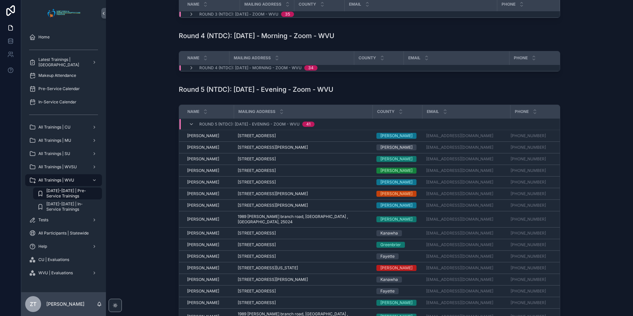
scroll to position [199, 0]
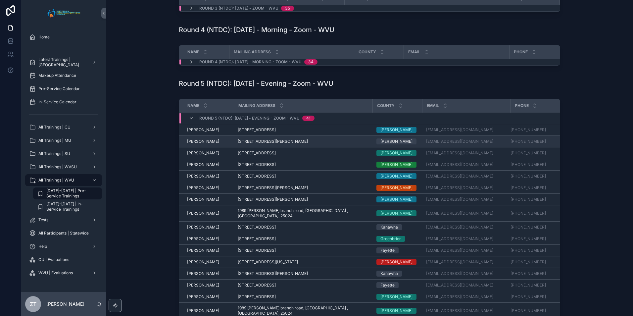
click at [192, 143] on span "[PERSON_NAME]" at bounding box center [203, 141] width 32 height 5
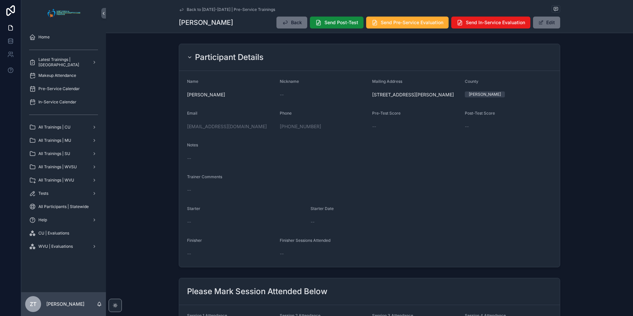
click at [179, 8] on icon "scrollable content" at bounding box center [181, 9] width 5 height 5
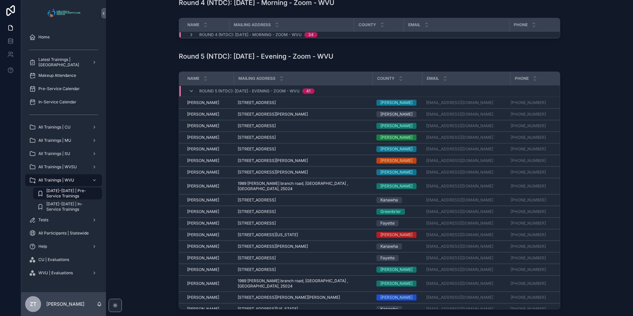
scroll to position [232, 0]
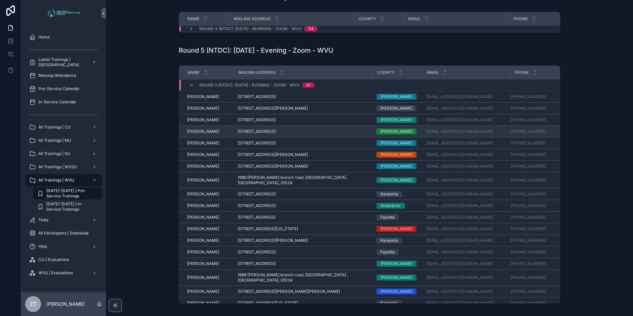
click at [200, 133] on span "[PERSON_NAME]" at bounding box center [203, 131] width 32 height 5
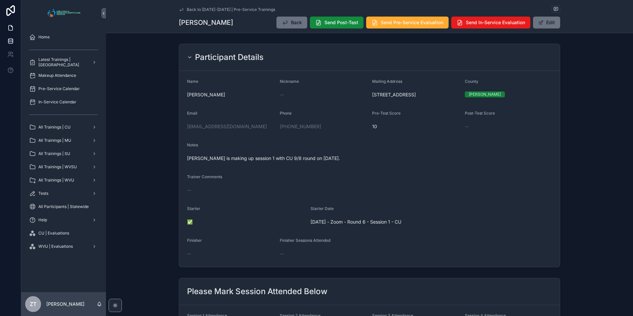
drag, startPoint x: 178, startPoint y: 9, endPoint x: 10, endPoint y: 37, distance: 170.2
click at [179, 9] on icon "scrollable content" at bounding box center [181, 9] width 5 height 5
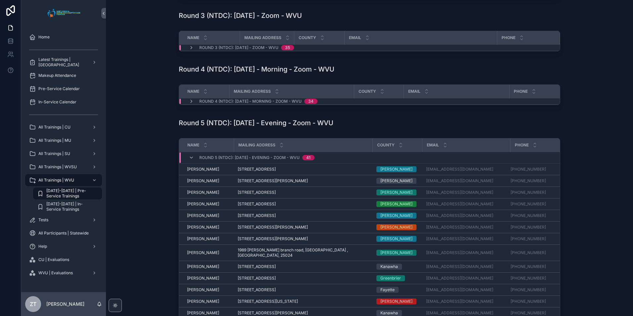
scroll to position [199, 0]
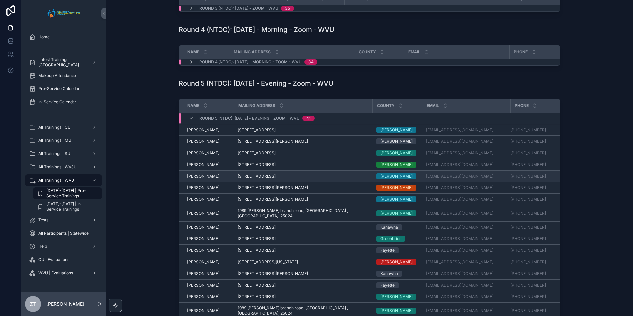
click at [208, 179] on span "[PERSON_NAME]" at bounding box center [203, 176] width 32 height 5
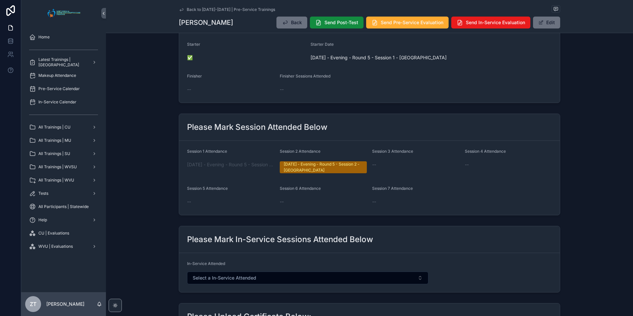
scroll to position [166, 0]
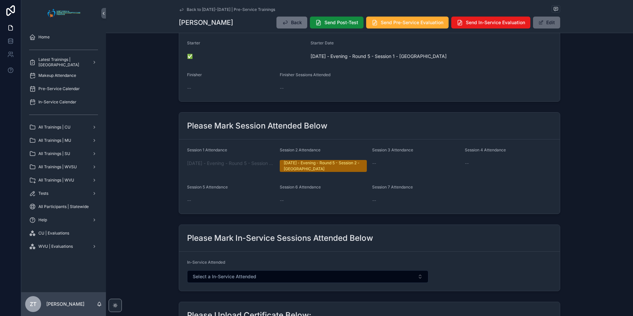
click at [543, 23] on button "Edit" at bounding box center [546, 23] width 27 height 12
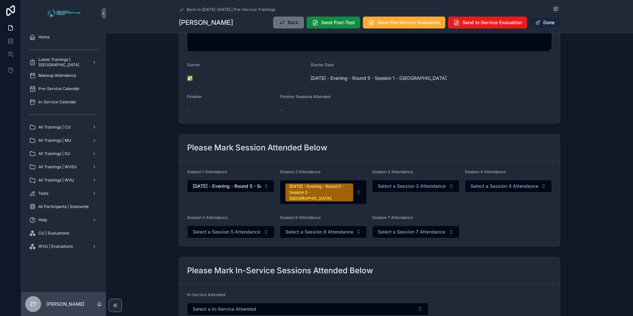
scroll to position [178, 0]
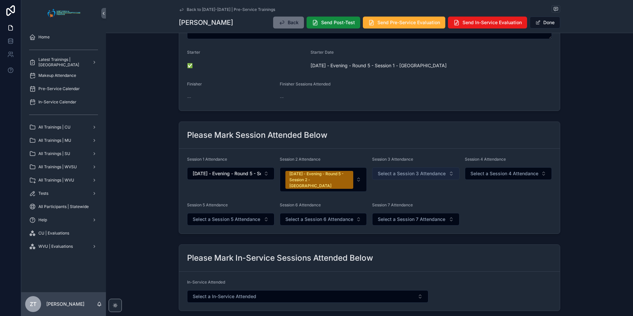
click at [399, 172] on span "Select a Session 3 Attendance" at bounding box center [412, 173] width 68 height 7
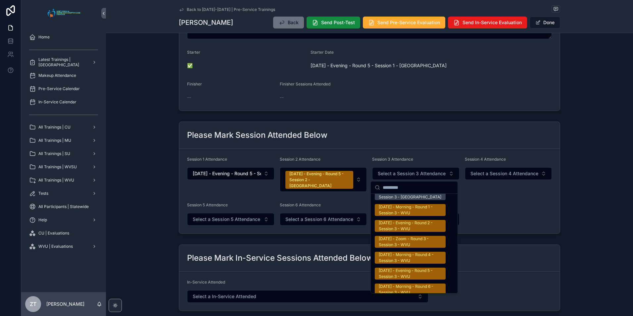
scroll to position [1060, 0]
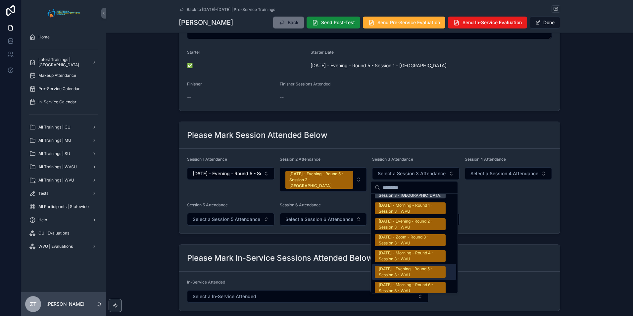
click at [394, 266] on div "[DATE] - Evening - Round 5 - Session 3 - WVU" at bounding box center [410, 272] width 63 height 12
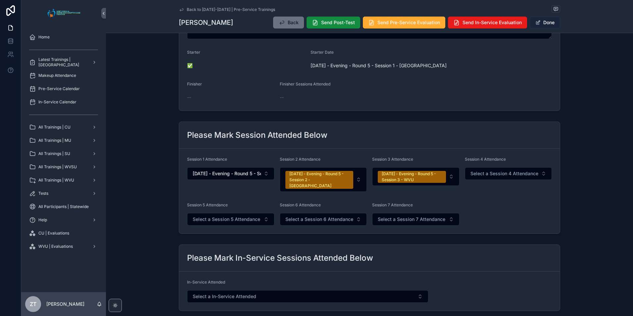
click at [544, 22] on button "Done" at bounding box center [545, 23] width 30 height 12
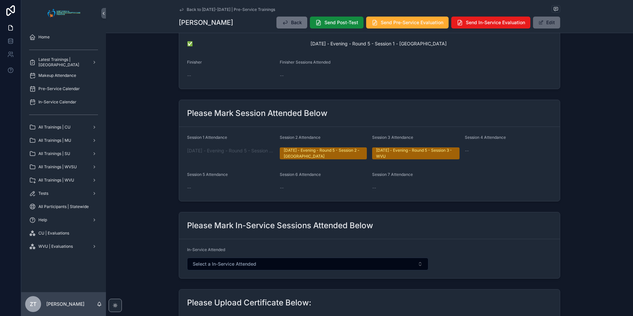
scroll to position [166, 0]
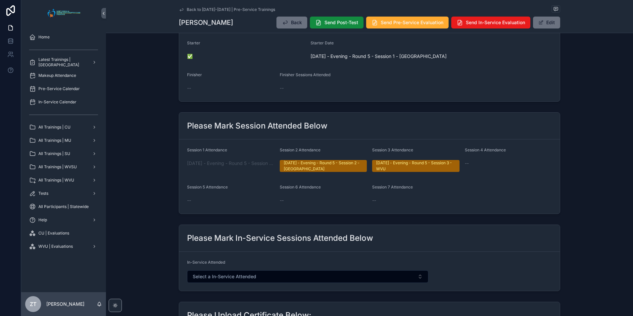
click at [181, 9] on icon "scrollable content" at bounding box center [181, 9] width 5 height 5
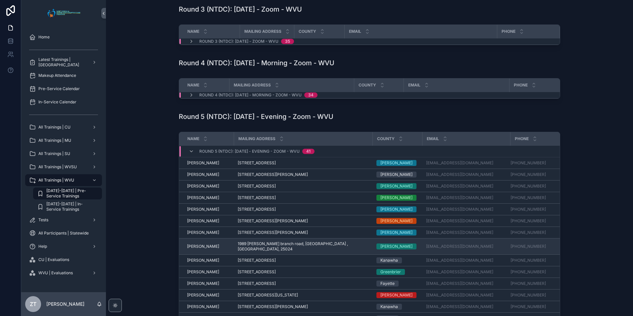
click at [200, 247] on span "[PERSON_NAME]" at bounding box center [203, 246] width 32 height 5
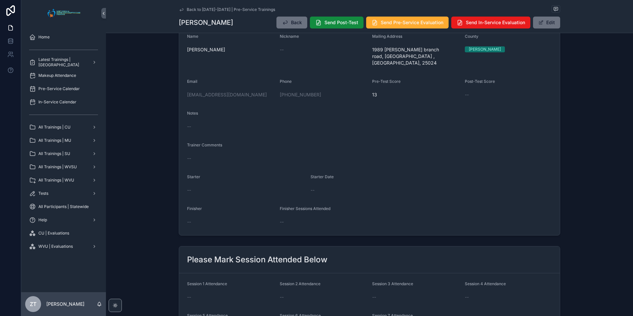
scroll to position [99, 0]
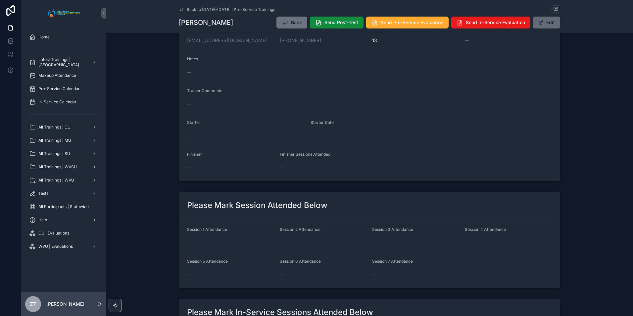
click at [549, 23] on button "Edit" at bounding box center [546, 23] width 27 height 12
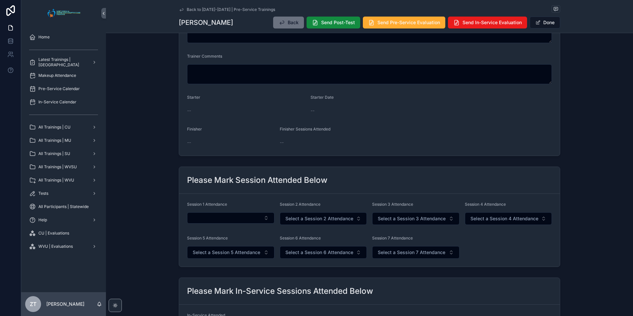
scroll to position [166, 0]
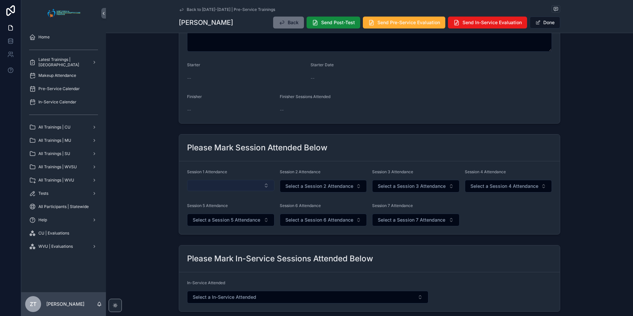
click at [220, 187] on button "Select Button" at bounding box center [230, 185] width 87 height 11
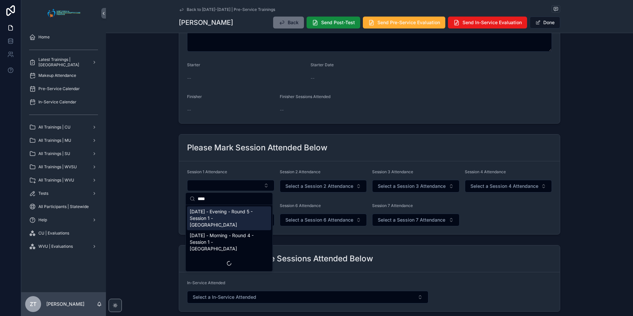
type input "****"
click at [235, 215] on span "[DATE] - Evening - Round 5 - Session 1 - [GEOGRAPHIC_DATA]" at bounding box center [225, 218] width 71 height 20
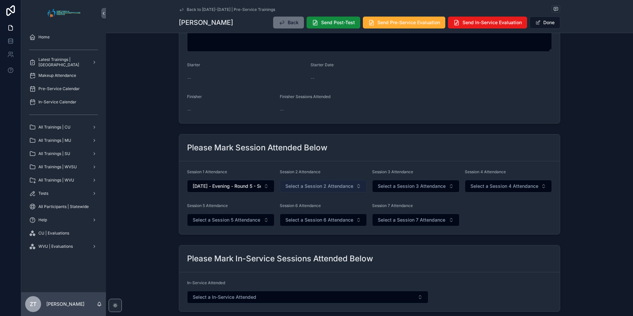
click at [319, 183] on span "Select a Session 2 Attendance" at bounding box center [319, 186] width 68 height 7
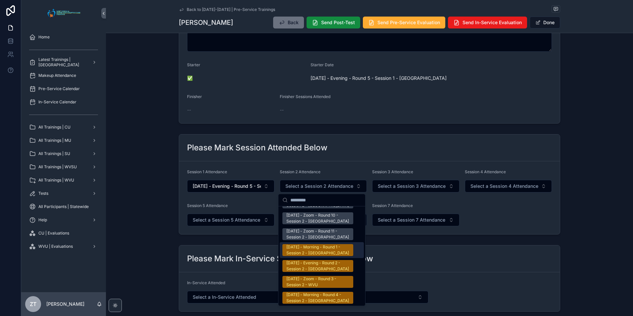
scroll to position [1060, 0]
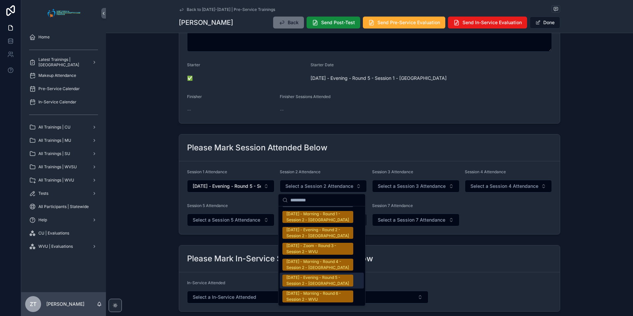
click at [304, 275] on div "[DATE] - Evening - Round 5 - Session 2 - [GEOGRAPHIC_DATA]" at bounding box center [317, 281] width 63 height 12
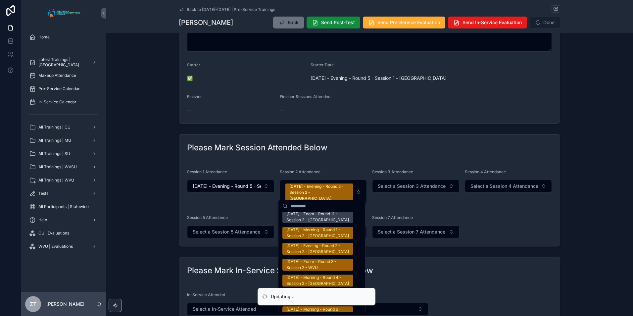
scroll to position [1070, 0]
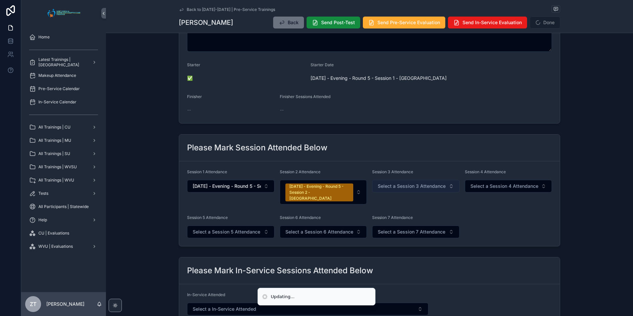
click at [404, 185] on span "Select a Session 3 Attendance" at bounding box center [412, 186] width 68 height 7
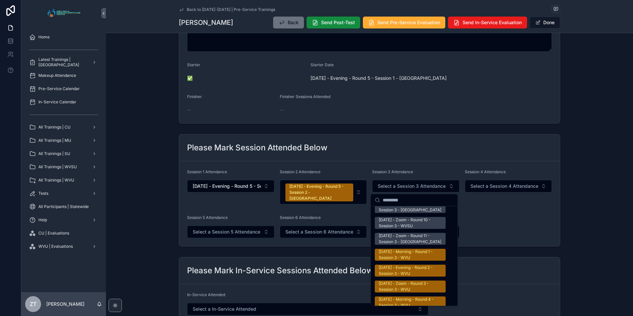
scroll to position [1027, 0]
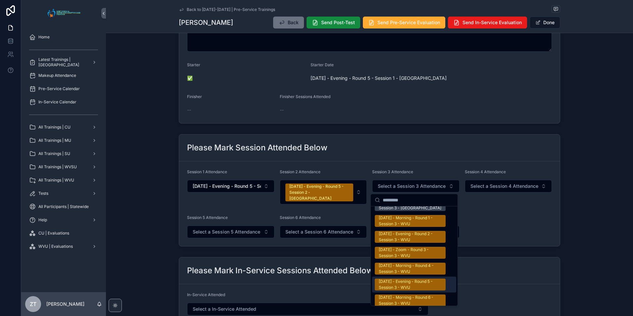
click at [398, 279] on div "[DATE] - Evening - Round 5 - Session 3 - WVU" at bounding box center [410, 285] width 63 height 12
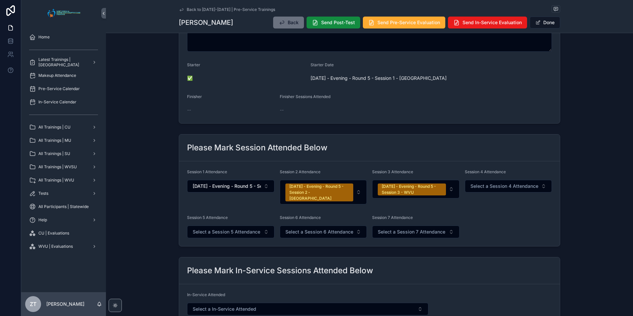
scroll to position [0, 0]
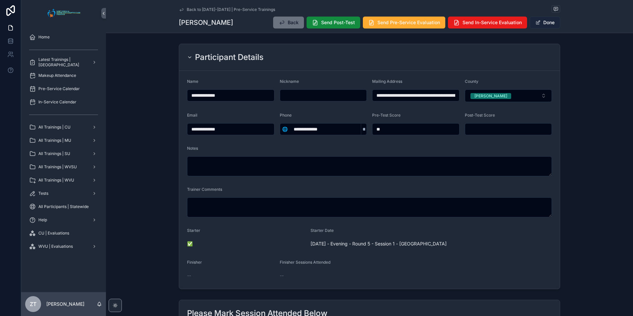
click at [543, 23] on button "Done" at bounding box center [545, 23] width 30 height 12
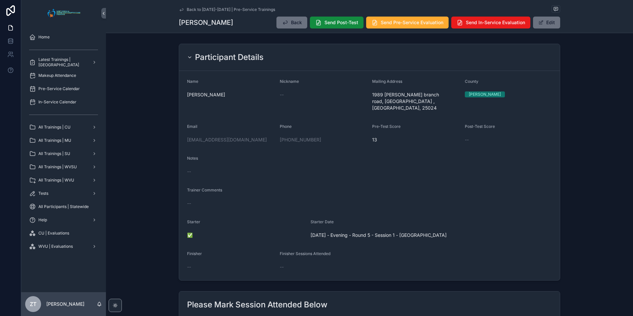
click at [179, 10] on icon "scrollable content" at bounding box center [181, 9] width 5 height 5
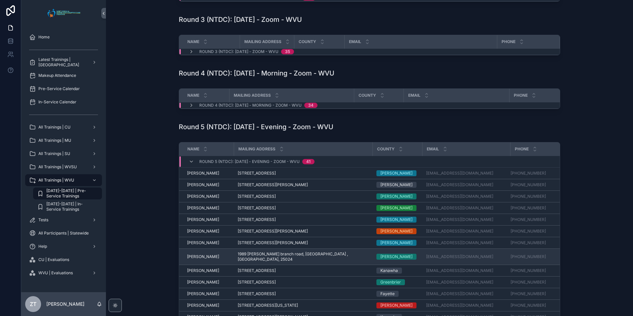
scroll to position [199, 0]
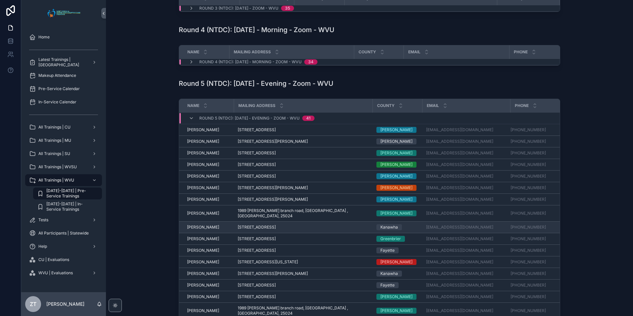
click at [199, 227] on span "[PERSON_NAME]" at bounding box center [203, 227] width 32 height 5
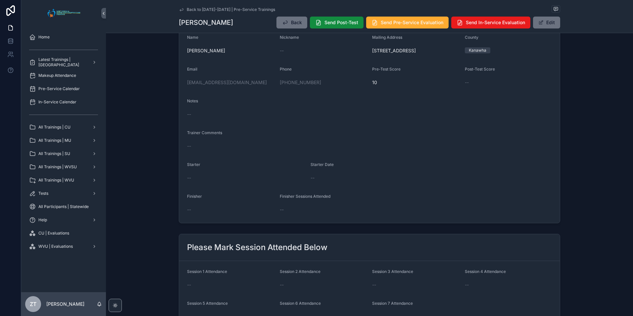
scroll to position [166, 0]
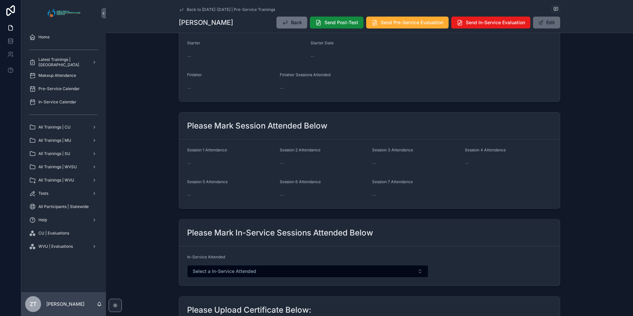
click at [551, 23] on button "Edit" at bounding box center [546, 23] width 27 height 12
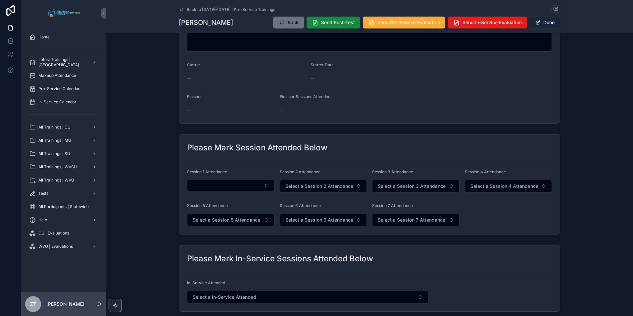
scroll to position [162, 0]
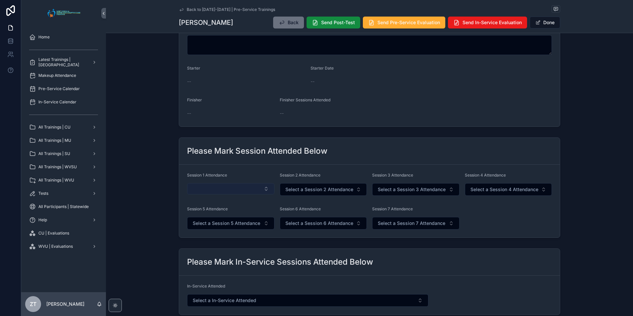
click at [226, 193] on button "Select Button" at bounding box center [230, 188] width 87 height 11
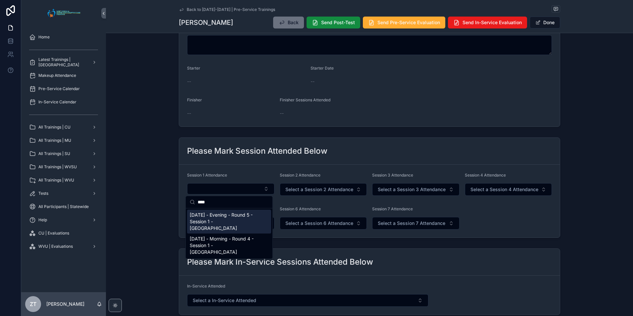
type input "****"
click at [232, 223] on span "[DATE] - Evening - Round 5 - Session 1 - [GEOGRAPHIC_DATA]" at bounding box center [225, 222] width 71 height 20
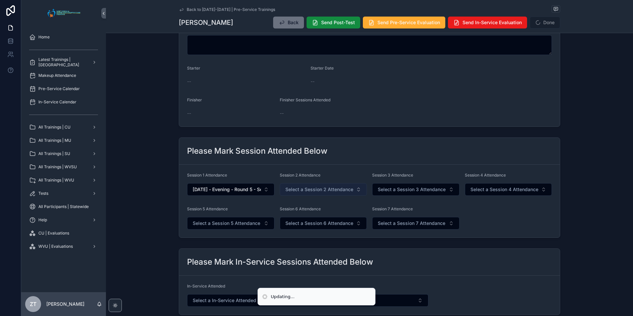
click at [292, 191] on span "Select a Session 2 Attendance" at bounding box center [319, 189] width 68 height 7
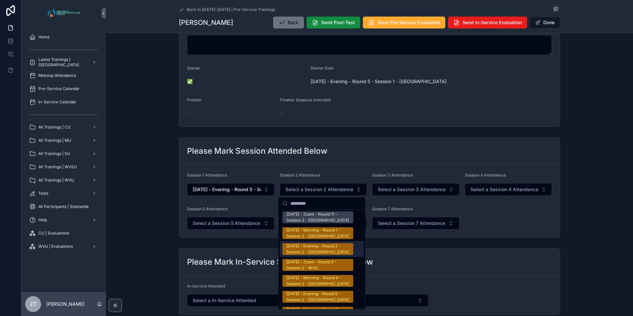
scroll to position [1093, 0]
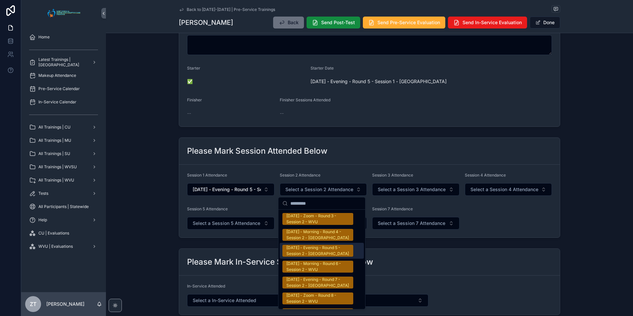
click at [314, 245] on div "[DATE] - Evening - Round 5 - Session 2 - [GEOGRAPHIC_DATA]" at bounding box center [317, 251] width 63 height 12
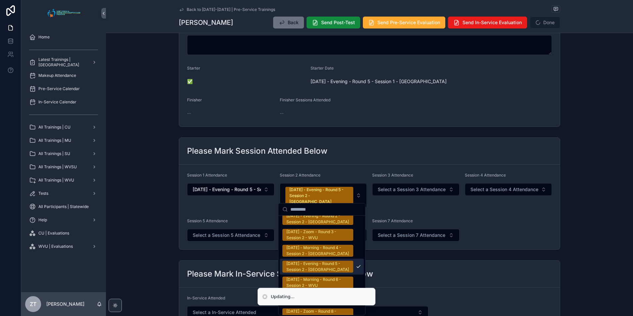
scroll to position [1103, 0]
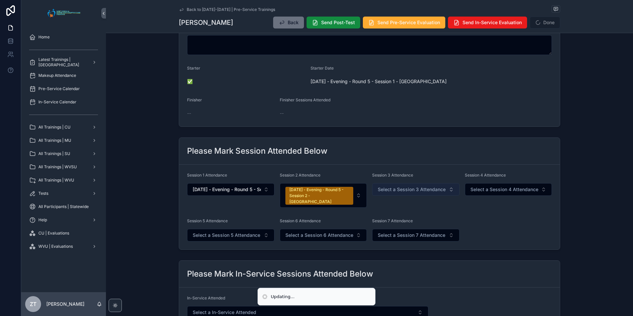
click at [413, 186] on span "Select a Session 3 Attendance" at bounding box center [412, 189] width 68 height 7
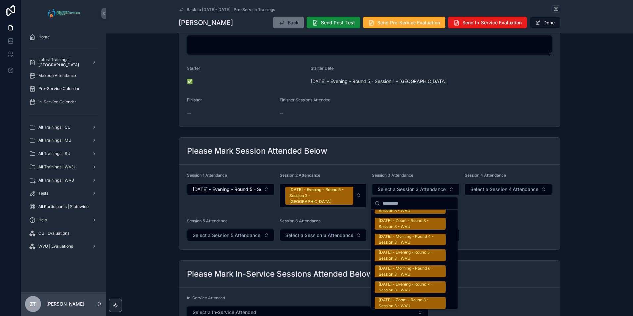
scroll to position [1093, 0]
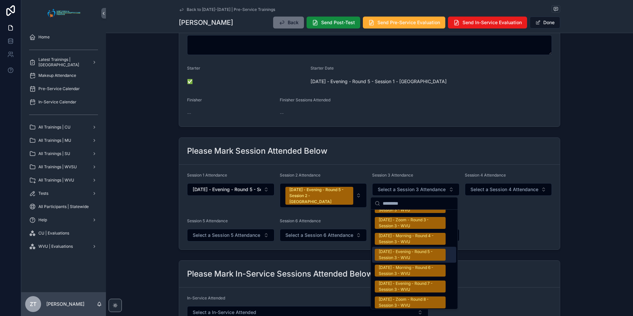
click at [404, 249] on div "[DATE] - Evening - Round 5 - Session 3 - WVU" at bounding box center [410, 255] width 63 height 12
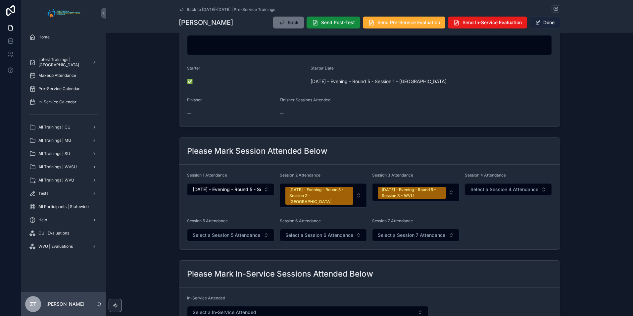
click at [543, 21] on button "Done" at bounding box center [545, 23] width 30 height 12
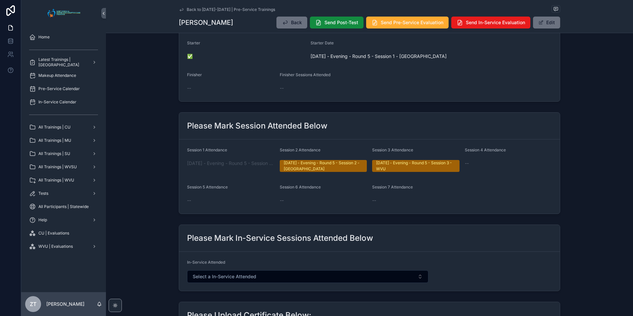
scroll to position [0, 0]
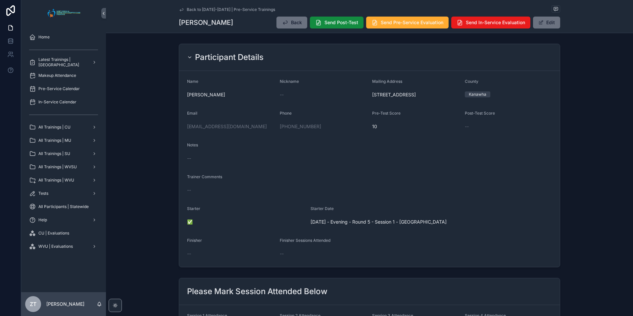
click at [180, 7] on icon "scrollable content" at bounding box center [181, 9] width 5 height 5
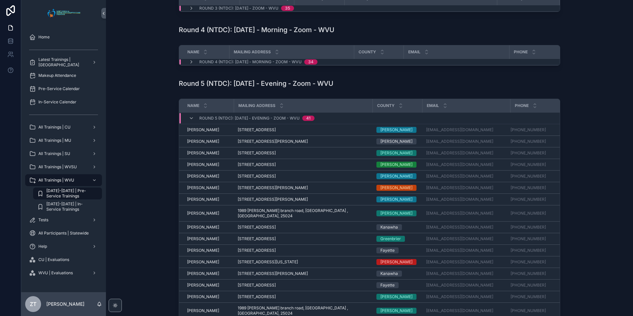
scroll to position [232, 0]
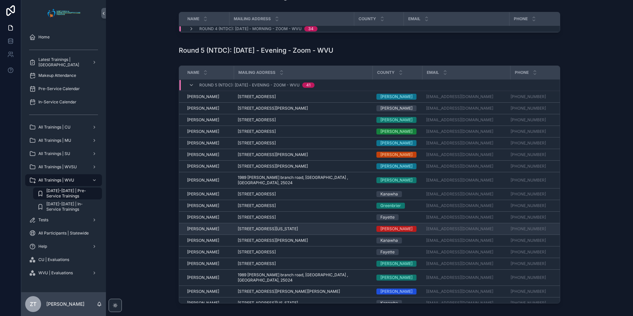
click at [195, 228] on span "[PERSON_NAME]" at bounding box center [203, 228] width 32 height 5
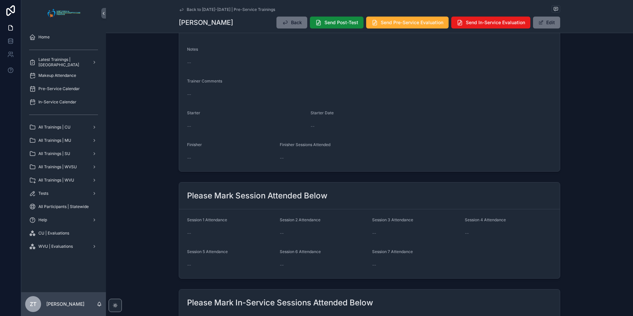
scroll to position [99, 0]
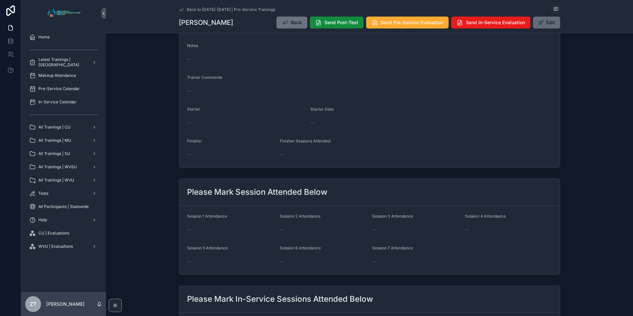
click at [543, 22] on button "Edit" at bounding box center [546, 23] width 27 height 12
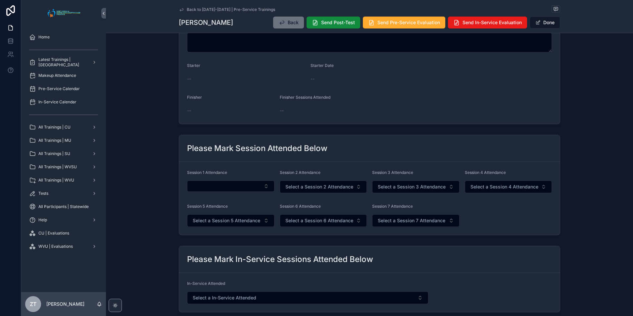
scroll to position [166, 0]
click at [224, 187] on button "Select Button" at bounding box center [230, 185] width 87 height 11
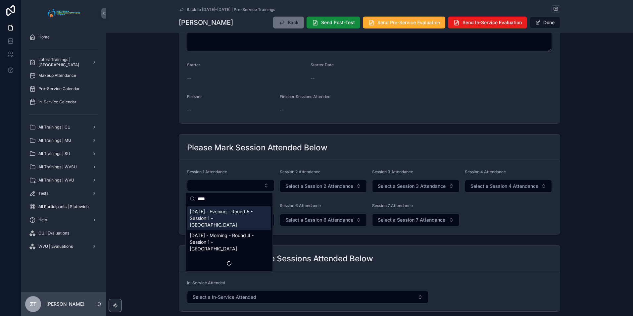
type input "****"
click at [227, 213] on span "[DATE] - Evening - Round 5 - Session 1 - [GEOGRAPHIC_DATA]" at bounding box center [225, 218] width 71 height 20
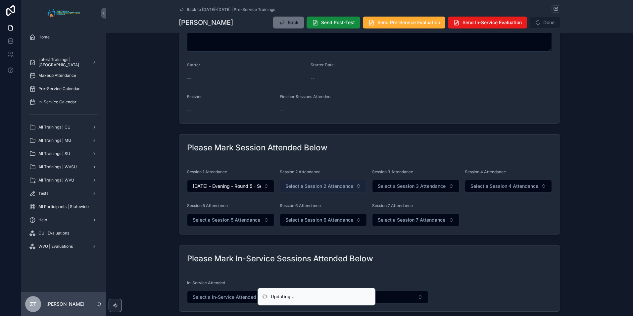
click at [302, 188] on span "Select a Session 2 Attendance" at bounding box center [319, 186] width 68 height 7
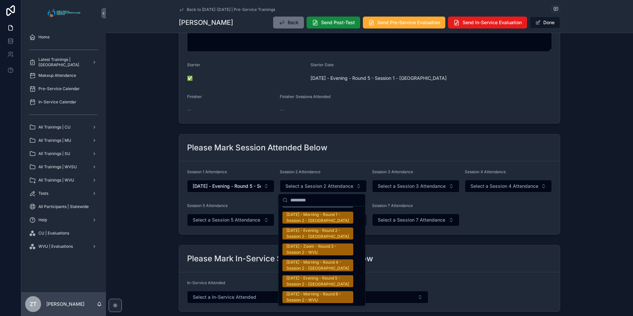
scroll to position [1060, 0]
click at [305, 275] on div "[DATE] - Evening - Round 5 - Session 2 - [GEOGRAPHIC_DATA]" at bounding box center [317, 281] width 63 height 12
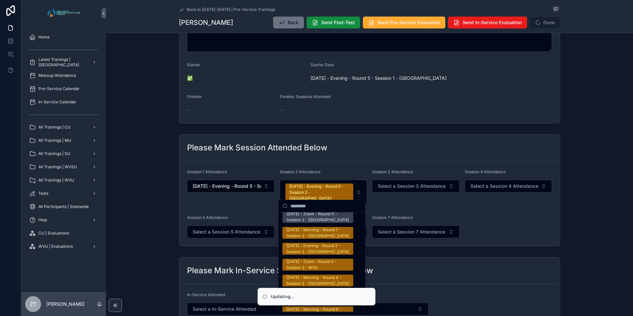
scroll to position [1070, 0]
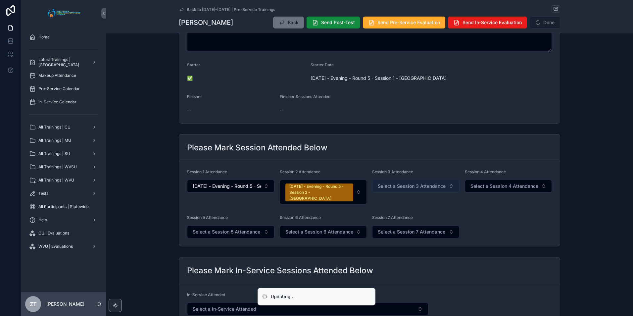
click at [414, 191] on button "Select a Session 3 Attendance" at bounding box center [415, 186] width 87 height 13
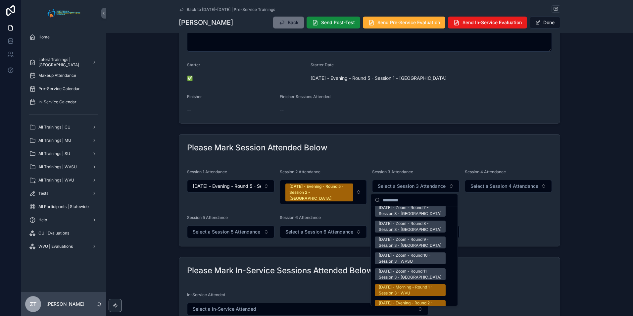
scroll to position [1027, 0]
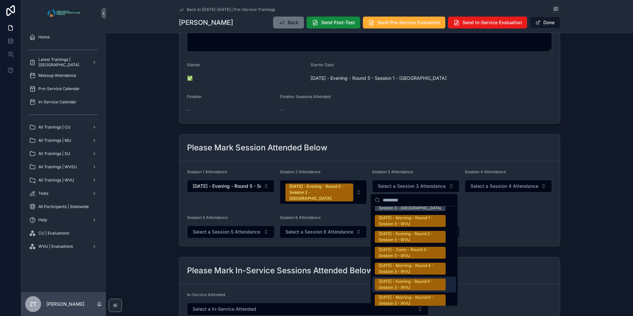
click at [405, 279] on div "[DATE] - Evening - Round 5 - Session 3 - WVU" at bounding box center [410, 285] width 63 height 12
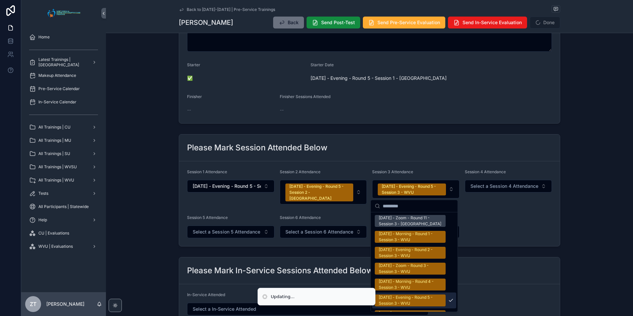
scroll to position [1070, 0]
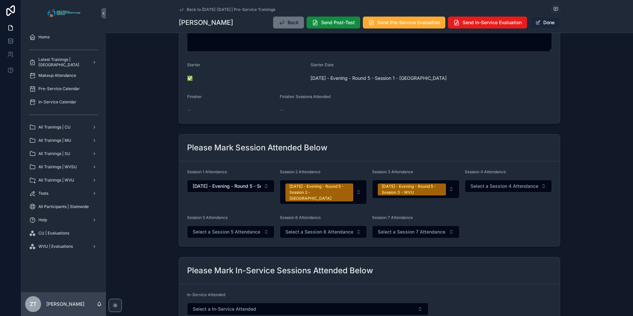
click at [544, 18] on button "Done" at bounding box center [545, 23] width 30 height 12
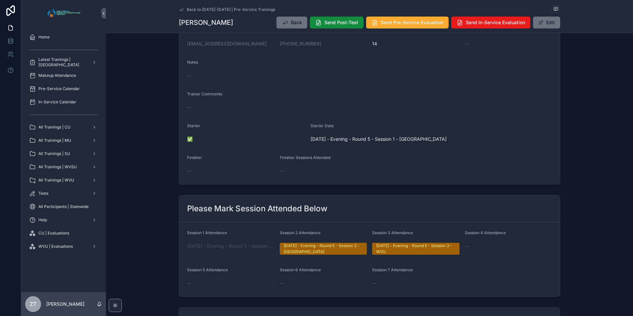
scroll to position [0, 0]
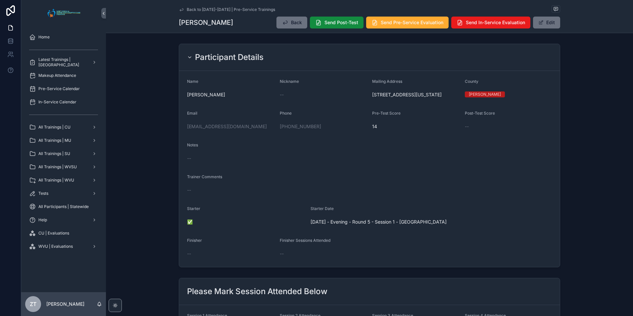
click at [180, 11] on icon "scrollable content" at bounding box center [181, 9] width 5 height 5
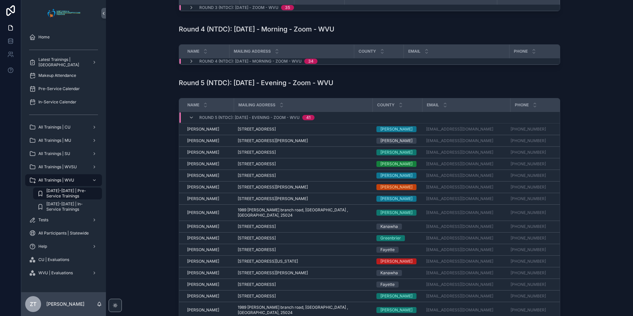
scroll to position [232, 0]
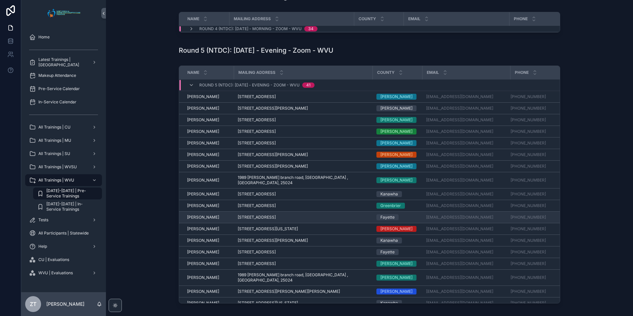
click at [198, 216] on span "[PERSON_NAME]" at bounding box center [203, 217] width 32 height 5
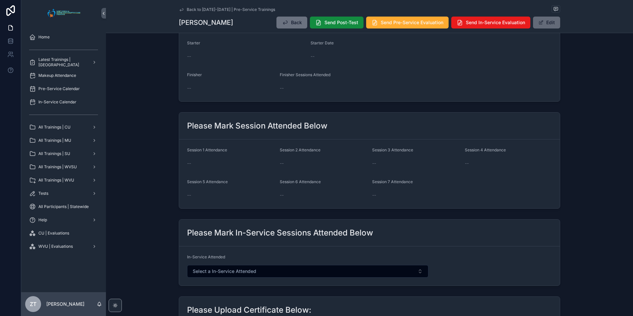
click at [546, 22] on button "Edit" at bounding box center [546, 23] width 27 height 12
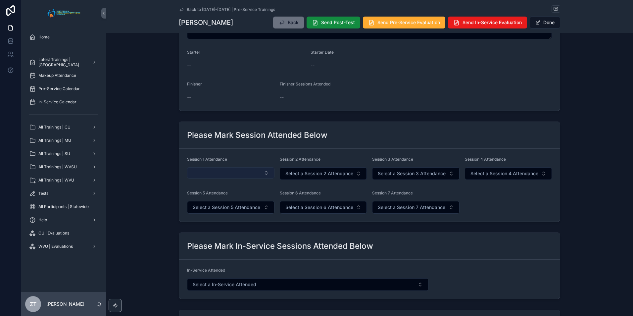
click at [241, 176] on button "Select Button" at bounding box center [230, 172] width 87 height 11
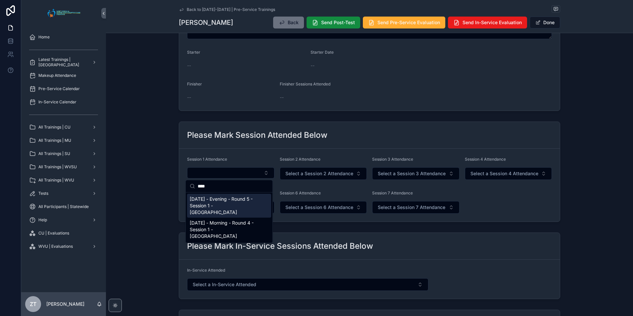
type input "****"
click at [229, 202] on span "[DATE] - Evening - Round 5 - Session 1 - [GEOGRAPHIC_DATA]" at bounding box center [225, 206] width 71 height 20
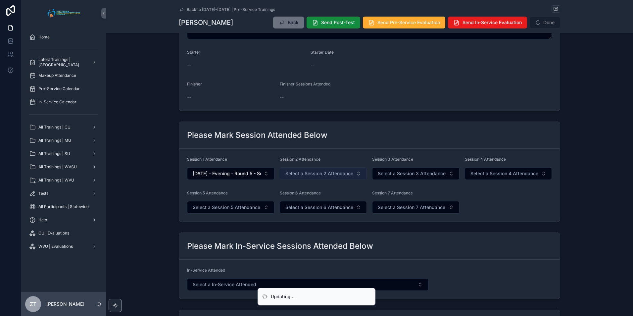
click at [322, 174] on span "Select a Session 2 Attendance" at bounding box center [319, 173] width 68 height 7
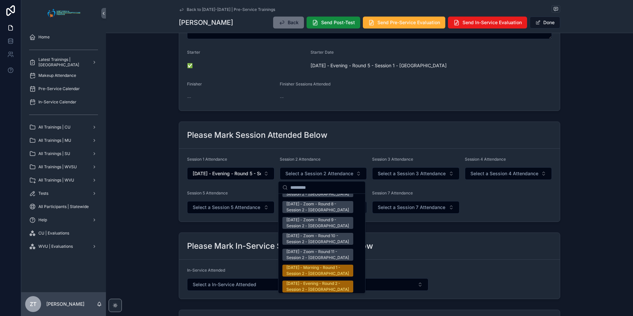
scroll to position [1060, 0]
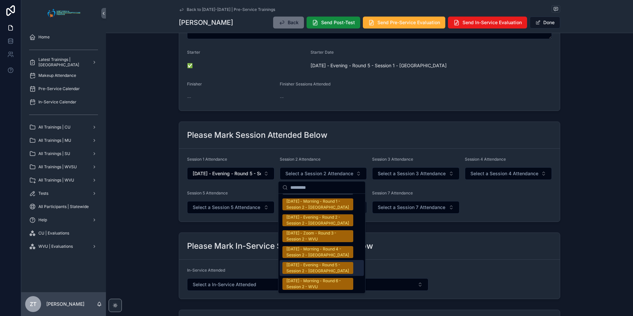
click at [310, 262] on div "[DATE] - Evening - Round 5 - Session 2 - [GEOGRAPHIC_DATA]" at bounding box center [317, 268] width 63 height 12
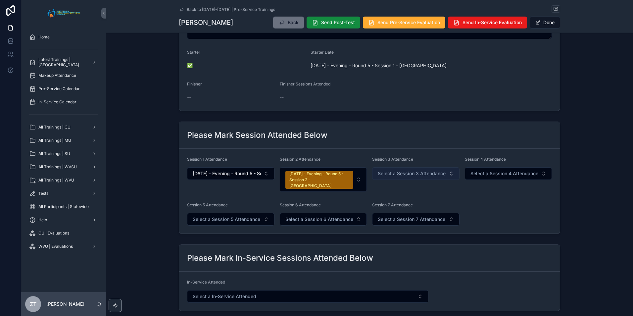
click at [412, 176] on span "Select a Session 3 Attendance" at bounding box center [412, 173] width 68 height 7
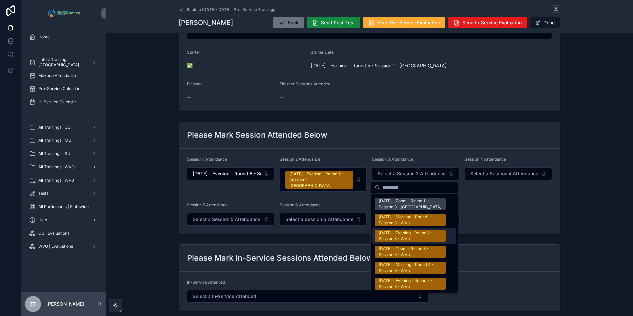
scroll to position [1060, 0]
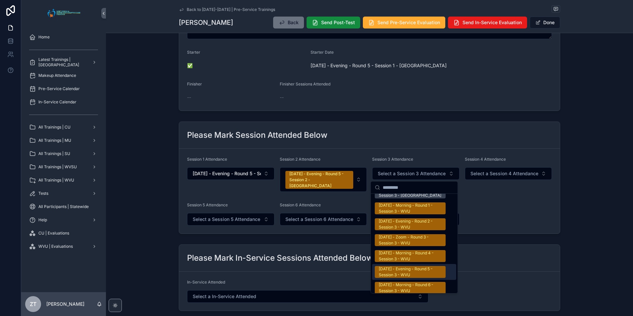
click at [401, 266] on div "[DATE] - Evening - Round 5 - Session 3 - WVU" at bounding box center [410, 272] width 63 height 12
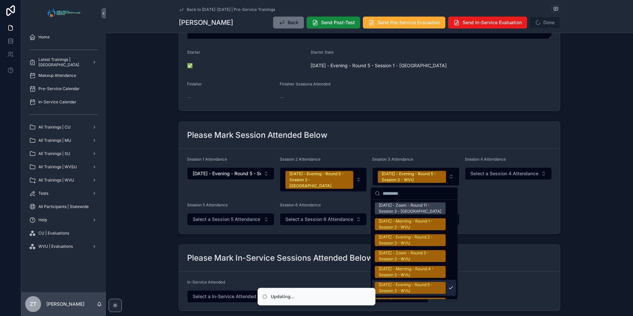
scroll to position [1070, 0]
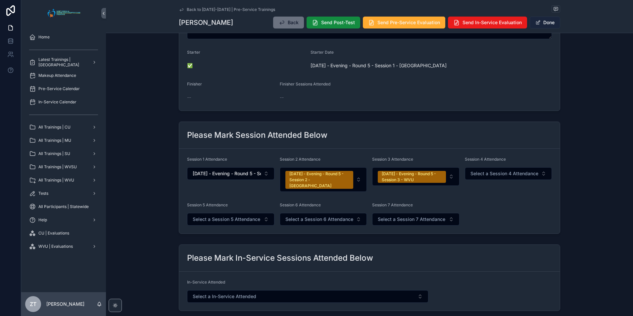
click at [546, 21] on button "Done" at bounding box center [545, 23] width 30 height 12
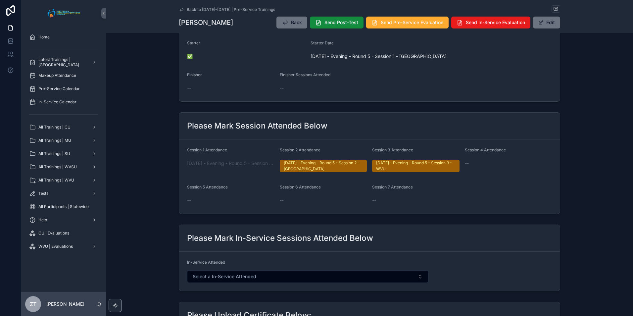
scroll to position [0, 0]
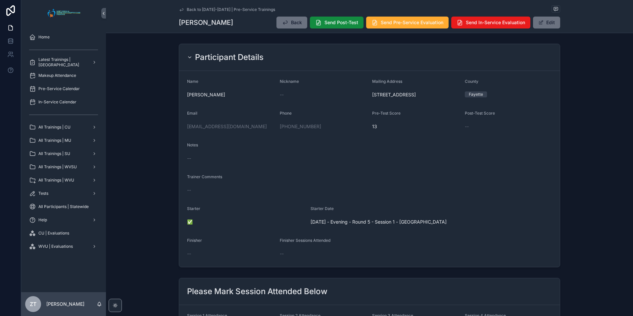
drag, startPoint x: 181, startPoint y: 9, endPoint x: 0, endPoint y: 104, distance: 204.2
click at [181, 9] on icon "scrollable content" at bounding box center [181, 9] width 5 height 5
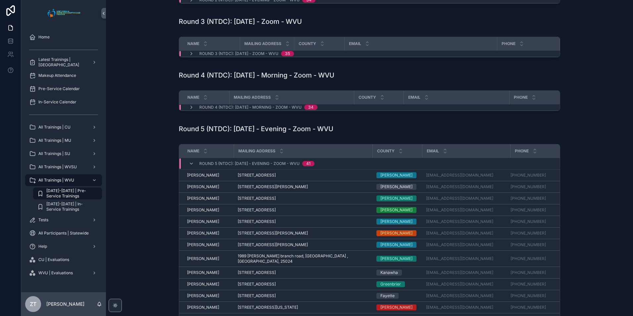
scroll to position [199, 0]
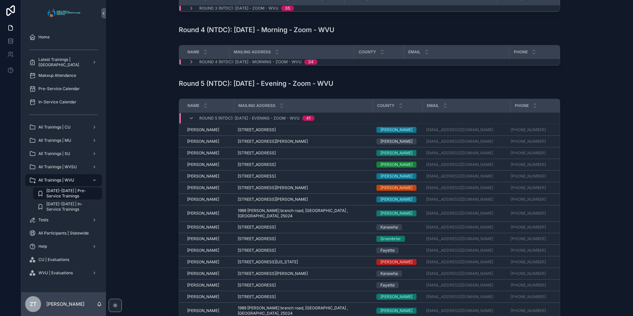
click at [198, 271] on span "[PERSON_NAME]" at bounding box center [203, 273] width 32 height 5
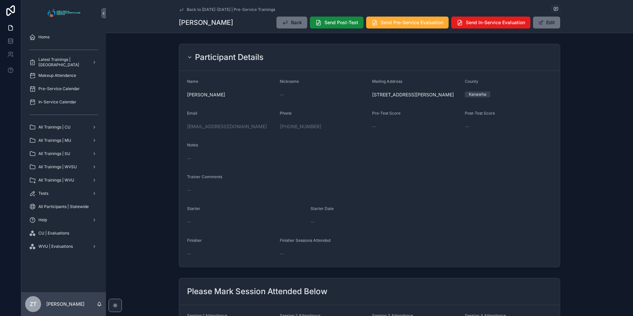
click at [179, 10] on icon "scrollable content" at bounding box center [181, 9] width 5 height 5
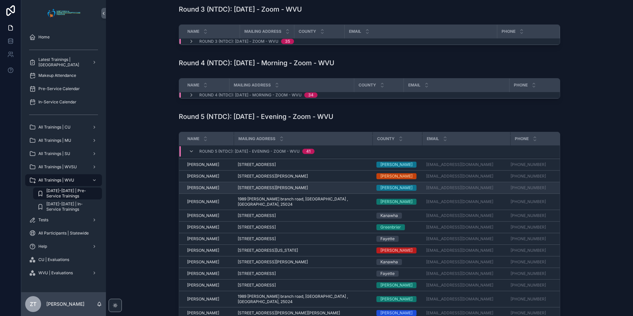
scroll to position [66, 0]
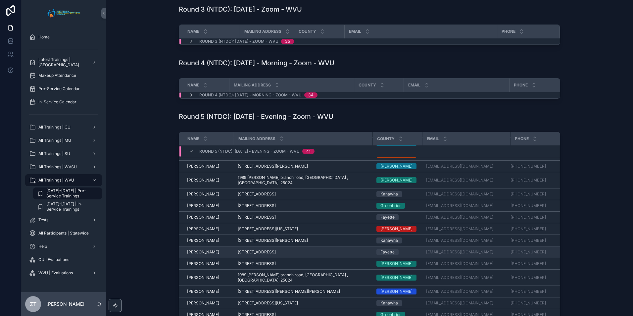
click at [200, 251] on span "[PERSON_NAME]" at bounding box center [203, 251] width 32 height 5
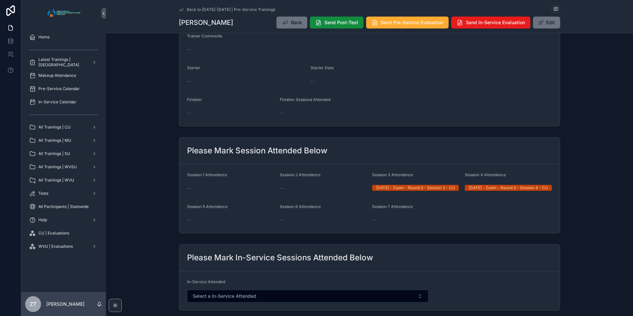
scroll to position [199, 0]
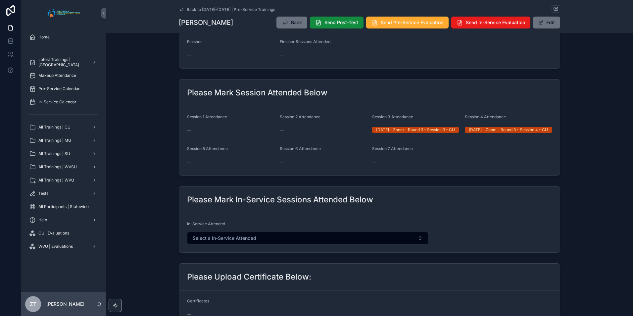
click at [180, 11] on icon "scrollable content" at bounding box center [181, 9] width 3 height 3
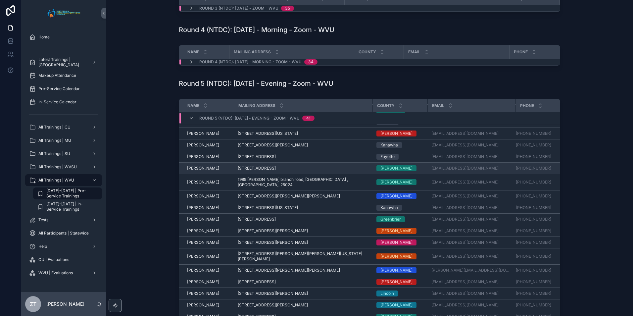
scroll to position [142, 0]
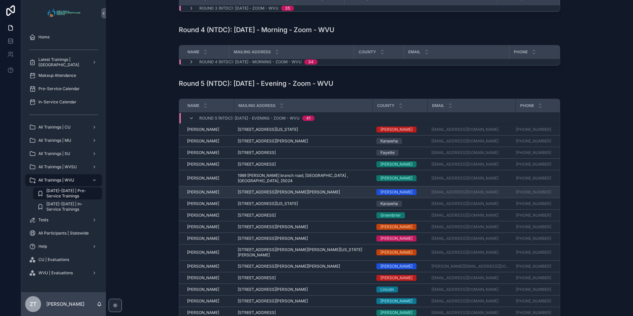
click at [205, 189] on span "[PERSON_NAME]" at bounding box center [203, 191] width 32 height 5
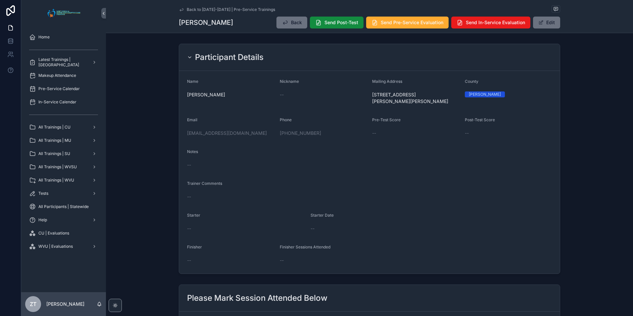
click at [180, 9] on icon "scrollable content" at bounding box center [181, 9] width 5 height 5
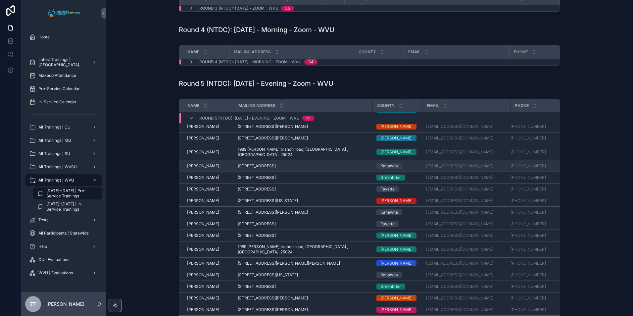
scroll to position [99, 0]
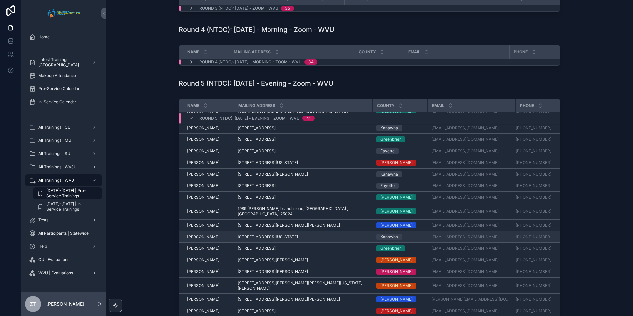
click at [208, 234] on span "[PERSON_NAME]" at bounding box center [203, 236] width 32 height 5
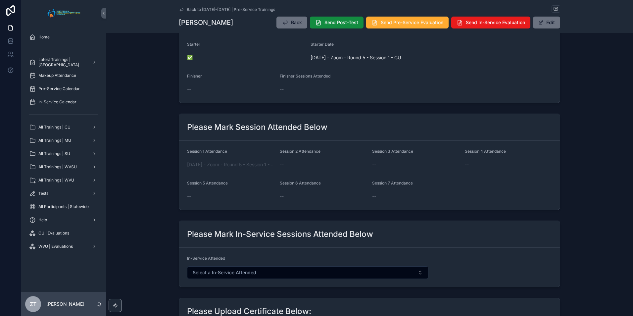
scroll to position [166, 0]
click at [240, 165] on span "[DATE] - Zoom - Round 5 - Session 1 - CU" at bounding box center [230, 163] width 87 height 7
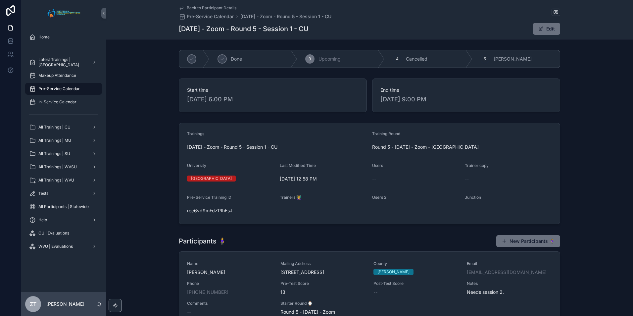
click at [180, 6] on icon "scrollable content" at bounding box center [181, 7] width 5 height 5
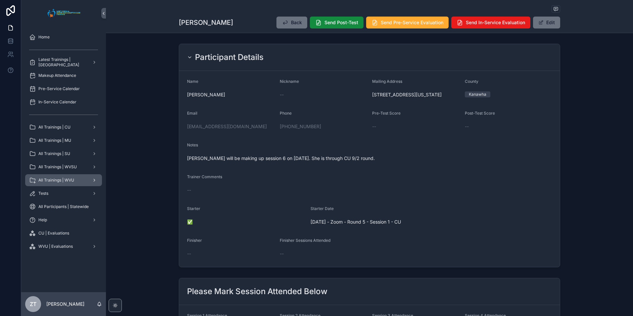
click at [64, 177] on div "All Trainings | WVU" at bounding box center [63, 180] width 69 height 11
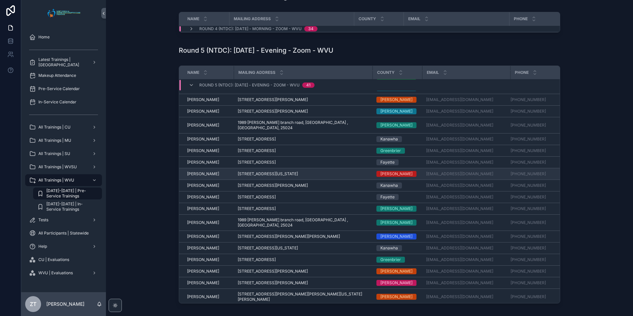
scroll to position [66, 0]
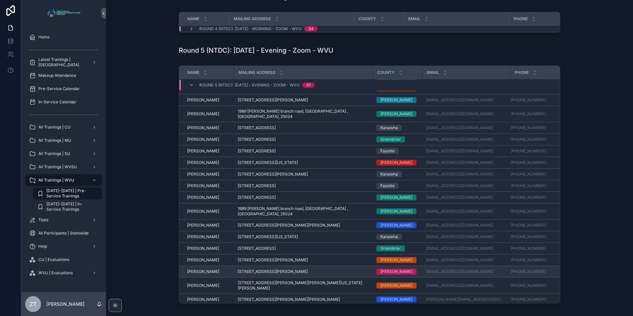
click at [205, 269] on span "[PERSON_NAME]" at bounding box center [203, 271] width 32 height 5
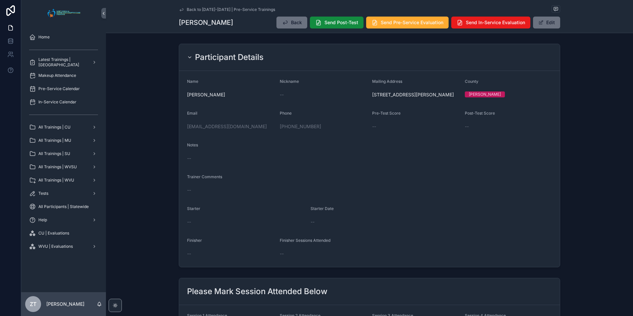
click at [181, 10] on icon "scrollable content" at bounding box center [181, 9] width 3 height 3
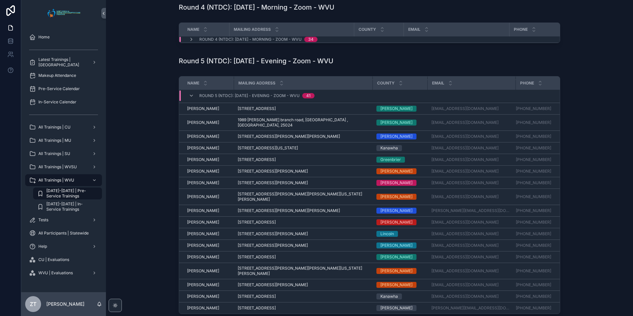
scroll to position [232, 0]
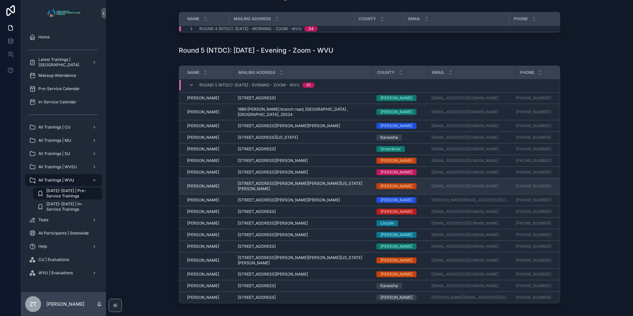
click at [203, 183] on span "[PERSON_NAME]" at bounding box center [203, 185] width 32 height 5
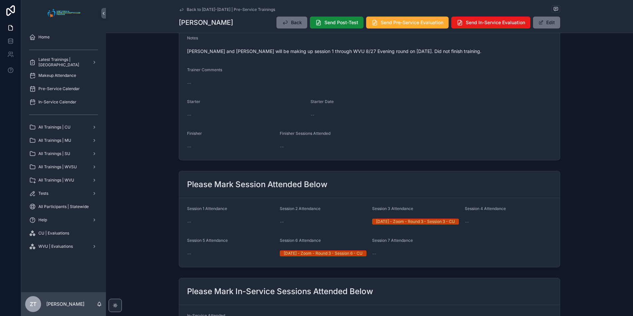
scroll to position [132, 0]
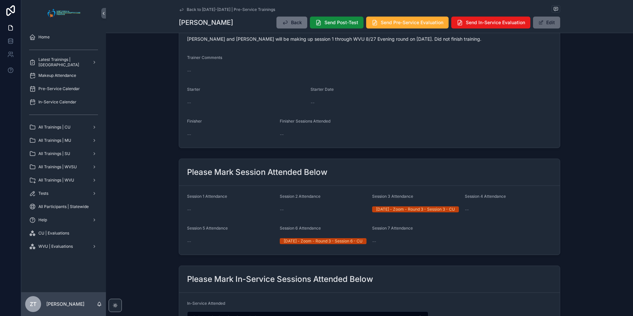
click at [542, 25] on button "Edit" at bounding box center [546, 23] width 27 height 12
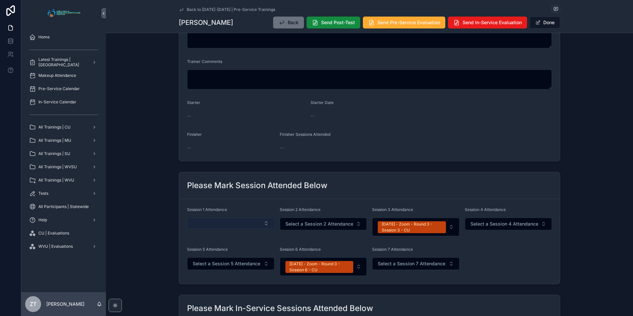
scroll to position [194, 0]
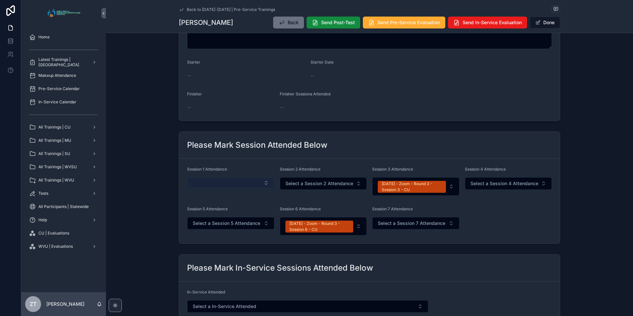
click at [228, 183] on button "Select Button" at bounding box center [230, 182] width 87 height 11
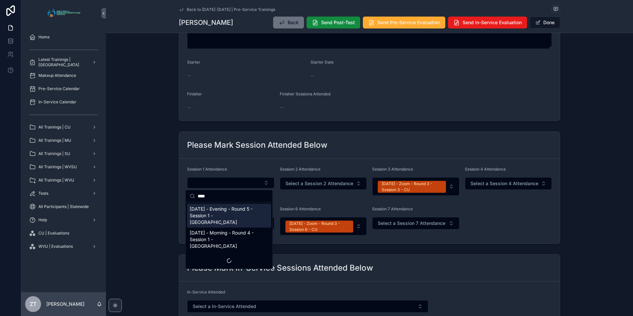
type input "****"
click at [225, 213] on span "[DATE] - Evening - Round 5 - Session 1 - [GEOGRAPHIC_DATA]" at bounding box center [225, 216] width 71 height 20
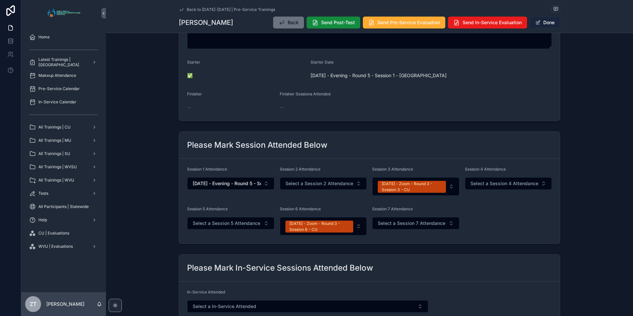
click at [546, 22] on button "Done" at bounding box center [545, 23] width 30 height 12
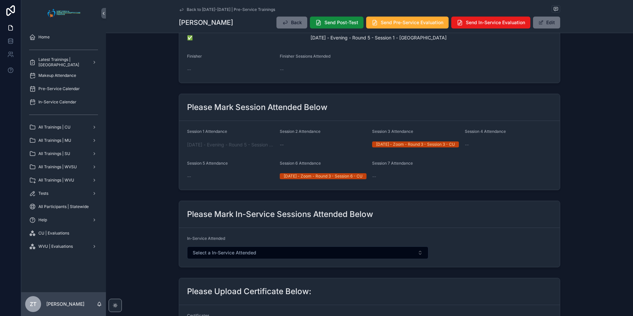
scroll to position [0, 0]
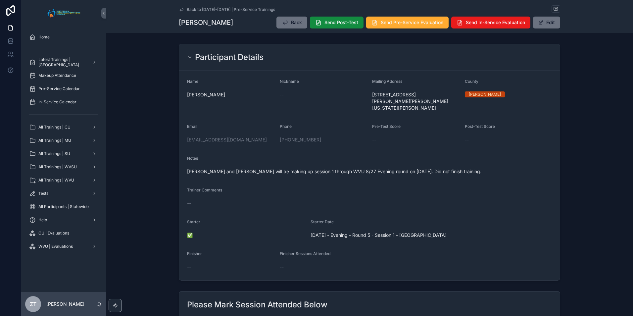
drag, startPoint x: 540, startPoint y: 25, endPoint x: 509, endPoint y: 63, distance: 49.4
click at [540, 25] on span "scrollable content" at bounding box center [541, 22] width 5 height 5
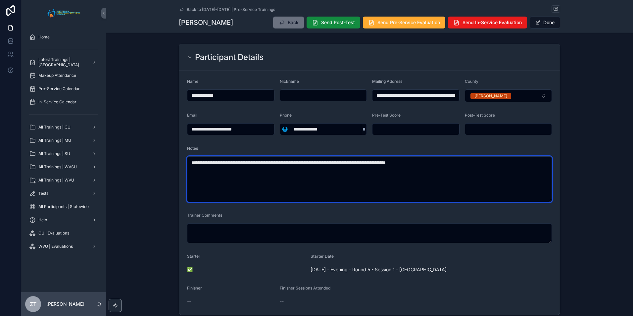
drag, startPoint x: 455, startPoint y: 164, endPoint x: 401, endPoint y: 164, distance: 54.0
click at [401, 164] on textarea "**********" at bounding box center [369, 179] width 365 height 46
type textarea "**********"
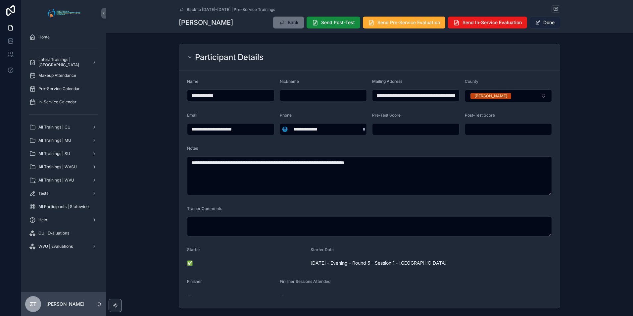
click at [539, 25] on span "scrollable content" at bounding box center [538, 22] width 5 height 5
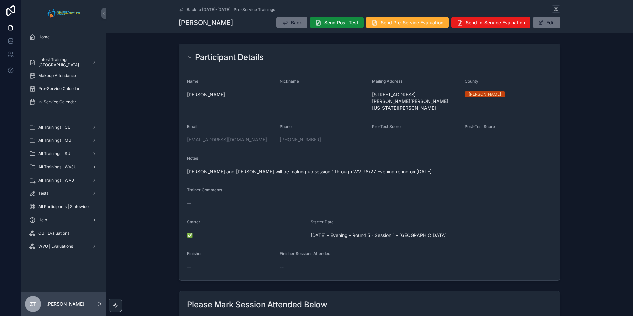
click at [180, 10] on icon "scrollable content" at bounding box center [181, 9] width 5 height 5
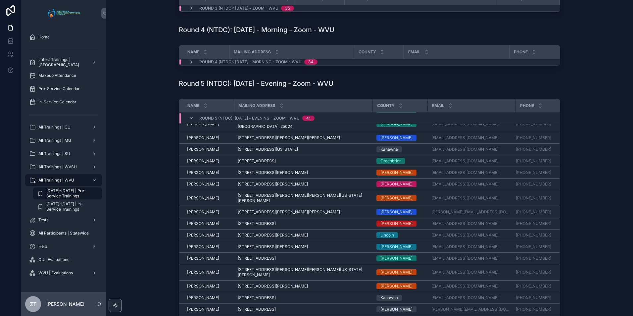
scroll to position [208, 0]
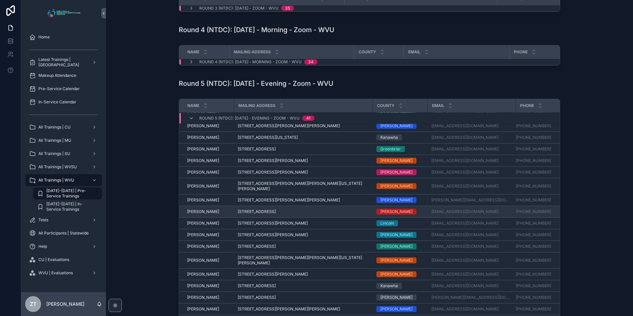
click at [200, 209] on span "[PERSON_NAME]" at bounding box center [203, 211] width 32 height 5
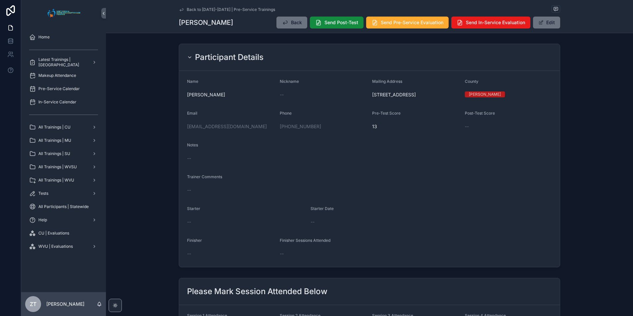
scroll to position [99, 0]
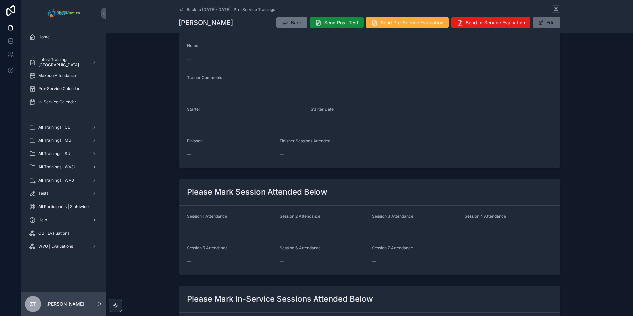
click at [543, 26] on button "Edit" at bounding box center [546, 23] width 27 height 12
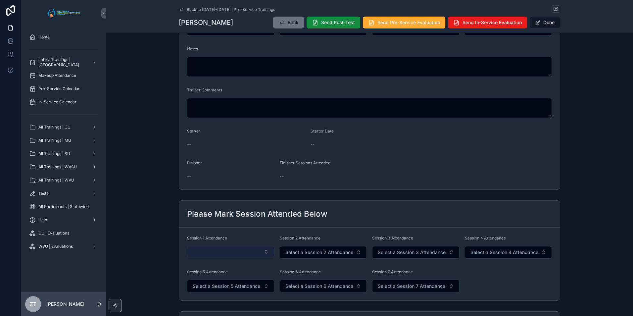
click at [204, 253] on button "Select Button" at bounding box center [230, 251] width 87 height 11
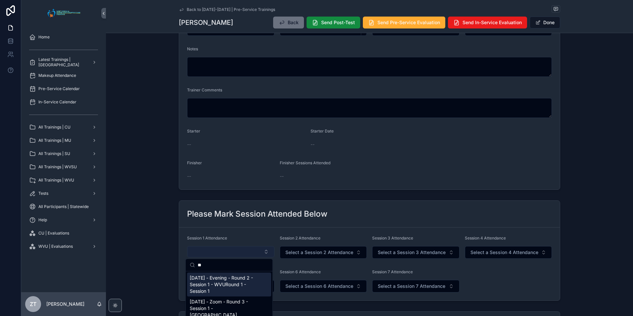
type input "*"
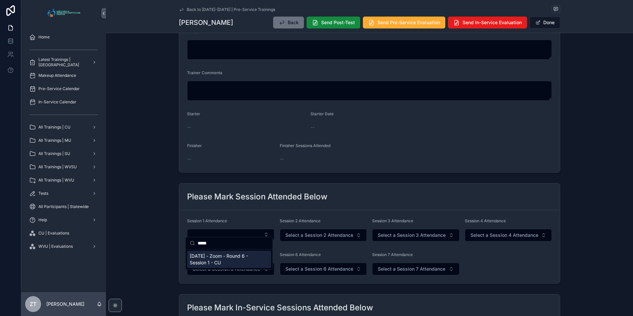
scroll to position [132, 0]
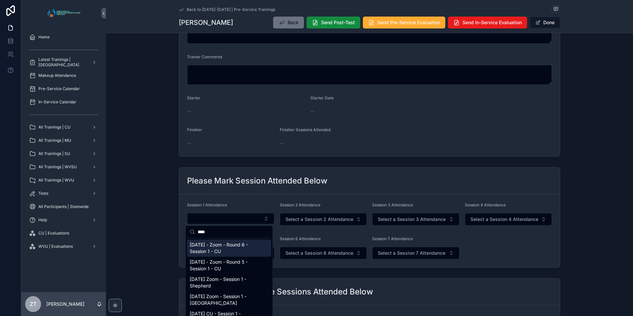
type input "***"
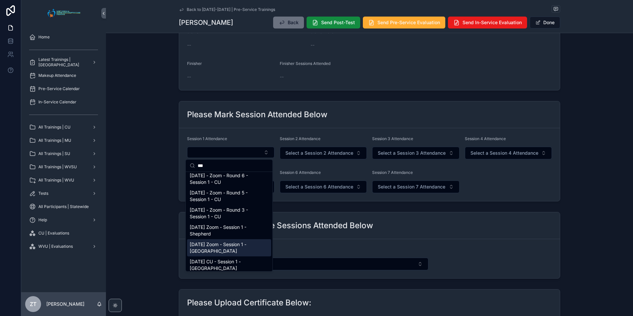
scroll to position [0, 0]
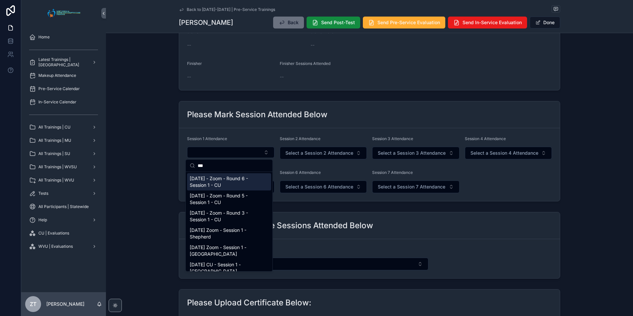
drag, startPoint x: 216, startPoint y: 167, endPoint x: 178, endPoint y: 161, distance: 37.9
click at [178, 161] on div "**********" at bounding box center [327, 158] width 612 height 316
click at [209, 164] on input "***" at bounding box center [233, 166] width 71 height 12
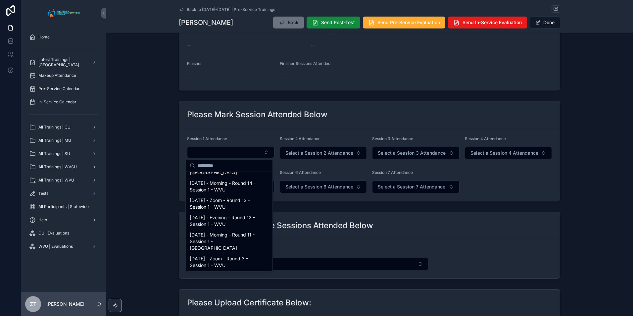
scroll to position [497, 0]
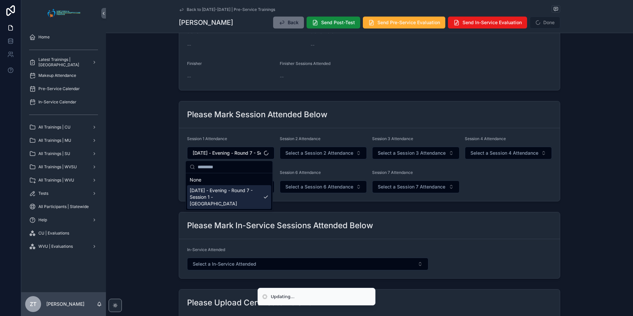
scroll to position [0, 0]
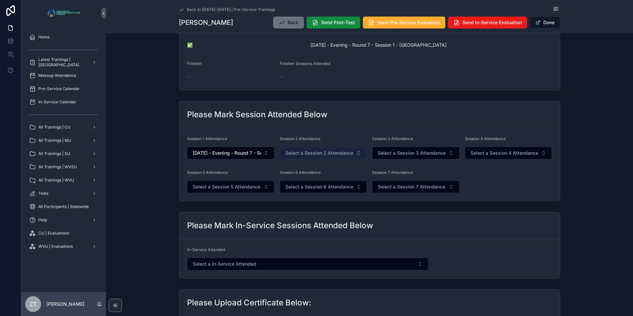
click at [313, 153] on span "Select a Session 2 Attendance" at bounding box center [319, 153] width 68 height 7
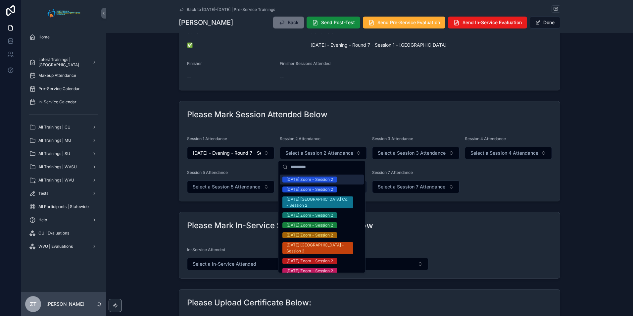
click at [335, 121] on div "Please Mark Session Attended Below" at bounding box center [369, 114] width 381 height 27
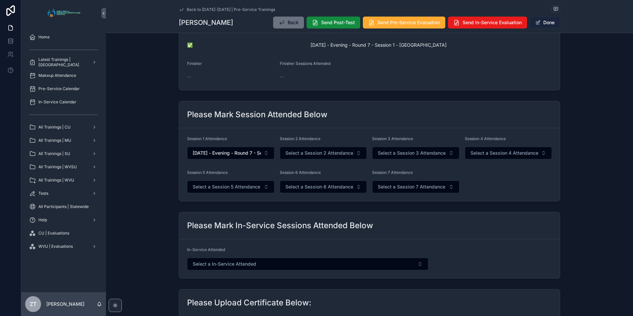
click at [544, 25] on button "Done" at bounding box center [545, 23] width 30 height 12
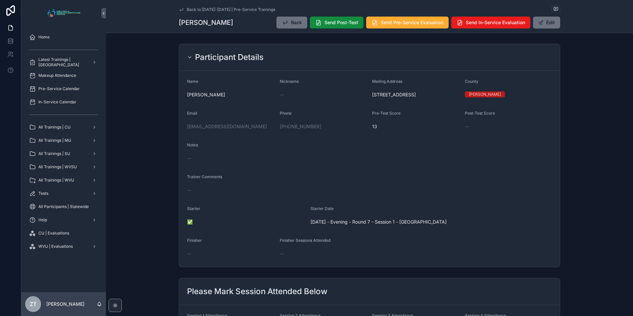
click at [180, 9] on icon "scrollable content" at bounding box center [181, 9] width 5 height 5
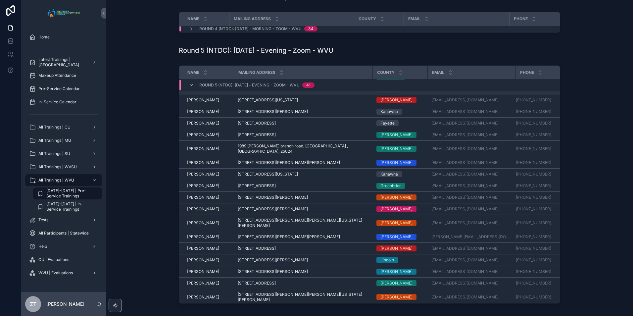
scroll to position [142, 0]
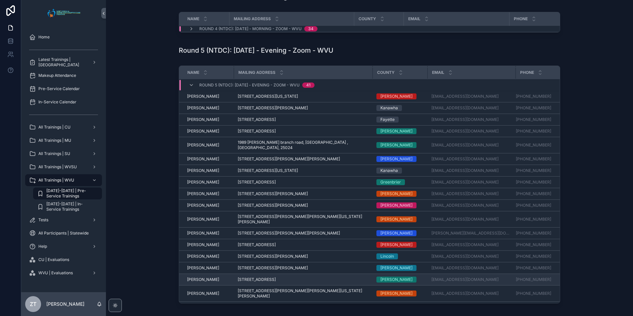
click at [194, 277] on span "[PERSON_NAME]" at bounding box center [203, 279] width 32 height 5
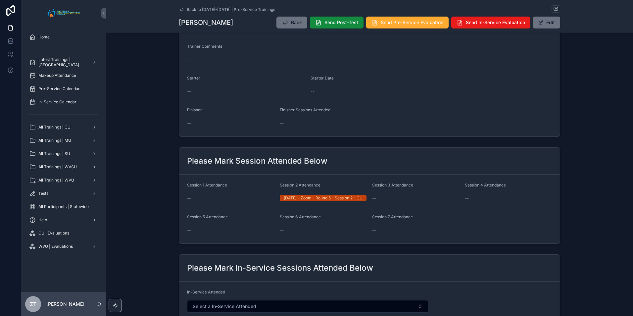
scroll to position [132, 0]
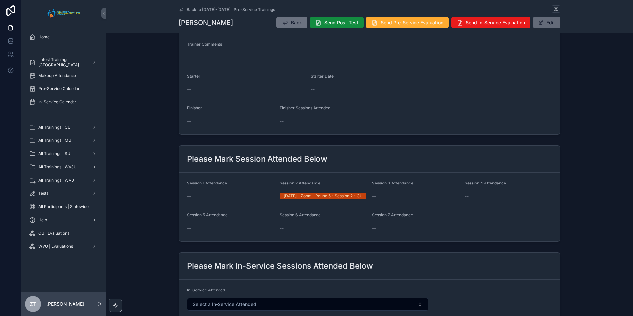
click at [543, 20] on button "Edit" at bounding box center [546, 23] width 27 height 12
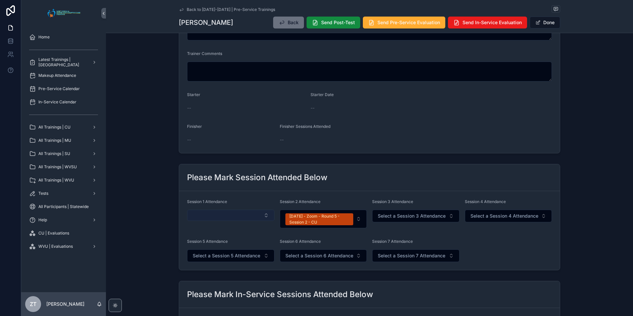
click at [221, 218] on button "Select Button" at bounding box center [230, 215] width 87 height 11
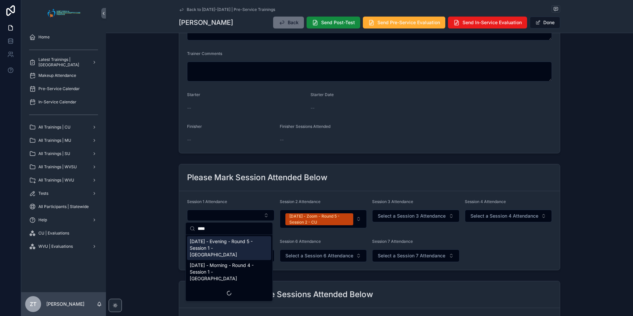
type input "****"
click at [224, 242] on span "[DATE] - Evening - Round 5 - Session 1 - [GEOGRAPHIC_DATA]" at bounding box center [225, 248] width 71 height 20
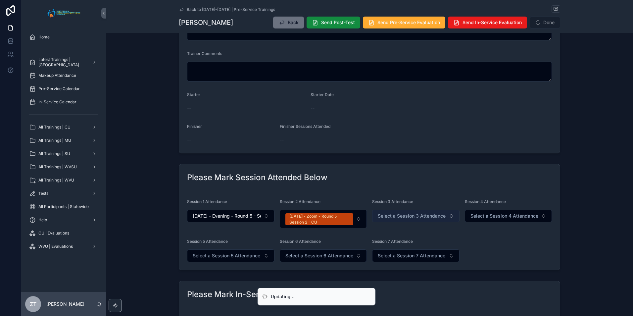
click at [394, 210] on button "Select a Session 3 Attendance" at bounding box center [415, 216] width 87 height 13
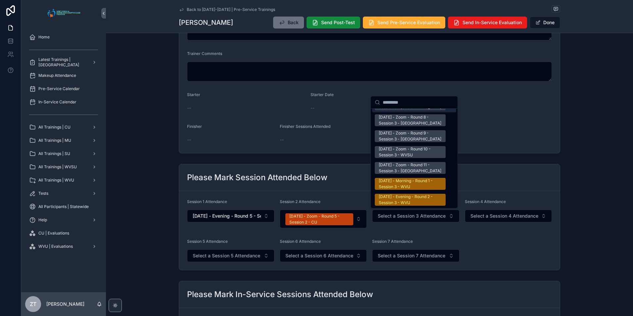
scroll to position [1027, 0]
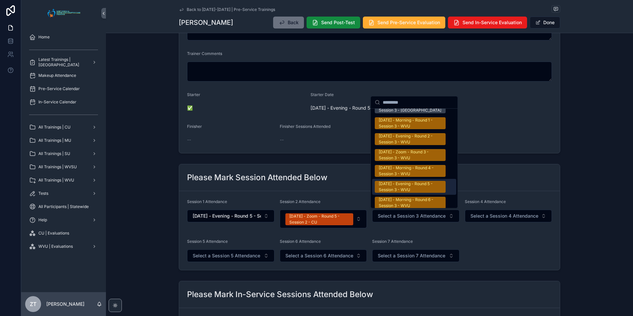
click at [401, 181] on div "[DATE] - Evening - Round 5 - Session 3 - WVU" at bounding box center [410, 187] width 63 height 12
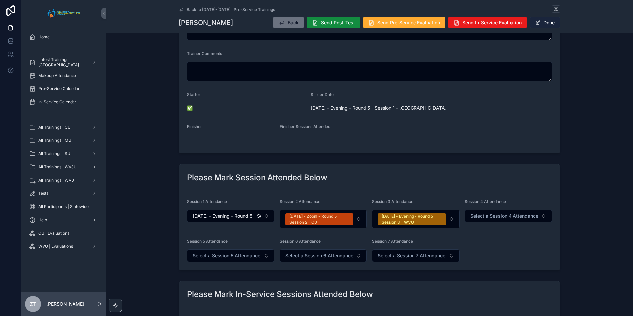
click at [539, 26] on button "Done" at bounding box center [545, 23] width 30 height 12
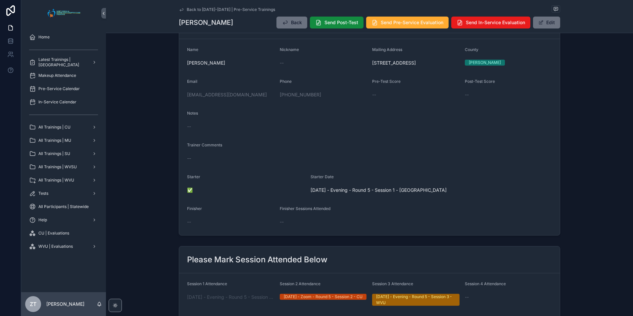
scroll to position [0, 0]
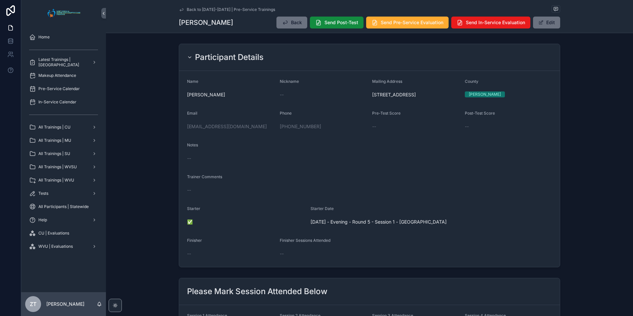
click at [180, 10] on icon "scrollable content" at bounding box center [181, 9] width 5 height 5
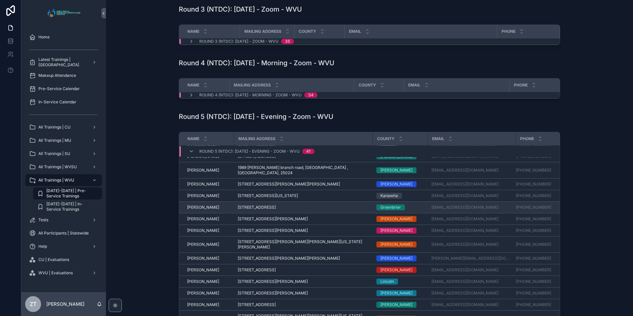
scroll to position [208, 0]
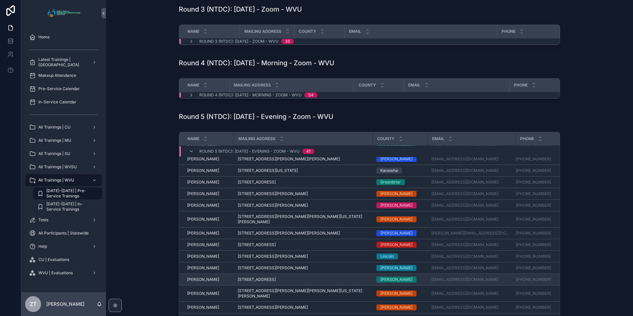
click at [197, 277] on span "[PERSON_NAME]" at bounding box center [203, 279] width 32 height 5
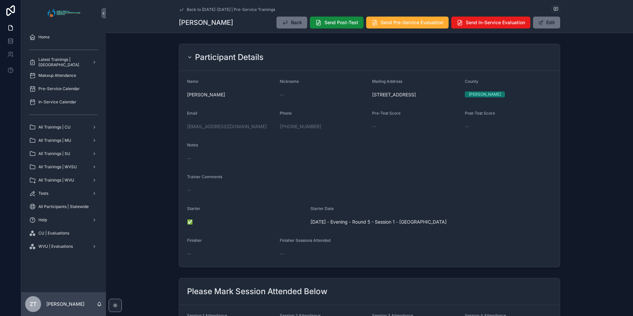
click at [181, 8] on icon "scrollable content" at bounding box center [181, 9] width 3 height 3
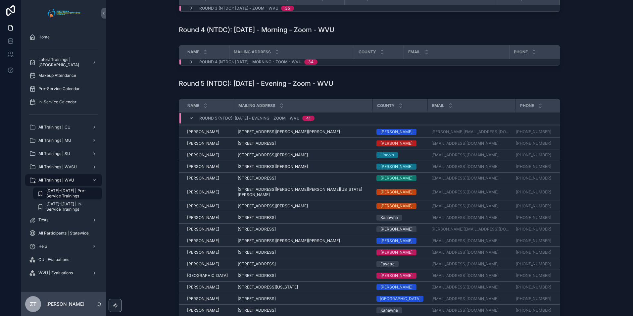
scroll to position [274, 0]
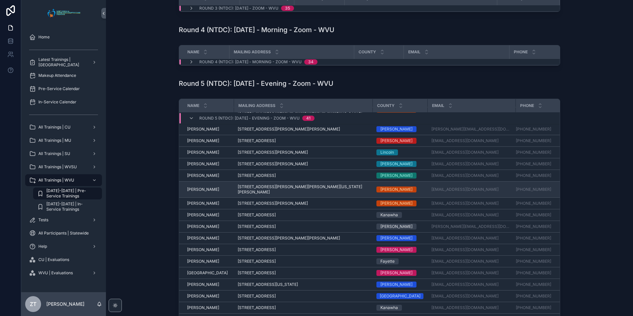
click at [206, 187] on span "[PERSON_NAME]" at bounding box center [203, 189] width 32 height 5
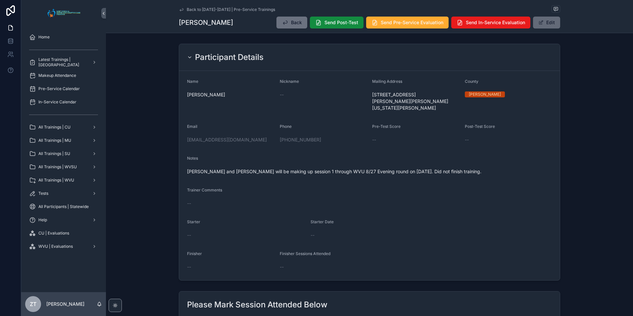
click at [548, 22] on button "Edit" at bounding box center [546, 23] width 27 height 12
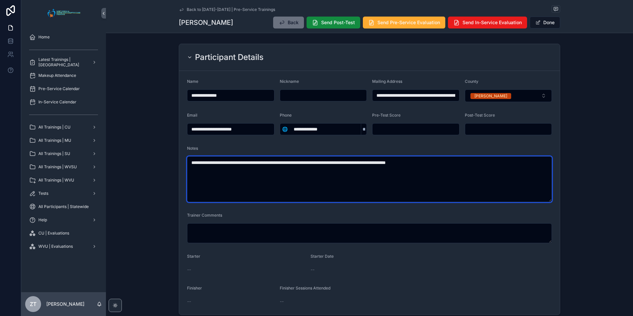
drag, startPoint x: 469, startPoint y: 162, endPoint x: 402, endPoint y: 157, distance: 67.1
click at [402, 157] on textarea "**********" at bounding box center [369, 179] width 365 height 46
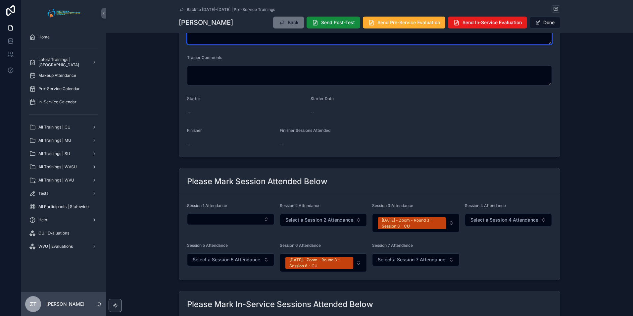
scroll to position [166, 0]
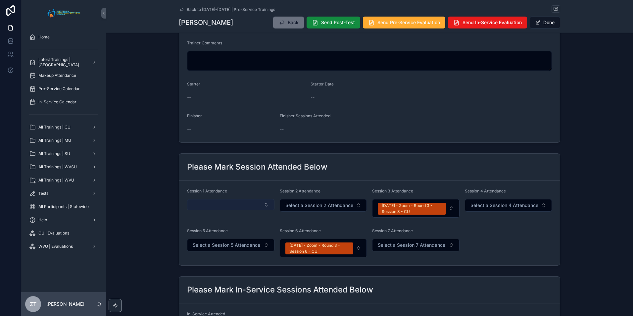
type textarea "**********"
click at [213, 204] on button "Select Button" at bounding box center [230, 204] width 87 height 11
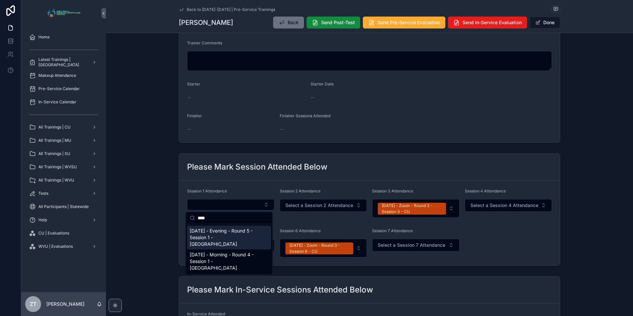
type input "****"
click at [228, 234] on span "[DATE] - Evening - Round 5 - Session 1 - [GEOGRAPHIC_DATA]" at bounding box center [225, 238] width 71 height 20
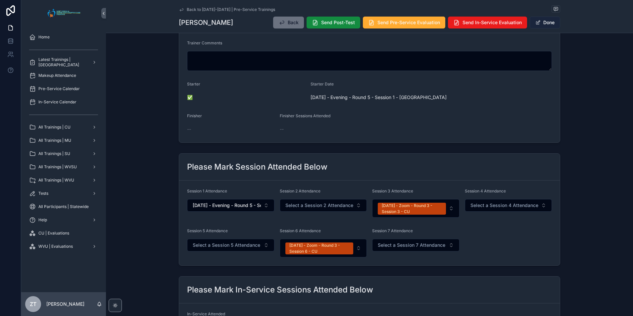
click at [540, 22] on button "Done" at bounding box center [545, 23] width 30 height 12
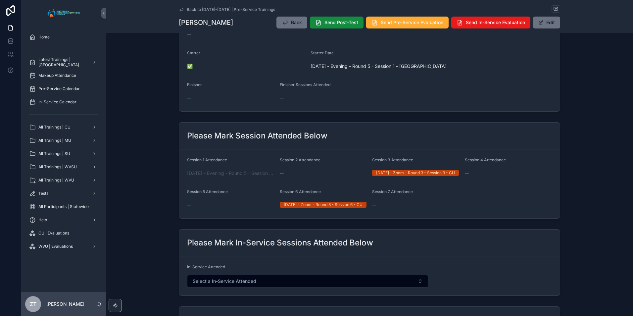
scroll to position [0, 0]
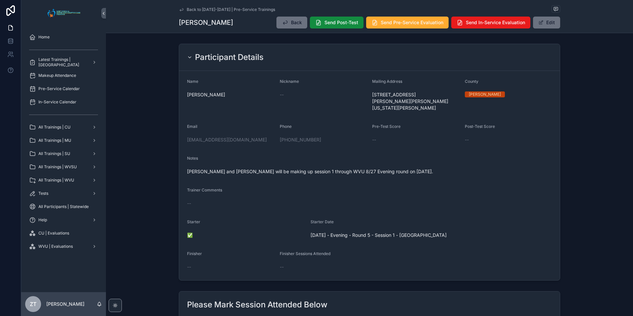
click at [177, 9] on div "Back to [DATE]-[DATE] | Pre-Service Trainings [PERSON_NAME] Back Send Post-Test…" at bounding box center [369, 16] width 527 height 33
click at [181, 10] on icon "scrollable content" at bounding box center [181, 9] width 3 height 3
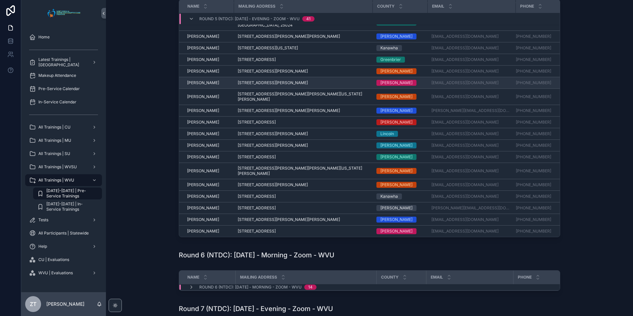
scroll to position [241, 0]
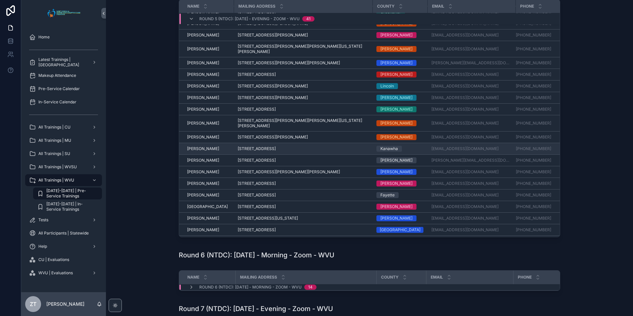
click at [203, 146] on span "[PERSON_NAME]" at bounding box center [203, 148] width 32 height 5
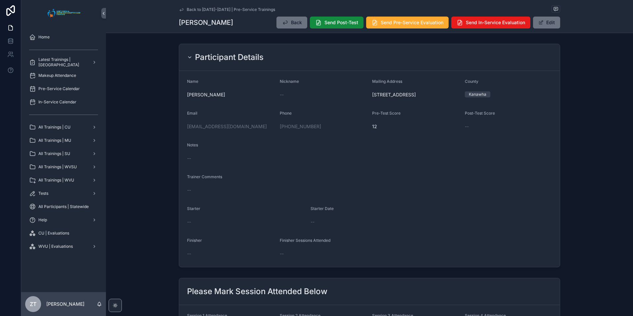
scroll to position [132, 0]
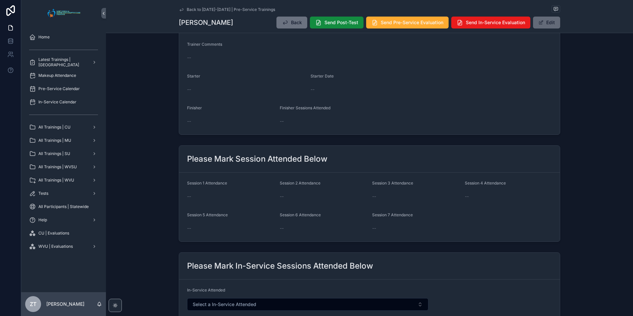
click at [541, 25] on button "Edit" at bounding box center [546, 23] width 27 height 12
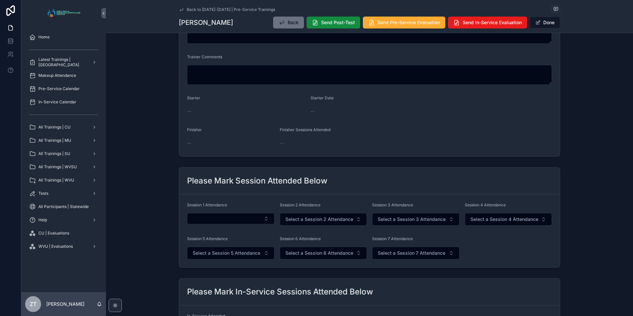
scroll to position [136, 0]
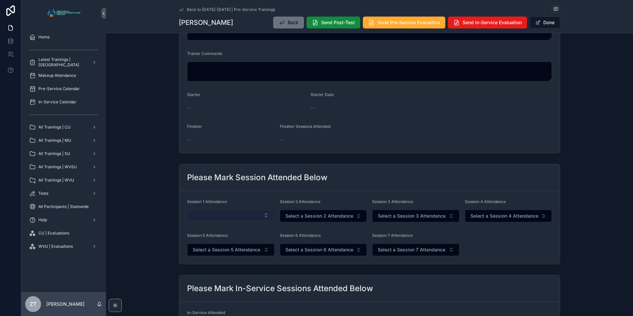
click at [191, 219] on button "Select Button" at bounding box center [230, 215] width 87 height 11
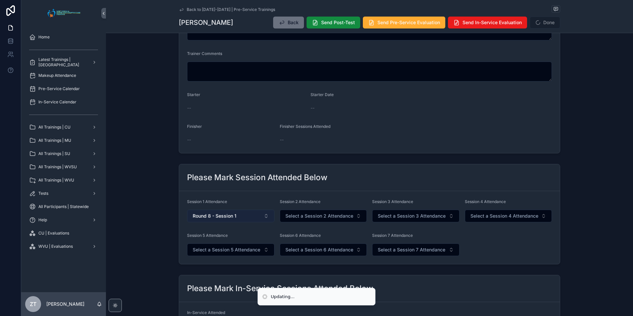
click at [193, 219] on span "Round 8 - Session 1" at bounding box center [215, 216] width 44 height 7
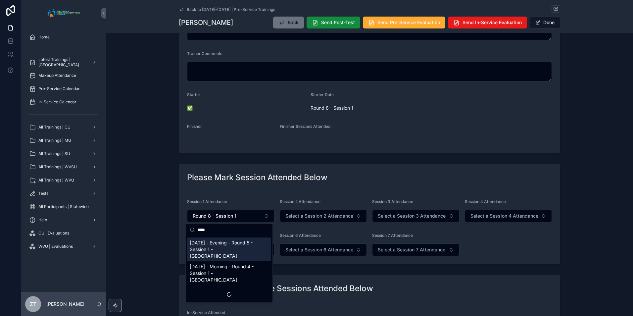
type input "****"
click at [224, 248] on span "[DATE] - Evening - Round 5 - Session 1 - [GEOGRAPHIC_DATA]" at bounding box center [225, 249] width 71 height 20
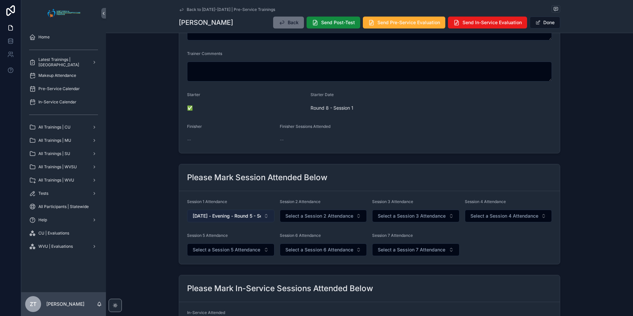
click at [256, 218] on span "[DATE] - Evening - Round 5 - Session 1 - [GEOGRAPHIC_DATA]" at bounding box center [227, 216] width 68 height 7
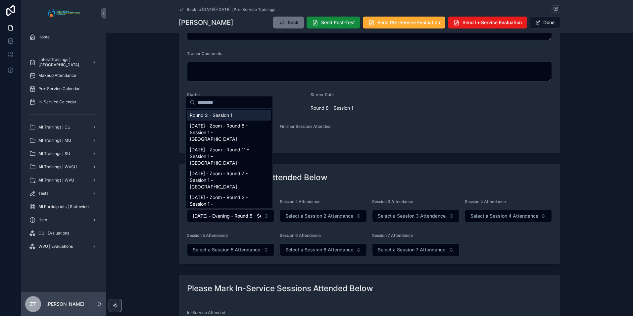
scroll to position [0, 0]
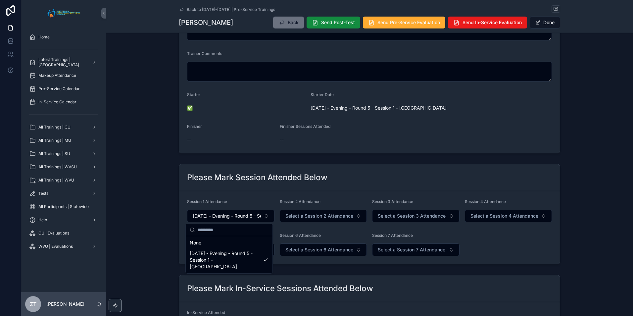
click at [360, 181] on div "Please Mark Session Attended Below" at bounding box center [369, 177] width 365 height 11
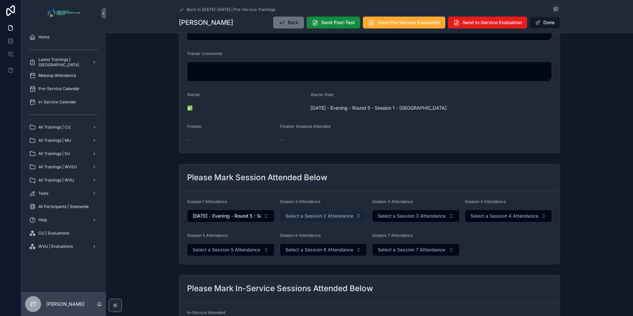
click at [313, 215] on span "Select a Session 2 Attendance" at bounding box center [319, 216] width 68 height 7
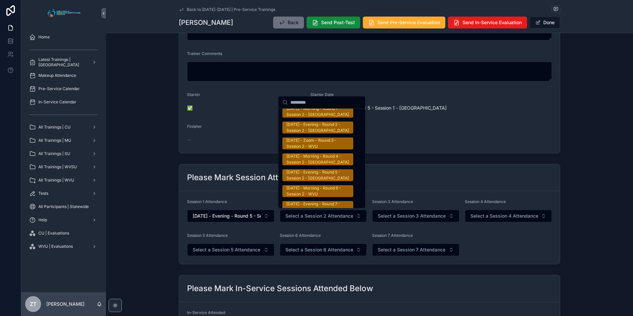
scroll to position [1060, 0]
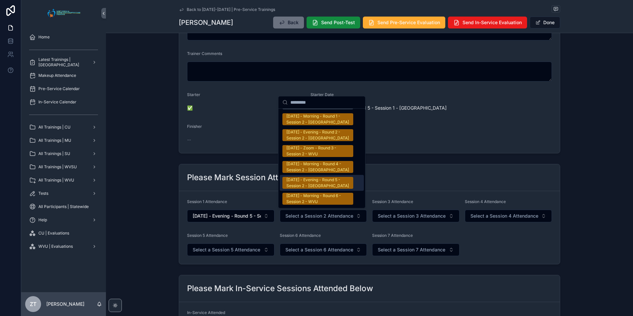
click at [312, 177] on div "[DATE] - Evening - Round 5 - Session 2 - [GEOGRAPHIC_DATA]" at bounding box center [317, 183] width 63 height 12
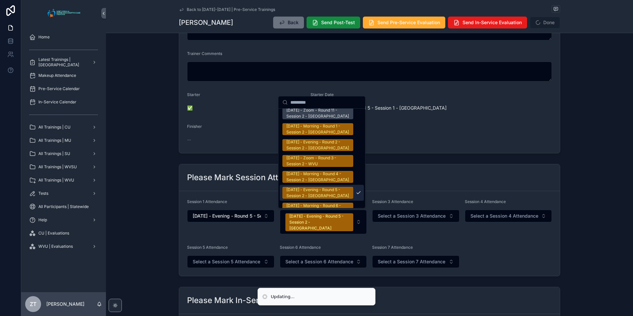
scroll to position [1070, 0]
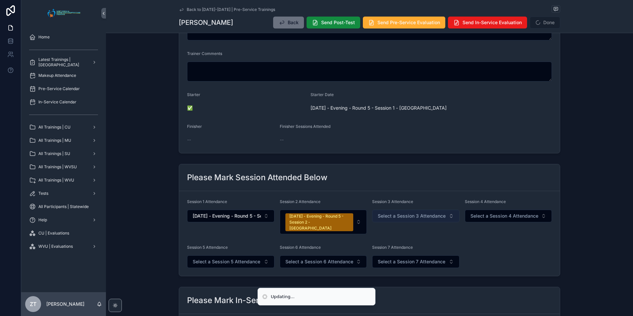
click at [400, 216] on span "Select a Session 3 Attendance" at bounding box center [412, 216] width 68 height 7
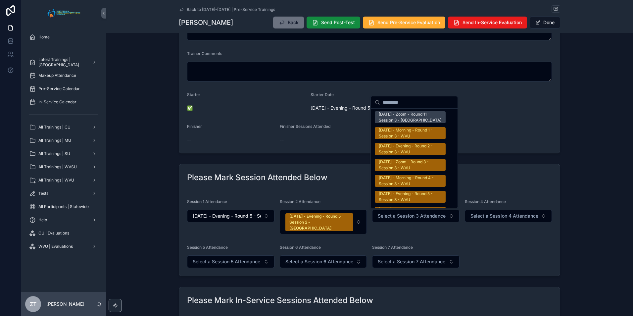
scroll to position [1093, 0]
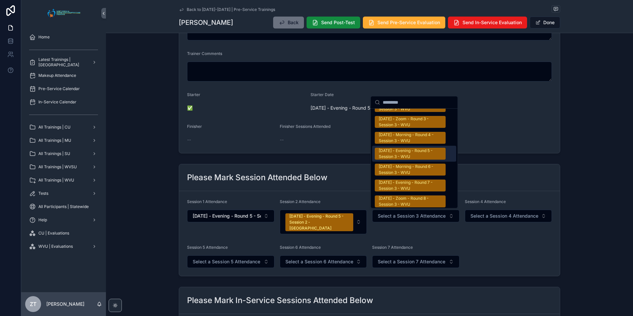
click at [399, 148] on div "[DATE] - Evening - Round 5 - Session 3 - WVU" at bounding box center [410, 154] width 63 height 12
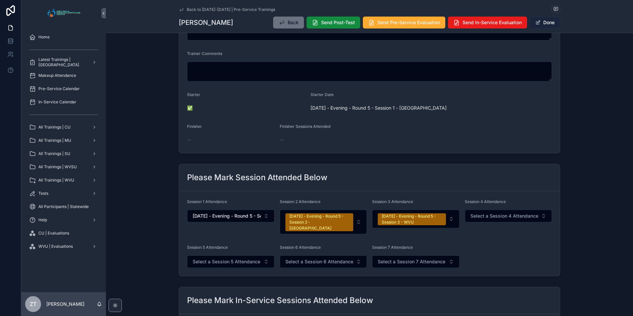
click at [532, 23] on button "Done" at bounding box center [545, 23] width 30 height 12
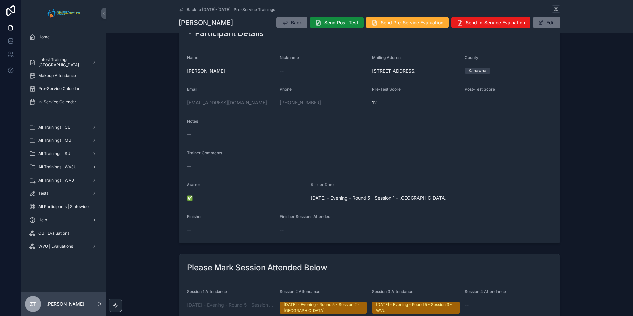
scroll to position [0, 0]
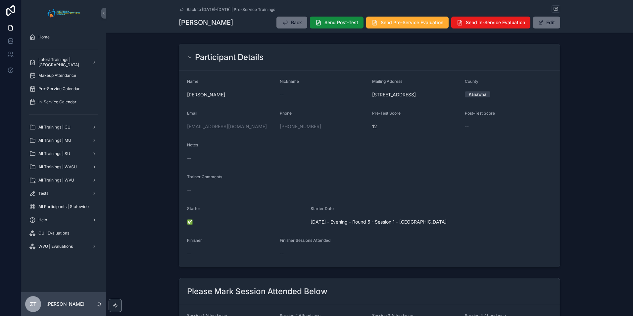
click at [179, 9] on icon "scrollable content" at bounding box center [181, 9] width 5 height 5
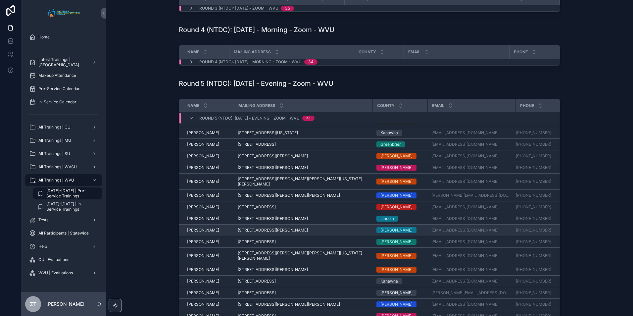
scroll to position [241, 0]
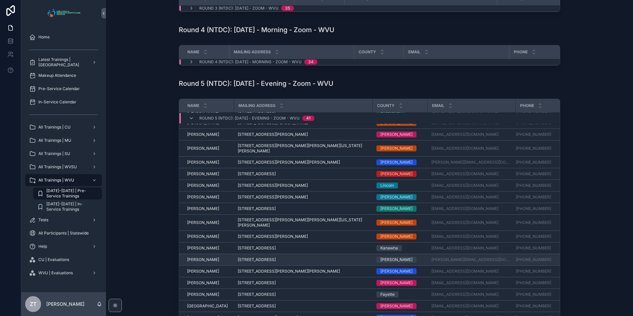
click at [199, 257] on span "[PERSON_NAME]" at bounding box center [203, 259] width 32 height 5
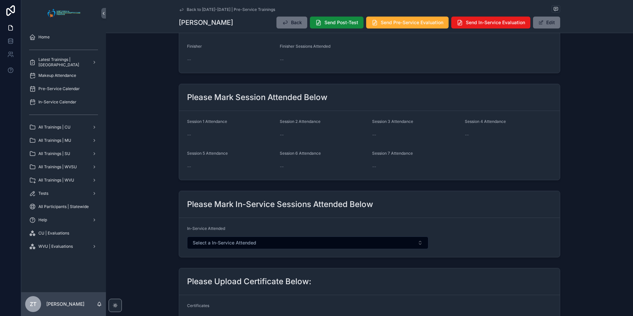
scroll to position [199, 0]
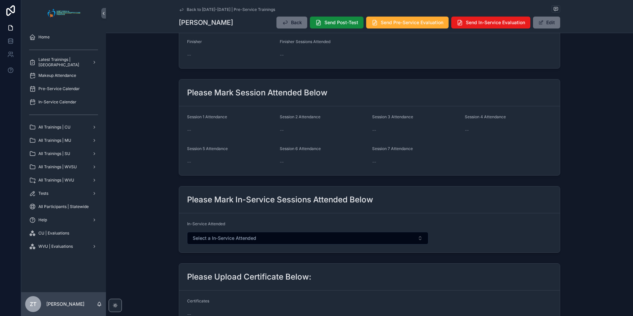
drag, startPoint x: 544, startPoint y: 23, endPoint x: 518, endPoint y: 46, distance: 34.5
click at [544, 23] on button "Edit" at bounding box center [546, 23] width 27 height 12
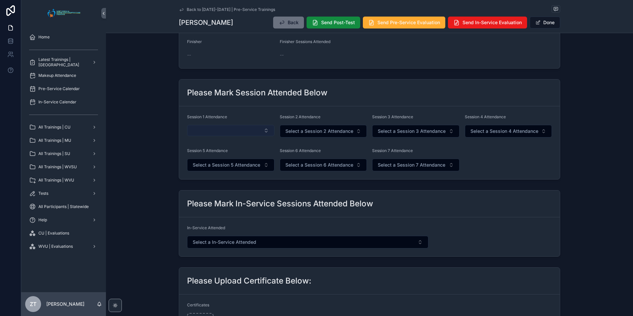
click at [217, 130] on button "Select Button" at bounding box center [230, 130] width 87 height 11
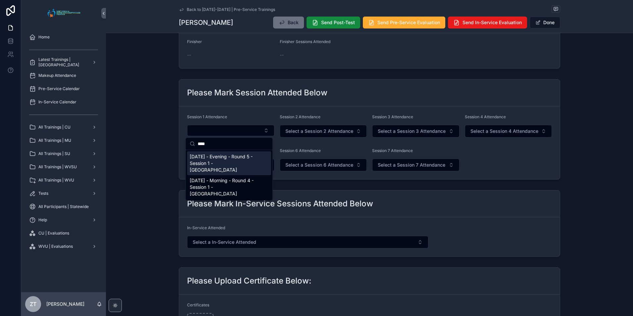
type input "****"
click at [220, 158] on span "[DATE] - Evening - Round 5 - Session 1 - [GEOGRAPHIC_DATA]" at bounding box center [225, 163] width 71 height 20
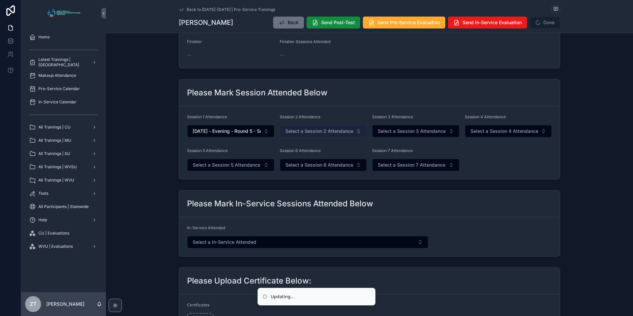
click at [308, 132] on span "Select a Session 2 Attendance" at bounding box center [319, 131] width 68 height 7
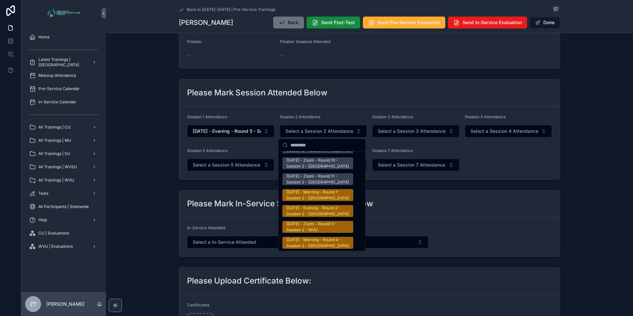
scroll to position [1060, 0]
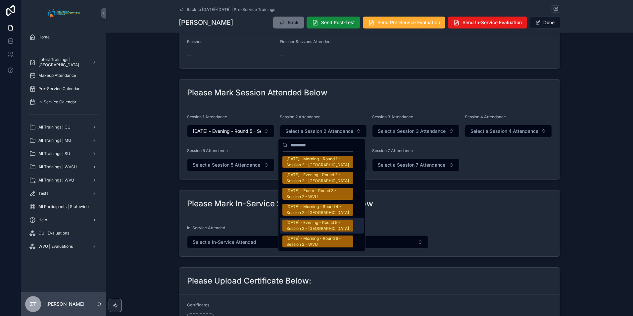
click at [311, 220] on div "[DATE] - Evening - Round 5 - Session 2 - [GEOGRAPHIC_DATA]" at bounding box center [317, 226] width 63 height 12
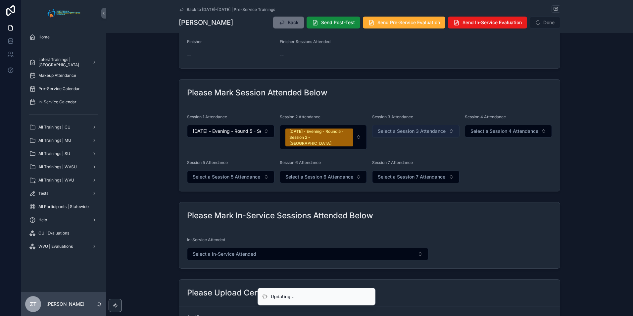
click at [394, 130] on span "Select a Session 3 Attendance" at bounding box center [412, 131] width 68 height 7
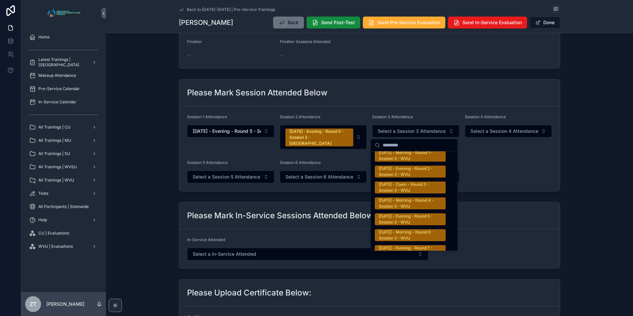
scroll to position [1060, 0]
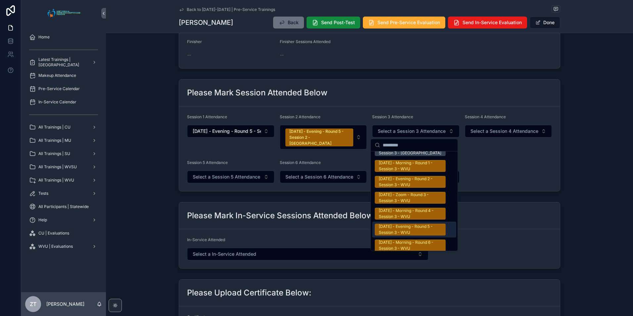
click at [389, 224] on div "[DATE] - Evening - Round 5 - Session 3 - WVU" at bounding box center [410, 230] width 63 height 12
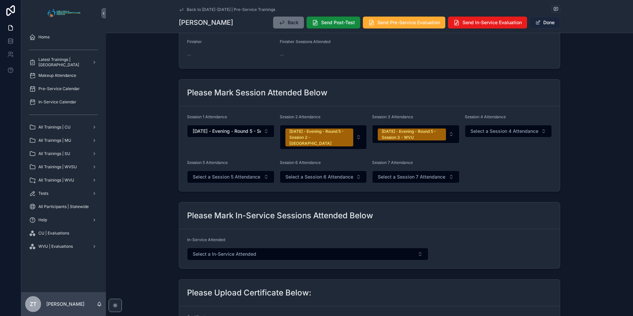
click at [537, 22] on span "scrollable content" at bounding box center [538, 22] width 5 height 5
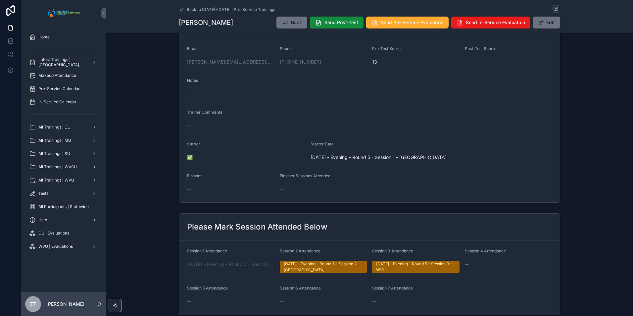
scroll to position [0, 0]
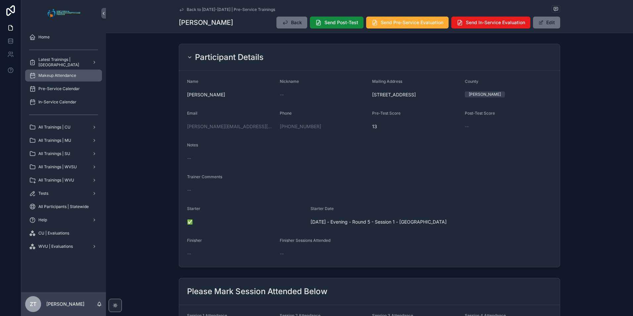
drag, startPoint x: 180, startPoint y: 9, endPoint x: 33, endPoint y: 73, distance: 159.7
click at [180, 9] on icon "scrollable content" at bounding box center [181, 9] width 5 height 5
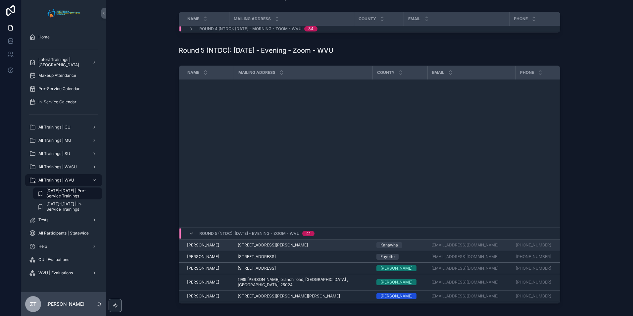
scroll to position [274, 0]
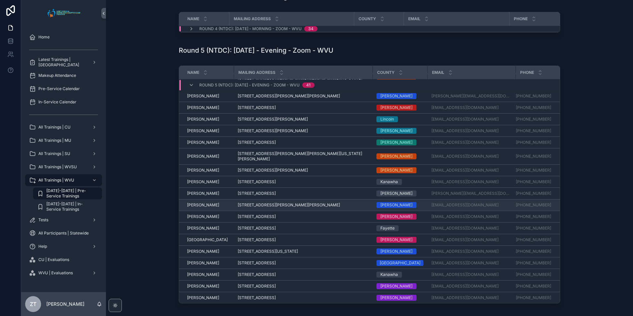
click at [204, 202] on span "[PERSON_NAME]" at bounding box center [203, 204] width 32 height 5
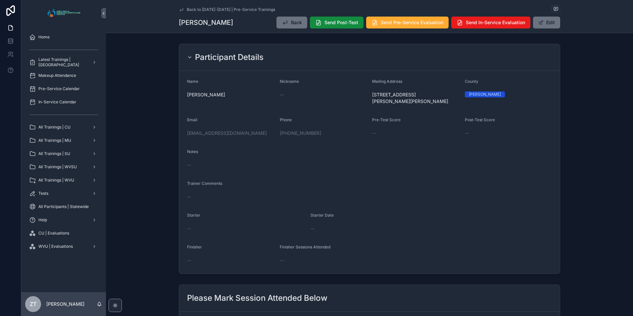
click at [181, 12] on icon "scrollable content" at bounding box center [181, 9] width 5 height 5
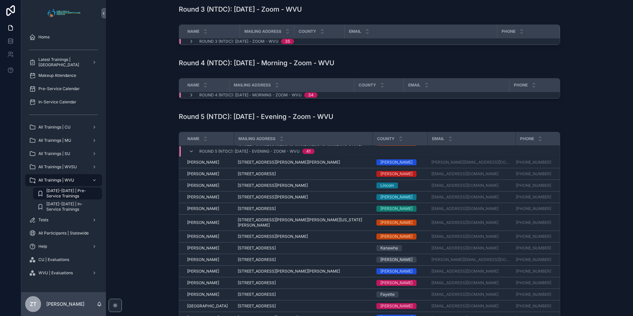
scroll to position [276, 0]
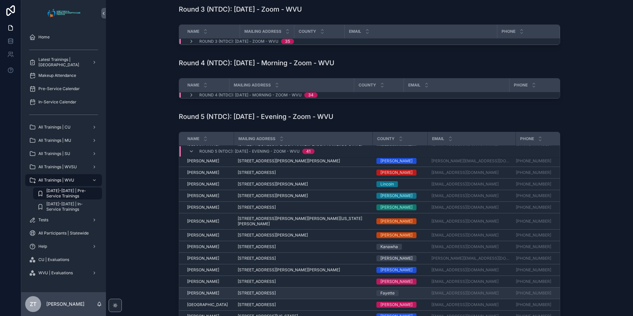
click at [200, 290] on span "[PERSON_NAME]" at bounding box center [203, 292] width 32 height 5
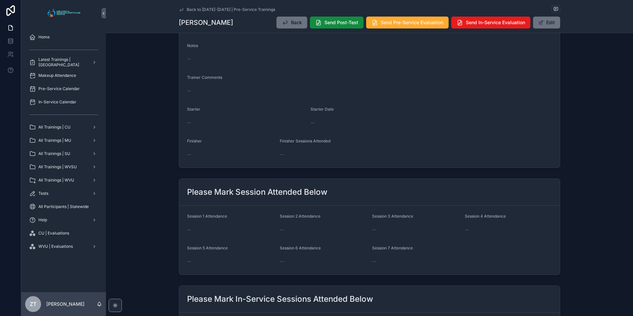
scroll to position [132, 0]
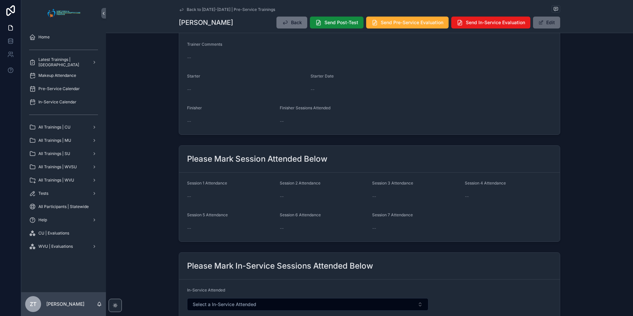
click at [549, 19] on button "Edit" at bounding box center [546, 23] width 27 height 12
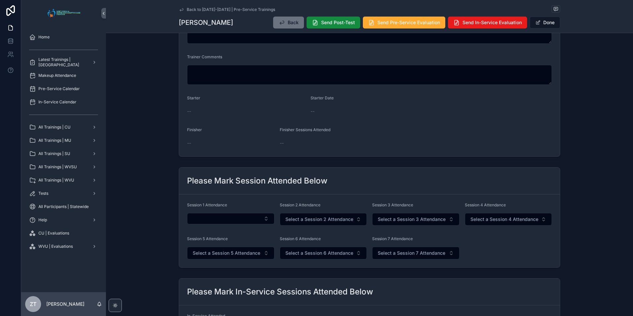
scroll to position [136, 0]
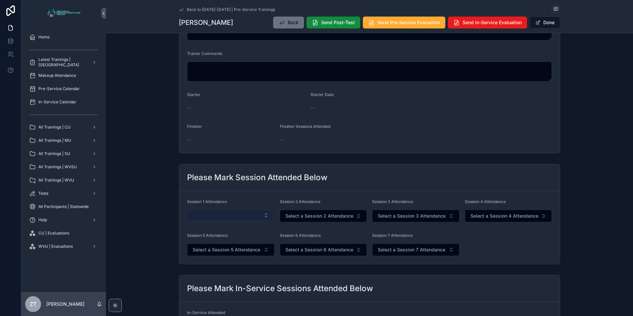
click at [231, 217] on button "Select Button" at bounding box center [230, 215] width 87 height 11
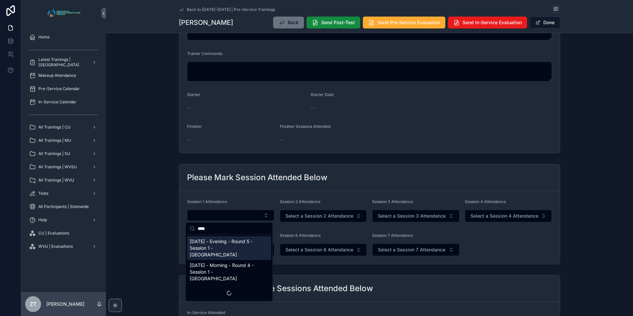
type input "****"
click at [230, 243] on span "[DATE] - Evening - Round 5 - Session 1 - [GEOGRAPHIC_DATA]" at bounding box center [225, 248] width 71 height 20
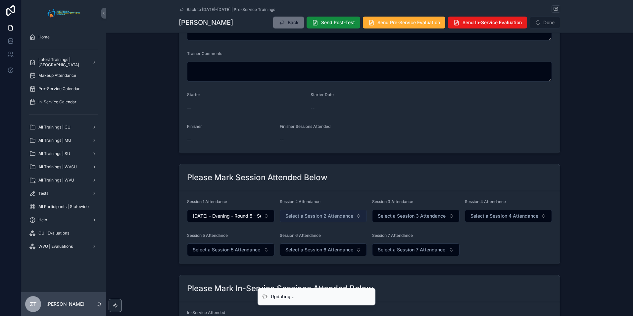
click at [315, 218] on span "Select a Session 2 Attendance" at bounding box center [319, 216] width 68 height 7
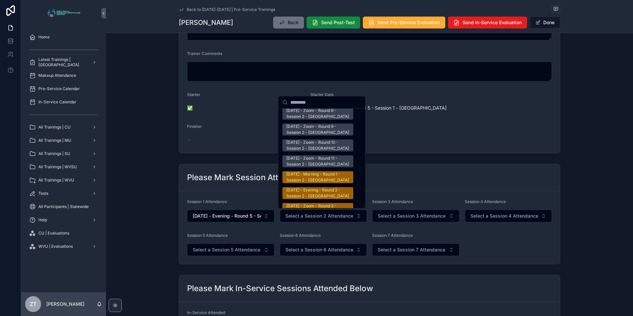
scroll to position [1060, 0]
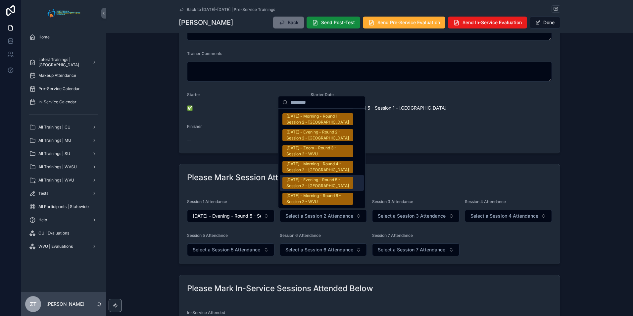
click at [315, 177] on div "[DATE] - Evening - Round 5 - Session 2 - [GEOGRAPHIC_DATA]" at bounding box center [317, 183] width 63 height 12
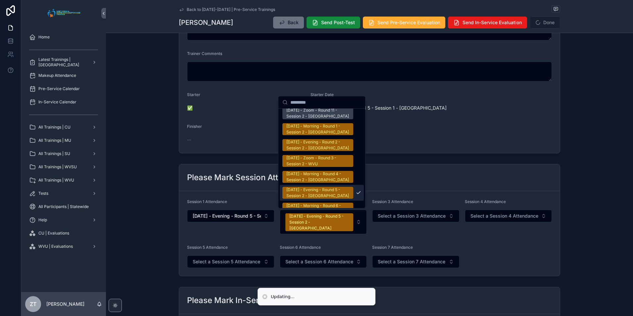
scroll to position [1070, 0]
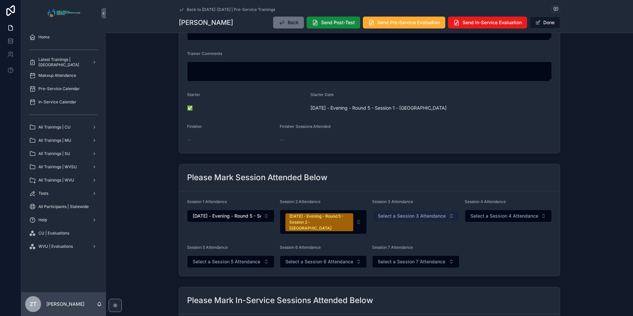
drag, startPoint x: 392, startPoint y: 216, endPoint x: 395, endPoint y: 211, distance: 5.8
click at [392, 216] on span "Select a Session 3 Attendance" at bounding box center [412, 216] width 68 height 7
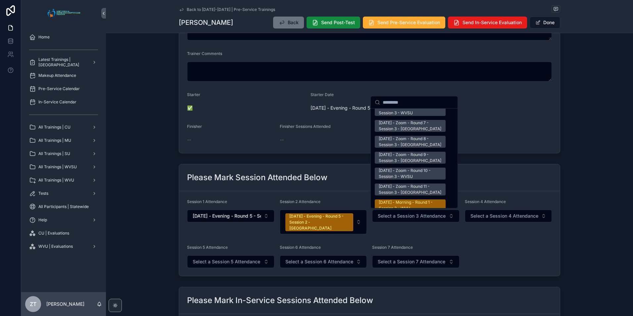
scroll to position [1060, 0]
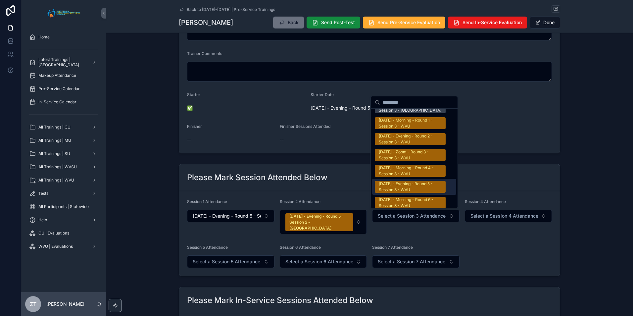
click at [399, 181] on div "[DATE] - Evening - Round 5 - Session 3 - WVU" at bounding box center [410, 187] width 63 height 12
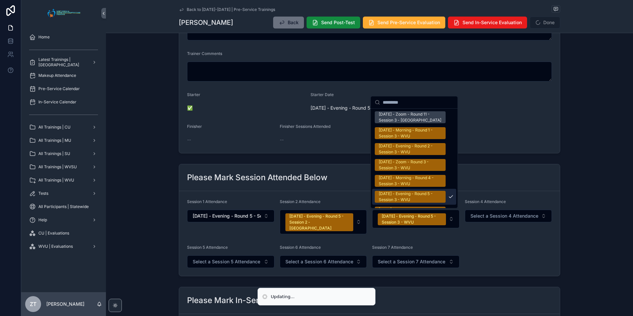
scroll to position [1070, 0]
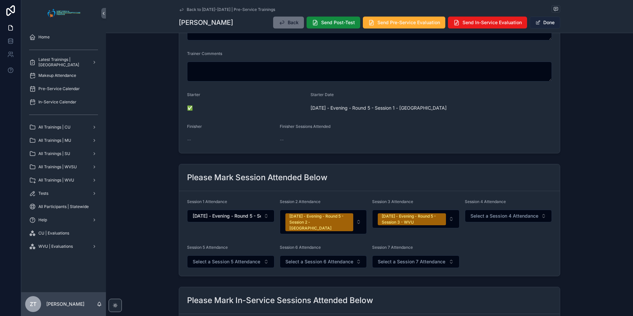
click at [553, 23] on button "Done" at bounding box center [545, 23] width 30 height 12
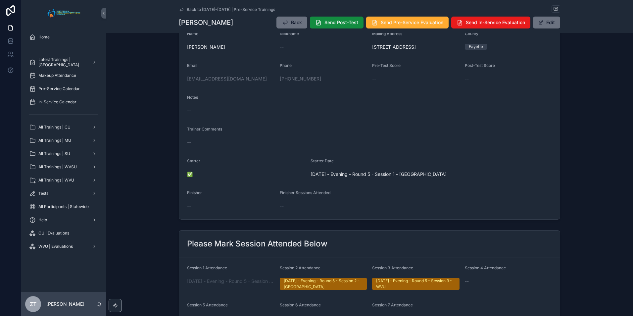
scroll to position [0, 0]
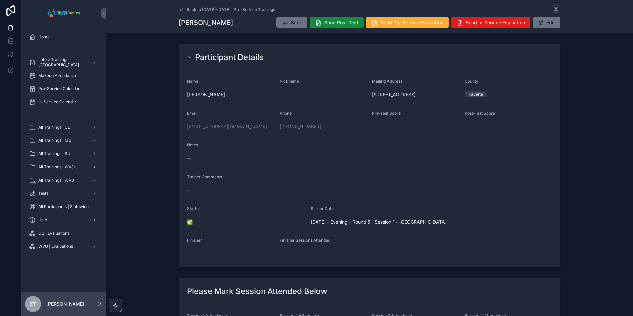
click at [180, 10] on icon "scrollable content" at bounding box center [181, 9] width 5 height 5
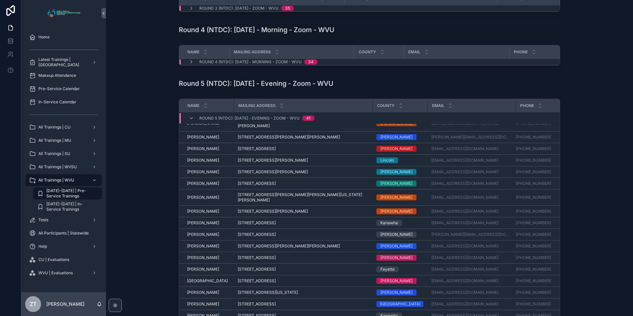
scroll to position [274, 0]
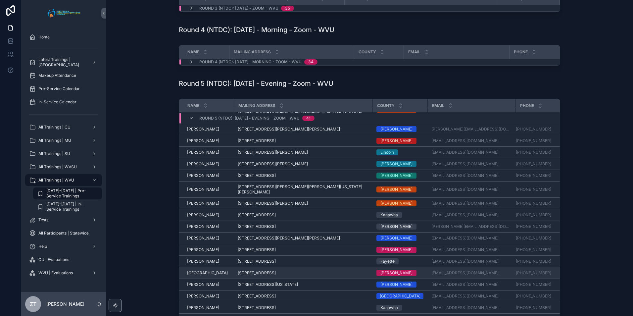
click at [199, 270] on span "[GEOGRAPHIC_DATA]" at bounding box center [207, 272] width 41 height 5
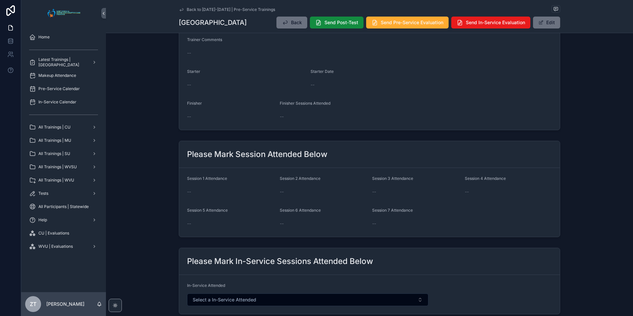
scroll to position [166, 0]
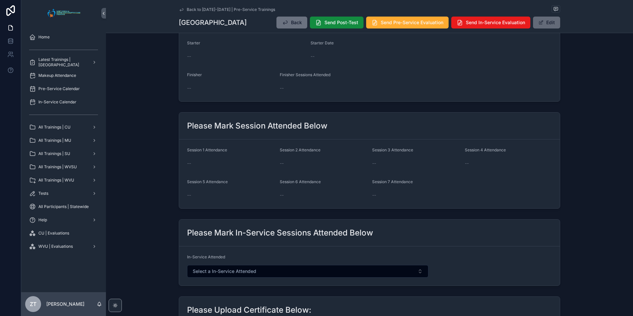
click at [541, 25] on span "scrollable content" at bounding box center [541, 22] width 5 height 5
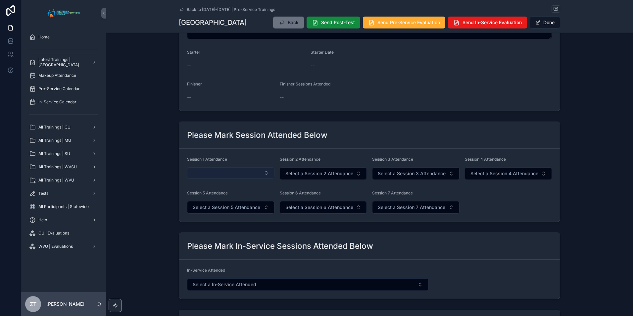
click at [217, 173] on button "Select Button" at bounding box center [230, 172] width 87 height 11
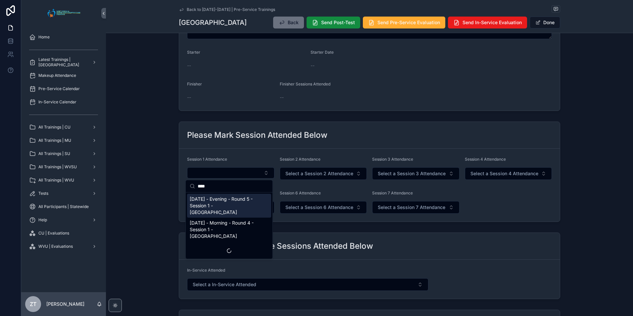
type input "****"
click at [238, 202] on span "[DATE] - Evening - Round 5 - Session 1 - [GEOGRAPHIC_DATA]" at bounding box center [225, 206] width 71 height 20
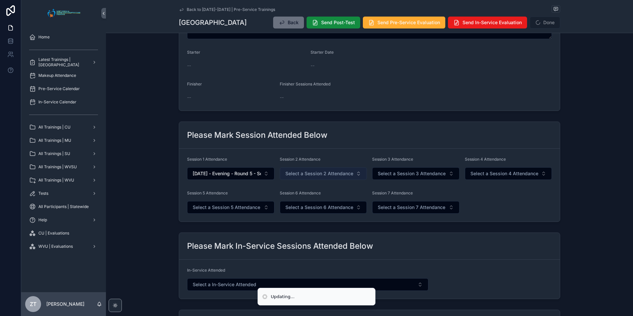
click at [308, 176] on span "Select a Session 2 Attendance" at bounding box center [319, 173] width 68 height 7
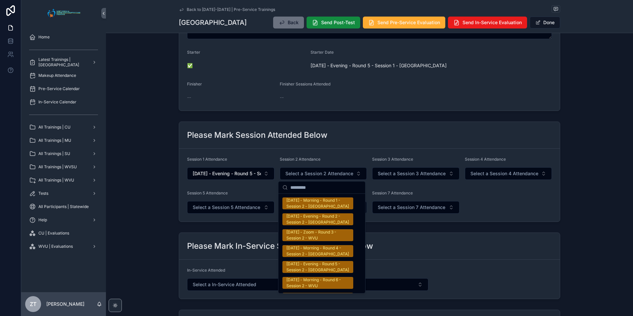
scroll to position [1093, 0]
click at [311, 229] on div "[DATE] - Evening - Round 5 - Session 2 - [GEOGRAPHIC_DATA]" at bounding box center [317, 235] width 63 height 12
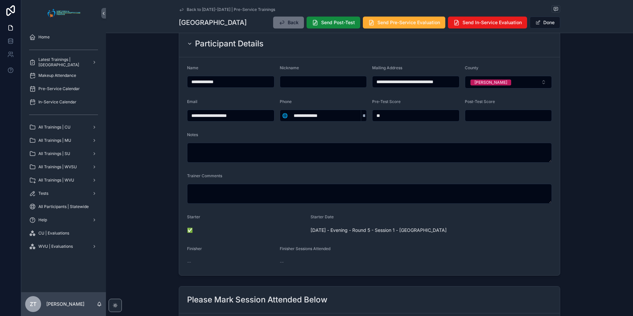
scroll to position [13, 0]
click at [543, 24] on button "Done" at bounding box center [545, 23] width 30 height 12
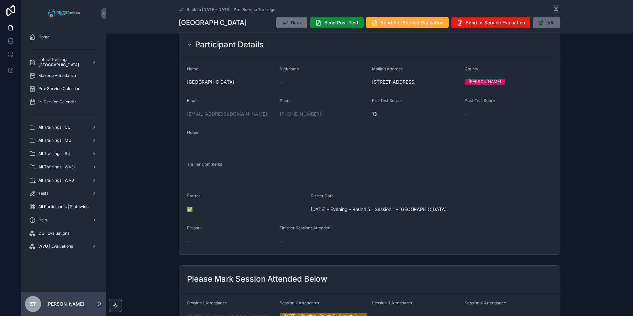
click at [545, 24] on button "Edit" at bounding box center [546, 23] width 27 height 12
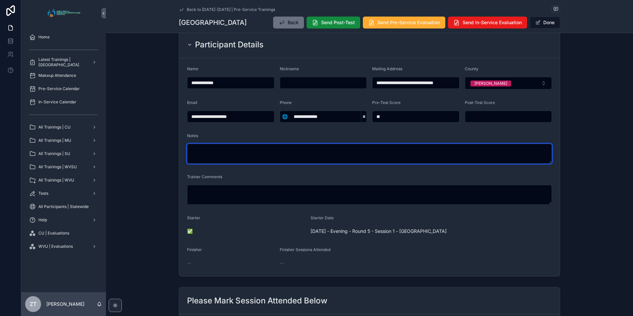
click at [240, 152] on textarea "scrollable content" at bounding box center [369, 154] width 365 height 20
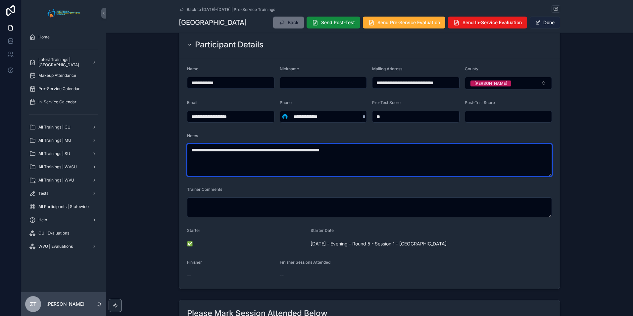
type textarea "**********"
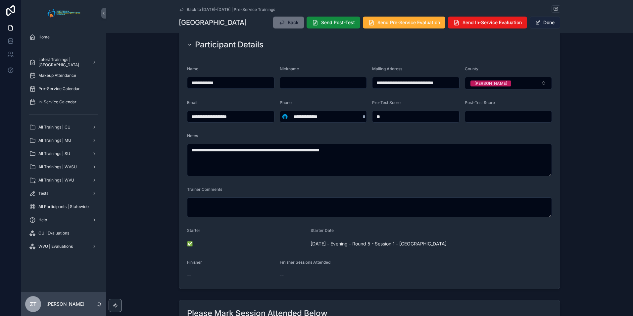
click at [546, 23] on button "Done" at bounding box center [545, 23] width 30 height 12
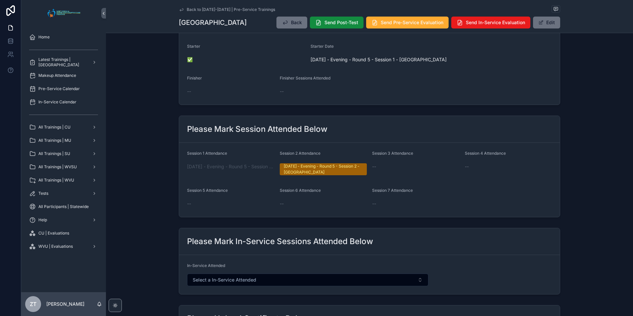
scroll to position [265, 0]
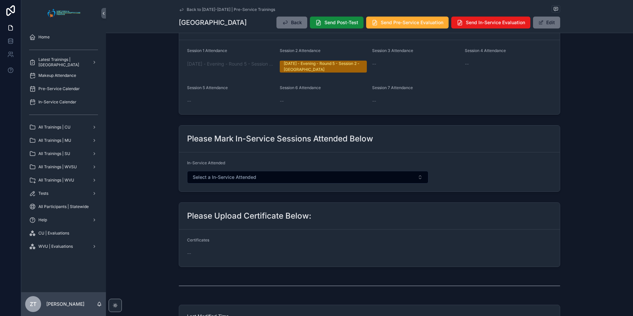
click at [181, 11] on icon "scrollable content" at bounding box center [181, 9] width 5 height 5
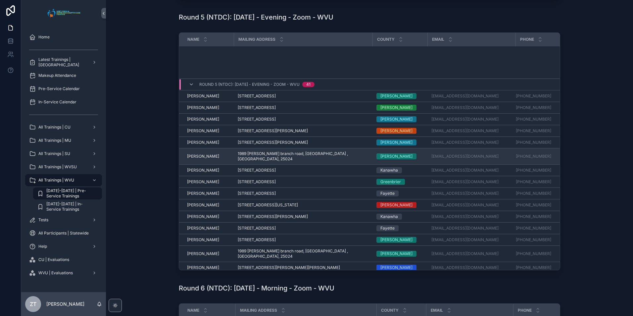
scroll to position [274, 0]
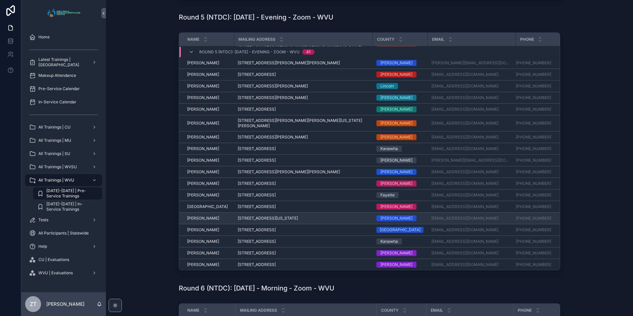
click at [197, 216] on span "[PERSON_NAME]" at bounding box center [203, 218] width 32 height 5
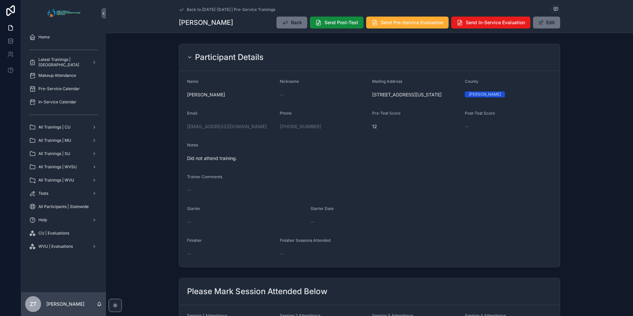
drag, startPoint x: 548, startPoint y: 26, endPoint x: 509, endPoint y: 52, distance: 47.2
click at [548, 26] on button "Edit" at bounding box center [546, 23] width 27 height 12
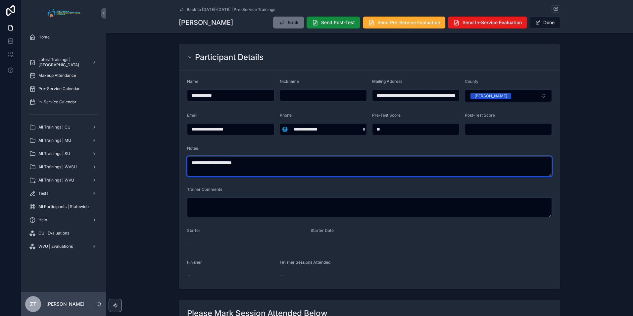
click at [230, 162] on textarea "**********" at bounding box center [369, 166] width 365 height 20
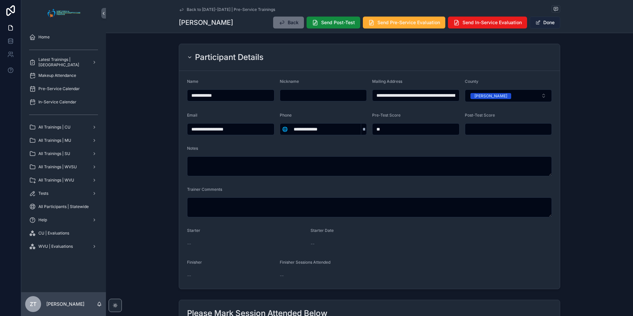
click at [550, 23] on button "Done" at bounding box center [545, 23] width 30 height 12
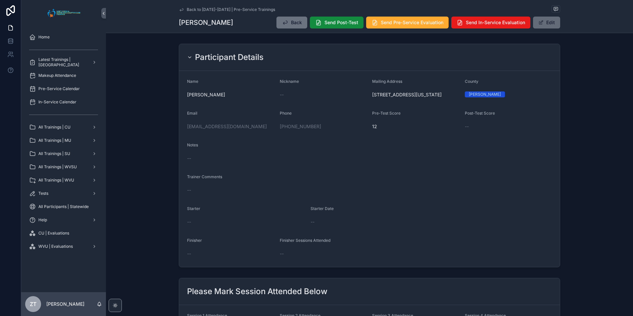
click at [535, 21] on button "Edit" at bounding box center [546, 23] width 27 height 12
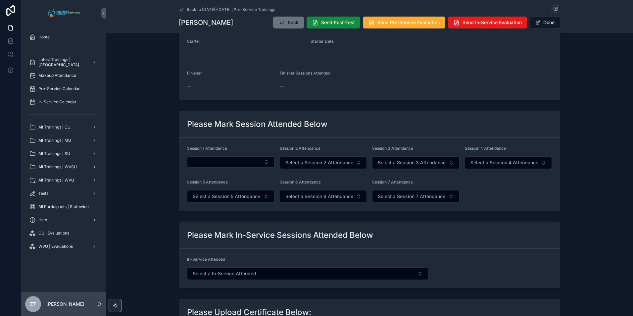
scroll to position [199, 0]
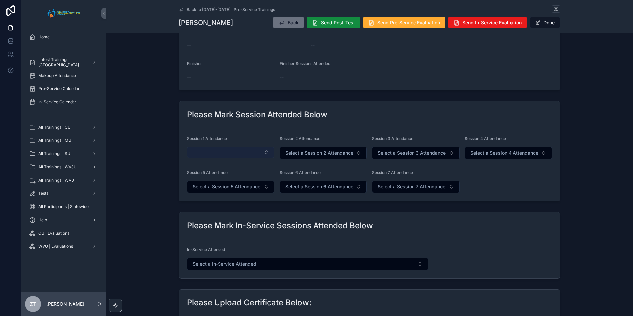
click at [227, 154] on button "Select Button" at bounding box center [230, 152] width 87 height 11
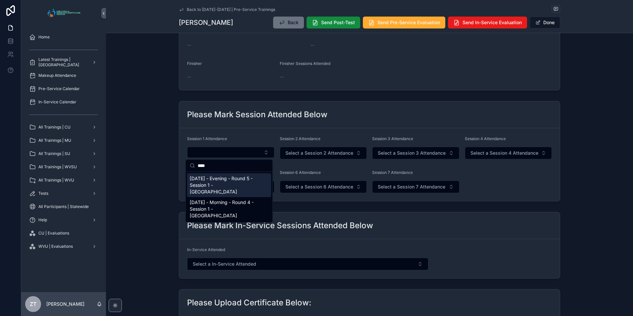
type input "****"
click at [228, 185] on span "[DATE] - Evening - Round 5 - Session 1 - [GEOGRAPHIC_DATA]" at bounding box center [225, 185] width 71 height 20
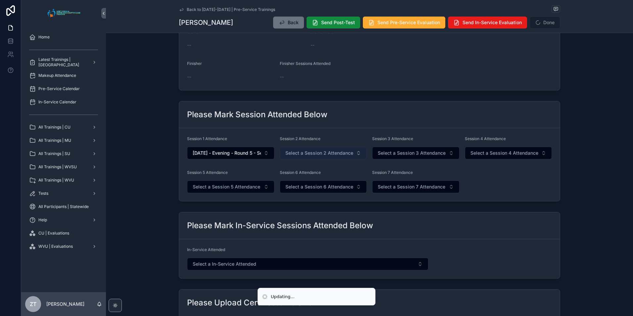
click at [312, 159] on button "Select a Session 2 Attendance" at bounding box center [323, 153] width 87 height 13
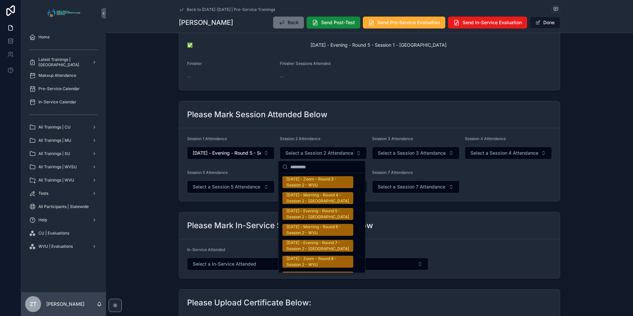
scroll to position [1093, 0]
click at [312, 208] on div "[DATE] - Evening - Round 5 - Session 2 - [GEOGRAPHIC_DATA]" at bounding box center [317, 214] width 63 height 12
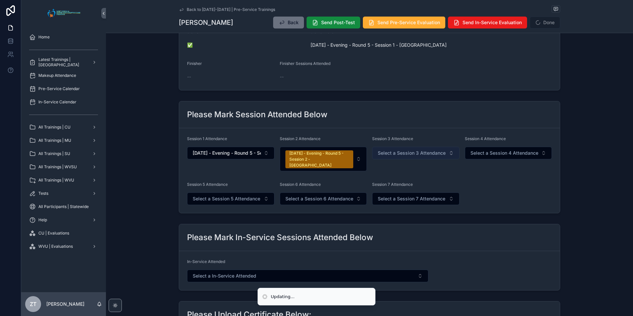
click at [399, 157] on button "Select a Session 3 Attendance" at bounding box center [415, 153] width 87 height 13
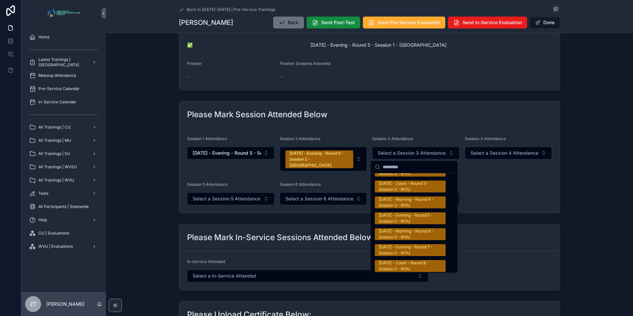
scroll to position [1060, 0]
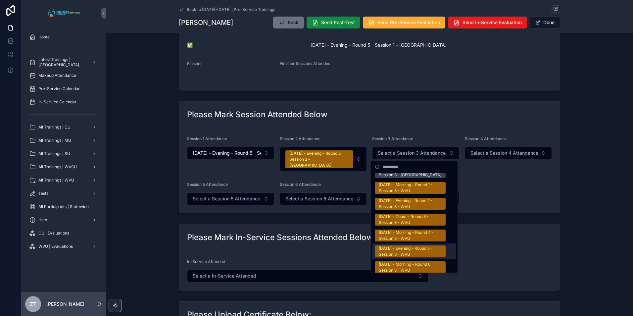
click at [397, 245] on div "[DATE] - Evening - Round 5 - Session 3 - WVU" at bounding box center [410, 251] width 63 height 12
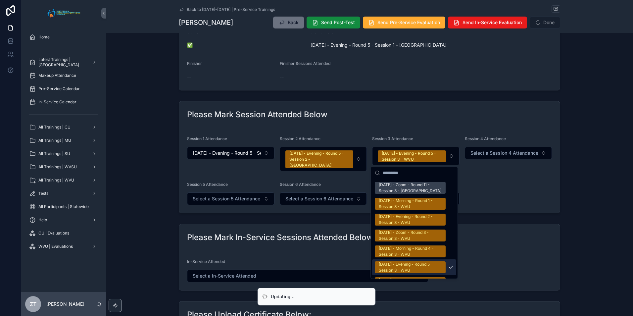
scroll to position [1070, 0]
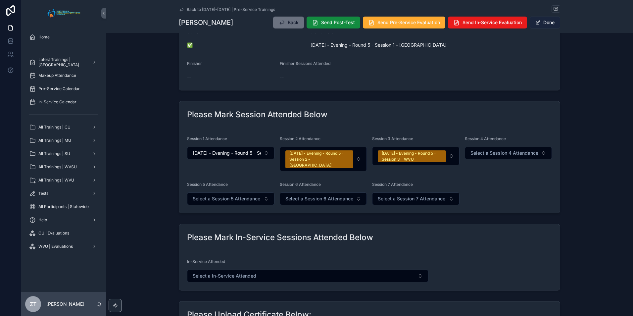
click at [536, 23] on span "scrollable content" at bounding box center [538, 22] width 5 height 5
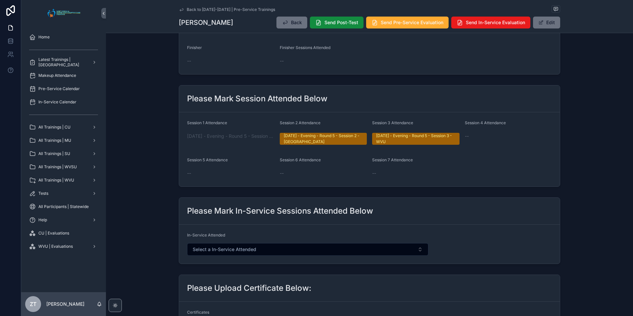
scroll to position [0, 0]
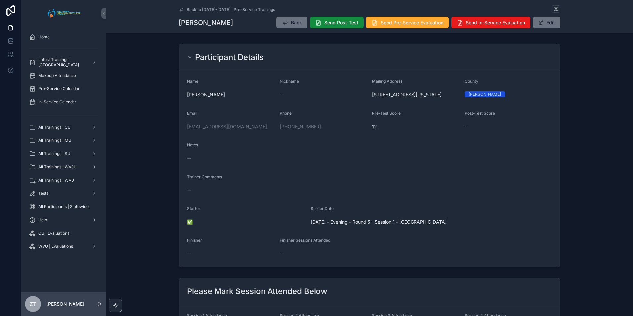
click at [180, 10] on icon "scrollable content" at bounding box center [181, 9] width 3 height 3
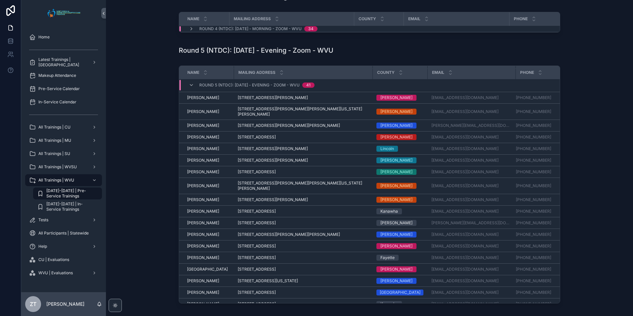
scroll to position [274, 0]
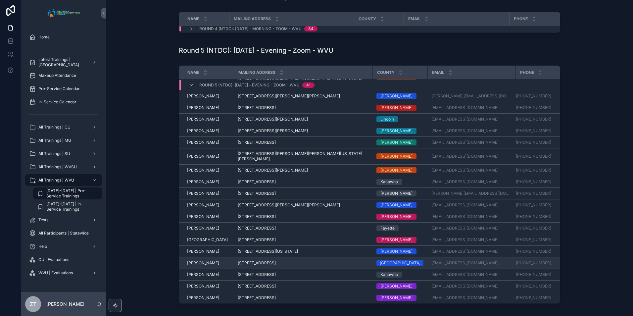
click at [195, 260] on span "[PERSON_NAME]" at bounding box center [203, 262] width 32 height 5
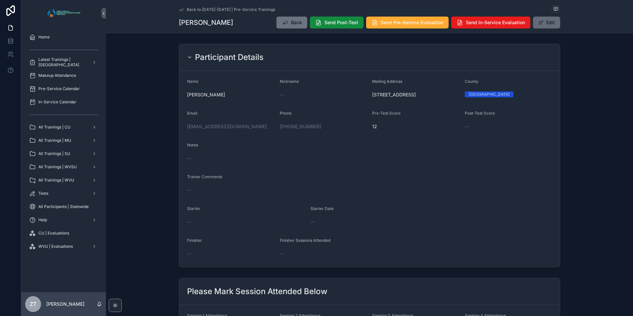
click at [547, 21] on button "Edit" at bounding box center [546, 23] width 27 height 12
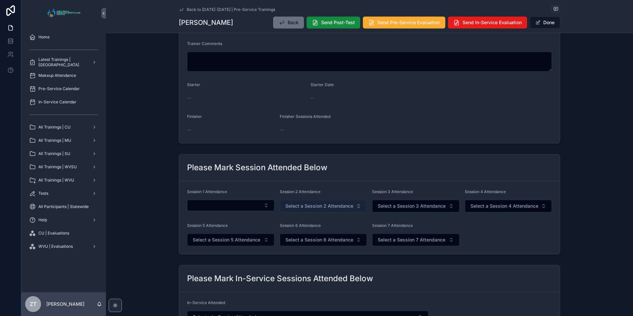
scroll to position [199, 0]
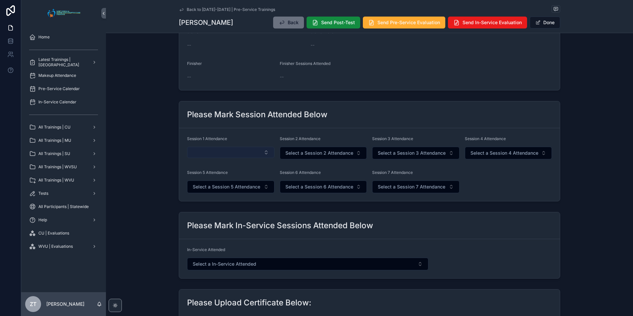
click at [225, 149] on button "Select Button" at bounding box center [230, 152] width 87 height 11
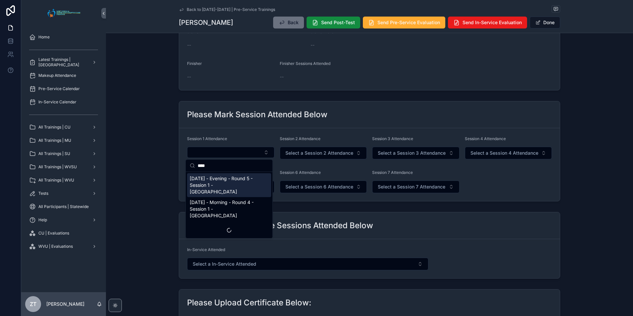
type input "****"
click at [229, 183] on span "[DATE] - Evening - Round 5 - Session 1 - [GEOGRAPHIC_DATA]" at bounding box center [225, 185] width 71 height 20
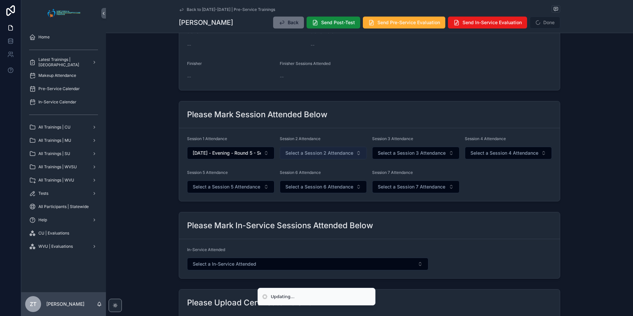
click at [312, 152] on span "Select a Session 2 Attendance" at bounding box center [319, 153] width 68 height 7
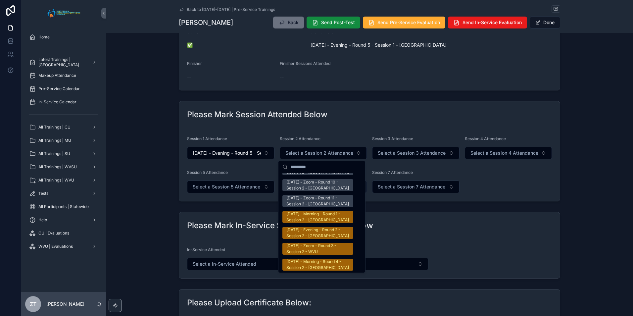
scroll to position [1060, 0]
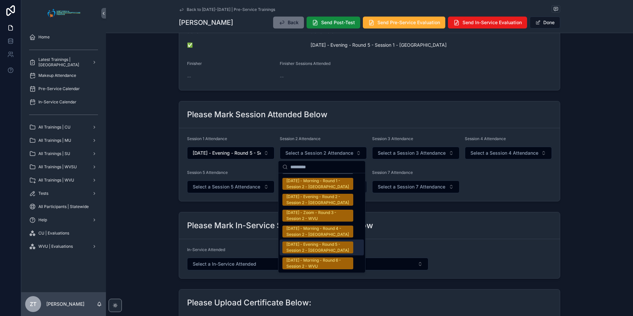
click at [308, 241] on div "[DATE] - Evening - Round 5 - Session 2 - [GEOGRAPHIC_DATA]" at bounding box center [317, 247] width 63 height 12
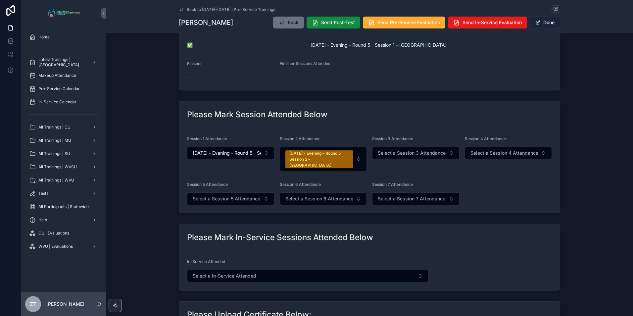
click at [538, 22] on span "scrollable content" at bounding box center [538, 22] width 5 height 5
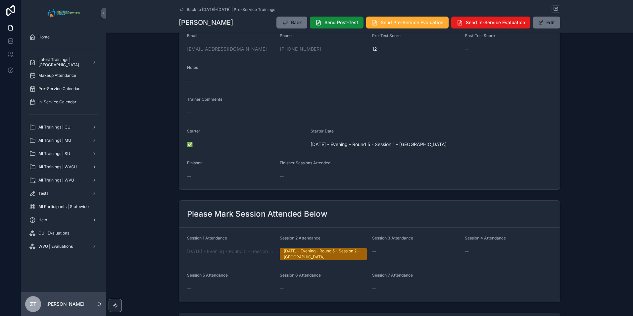
scroll to position [0, 0]
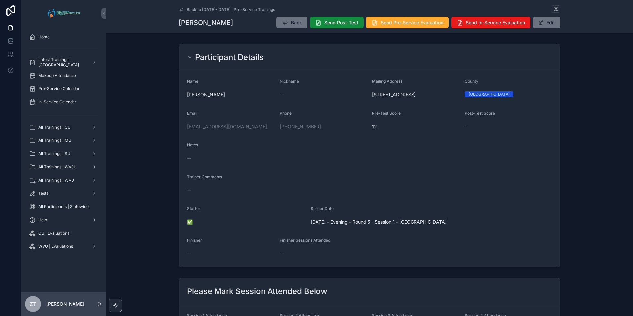
click at [179, 9] on icon "scrollable content" at bounding box center [181, 9] width 5 height 5
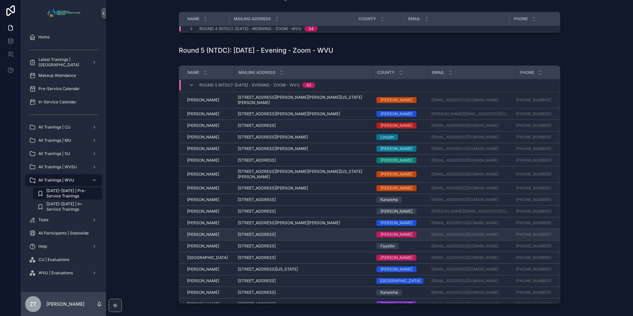
scroll to position [287, 0]
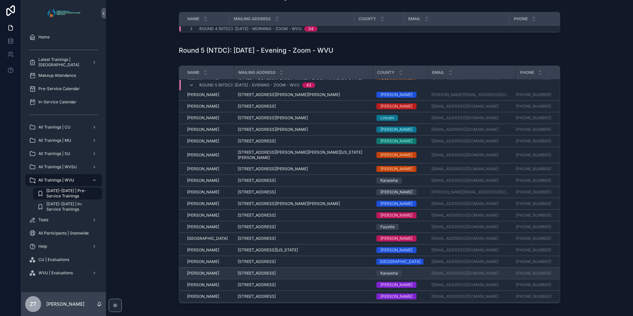
click at [192, 271] on span "[PERSON_NAME]" at bounding box center [203, 273] width 32 height 5
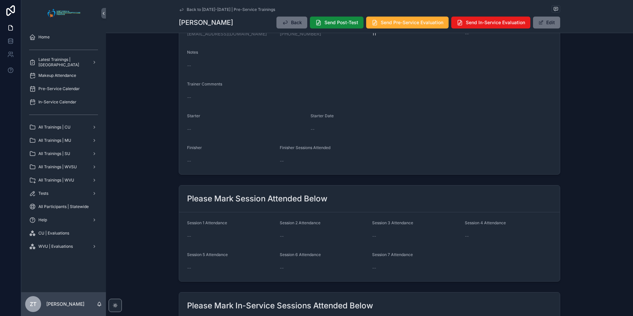
scroll to position [99, 0]
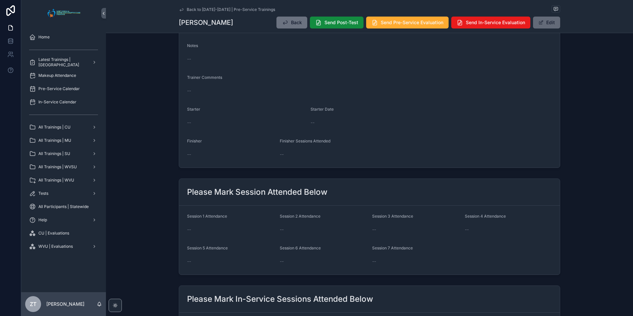
click at [549, 23] on button "Edit" at bounding box center [546, 23] width 27 height 12
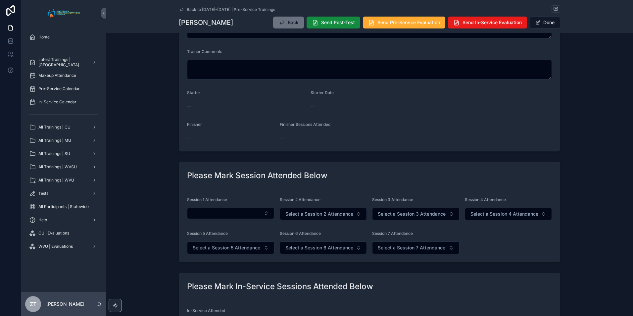
scroll to position [232, 0]
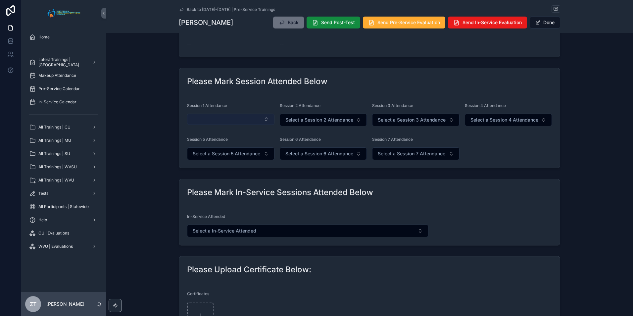
click at [228, 118] on button "Select Button" at bounding box center [230, 119] width 87 height 11
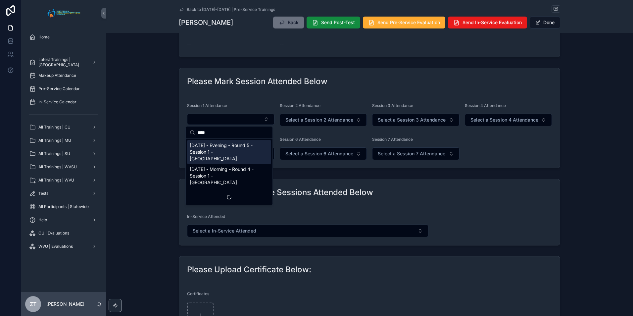
type input "****"
click at [231, 146] on span "[DATE] - Evening - Round 5 - Session 1 - [GEOGRAPHIC_DATA]" at bounding box center [225, 152] width 71 height 20
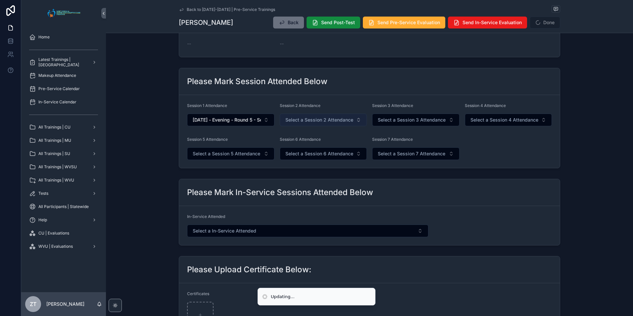
click at [317, 116] on button "Select a Session 2 Attendance" at bounding box center [323, 120] width 87 height 13
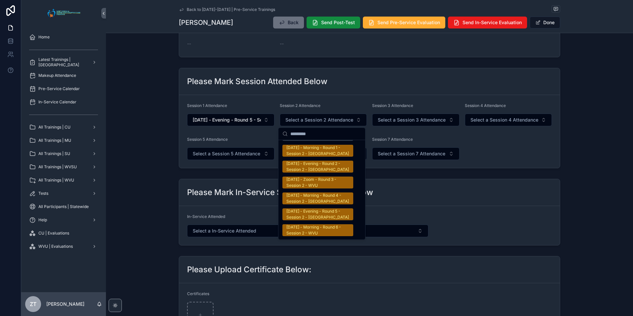
scroll to position [1093, 0]
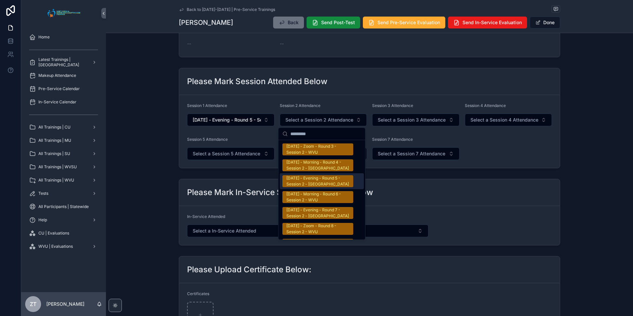
click at [320, 175] on div "[DATE] - Evening - Round 5 - Session 2 - [GEOGRAPHIC_DATA]" at bounding box center [317, 181] width 63 height 12
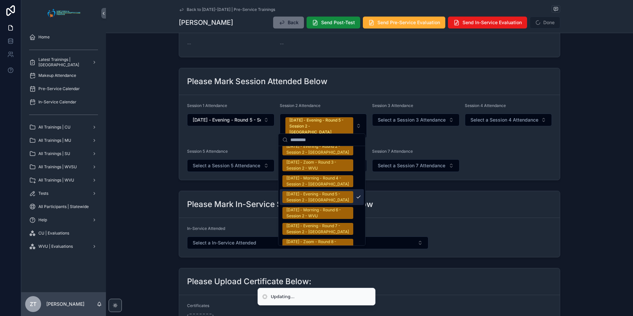
scroll to position [1103, 0]
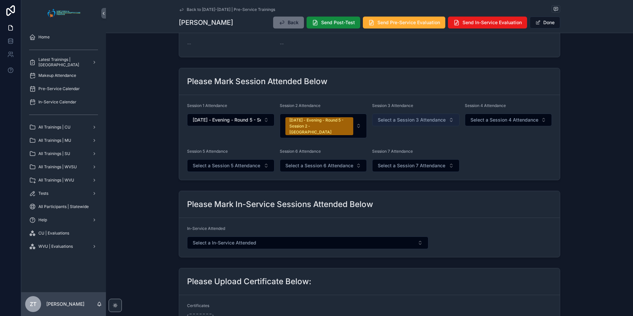
click at [406, 123] on button "Select a Session 3 Attendance" at bounding box center [415, 120] width 87 height 13
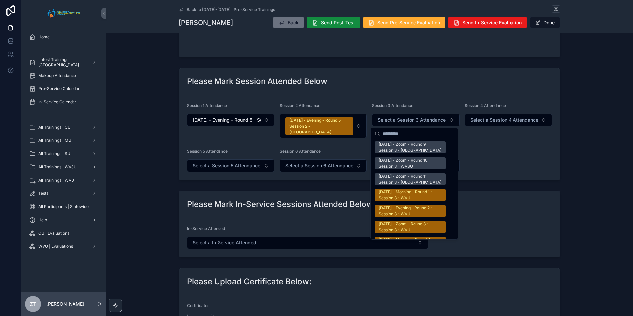
scroll to position [1027, 0]
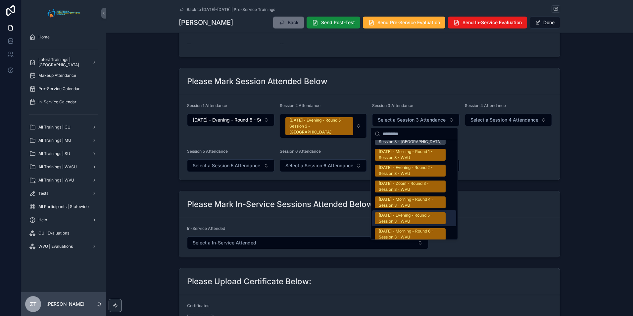
click at [398, 212] on div "[DATE] - Evening - Round 5 - Session 3 - WVU" at bounding box center [410, 218] width 63 height 12
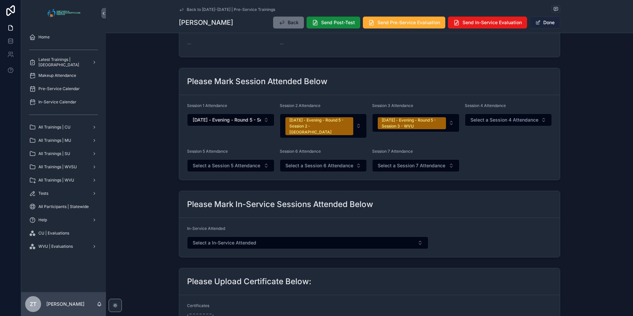
click at [539, 25] on span "scrollable content" at bounding box center [538, 22] width 5 height 5
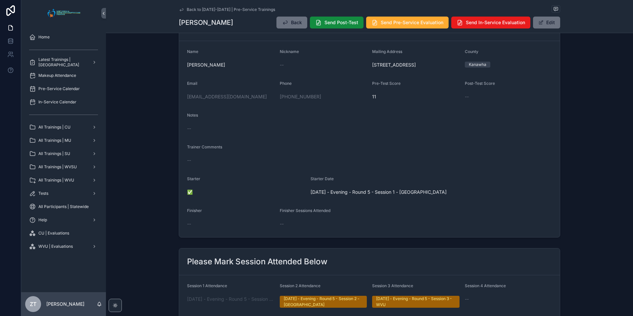
scroll to position [0, 0]
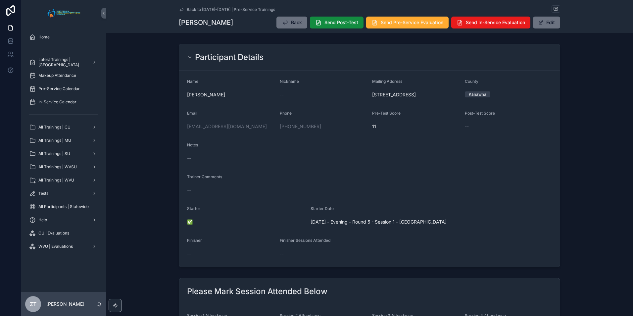
click at [179, 9] on icon "scrollable content" at bounding box center [181, 9] width 5 height 5
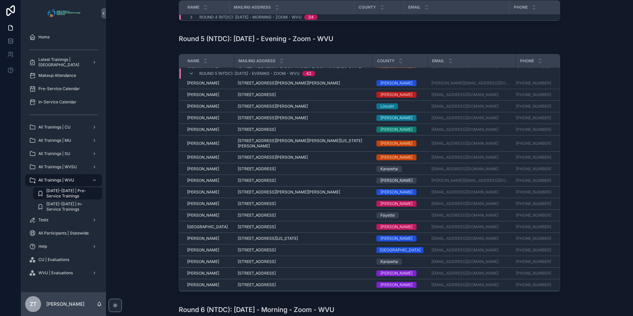
scroll to position [265, 0]
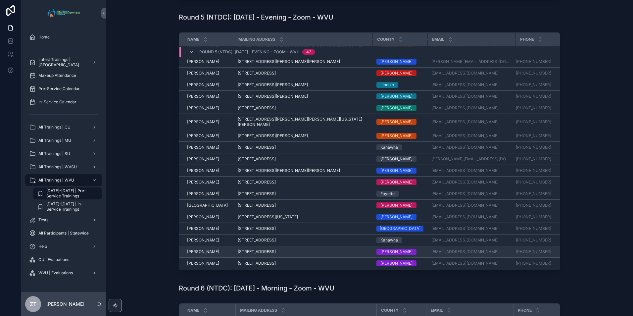
click at [207, 249] on span "[PERSON_NAME]" at bounding box center [203, 251] width 32 height 5
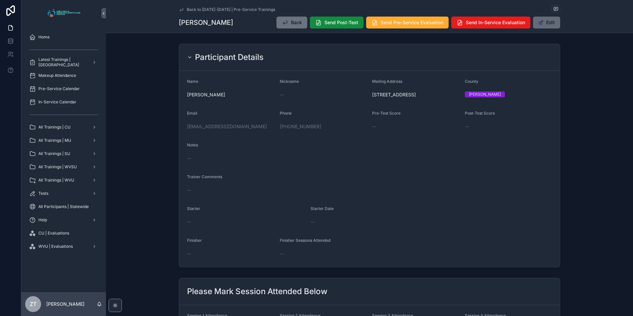
click at [545, 23] on button "Edit" at bounding box center [546, 23] width 27 height 12
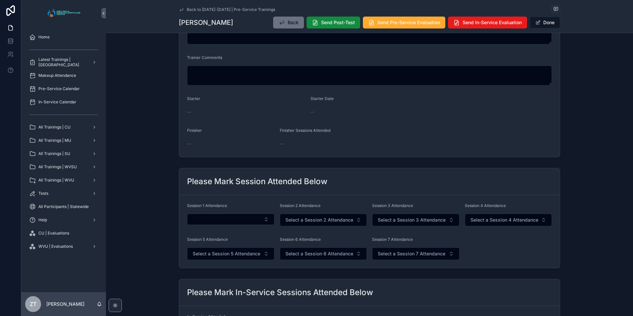
scroll to position [132, 0]
click at [229, 218] on button "Select Button" at bounding box center [230, 218] width 87 height 11
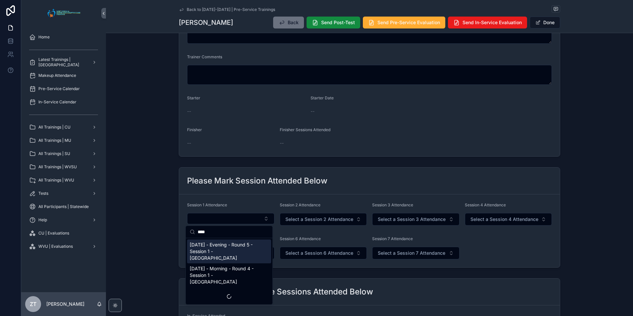
type input "****"
click at [220, 249] on span "[DATE] - Evening - Round 5 - Session 1 - [GEOGRAPHIC_DATA]" at bounding box center [225, 251] width 71 height 20
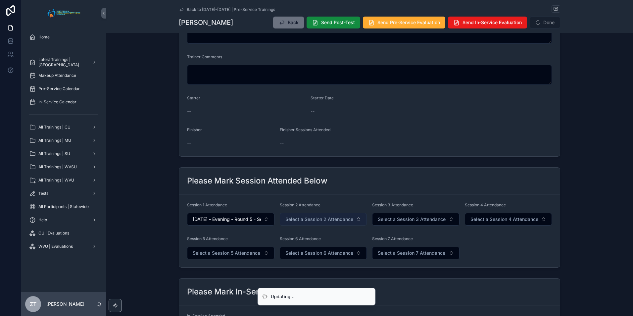
click at [306, 221] on span "Select a Session 2 Attendance" at bounding box center [319, 219] width 68 height 7
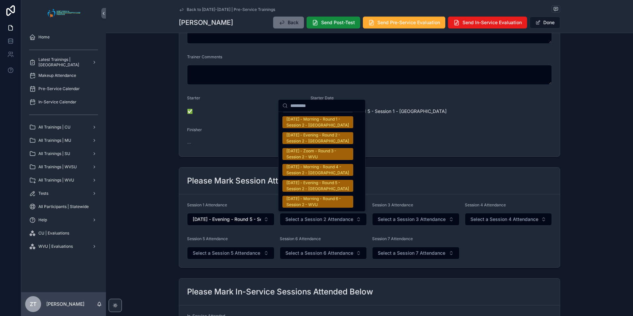
scroll to position [1093, 0]
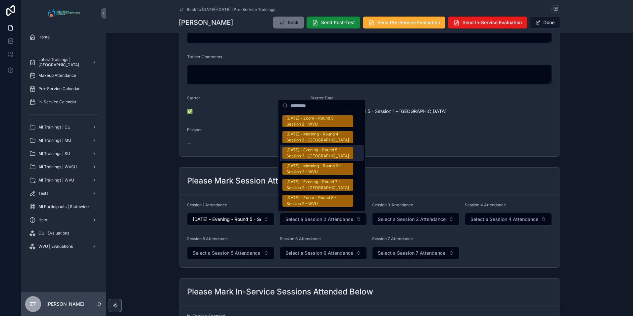
click at [311, 147] on div "[DATE] - Evening - Round 5 - Session 2 - [GEOGRAPHIC_DATA]" at bounding box center [317, 153] width 63 height 12
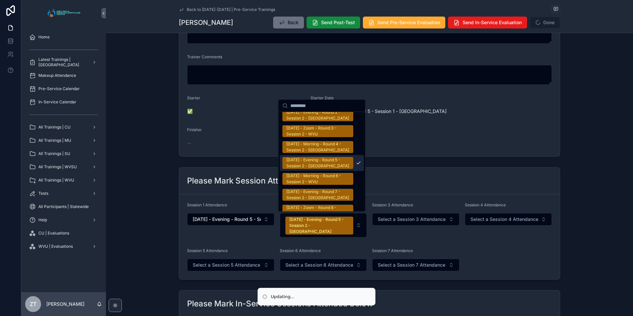
scroll to position [1103, 0]
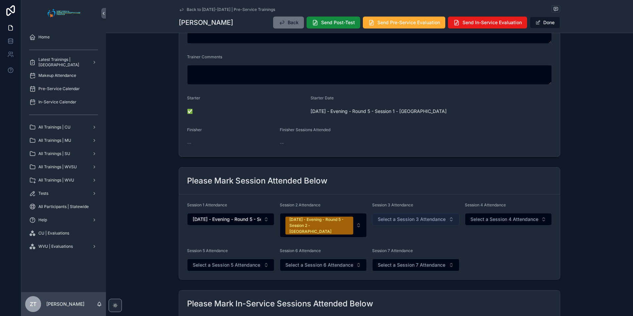
click at [395, 218] on span "Select a Session 3 Attendance" at bounding box center [412, 219] width 68 height 7
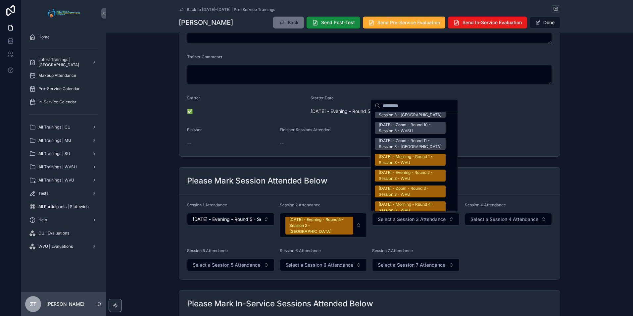
scroll to position [1060, 0]
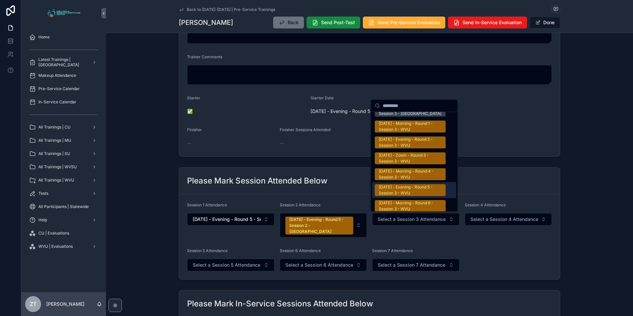
click at [398, 184] on div "[DATE] - Evening - Round 5 - Session 3 - WVU" at bounding box center [410, 190] width 63 height 12
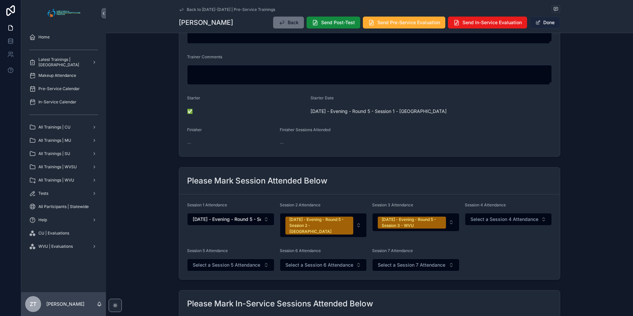
click at [539, 25] on button "Done" at bounding box center [545, 23] width 30 height 12
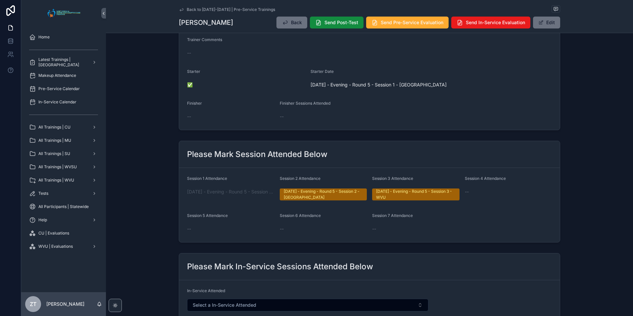
scroll to position [0, 0]
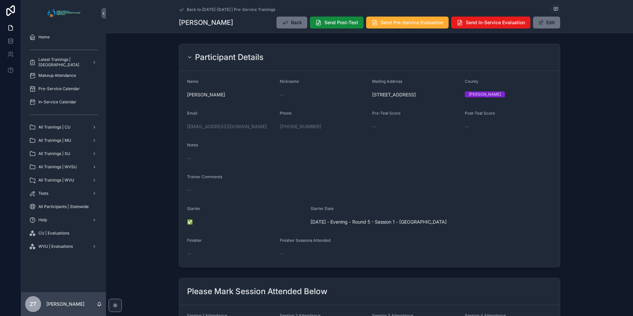
click at [181, 10] on icon "scrollable content" at bounding box center [181, 9] width 3 height 3
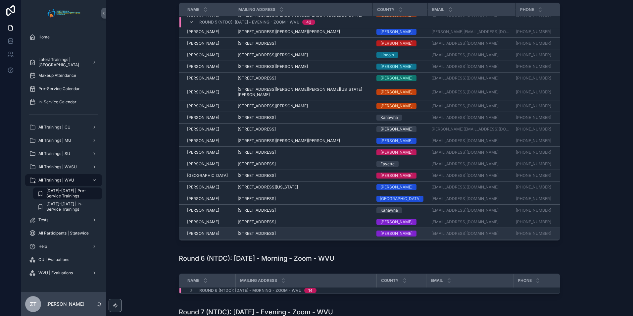
scroll to position [298, 0]
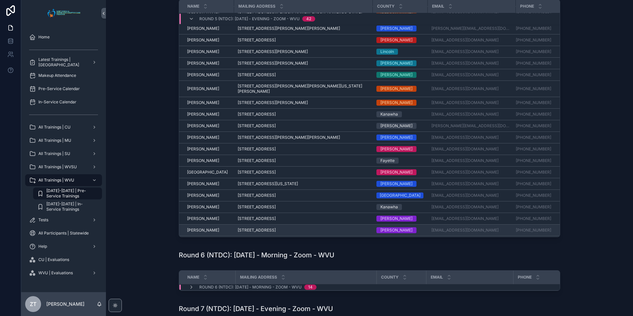
click at [198, 228] on span "[PERSON_NAME]" at bounding box center [203, 230] width 32 height 5
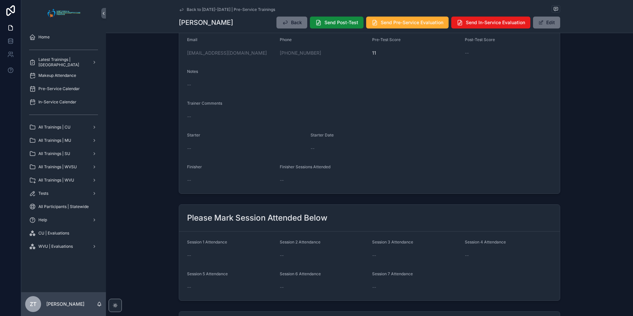
scroll to position [99, 0]
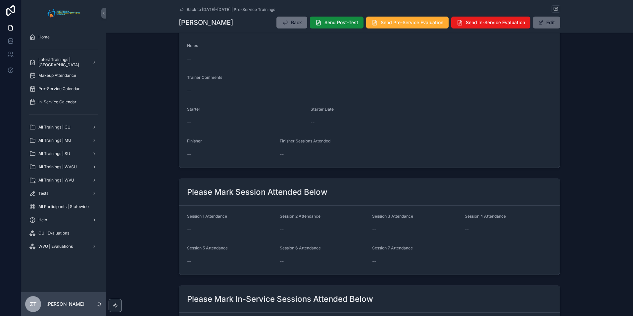
click at [544, 23] on button "Edit" at bounding box center [546, 23] width 27 height 12
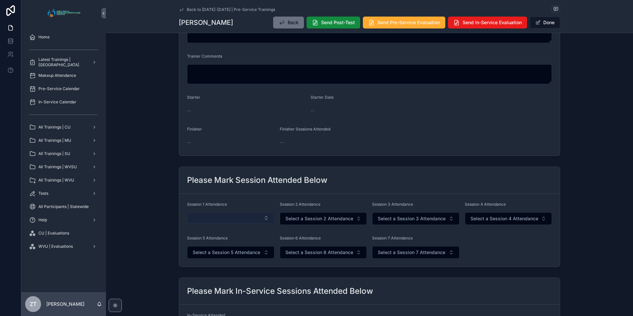
scroll to position [166, 0]
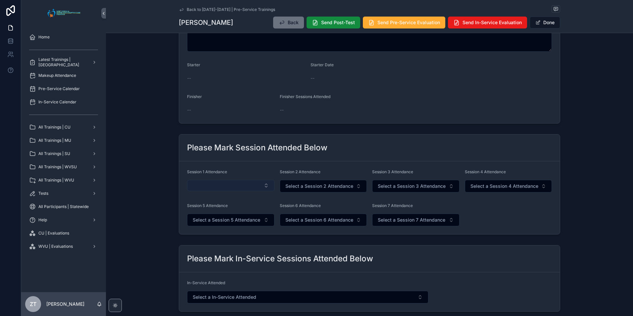
click at [220, 181] on button "Select Button" at bounding box center [230, 185] width 87 height 11
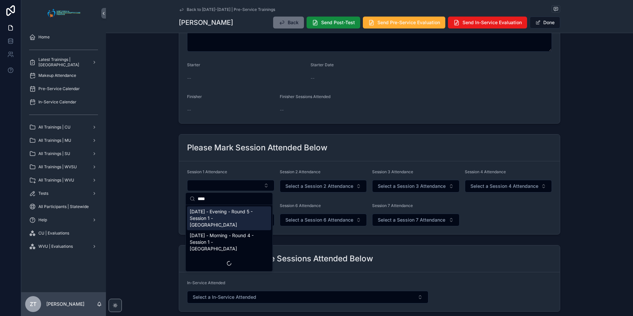
type input "****"
click at [234, 216] on span "[DATE] - Evening - Round 5 - Session 1 - [GEOGRAPHIC_DATA]" at bounding box center [225, 218] width 71 height 20
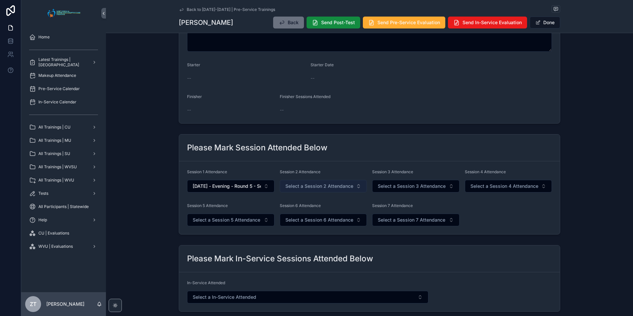
click at [310, 186] on span "Select a Session 2 Attendance" at bounding box center [319, 186] width 68 height 7
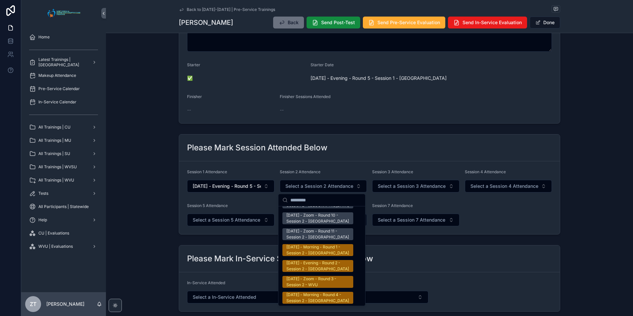
scroll to position [1060, 0]
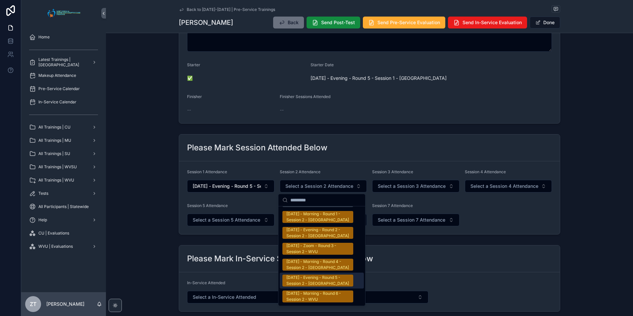
click at [310, 275] on div "[DATE] - Evening - Round 5 - Session 2 - [GEOGRAPHIC_DATA]" at bounding box center [317, 281] width 63 height 12
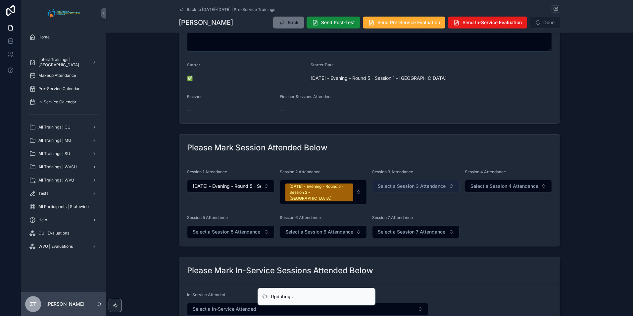
click at [414, 182] on button "Select a Session 3 Attendance" at bounding box center [415, 186] width 87 height 13
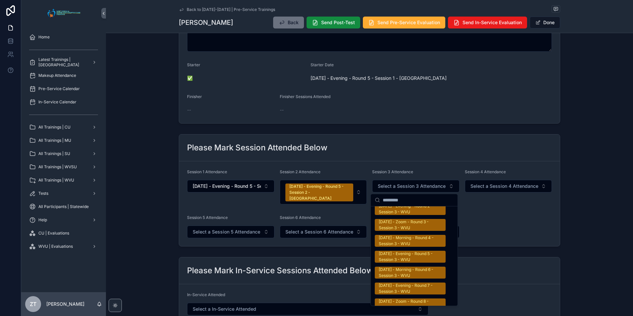
scroll to position [1093, 0]
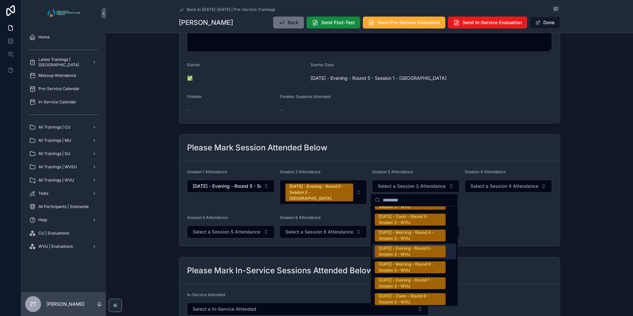
click at [410, 245] on div "[DATE] - Evening - Round 5 - Session 3 - WVU" at bounding box center [410, 251] width 63 height 12
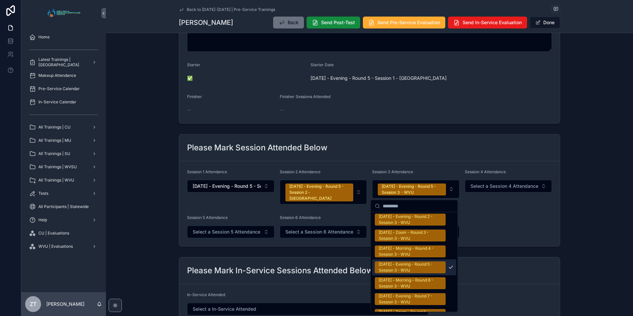
scroll to position [1103, 0]
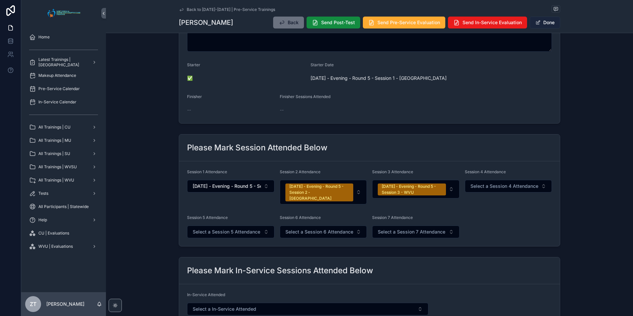
click at [537, 23] on span "scrollable content" at bounding box center [538, 22] width 5 height 5
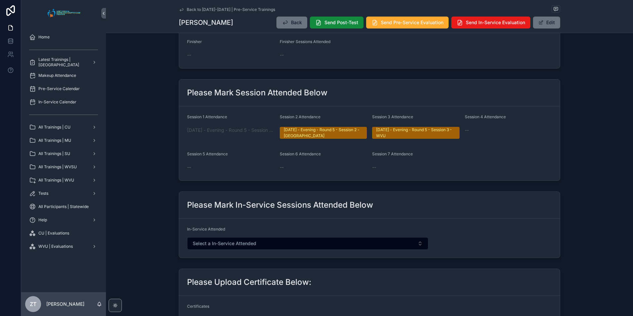
scroll to position [0, 0]
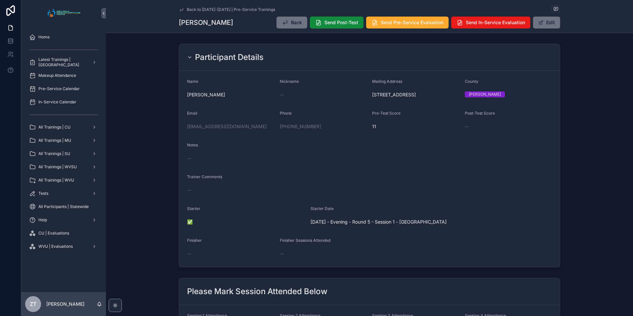
click at [179, 11] on icon "scrollable content" at bounding box center [181, 9] width 5 height 5
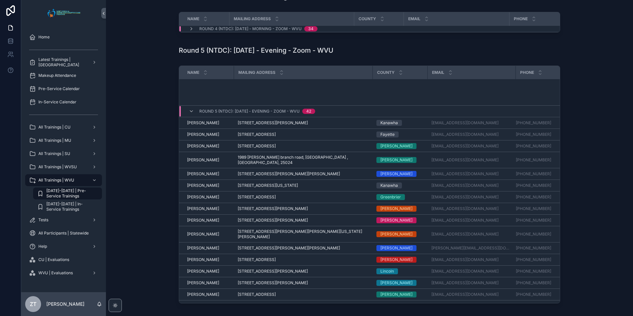
scroll to position [287, 0]
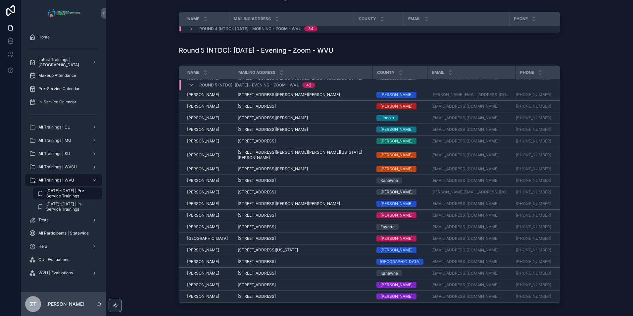
click at [203, 305] on span "[PERSON_NAME]" at bounding box center [203, 307] width 32 height 5
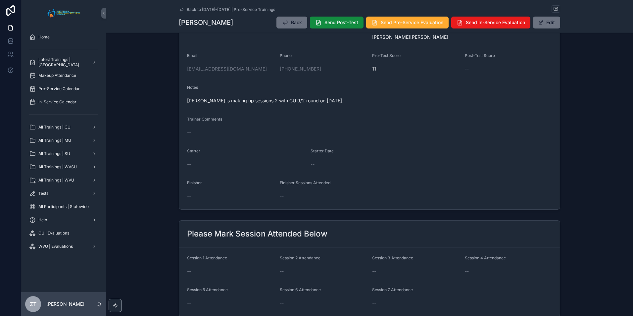
scroll to position [66, 0]
drag, startPoint x: 542, startPoint y: 24, endPoint x: 521, endPoint y: 40, distance: 26.4
click at [542, 24] on span "scrollable content" at bounding box center [541, 22] width 5 height 5
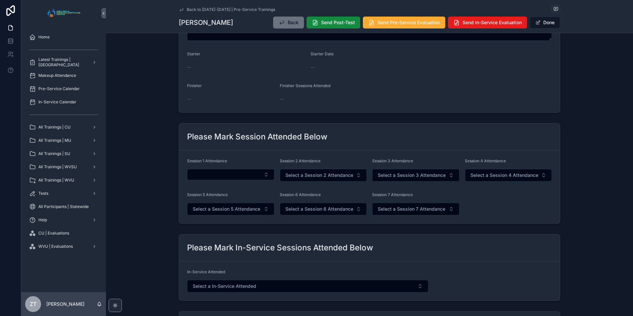
scroll to position [199, 0]
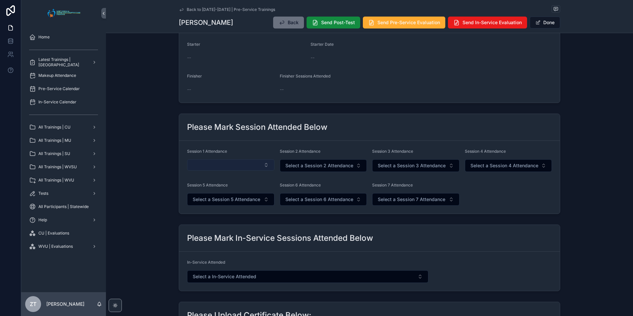
click at [227, 161] on button "Select Button" at bounding box center [230, 164] width 87 height 11
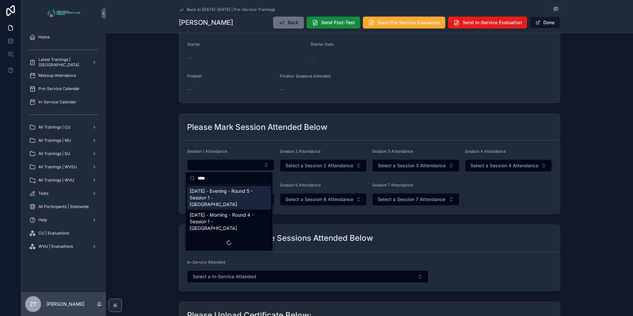
type input "****"
click at [231, 195] on span "[DATE] - Evening - Round 5 - Session 1 - [GEOGRAPHIC_DATA]" at bounding box center [225, 198] width 71 height 20
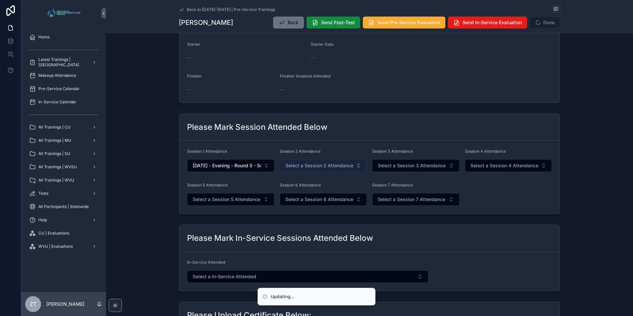
click at [314, 166] on span "Select a Session 2 Attendance" at bounding box center [319, 165] width 68 height 7
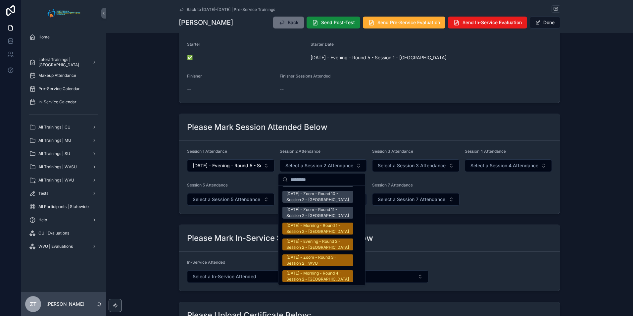
scroll to position [1060, 0]
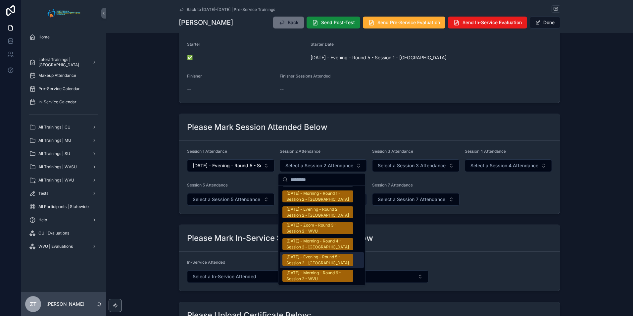
click at [312, 254] on div "[DATE] - Evening - Round 5 - Session 2 - [GEOGRAPHIC_DATA]" at bounding box center [317, 260] width 63 height 12
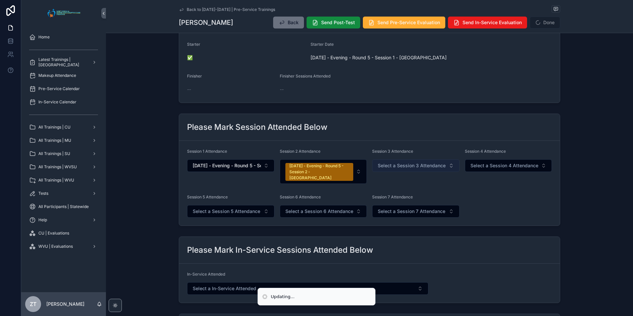
click at [398, 163] on span "Select a Session 3 Attendance" at bounding box center [412, 165] width 68 height 7
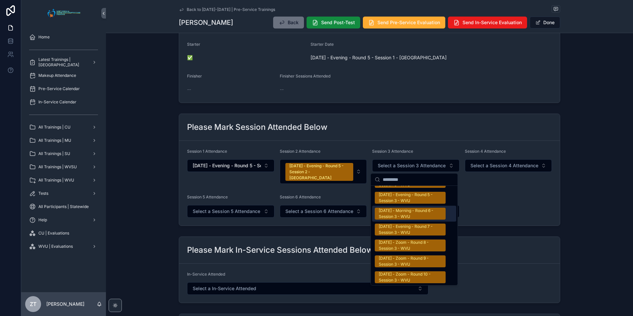
scroll to position [1093, 0]
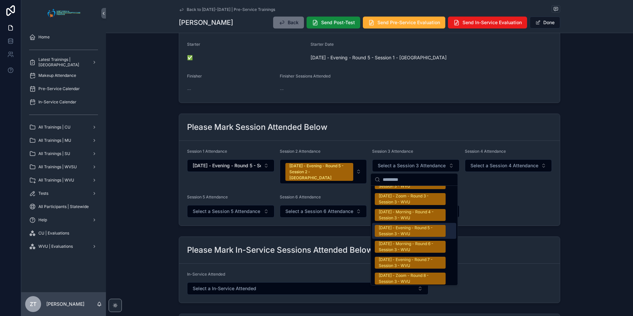
click at [404, 225] on div "[DATE] - Evening - Round 5 - Session 3 - WVU" at bounding box center [410, 231] width 63 height 12
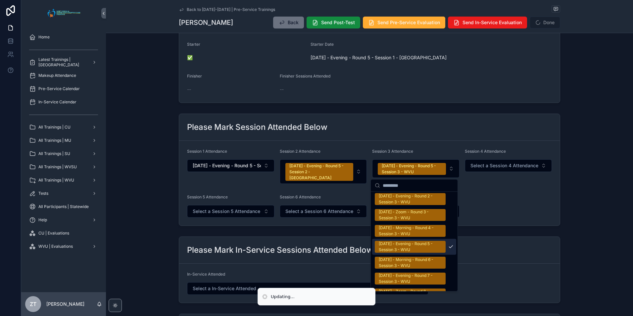
scroll to position [1103, 0]
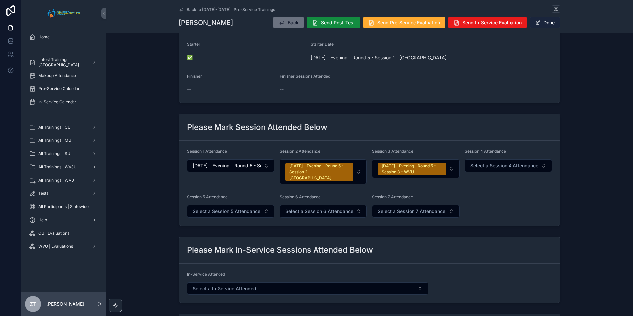
click at [548, 26] on button "Done" at bounding box center [545, 23] width 30 height 12
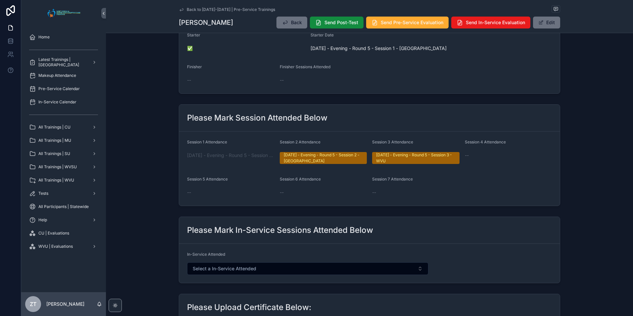
scroll to position [0, 0]
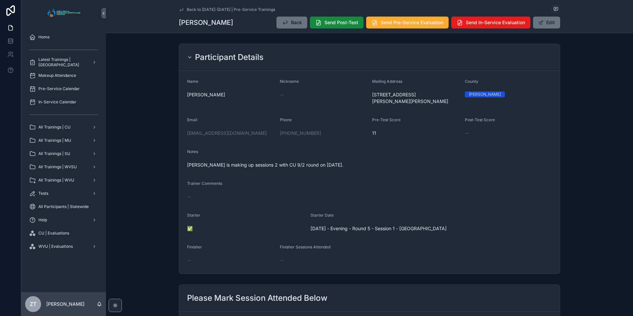
click at [179, 9] on icon "scrollable content" at bounding box center [181, 9] width 5 height 5
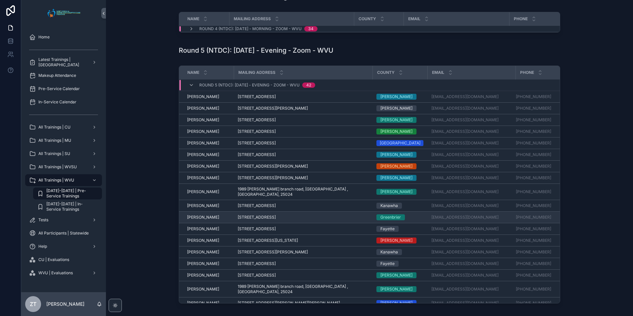
click at [196, 216] on span "[PERSON_NAME]" at bounding box center [203, 217] width 32 height 5
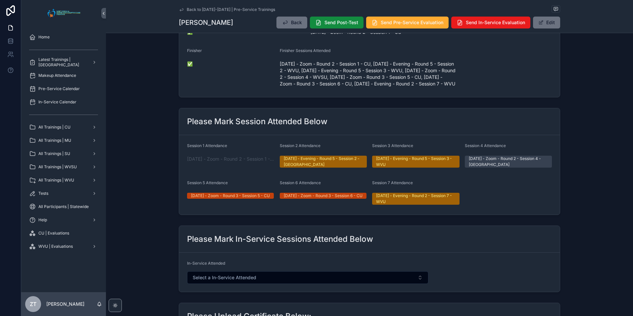
scroll to position [199, 0]
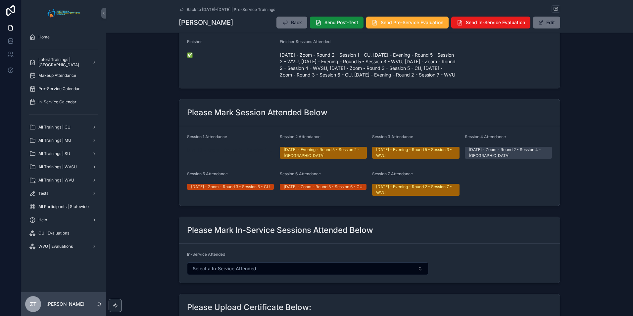
click at [207, 153] on span "[DATE] - Zoom - Round 2 - Session 1 - CU" at bounding box center [230, 150] width 87 height 7
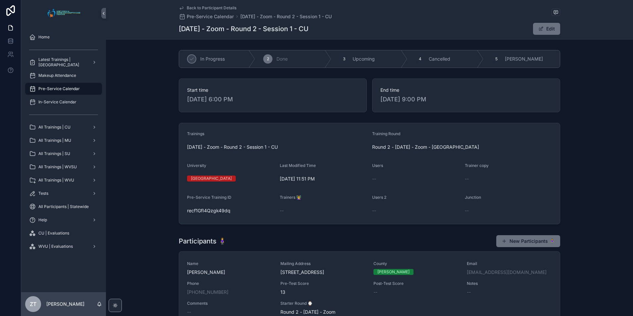
click at [180, 7] on icon "scrollable content" at bounding box center [181, 7] width 5 height 5
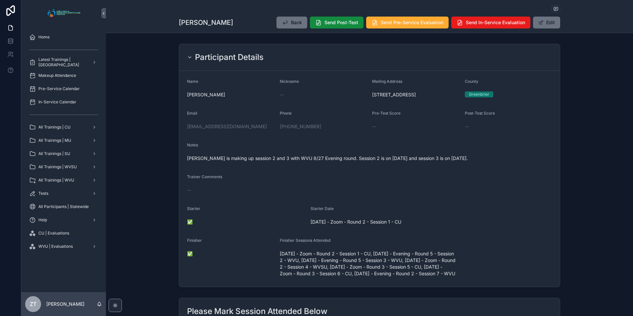
drag, startPoint x: 285, startPoint y: 104, endPoint x: 256, endPoint y: 79, distance: 38.8
click at [285, 100] on div "Nickname --" at bounding box center [323, 89] width 87 height 21
click at [71, 175] on link "All Trainings | WVU" at bounding box center [63, 180] width 77 height 12
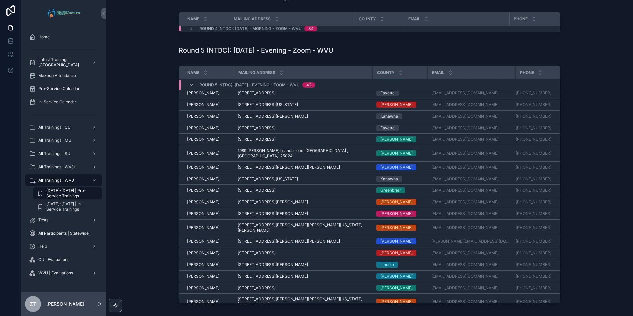
scroll to position [175, 0]
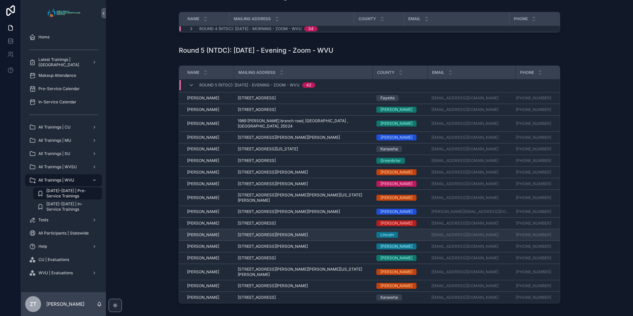
click at [198, 232] on span "[PERSON_NAME]" at bounding box center [203, 234] width 32 height 5
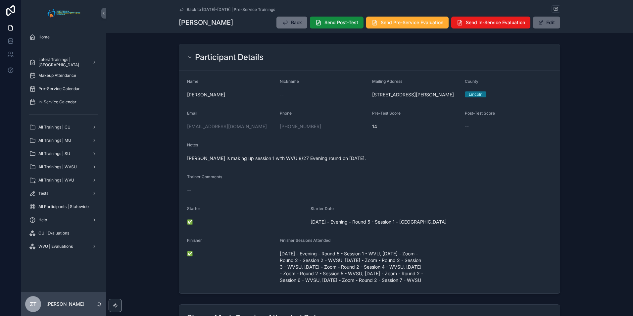
click at [542, 27] on button "Edit" at bounding box center [546, 23] width 27 height 12
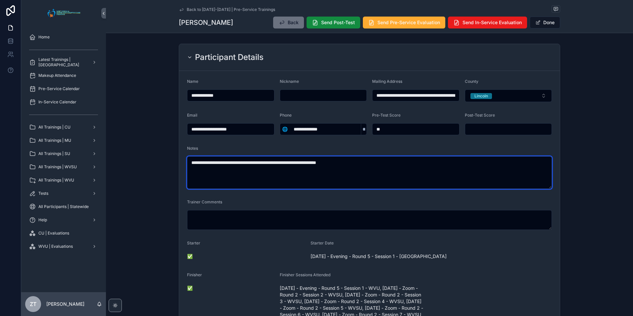
click at [315, 168] on textarea "**********" at bounding box center [369, 172] width 365 height 32
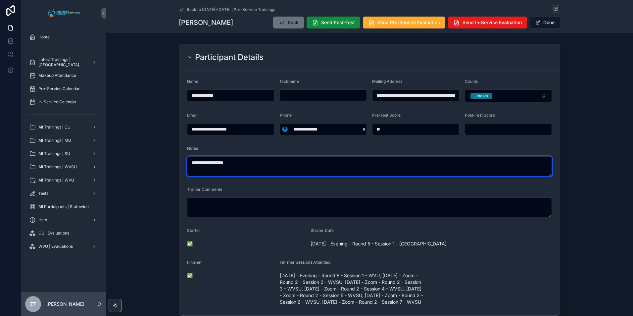
type textarea "**********"
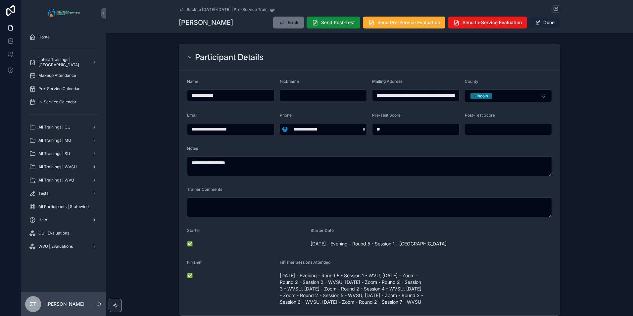
click at [544, 23] on button "Done" at bounding box center [545, 23] width 30 height 12
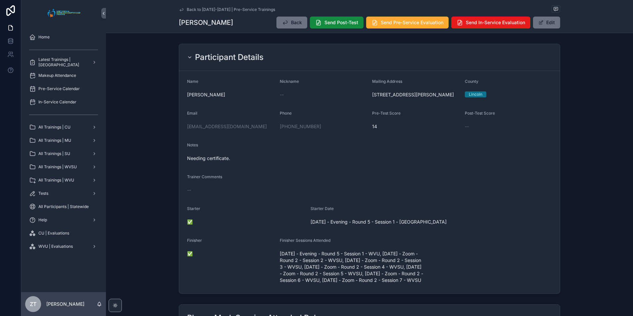
click at [179, 8] on icon "scrollable content" at bounding box center [181, 9] width 5 height 5
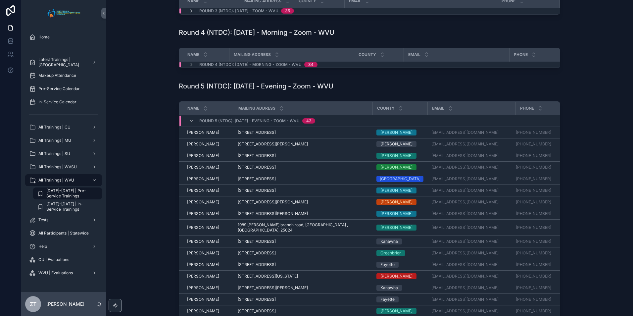
scroll to position [199, 0]
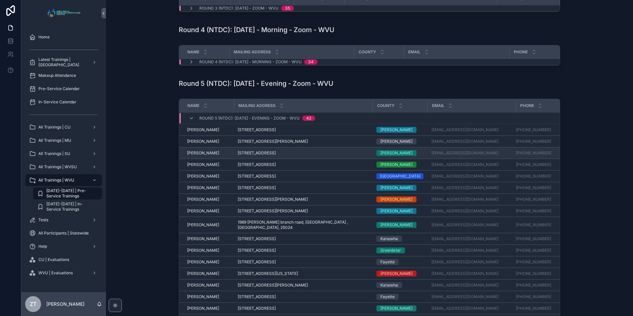
click at [201, 156] on span "[PERSON_NAME]" at bounding box center [203, 152] width 32 height 5
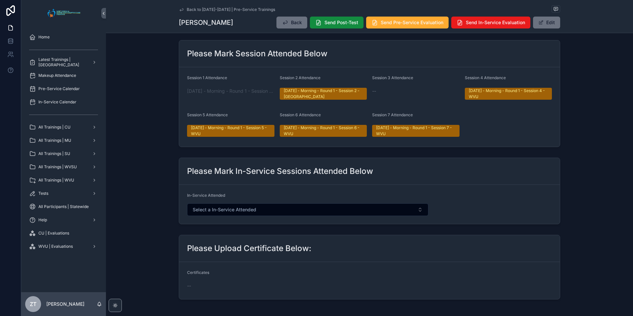
scroll to position [232, 0]
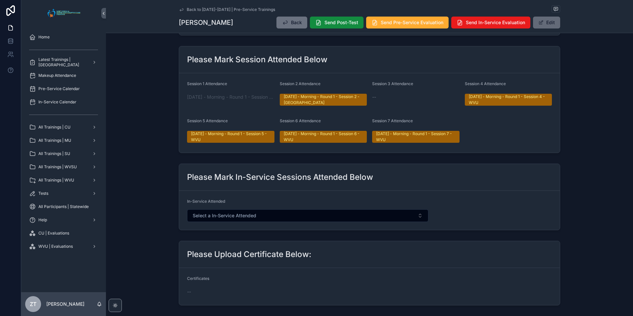
click at [552, 25] on button "Edit" at bounding box center [546, 23] width 27 height 12
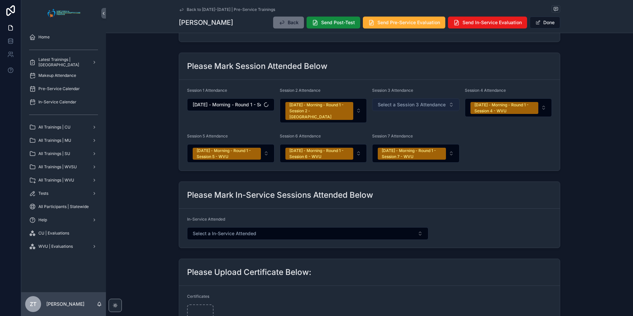
click at [434, 106] on span "Select a Session 3 Attendance" at bounding box center [412, 104] width 68 height 7
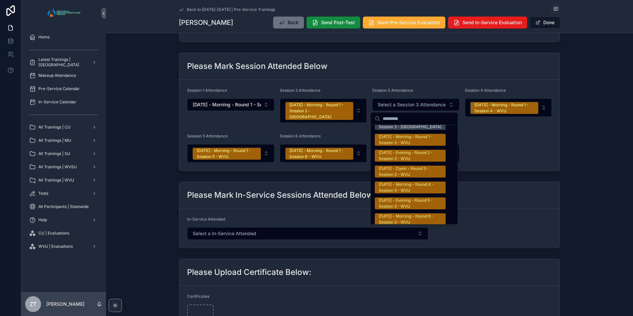
scroll to position [1060, 0]
click at [402, 197] on div "[DATE] - Evening - Round 5 - Session 3 - WVU" at bounding box center [410, 203] width 63 height 12
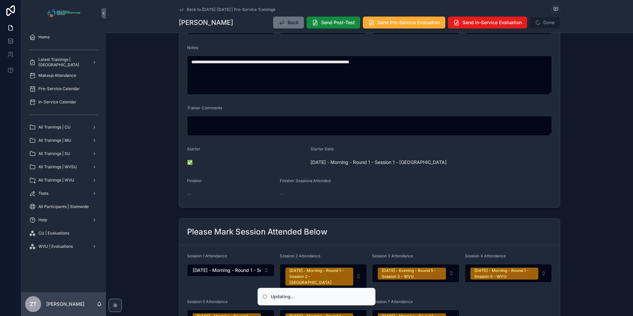
scroll to position [0, 0]
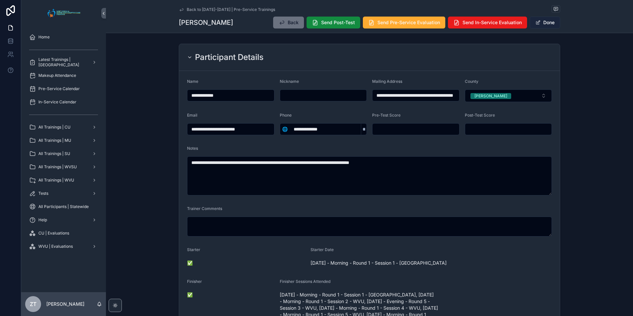
click at [545, 25] on button "Done" at bounding box center [545, 23] width 30 height 12
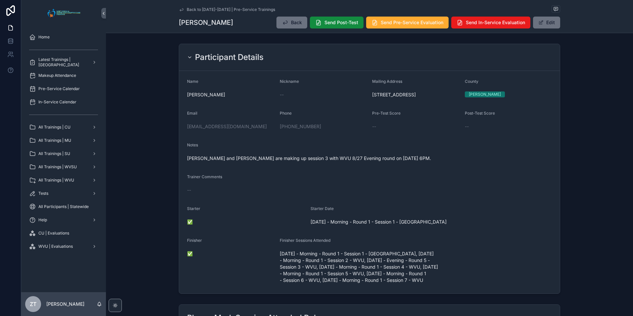
click at [179, 9] on icon "scrollable content" at bounding box center [181, 9] width 5 height 5
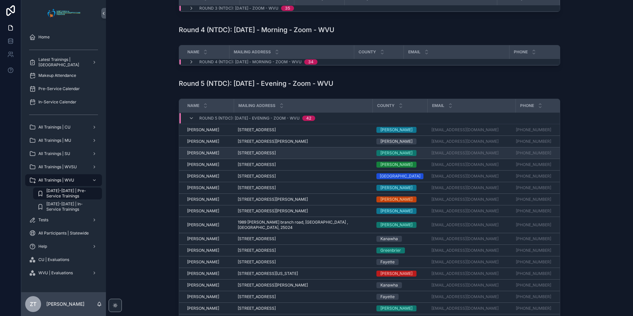
click at [195, 153] on td "Barbara White Barbara White" at bounding box center [206, 153] width 55 height 12
click at [196, 155] on span "[PERSON_NAME]" at bounding box center [203, 152] width 32 height 5
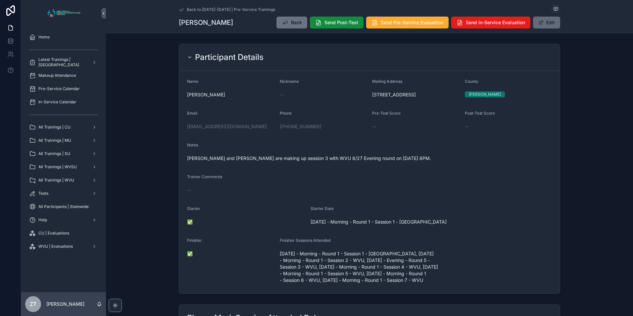
click at [549, 22] on button "Edit" at bounding box center [546, 23] width 27 height 12
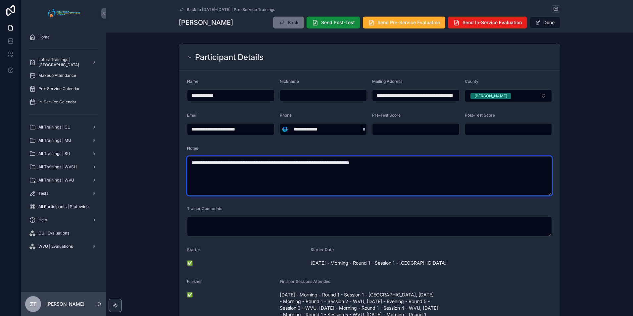
click at [421, 164] on textarea "**********" at bounding box center [369, 175] width 365 height 39
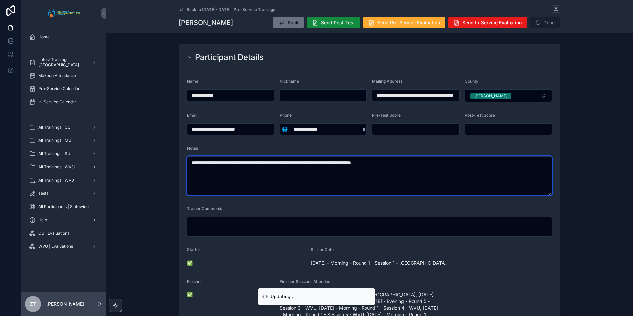
click at [421, 164] on textarea "**********" at bounding box center [369, 175] width 365 height 39
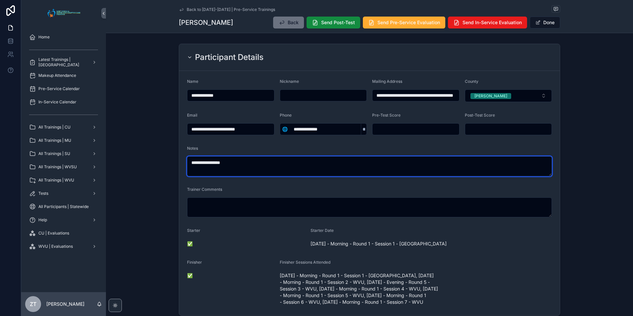
type textarea "**********"
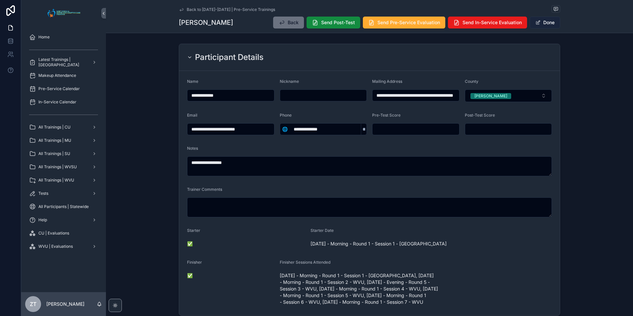
click at [539, 22] on span "scrollable content" at bounding box center [538, 22] width 5 height 5
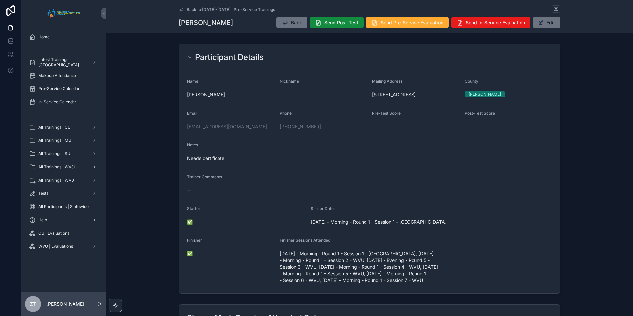
click at [179, 8] on icon "scrollable content" at bounding box center [181, 9] width 5 height 5
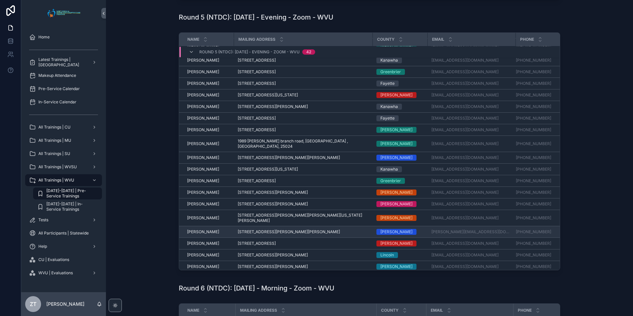
scroll to position [79, 0]
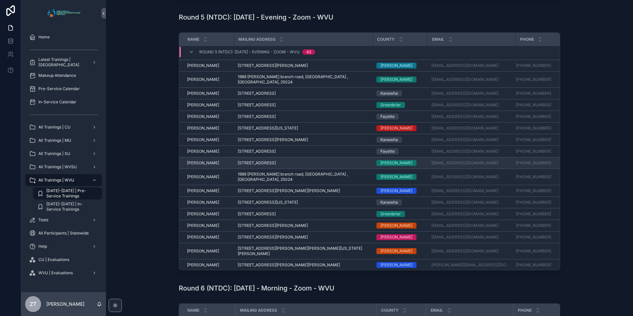
click at [198, 164] on span "[PERSON_NAME]" at bounding box center [203, 162] width 32 height 5
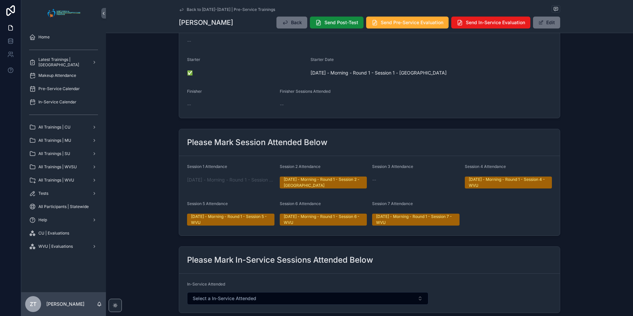
scroll to position [166, 0]
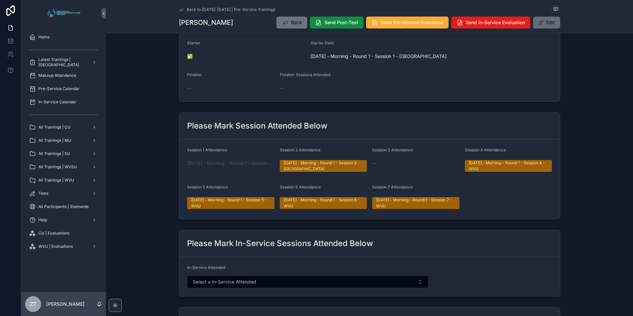
click at [545, 23] on button "Edit" at bounding box center [546, 23] width 27 height 12
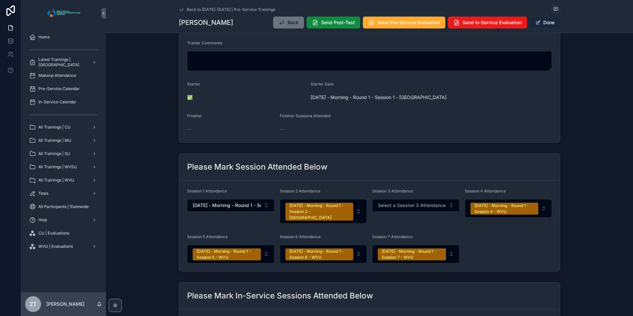
scroll to position [162, 0]
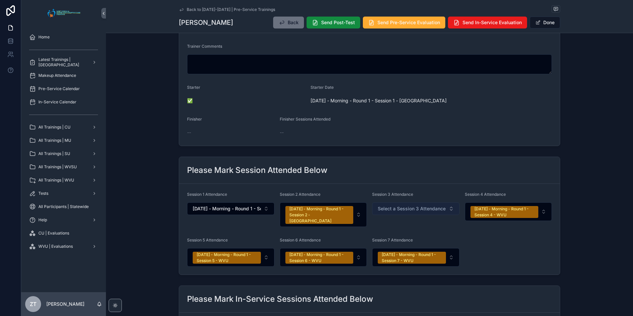
click at [408, 205] on span "Select a Session 3 Attendance" at bounding box center [412, 208] width 68 height 7
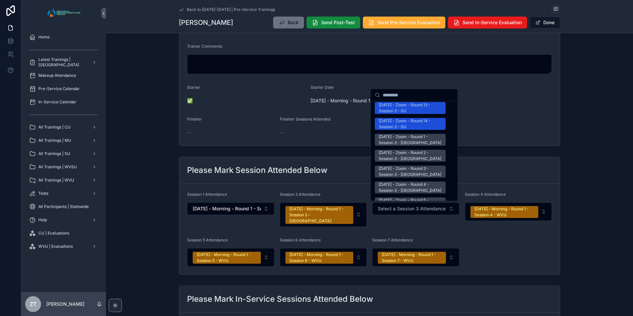
scroll to position [1027, 0]
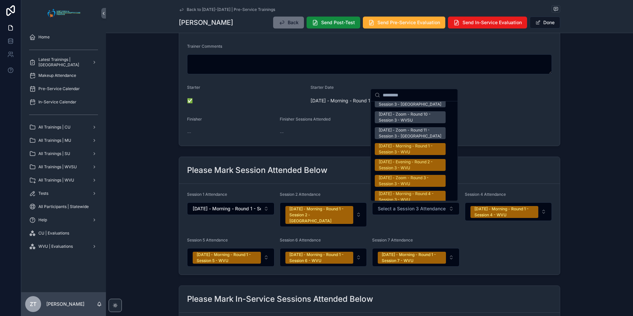
click at [407, 207] on div "[DATE] - Evening - Round 5 - Session 3 - WVU" at bounding box center [410, 213] width 63 height 12
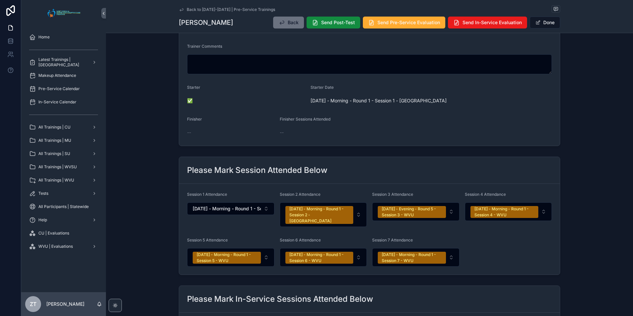
scroll to position [30, 0]
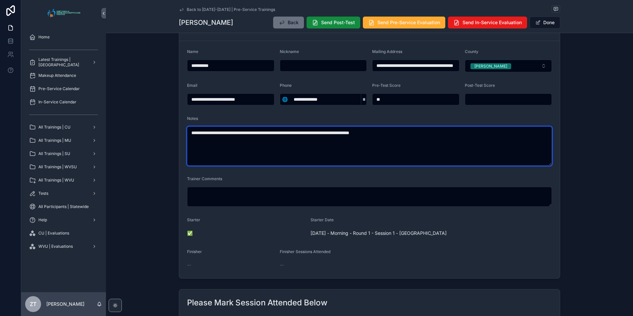
click at [290, 134] on textarea "**********" at bounding box center [369, 146] width 365 height 39
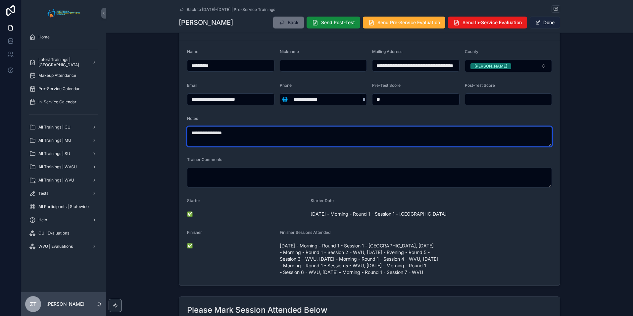
type textarea "**********"
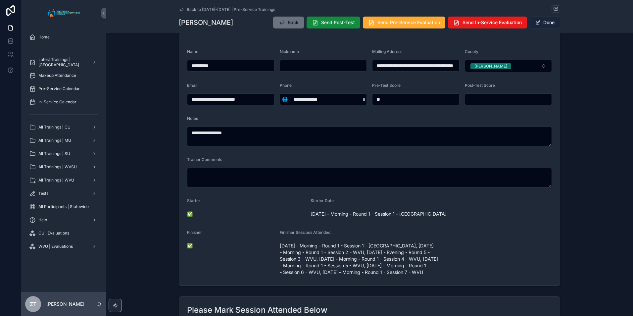
click at [544, 22] on button "Done" at bounding box center [545, 23] width 30 height 12
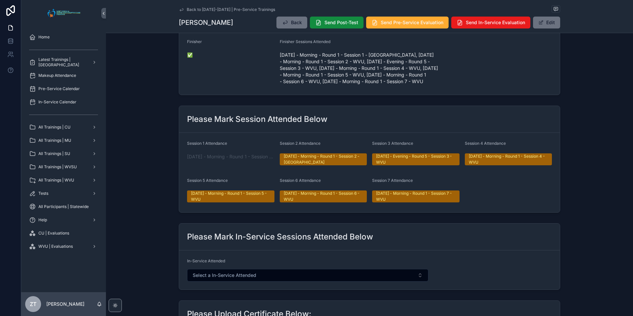
scroll to position [0, 0]
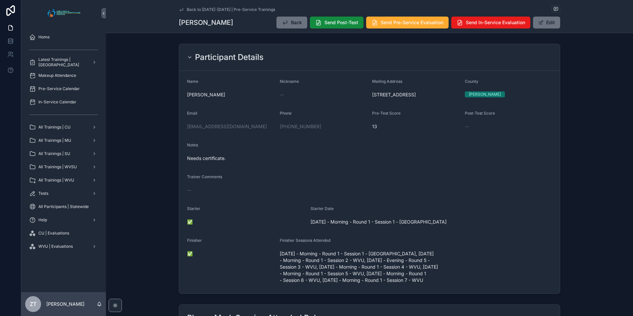
click at [181, 9] on icon "scrollable content" at bounding box center [181, 9] width 5 height 5
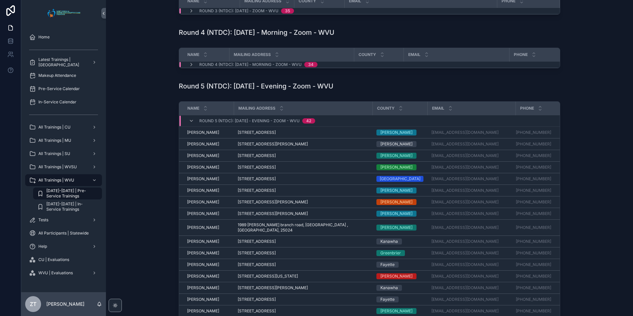
scroll to position [199, 0]
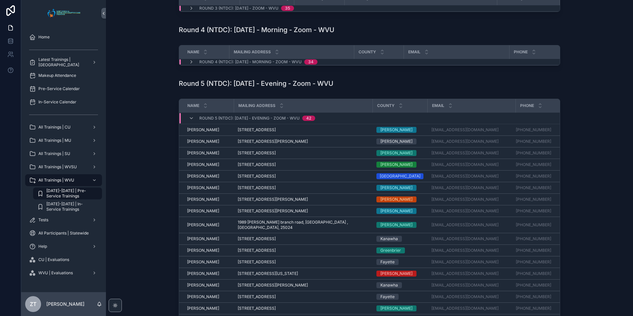
click at [205, 202] on span "[PERSON_NAME]" at bounding box center [203, 199] width 32 height 5
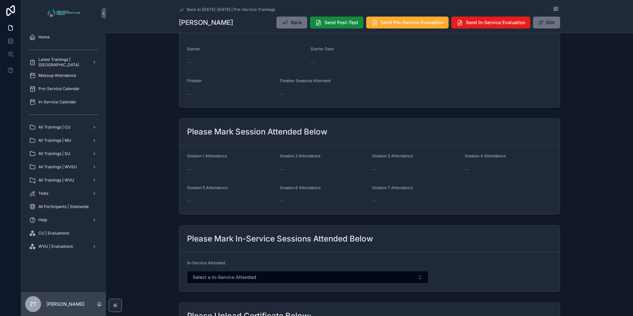
scroll to position [166, 0]
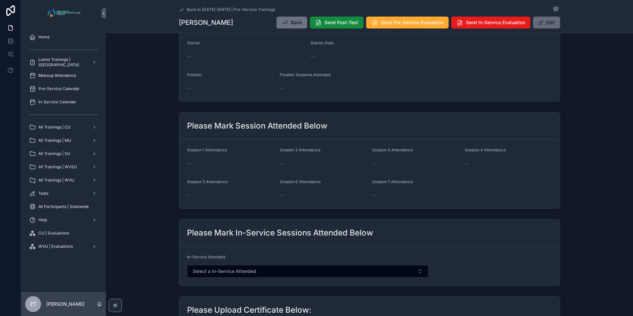
click at [539, 21] on span "scrollable content" at bounding box center [541, 22] width 5 height 5
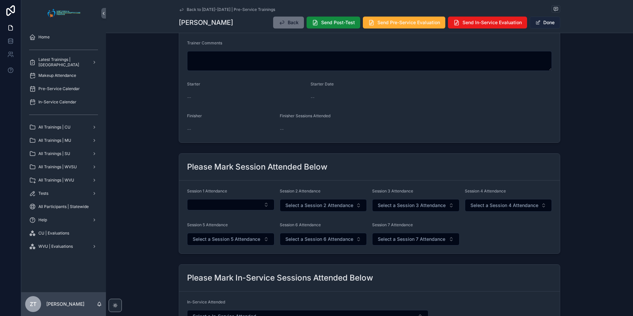
scroll to position [162, 0]
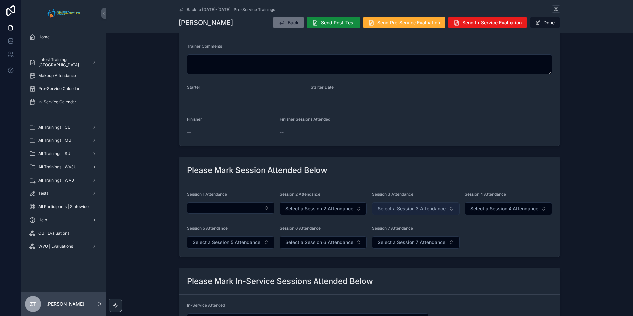
click at [392, 206] on span "Select a Session 3 Attendance" at bounding box center [412, 208] width 68 height 7
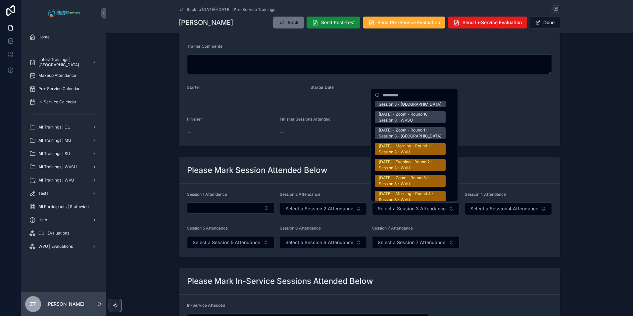
scroll to position [1093, 0]
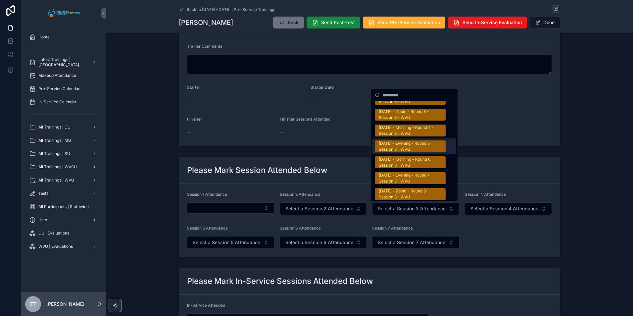
click at [395, 140] on div "[DATE] - Evening - Round 5 - Session 3 - WVU" at bounding box center [410, 146] width 63 height 12
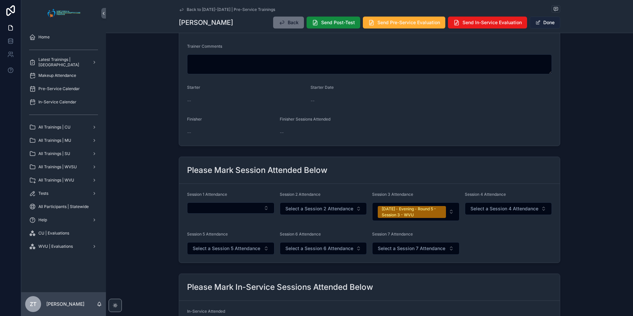
click at [540, 23] on button "Done" at bounding box center [545, 23] width 30 height 12
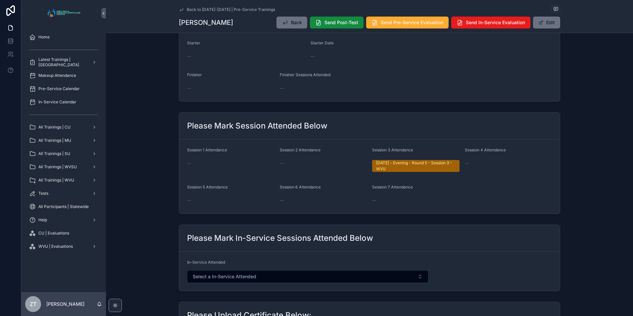
scroll to position [0, 0]
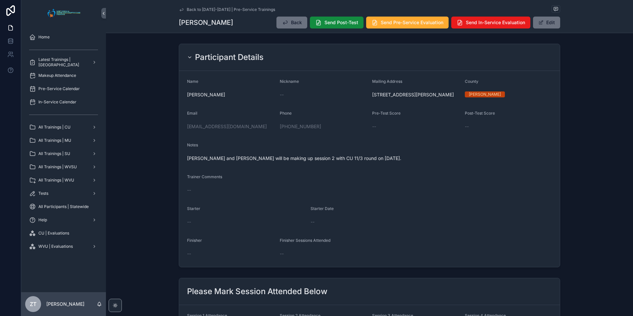
click at [179, 7] on icon "scrollable content" at bounding box center [181, 9] width 5 height 5
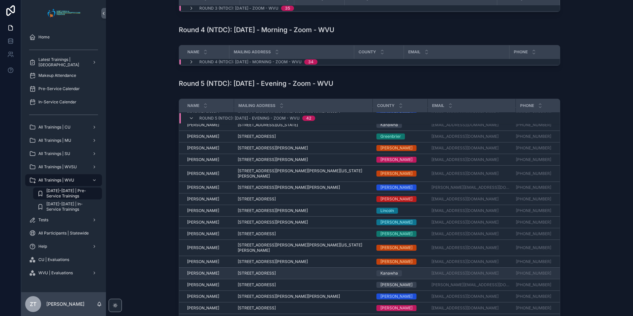
scroll to position [221, 0]
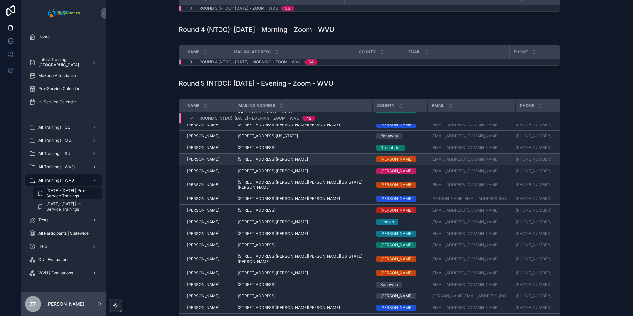
click at [203, 157] on span "[PERSON_NAME]" at bounding box center [203, 159] width 32 height 5
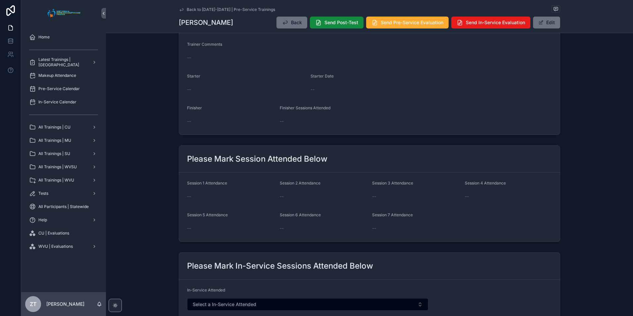
scroll to position [99, 0]
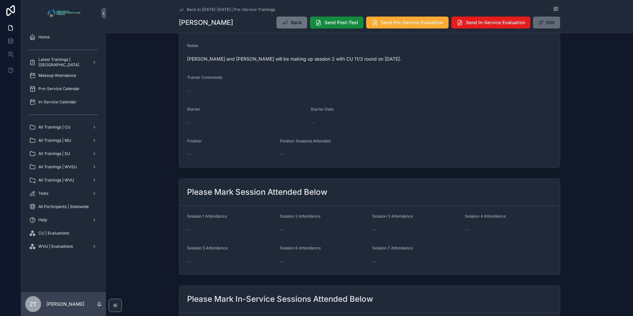
click at [543, 25] on button "Edit" at bounding box center [546, 23] width 27 height 12
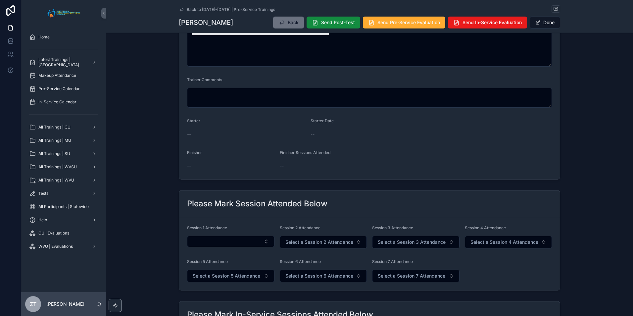
scroll to position [166, 0]
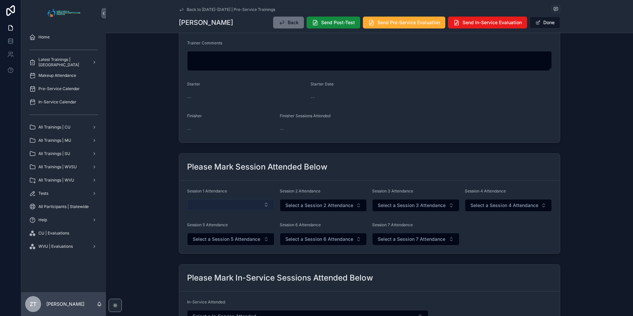
click at [227, 204] on button "Select Button" at bounding box center [230, 204] width 87 height 11
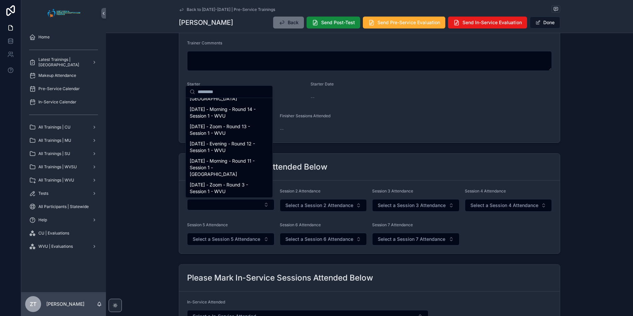
scroll to position [497, 0]
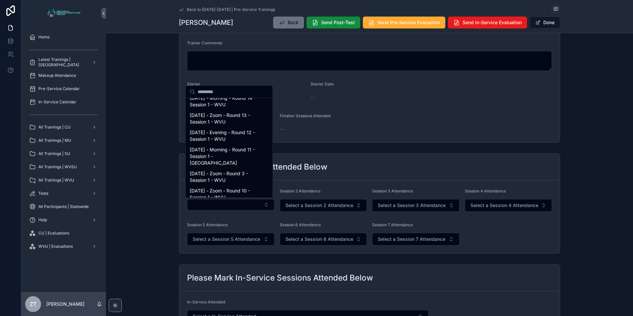
click at [223, 239] on span "[DATE] - Evening - Round 7 - Session 1 - [GEOGRAPHIC_DATA]" at bounding box center [225, 249] width 71 height 20
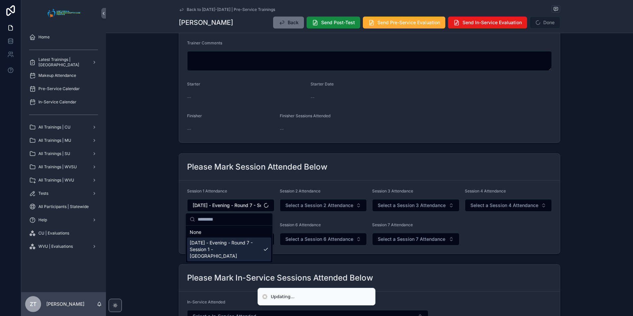
scroll to position [0, 0]
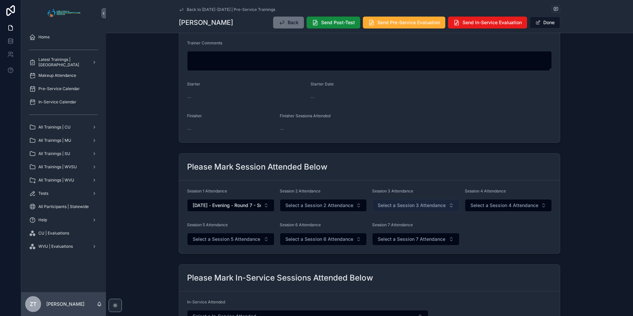
click at [399, 205] on span "Select a Session 3 Attendance" at bounding box center [412, 205] width 68 height 7
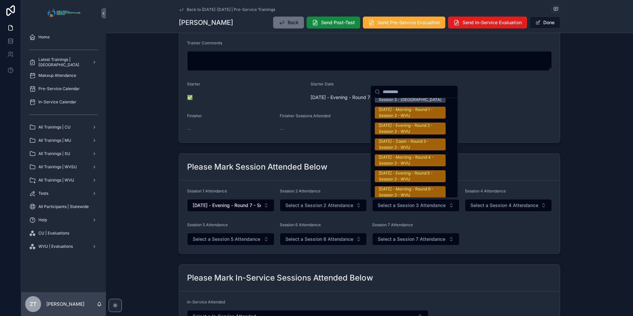
scroll to position [1093, 0]
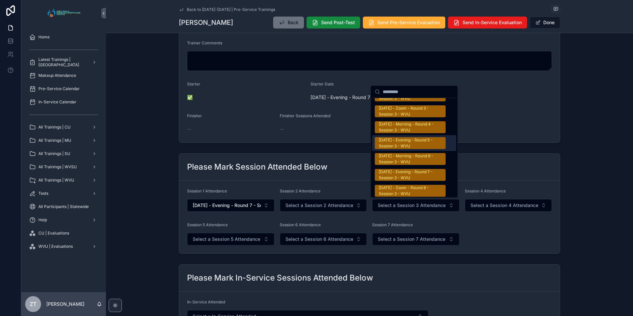
click at [403, 137] on div "[DATE] - Evening - Round 5 - Session 3 - WVU" at bounding box center [410, 143] width 63 height 12
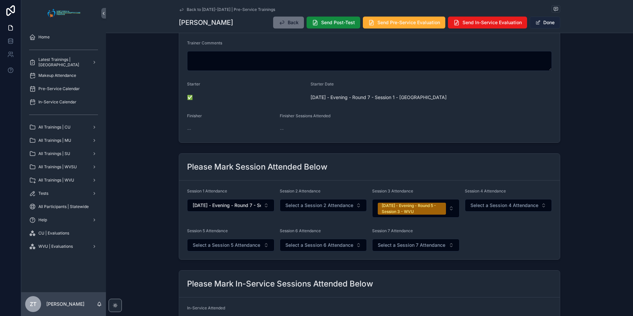
click at [551, 23] on button "Done" at bounding box center [545, 23] width 30 height 12
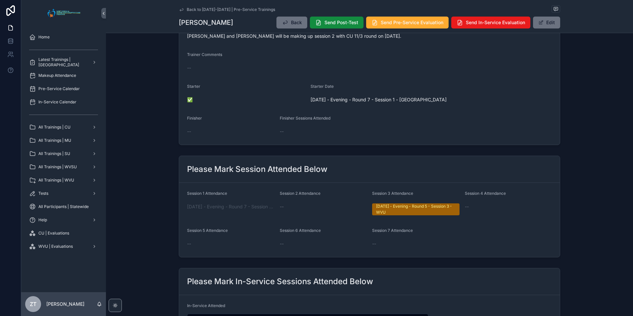
scroll to position [0, 0]
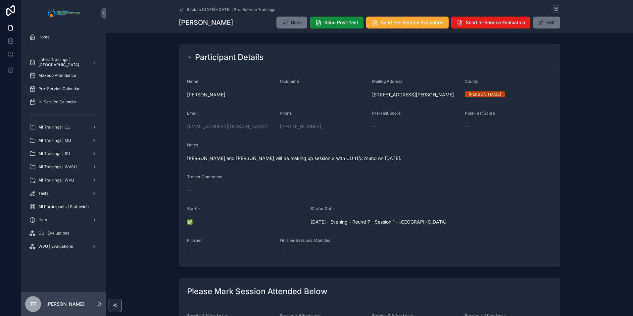
click at [179, 8] on icon "scrollable content" at bounding box center [181, 9] width 5 height 5
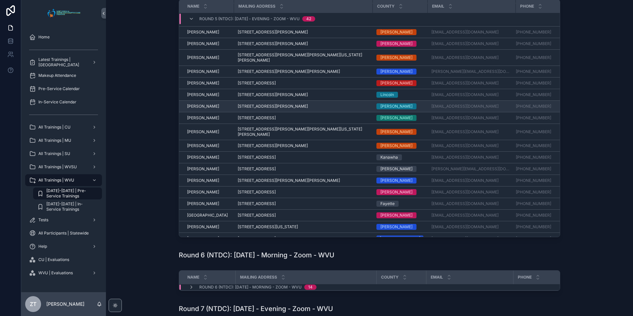
scroll to position [287, 0]
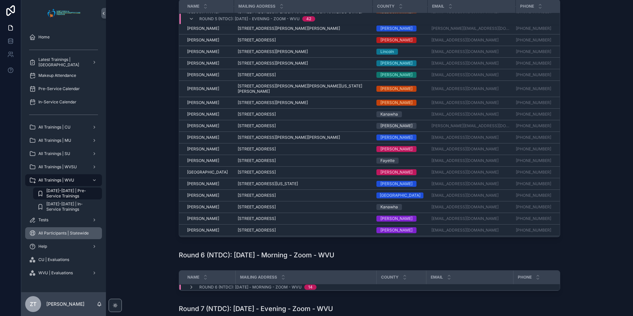
click at [67, 230] on div "All Participants | Statewide" at bounding box center [63, 233] width 69 height 11
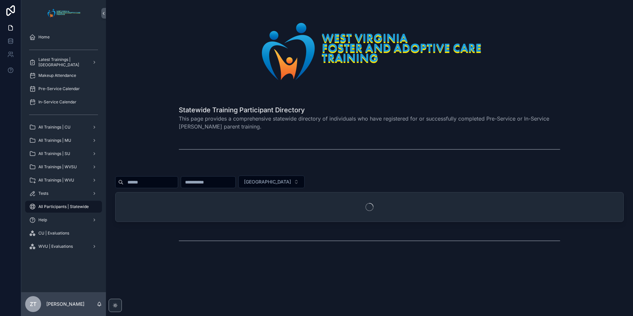
click at [162, 181] on input "scrollable content" at bounding box center [151, 182] width 54 height 9
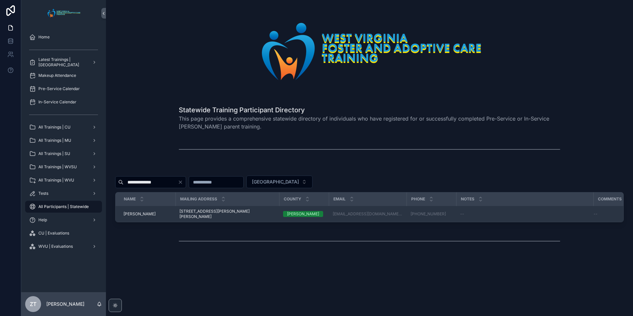
type input "**********"
click at [151, 212] on span "[PERSON_NAME]" at bounding box center [140, 213] width 32 height 5
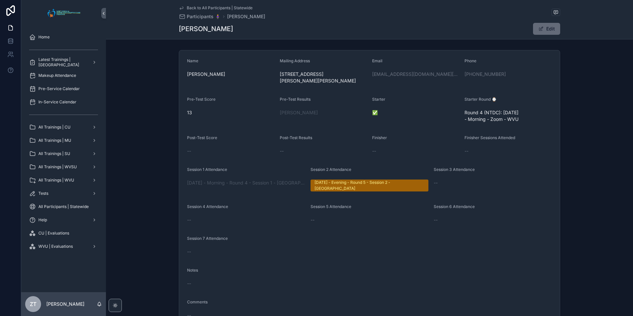
click at [546, 30] on button "Edit" at bounding box center [546, 29] width 27 height 12
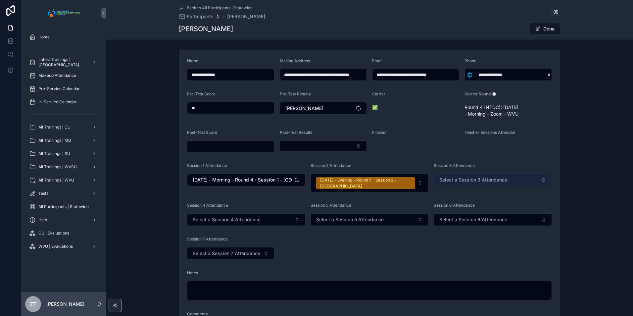
click at [468, 175] on button "Select a Session 3 Attendance" at bounding box center [493, 180] width 118 height 13
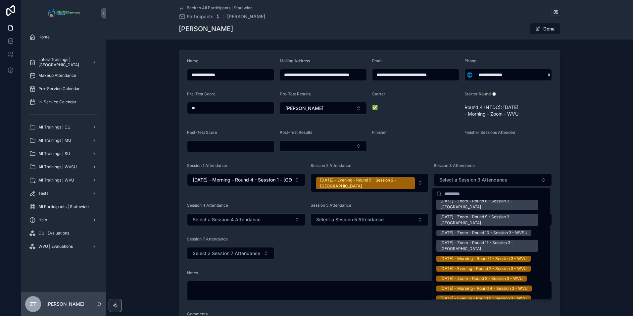
scroll to position [894, 0]
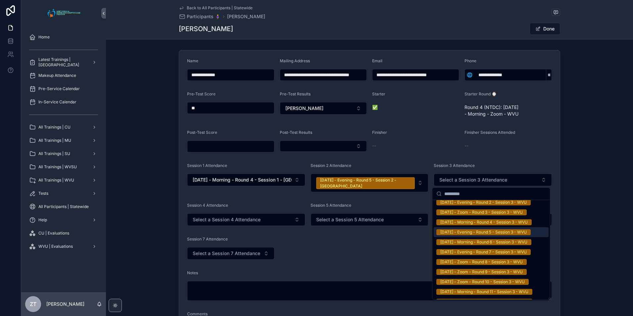
click at [462, 235] on div "[DATE] - Evening - Round 5 - Session 3 - WVU" at bounding box center [483, 232] width 86 height 6
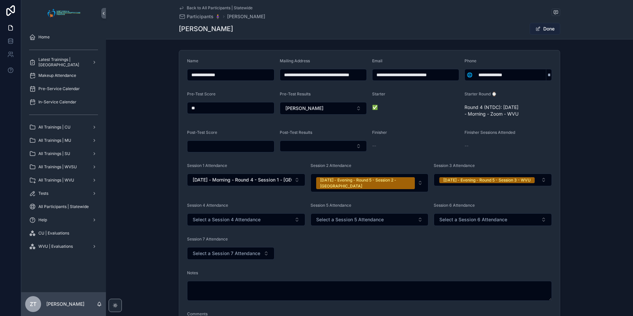
click at [548, 26] on button "Done" at bounding box center [545, 29] width 30 height 12
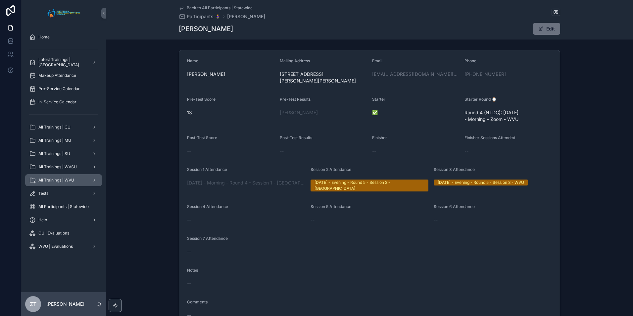
drag, startPoint x: 73, startPoint y: 178, endPoint x: 24, endPoint y: 185, distance: 48.9
click at [73, 178] on span "All Trainings | WVU" at bounding box center [56, 180] width 36 height 5
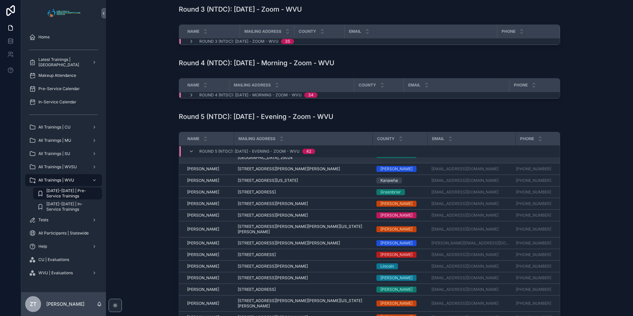
scroll to position [99, 0]
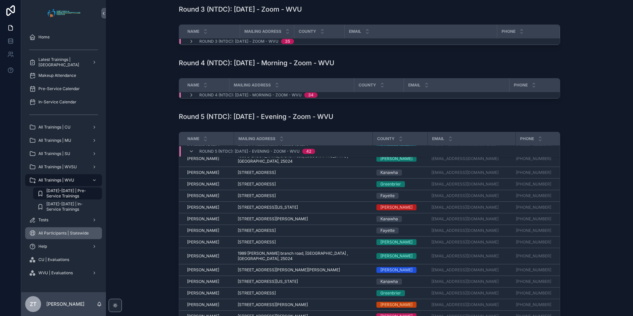
click at [64, 230] on div "All Participants | Statewide" at bounding box center [63, 233] width 69 height 11
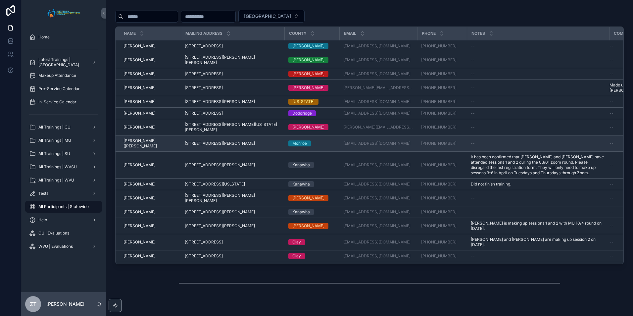
scroll to position [166, 0]
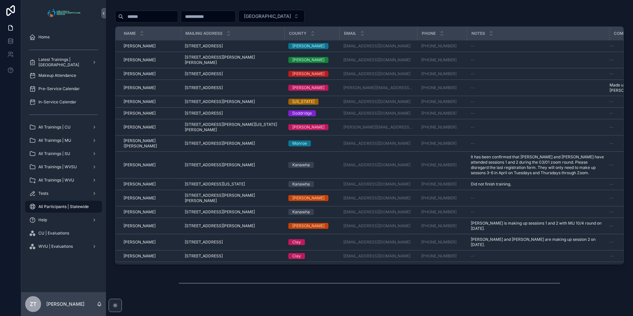
click at [143, 16] on input "scrollable content" at bounding box center [151, 16] width 54 height 9
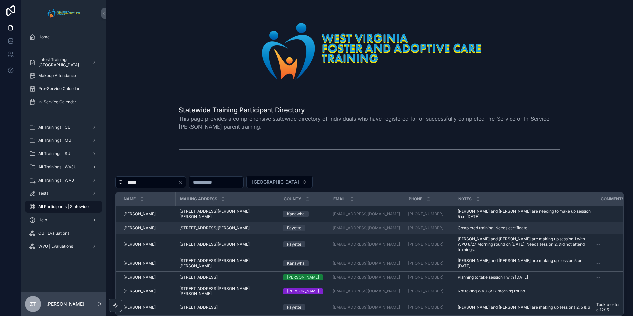
type input "*****"
click at [141, 222] on td "Dennis Kelly Dennis Kelly" at bounding box center [146, 228] width 60 height 12
click at [139, 225] on span "[PERSON_NAME]" at bounding box center [140, 227] width 32 height 5
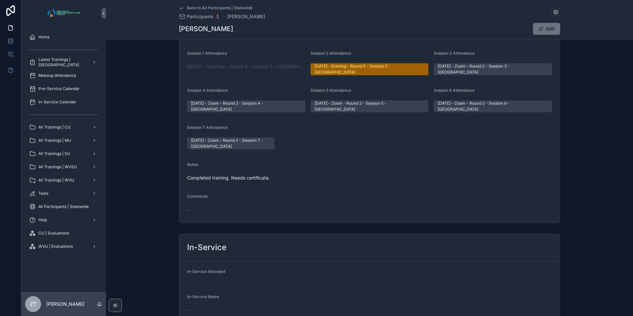
scroll to position [166, 0]
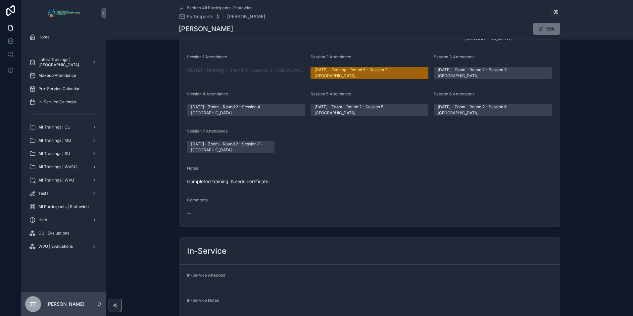
click at [179, 7] on icon "scrollable content" at bounding box center [181, 7] width 5 height 5
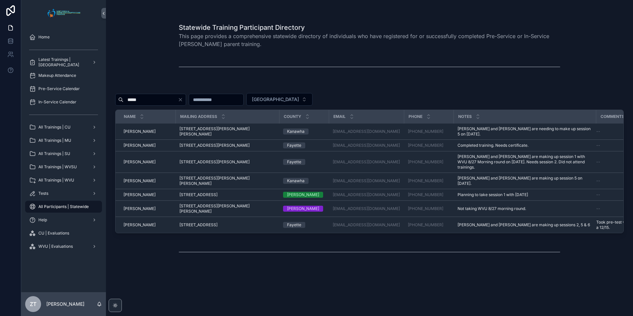
scroll to position [72, 0]
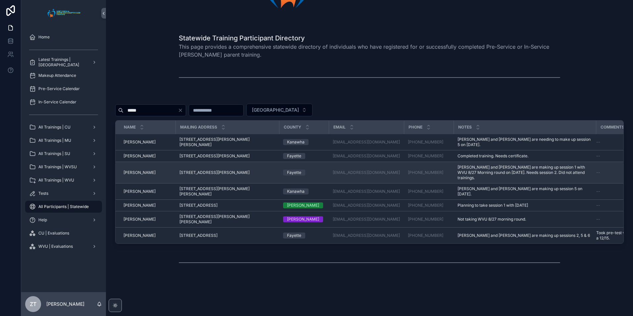
click at [135, 170] on span "[PERSON_NAME]" at bounding box center [140, 172] width 32 height 5
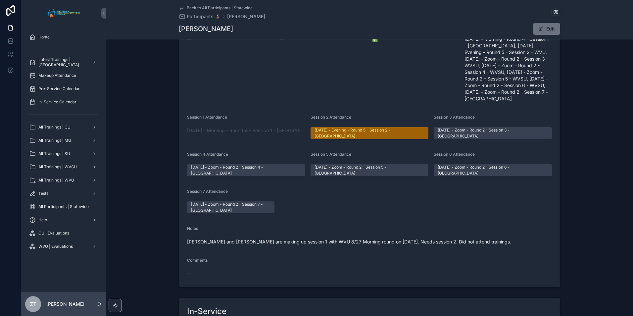
scroll to position [99, 0]
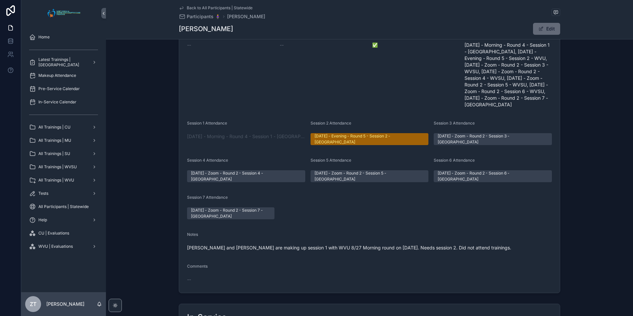
click at [548, 31] on button "Edit" at bounding box center [546, 29] width 27 height 12
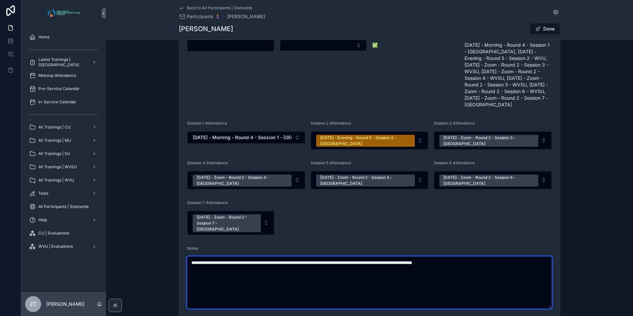
click at [405, 256] on textarea "**********" at bounding box center [369, 282] width 365 height 52
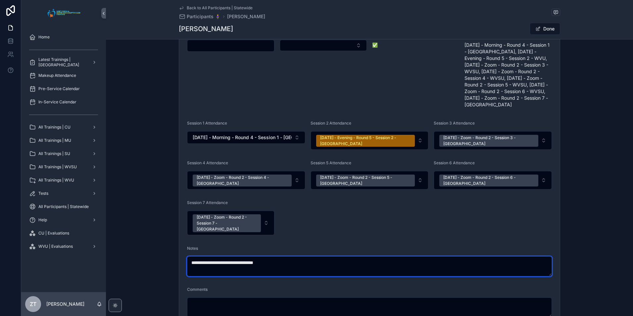
type textarea "**********"
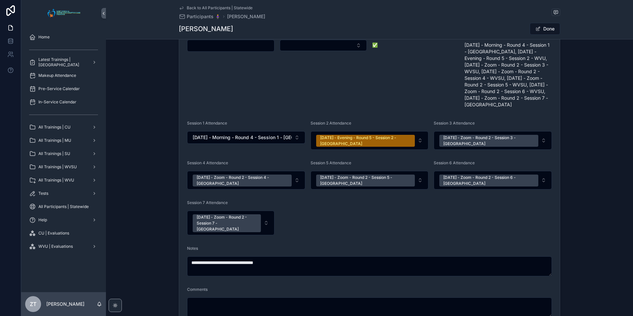
click at [439, 206] on form "**********" at bounding box center [369, 138] width 381 height 376
click at [540, 28] on button "Done" at bounding box center [545, 29] width 30 height 12
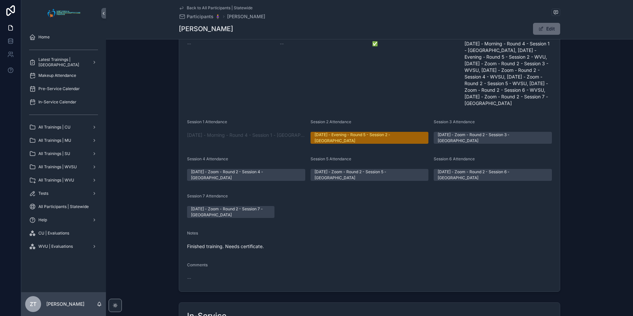
scroll to position [99, 0]
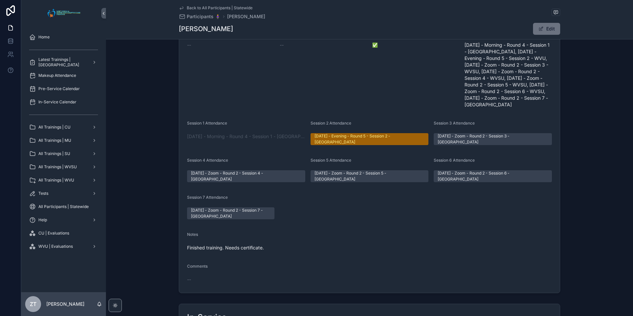
click at [179, 6] on icon "scrollable content" at bounding box center [181, 7] width 5 height 5
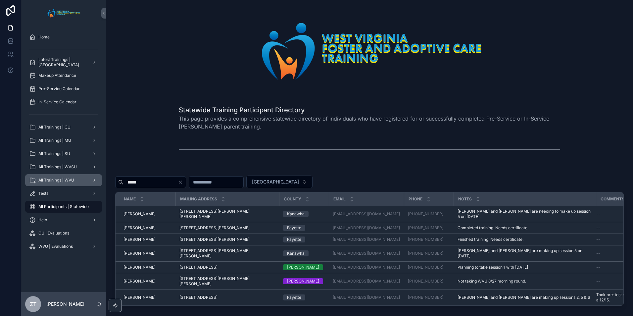
click at [73, 182] on span "All Trainings | WVU" at bounding box center [56, 180] width 36 height 5
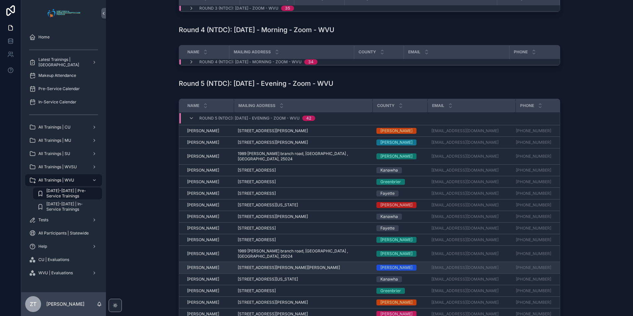
scroll to position [79, 0]
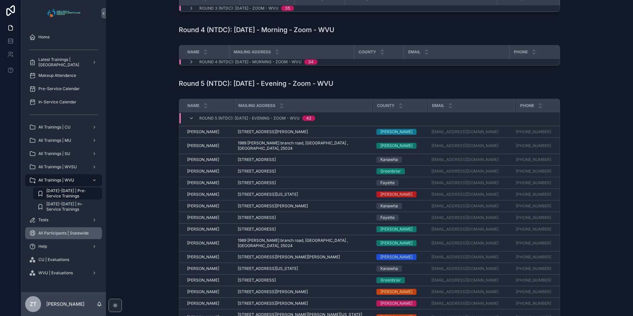
click at [75, 232] on span "All Participants | Statewide" at bounding box center [63, 233] width 50 height 5
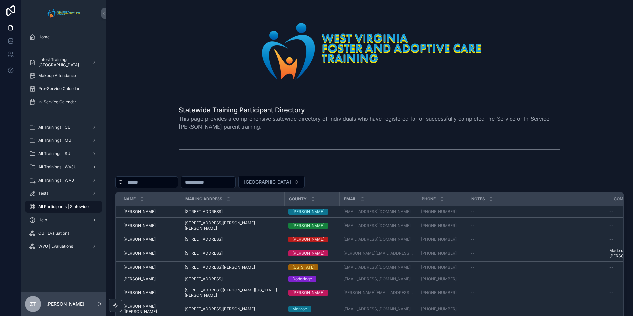
click at [140, 176] on div "[GEOGRAPHIC_DATA]" at bounding box center [369, 182] width 509 height 13
click at [141, 179] on input "scrollable content" at bounding box center [151, 182] width 54 height 9
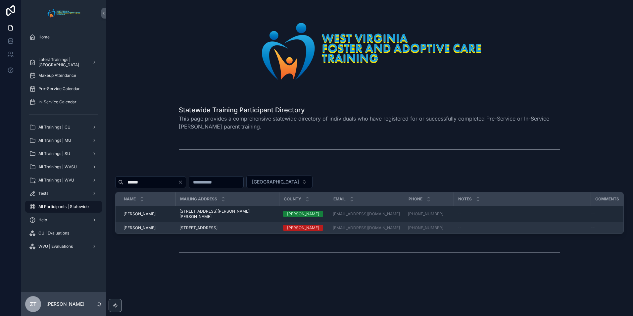
type input "******"
click at [137, 225] on span "[PERSON_NAME]" at bounding box center [140, 227] width 32 height 5
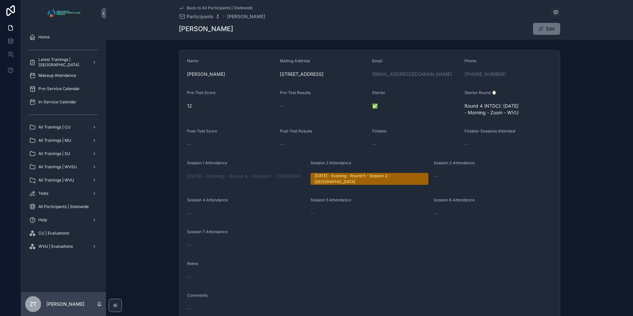
click at [179, 5] on icon "scrollable content" at bounding box center [181, 7] width 5 height 5
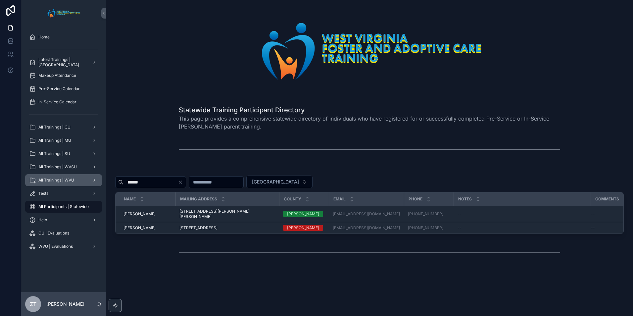
click at [66, 183] on div "All Trainings | WVU" at bounding box center [63, 180] width 69 height 11
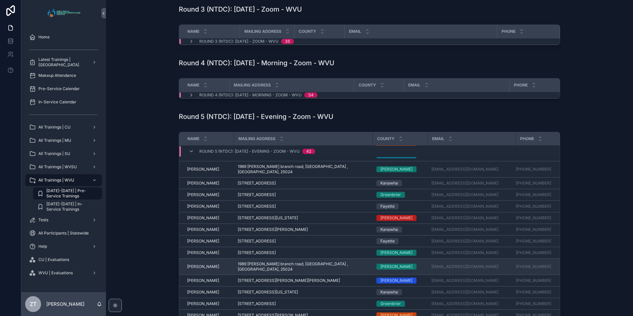
scroll to position [99, 0]
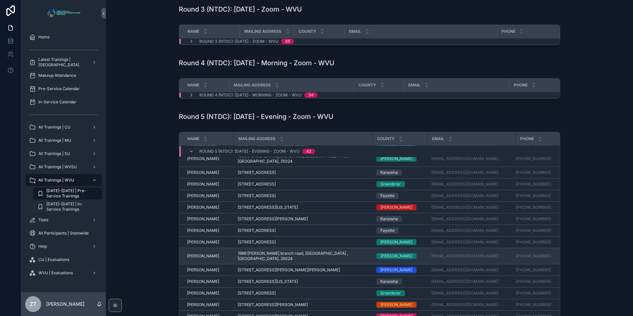
click at [198, 253] on span "[PERSON_NAME]" at bounding box center [203, 255] width 32 height 5
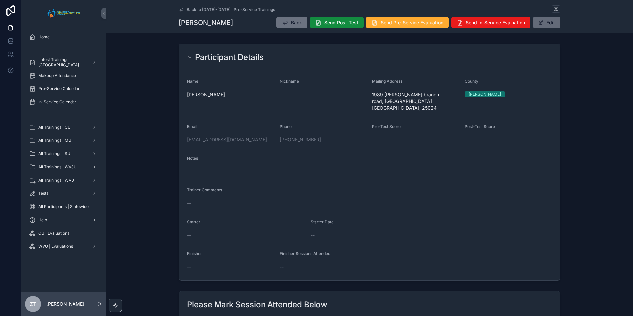
click at [542, 26] on button "Edit" at bounding box center [546, 23] width 27 height 12
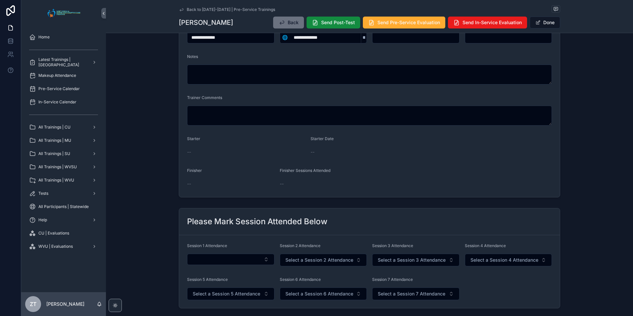
scroll to position [99, 0]
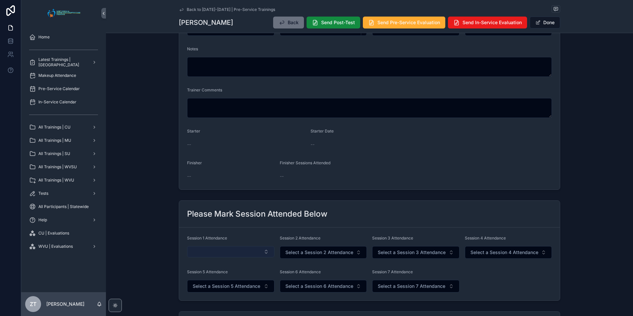
click at [229, 255] on button "Select Button" at bounding box center [230, 251] width 87 height 11
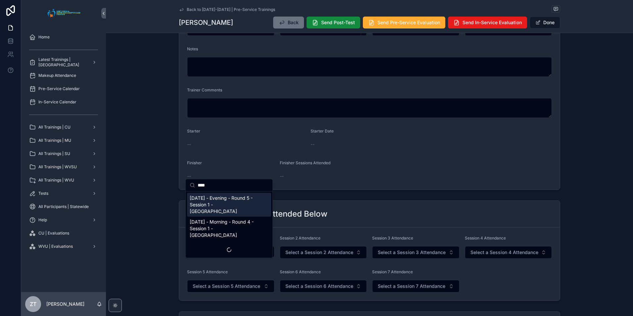
type input "****"
click at [227, 197] on span "[DATE] - Evening - Round 5 - Session 1 - [GEOGRAPHIC_DATA]" at bounding box center [225, 205] width 71 height 20
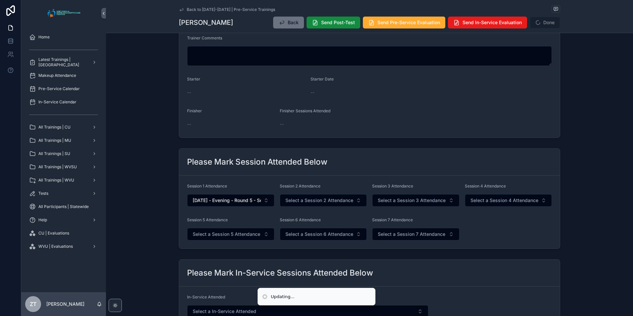
scroll to position [199, 0]
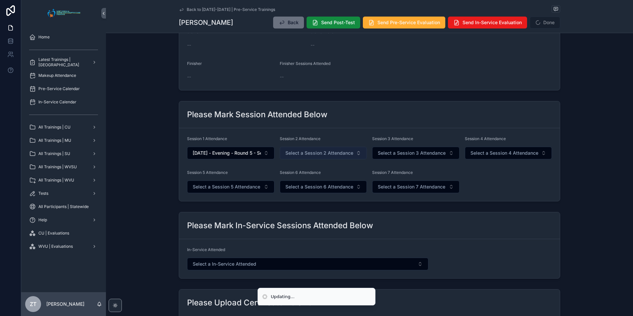
click at [315, 155] on span "Select a Session 2 Attendance" at bounding box center [319, 153] width 68 height 7
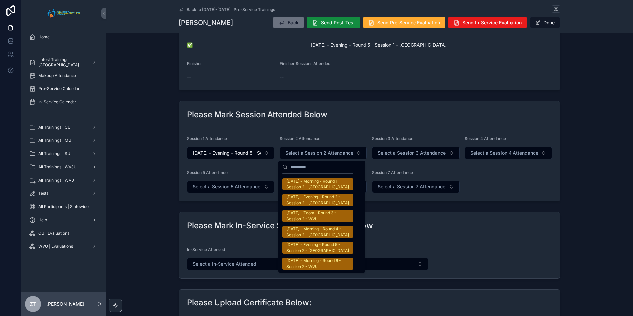
scroll to position [1060, 0]
click at [305, 241] on div "[DATE] - Evening - Round 5 - Session 2 - [GEOGRAPHIC_DATA]" at bounding box center [317, 247] width 63 height 12
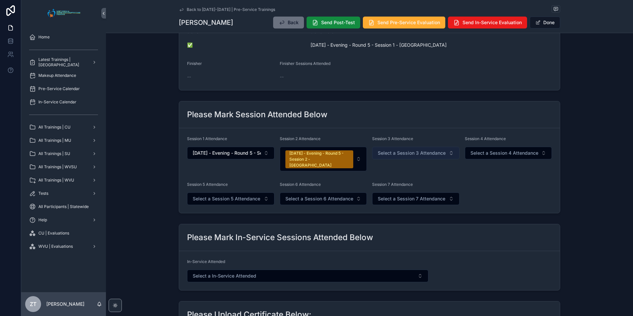
click at [408, 155] on span "Select a Session 3 Attendance" at bounding box center [412, 153] width 68 height 7
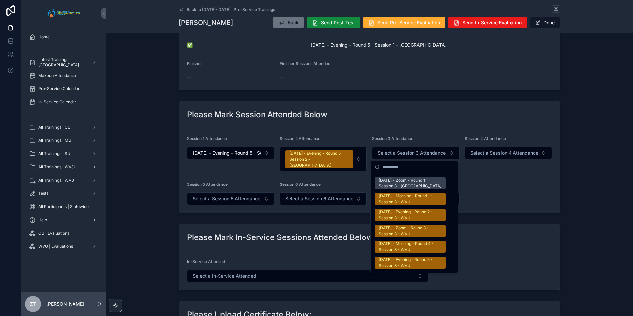
scroll to position [1060, 0]
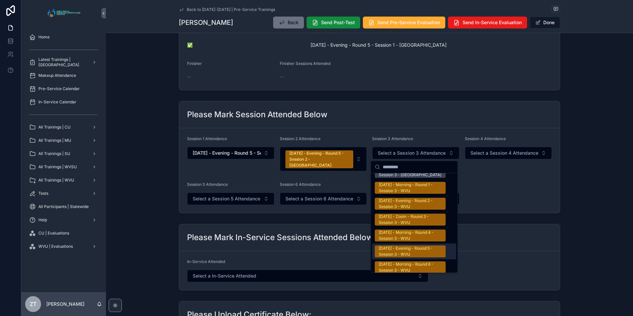
click at [398, 245] on div "[DATE] - Evening - Round 5 - Session 3 - WVU" at bounding box center [410, 251] width 63 height 12
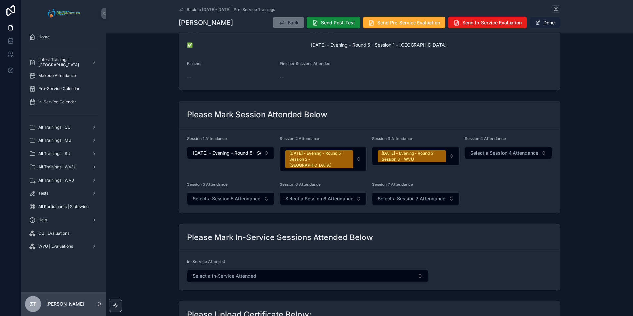
click at [545, 24] on button "Done" at bounding box center [545, 23] width 30 height 12
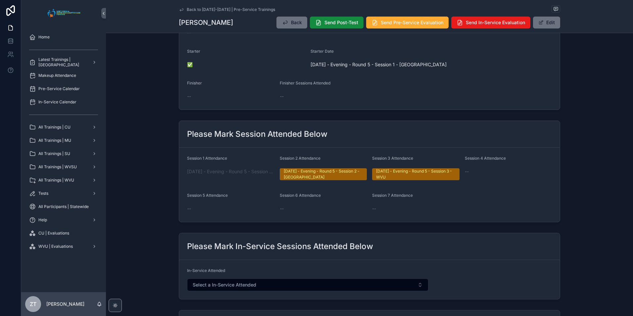
scroll to position [0, 0]
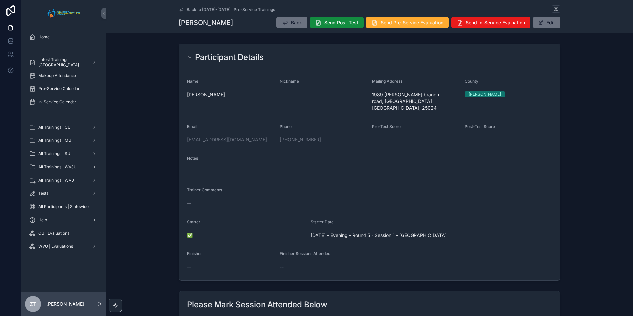
click at [180, 6] on div "Back to [DATE]-[DATE] | Pre-Service Trainings" at bounding box center [370, 9] width 382 height 8
click at [180, 10] on icon "scrollable content" at bounding box center [181, 9] width 3 height 3
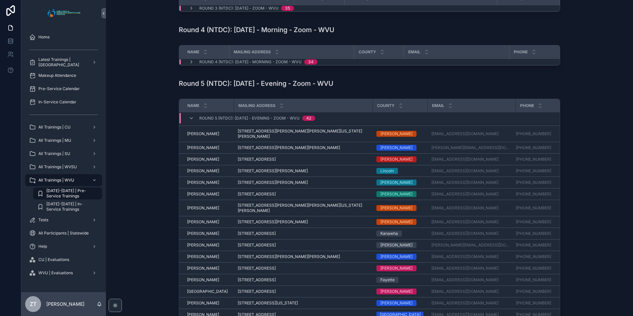
scroll to position [274, 0]
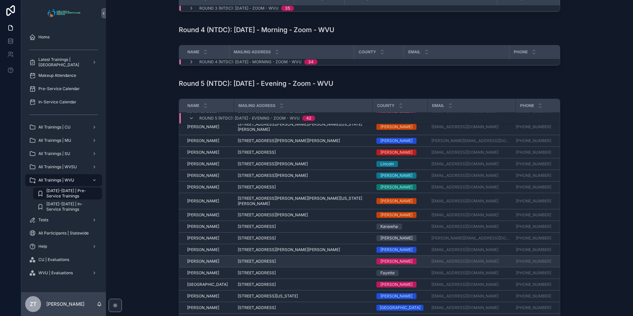
click at [191, 259] on span "[PERSON_NAME]" at bounding box center [203, 261] width 32 height 5
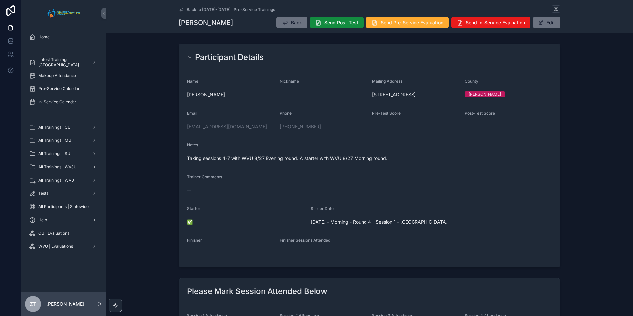
click at [179, 8] on icon "scrollable content" at bounding box center [181, 9] width 5 height 5
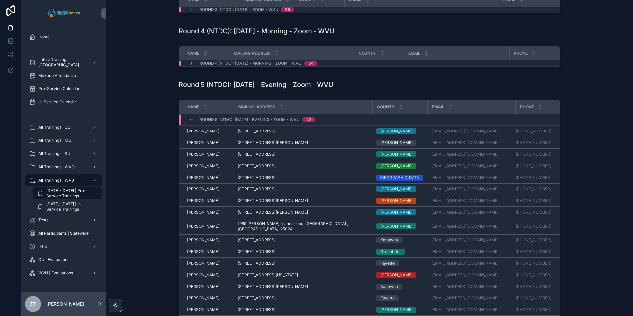
scroll to position [199, 0]
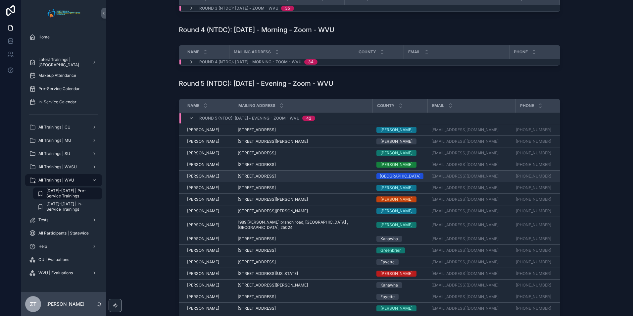
click at [196, 178] on span "Bill Gunter" at bounding box center [203, 176] width 32 height 5
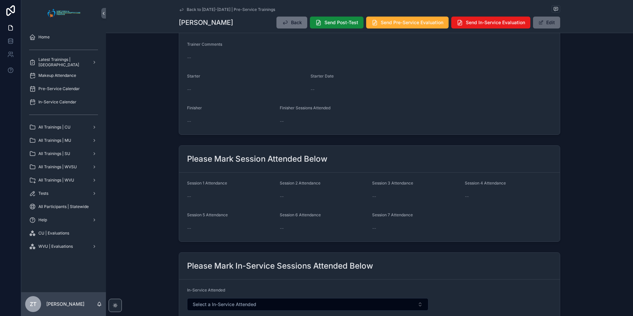
click at [535, 25] on button "Edit" at bounding box center [546, 23] width 27 height 12
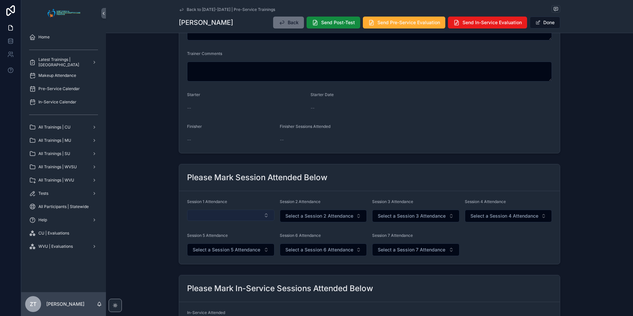
click at [205, 211] on button "Select Button" at bounding box center [230, 215] width 87 height 11
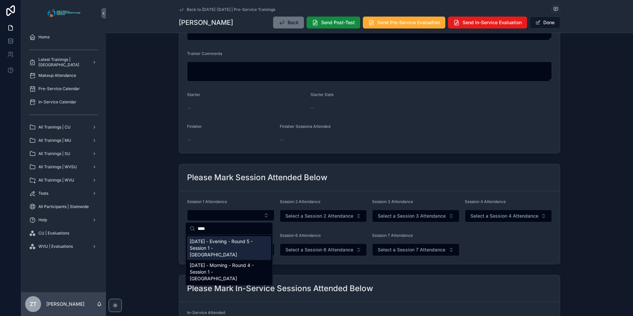
type input "****"
click at [220, 244] on span "[DATE] - Evening - Round 5 - Session 1 - [GEOGRAPHIC_DATA]" at bounding box center [225, 248] width 71 height 20
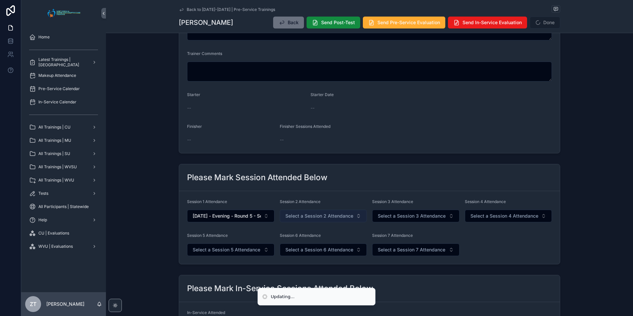
click at [317, 217] on span "Select a Session 2 Attendance" at bounding box center [319, 216] width 68 height 7
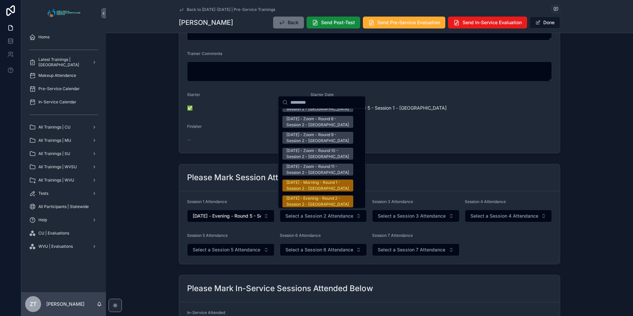
scroll to position [1027, 0]
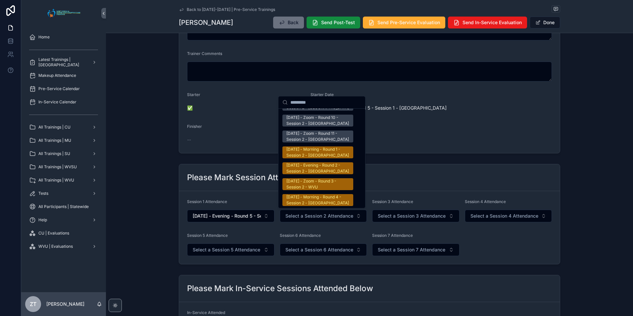
click at [315, 210] on div "[DATE] - Evening - Round 5 - Session 2 - [GEOGRAPHIC_DATA]" at bounding box center [317, 216] width 63 height 12
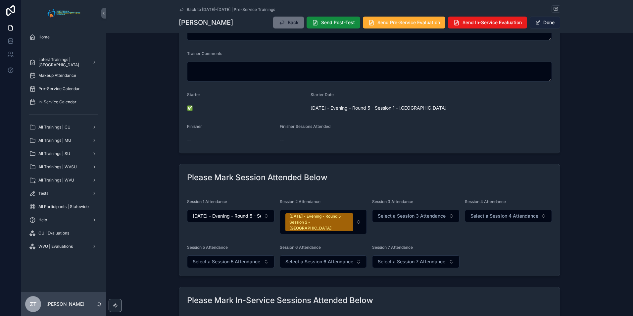
click at [541, 21] on button "Done" at bounding box center [545, 23] width 30 height 12
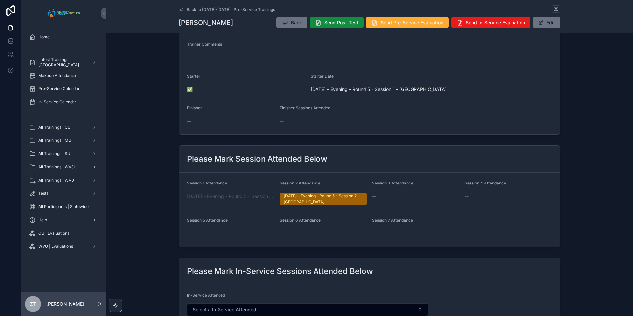
scroll to position [0, 0]
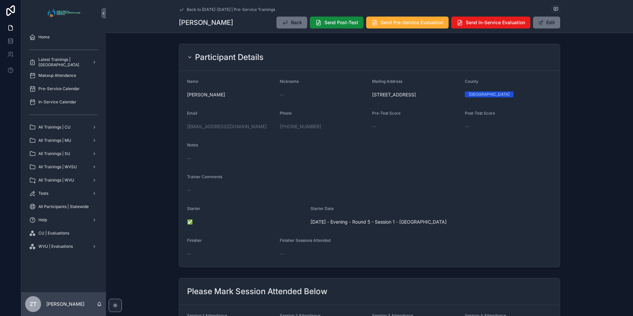
drag, startPoint x: 180, startPoint y: 11, endPoint x: 3, endPoint y: 143, distance: 221.0
click at [180, 11] on icon "scrollable content" at bounding box center [181, 9] width 5 height 5
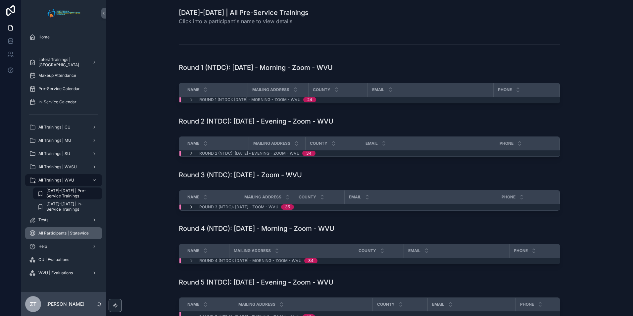
drag, startPoint x: 64, startPoint y: 232, endPoint x: 80, endPoint y: 231, distance: 16.2
click at [64, 232] on span "All Participants | Statewide" at bounding box center [63, 233] width 50 height 5
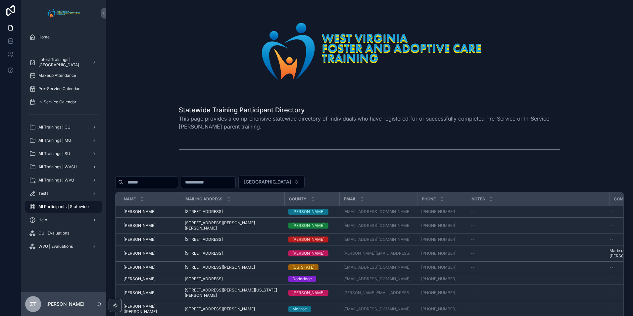
click at [167, 175] on div "Filter County Name Mailing Address County Email Phone Notes Comments Aaron Higg…" at bounding box center [369, 299] width 509 height 262
click at [164, 182] on input "scrollable content" at bounding box center [151, 182] width 54 height 9
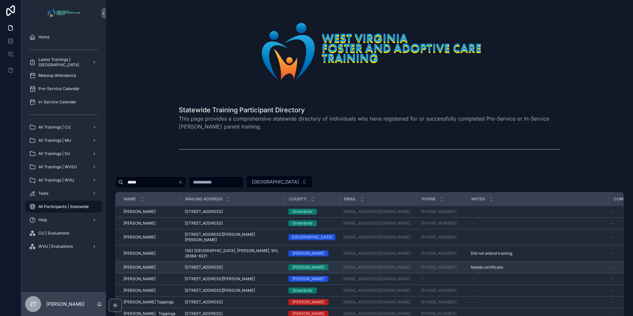
type input "*****"
click at [138, 266] on span "[PERSON_NAME]" at bounding box center [140, 267] width 32 height 5
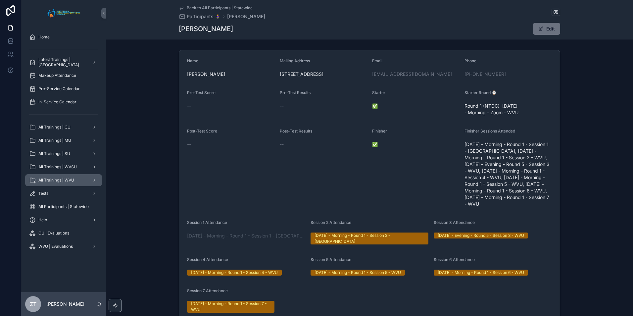
drag, startPoint x: 66, startPoint y: 178, endPoint x: 82, endPoint y: 173, distance: 16.5
click at [66, 178] on span "All Trainings | WVU" at bounding box center [56, 180] width 36 height 5
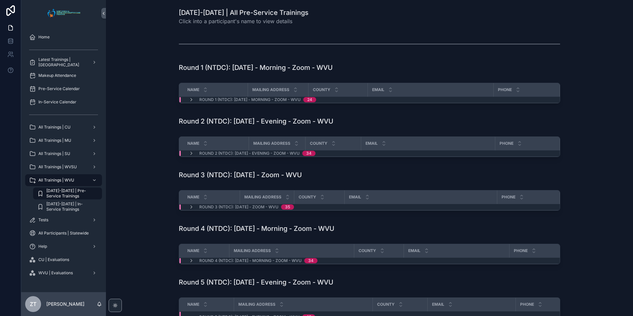
scroll to position [232, 0]
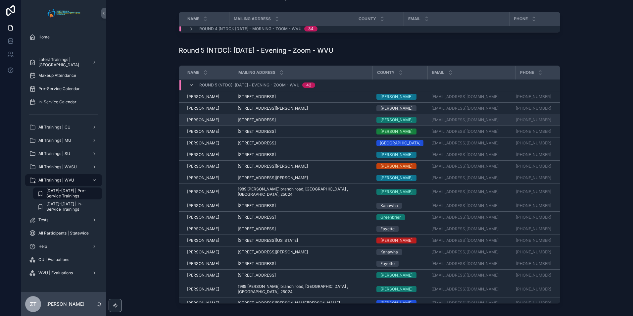
click at [201, 123] on span "[PERSON_NAME]" at bounding box center [203, 119] width 32 height 5
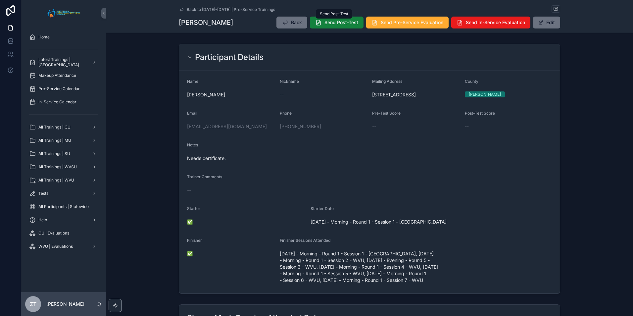
click at [330, 25] on span "Send Post-Test" at bounding box center [342, 22] width 34 height 7
click at [181, 8] on icon "scrollable content" at bounding box center [181, 9] width 3 height 3
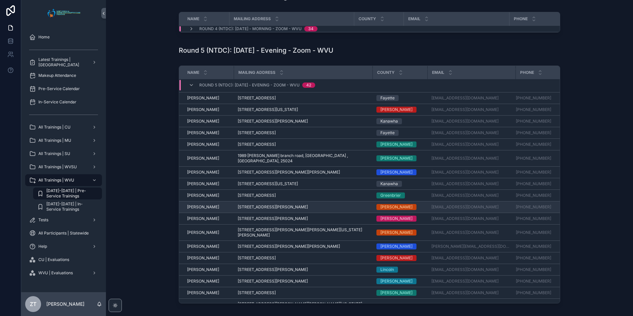
scroll to position [142, 0]
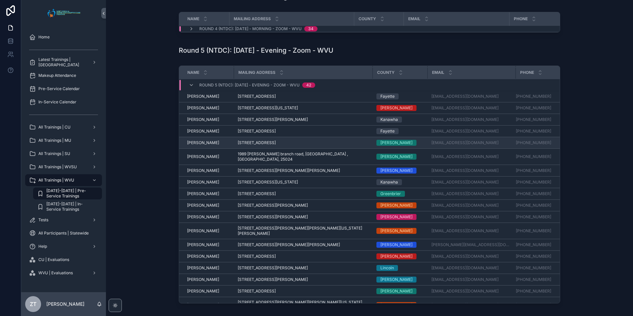
click at [194, 142] on span "[PERSON_NAME]" at bounding box center [203, 142] width 32 height 5
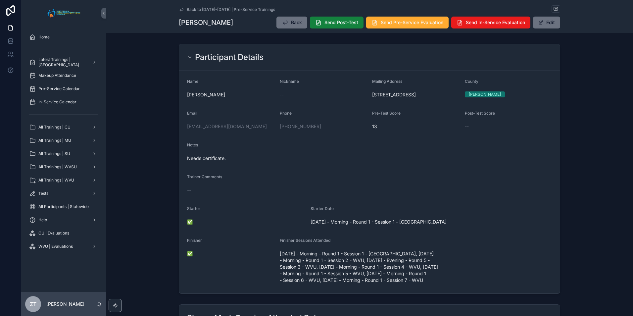
click at [331, 24] on span "Send Post-Test" at bounding box center [342, 22] width 34 height 7
